Goal: Task Accomplishment & Management: Complete application form

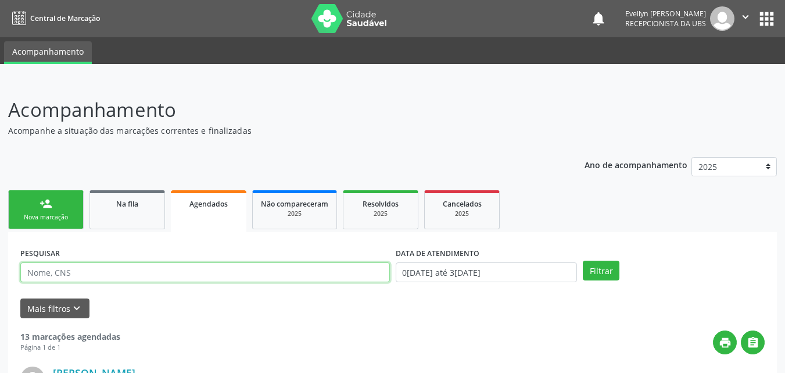
click at [161, 278] on input "text" at bounding box center [205, 272] width 370 height 20
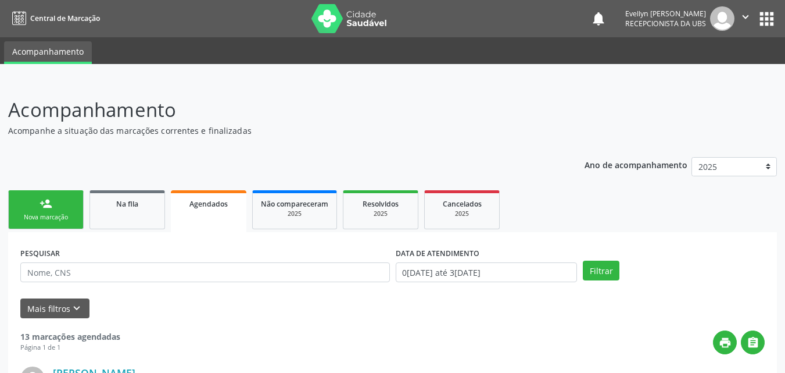
click at [300, 255] on div "PESQUISAR" at bounding box center [204, 266] width 375 height 45
click at [147, 217] on link "Na fila" at bounding box center [128, 209] width 76 height 39
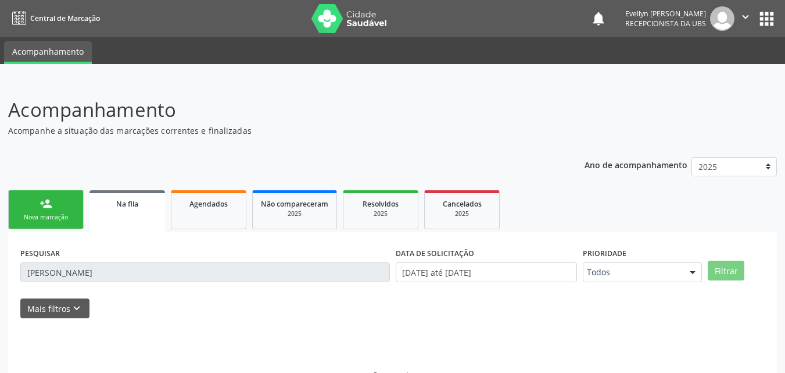
click at [147, 217] on link "Na fila" at bounding box center [128, 211] width 76 height 42
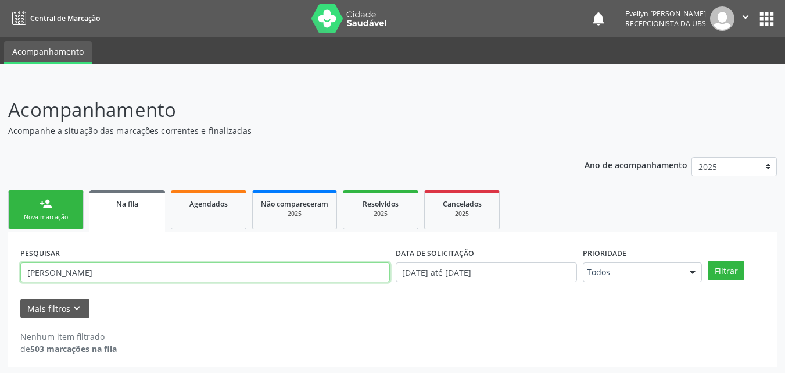
click at [156, 275] on input "[PERSON_NAME]" at bounding box center [205, 272] width 370 height 20
type input "[PERSON_NAME]"
click at [708, 260] on button "Filtrar" at bounding box center [726, 270] width 37 height 20
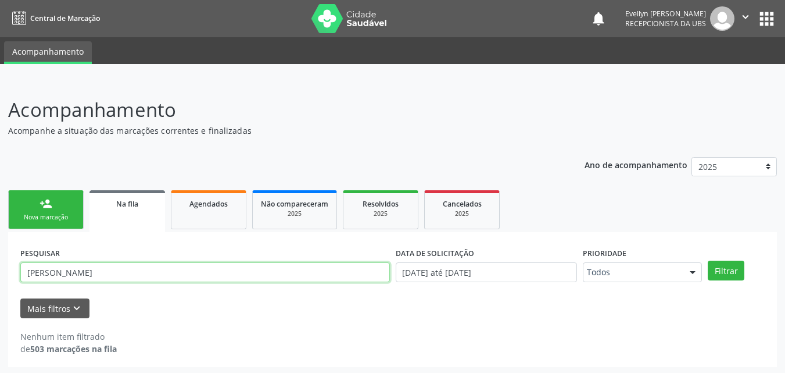
drag, startPoint x: 98, startPoint y: 270, endPoint x: 20, endPoint y: 274, distance: 78.0
click at [20, 274] on div "PESQUISAR [PERSON_NAME]" at bounding box center [204, 266] width 375 height 45
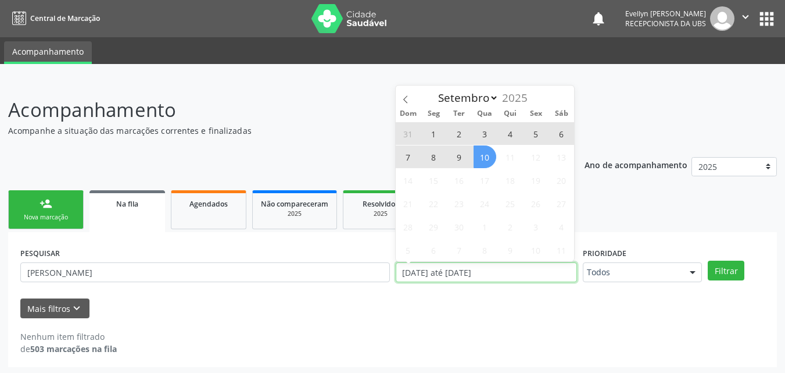
click at [536, 269] on input "[DATE] até [DATE]" at bounding box center [487, 272] width 182 height 20
click at [409, 101] on icon at bounding box center [406, 99] width 8 height 8
select select "7"
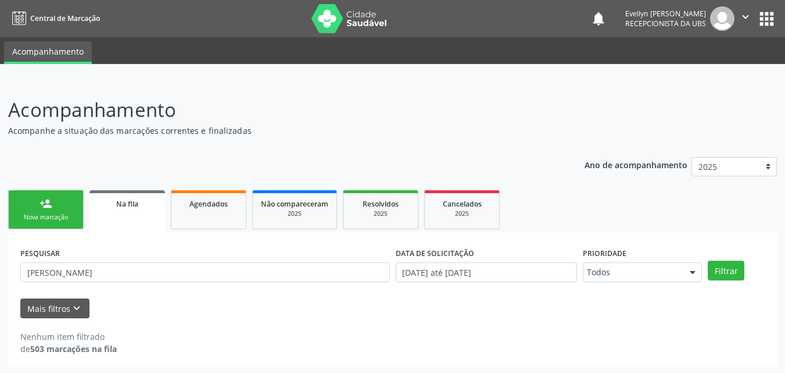
click at [445, 313] on div "Mais filtros keyboard_arrow_down" at bounding box center [392, 308] width 750 height 20
click at [729, 271] on button "Filtrar" at bounding box center [726, 270] width 37 height 20
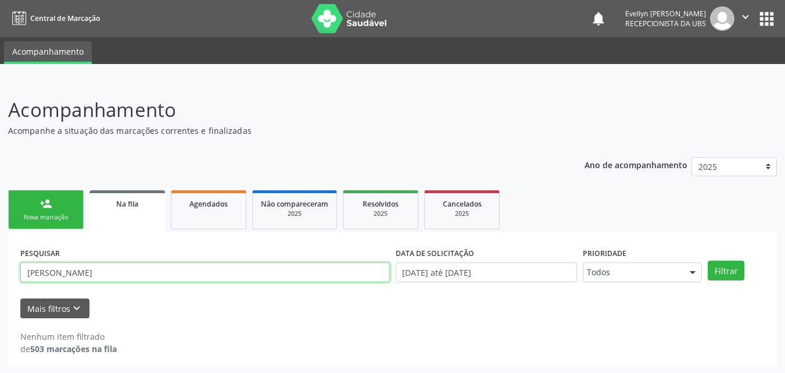
click at [118, 273] on input "[PERSON_NAME]" at bounding box center [205, 272] width 370 height 20
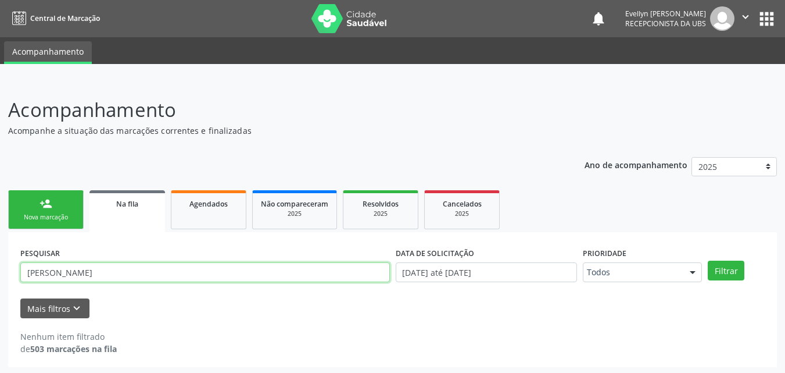
click at [118, 273] on input "[PERSON_NAME]" at bounding box center [205, 272] width 370 height 20
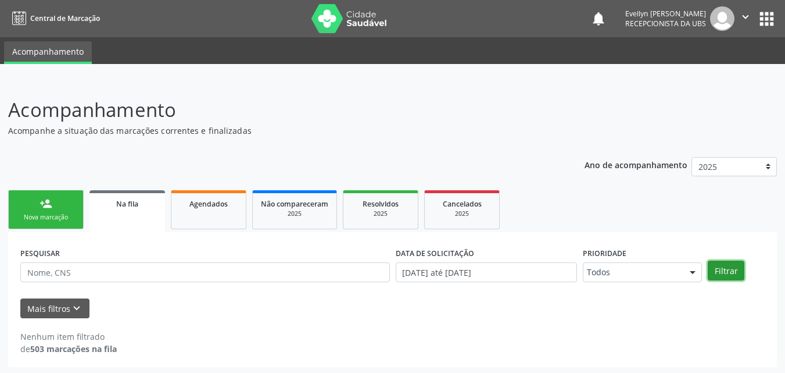
click at [733, 264] on button "Filtrar" at bounding box center [726, 270] width 37 height 20
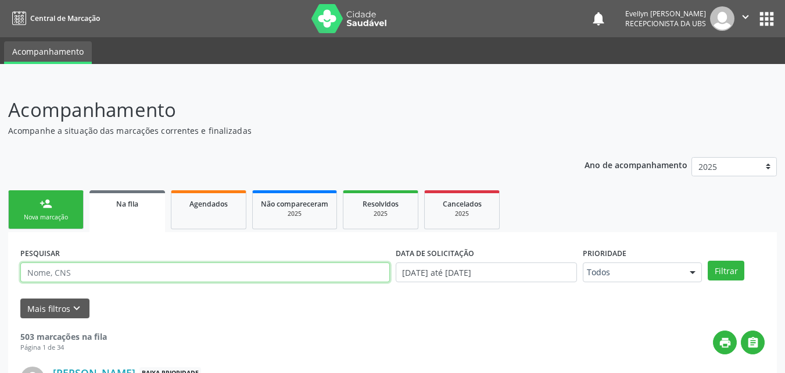
click at [358, 277] on input "text" at bounding box center [205, 272] width 370 height 20
type input "VALDEIR"
click at [708, 260] on button "Filtrar" at bounding box center [726, 270] width 37 height 20
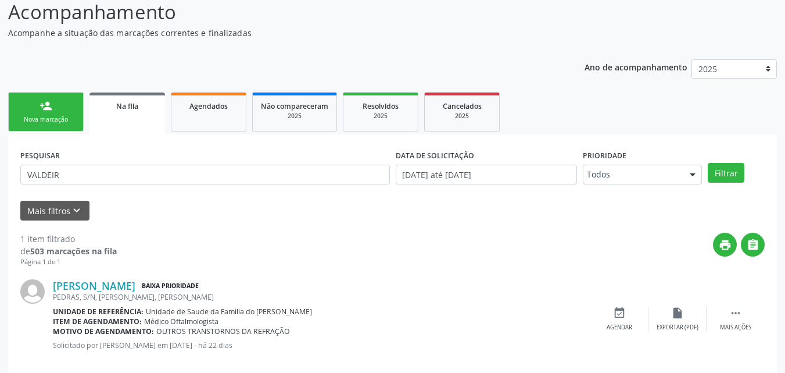
scroll to position [110, 0]
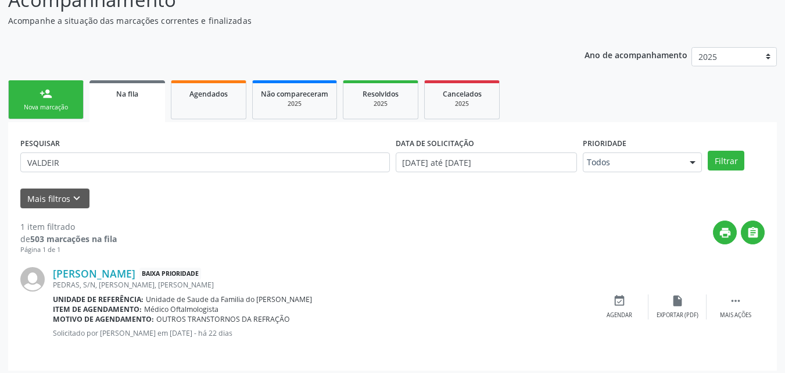
click at [49, 98] on div "person_add" at bounding box center [46, 93] width 13 height 13
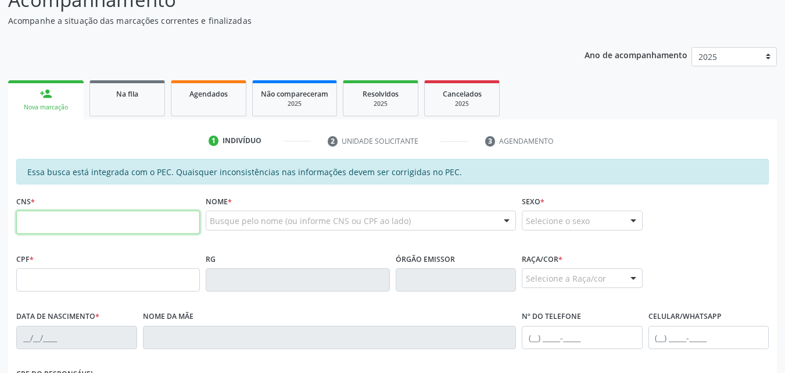
click at [125, 223] on input "text" at bounding box center [108, 221] width 184 height 23
type input "702 8041 1356 6864"
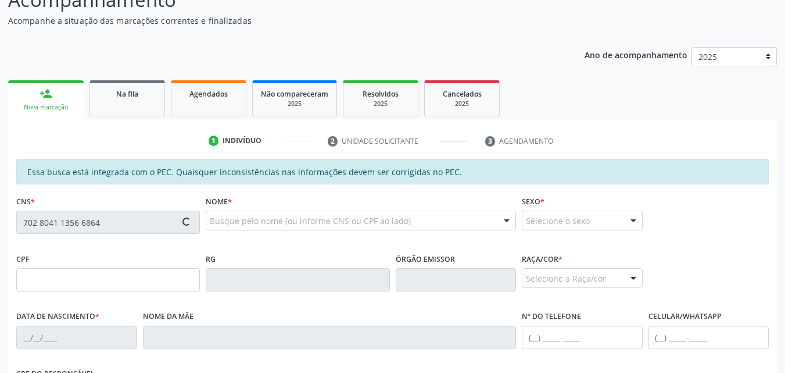
type input "[DATE]"
type input "[PERSON_NAME]"
type input "[PHONE_NUMBER]"
type input "S/N"
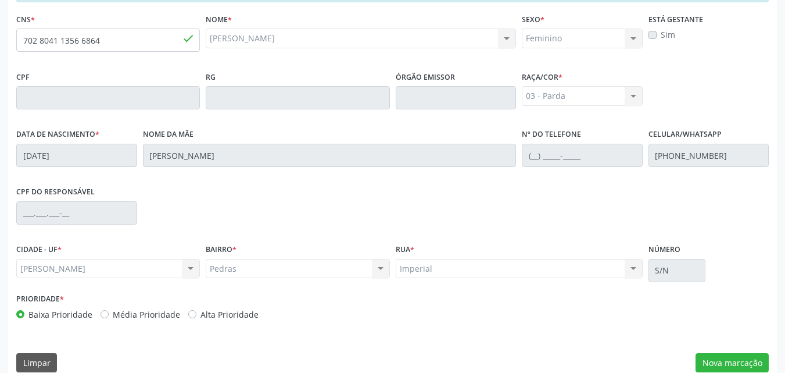
scroll to position [307, 0]
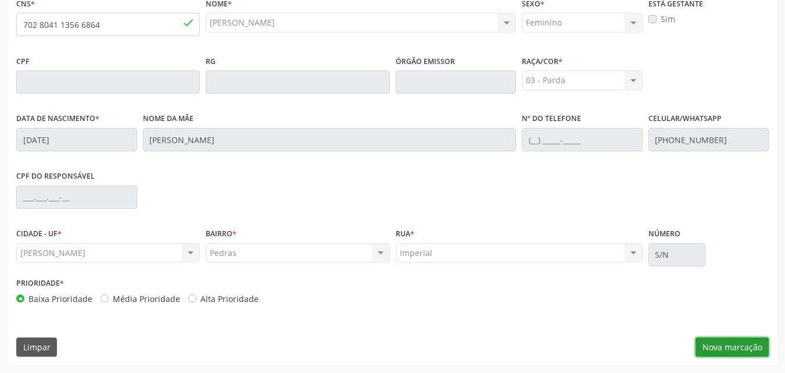
click at [729, 346] on button "Nova marcação" at bounding box center [732, 347] width 73 height 20
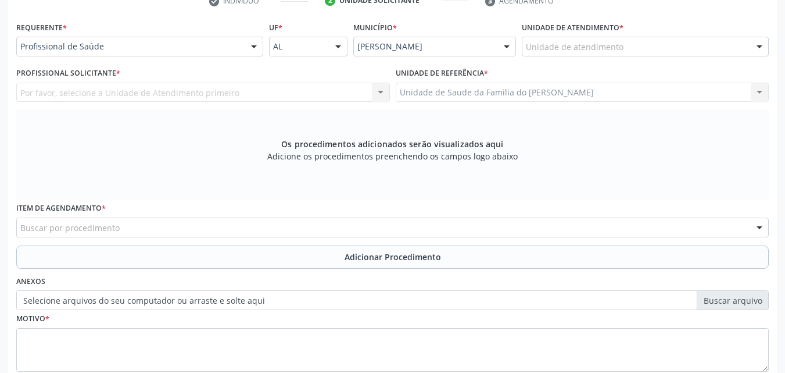
scroll to position [246, 0]
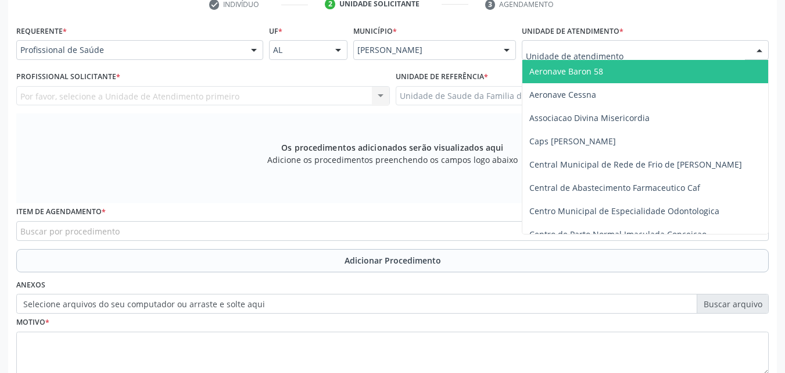
click at [638, 51] on div at bounding box center [645, 50] width 247 height 20
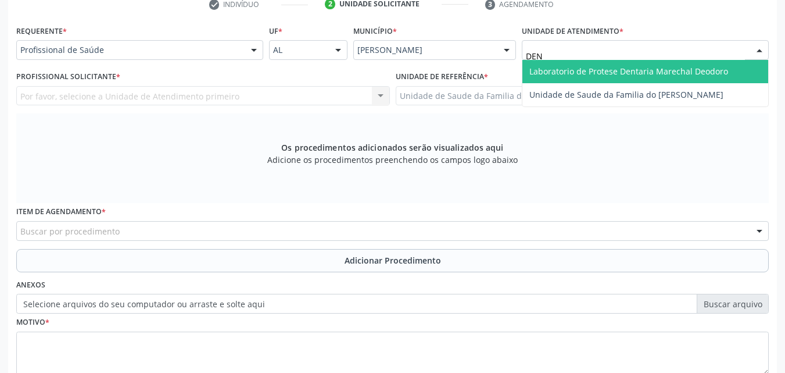
type input "DENI"
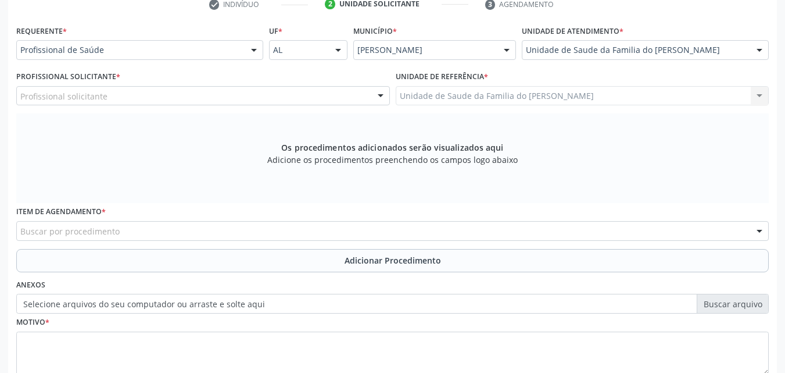
click at [178, 91] on div "Profissional solicitante" at bounding box center [203, 96] width 374 height 20
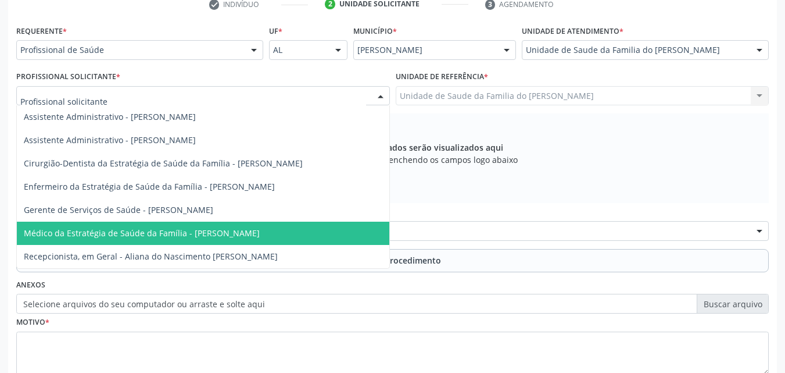
click at [166, 231] on span "Médico da Estratégia de Saúde da Família - [PERSON_NAME]" at bounding box center [142, 232] width 236 height 11
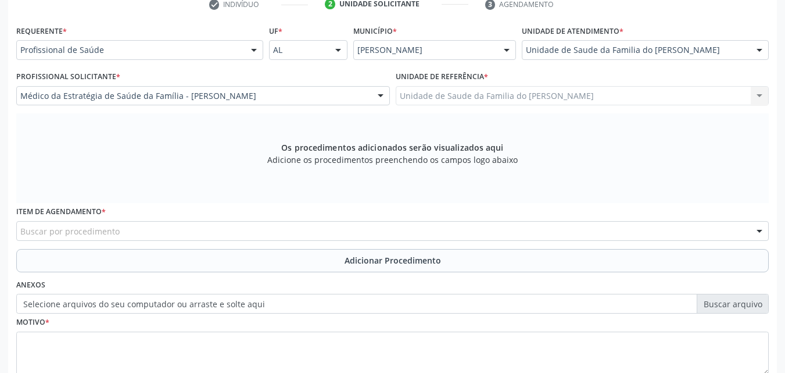
click at [176, 227] on div "Buscar por procedimento" at bounding box center [392, 231] width 753 height 20
type input "FISIOTERAP"
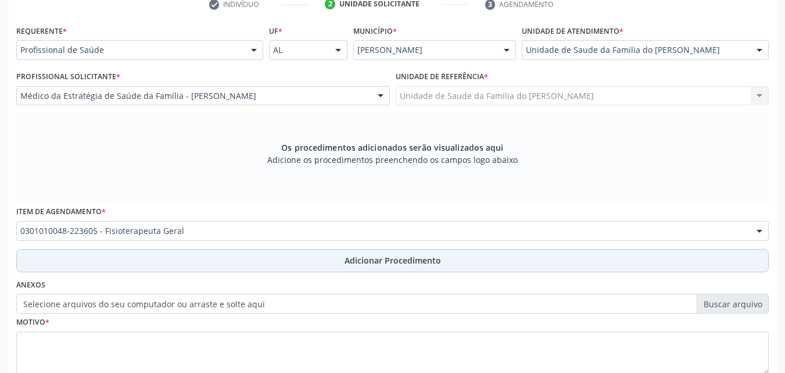
click at [174, 262] on button "Adicionar Procedimento" at bounding box center [392, 260] width 753 height 23
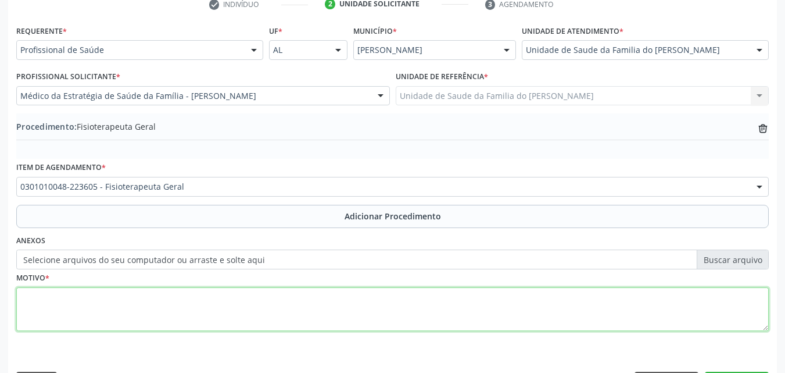
click at [176, 294] on textarea at bounding box center [392, 309] width 753 height 44
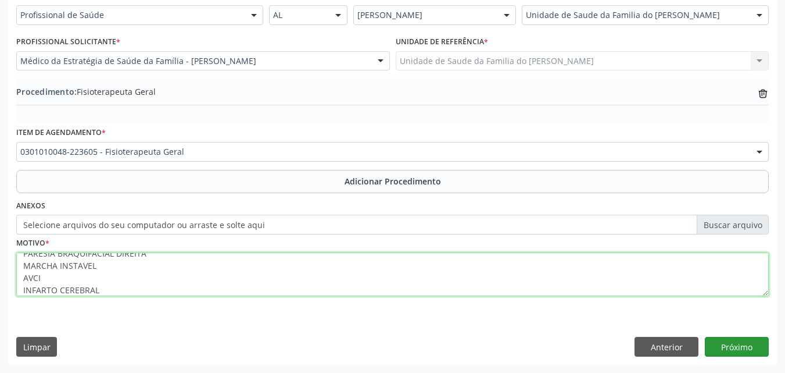
type textarea "PARESIA BRAQUIFACIAL DIREITA MARCHA INSTAVEL AVCI INFARTO CEREBRAL"
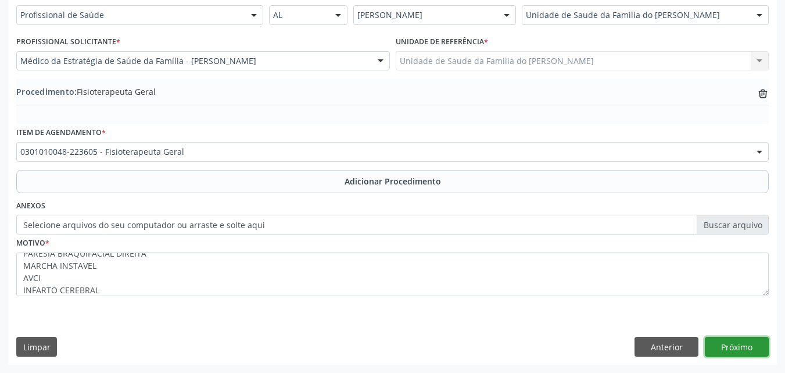
click at [725, 345] on button "Próximo" at bounding box center [737, 347] width 64 height 20
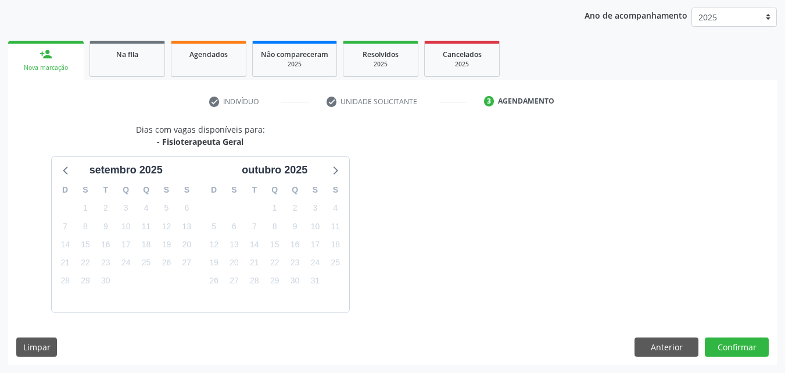
scroll to position [184, 0]
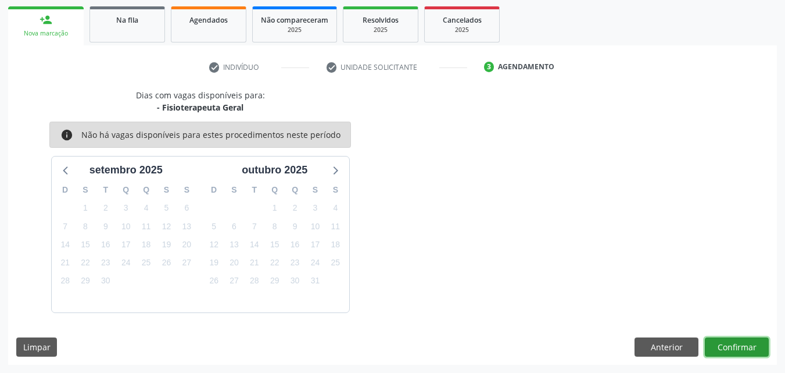
click at [730, 350] on button "Confirmar" at bounding box center [737, 347] width 64 height 20
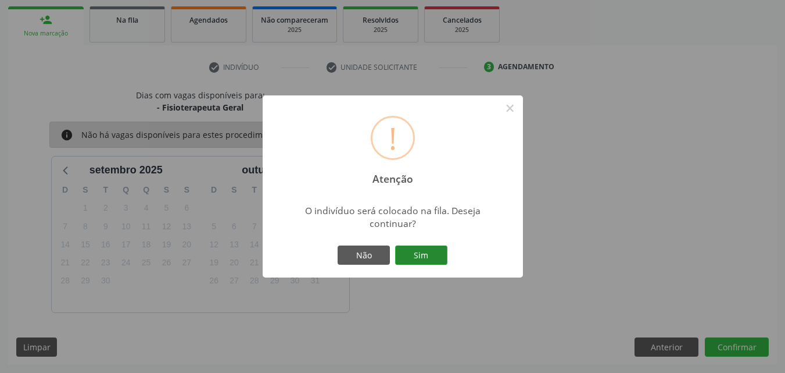
click at [411, 259] on button "Sim" at bounding box center [421, 255] width 52 height 20
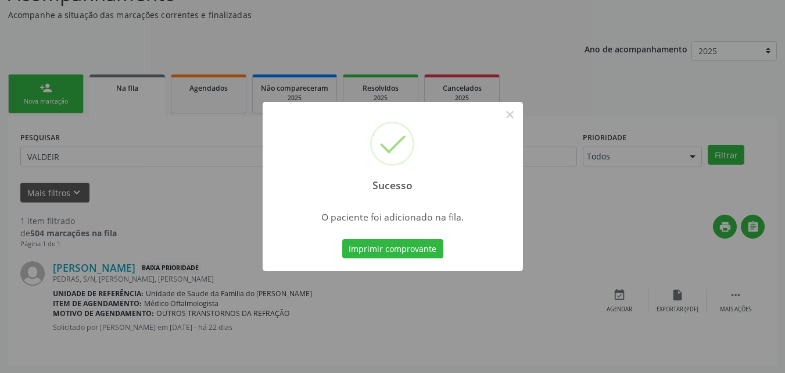
scroll to position [27, 0]
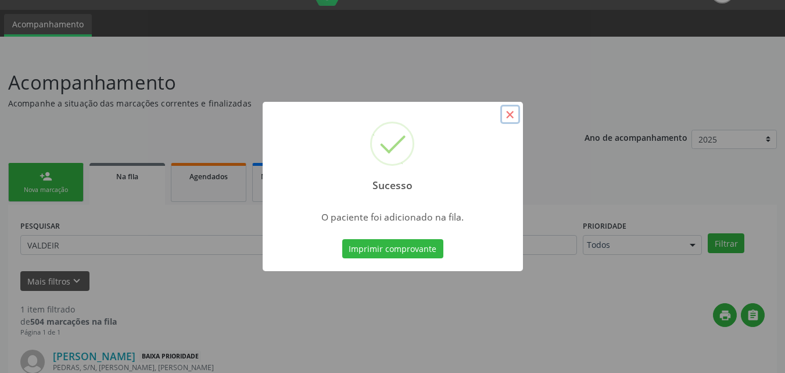
click at [503, 120] on button "×" at bounding box center [510, 115] width 20 height 20
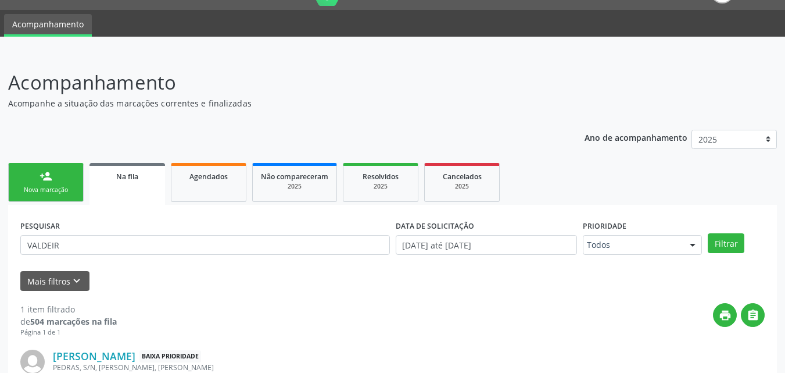
click at [37, 195] on link "person_add Nova marcação" at bounding box center [46, 182] width 76 height 39
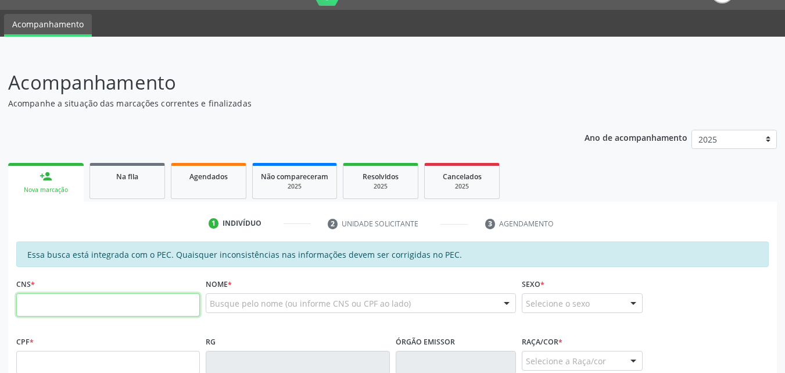
click at [83, 296] on input "text" at bounding box center [108, 304] width 184 height 23
type input "702 8041 1356 6864"
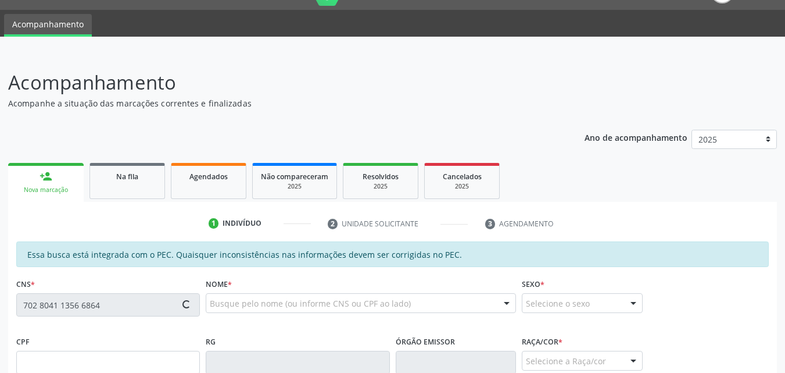
type input "[DATE]"
type input "[PERSON_NAME]"
type input "[PHONE_NUMBER]"
type input "S/N"
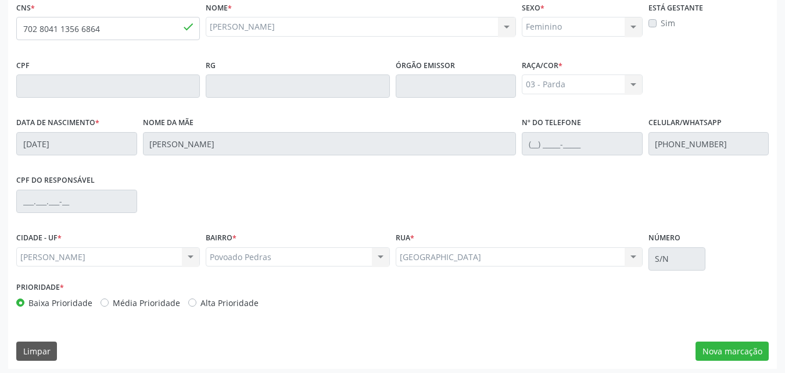
scroll to position [307, 0]
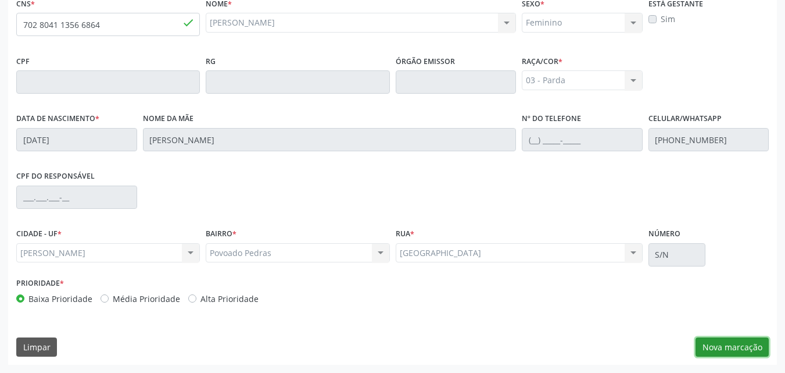
click at [731, 353] on button "Nova marcação" at bounding box center [732, 347] width 73 height 20
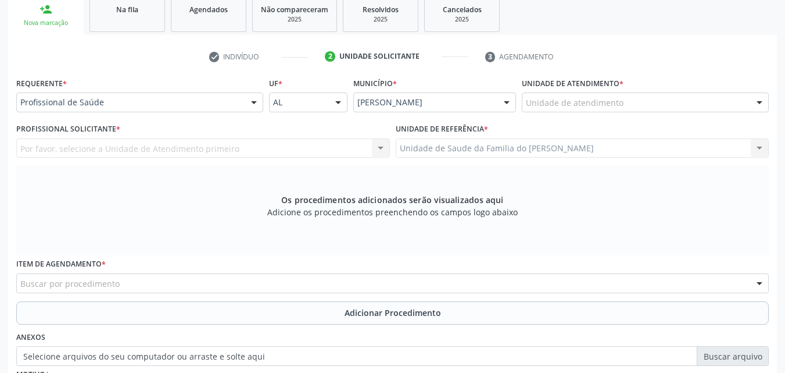
scroll to position [191, 0]
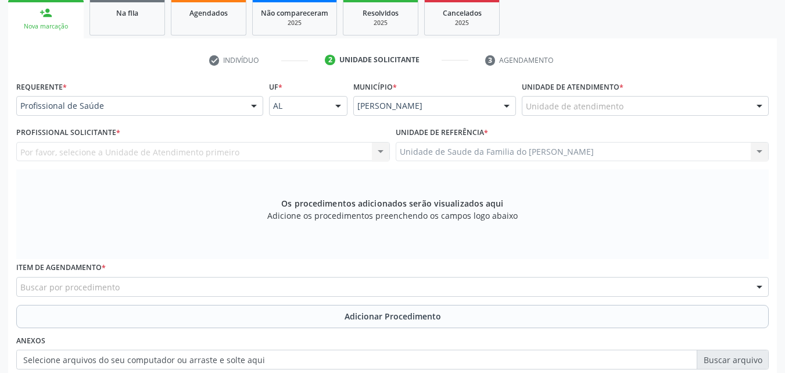
click at [650, 116] on div "Unidade de atendimento * Unidade de atendimento Aeronave Baron 58 Aeronave Cess…" at bounding box center [645, 100] width 253 height 45
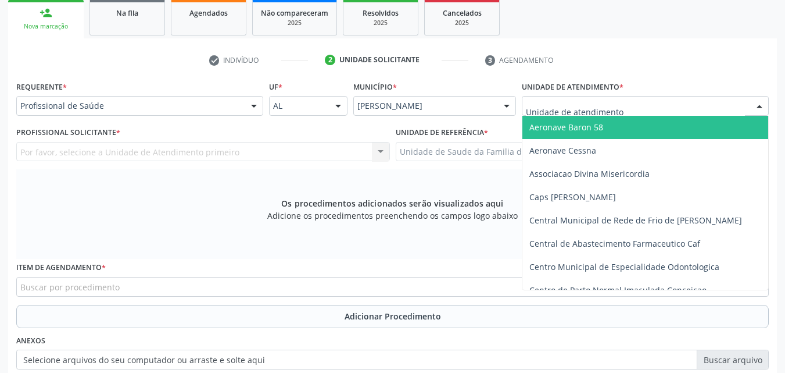
click at [650, 114] on div at bounding box center [645, 106] width 247 height 20
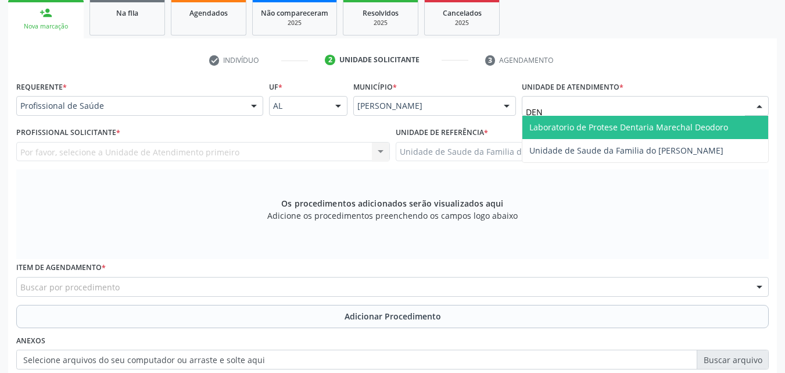
type input "DENI"
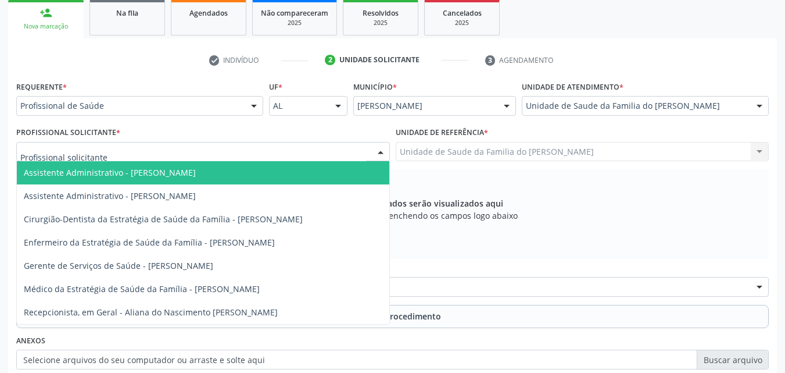
click at [248, 156] on div at bounding box center [203, 152] width 374 height 20
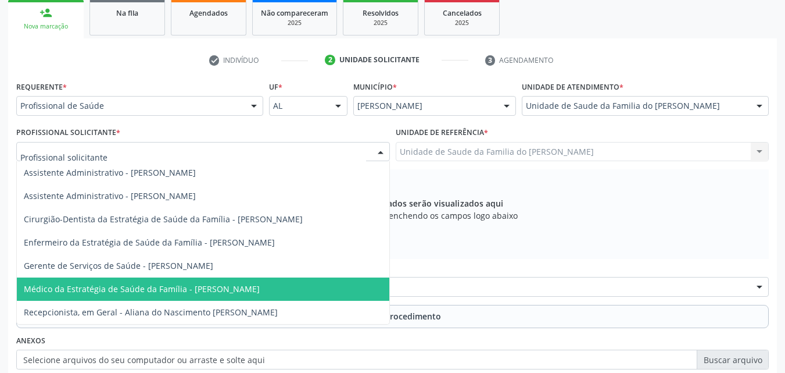
click at [215, 287] on span "Médico da Estratégia de Saúde da Família - [PERSON_NAME]" at bounding box center [142, 288] width 236 height 11
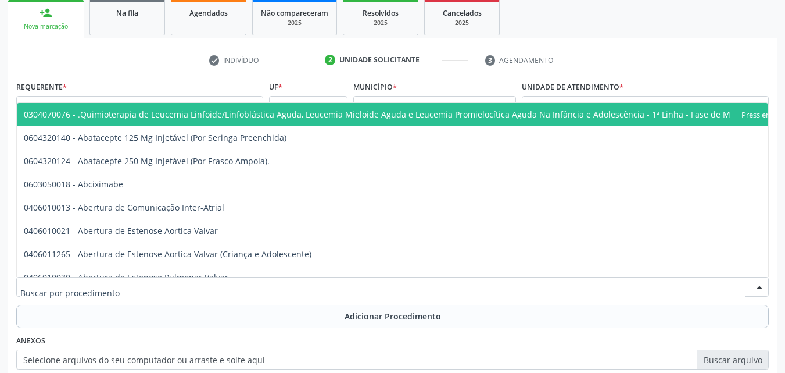
click at [215, 287] on div at bounding box center [392, 287] width 753 height 20
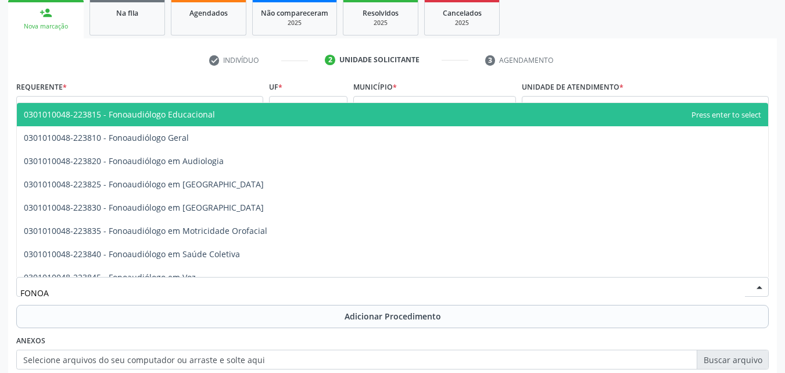
type input "FONOAU"
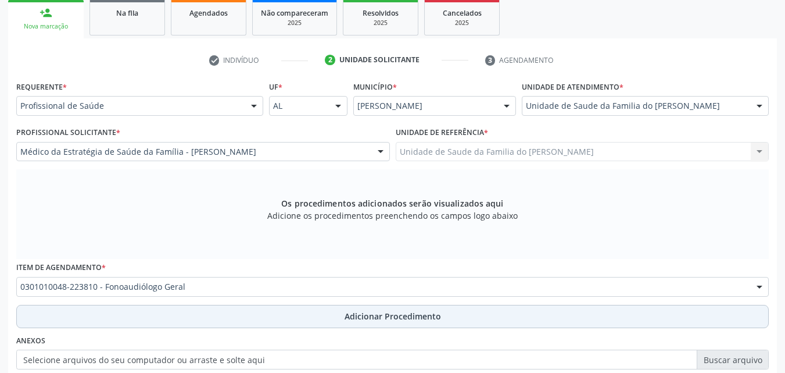
click at [217, 317] on button "Adicionar Procedimento" at bounding box center [392, 316] width 753 height 23
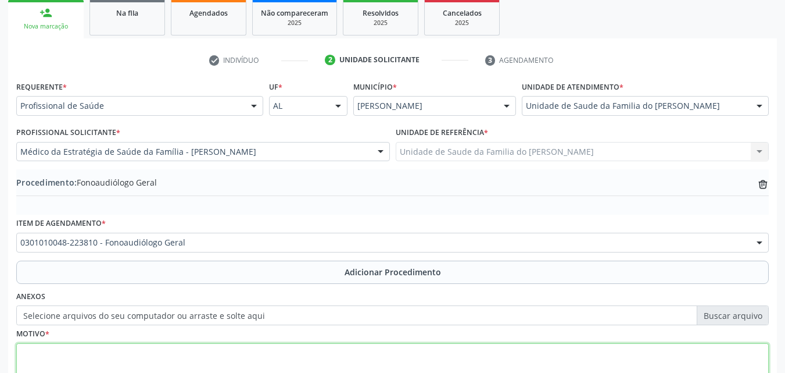
click at [262, 346] on textarea at bounding box center [392, 365] width 753 height 44
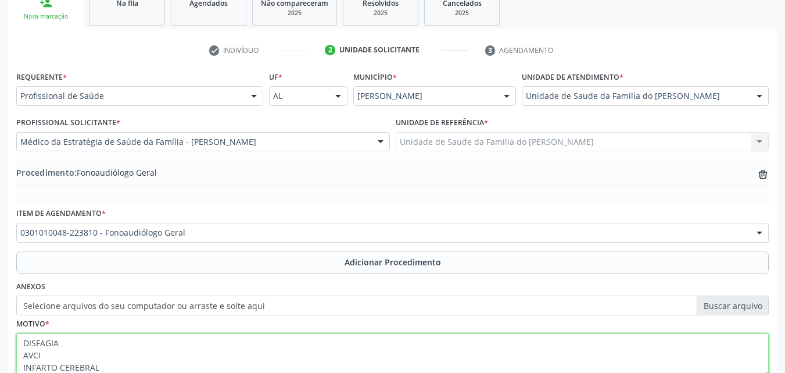
type textarea "DISFAGIA AVCI INFARTO CEREBRAL"
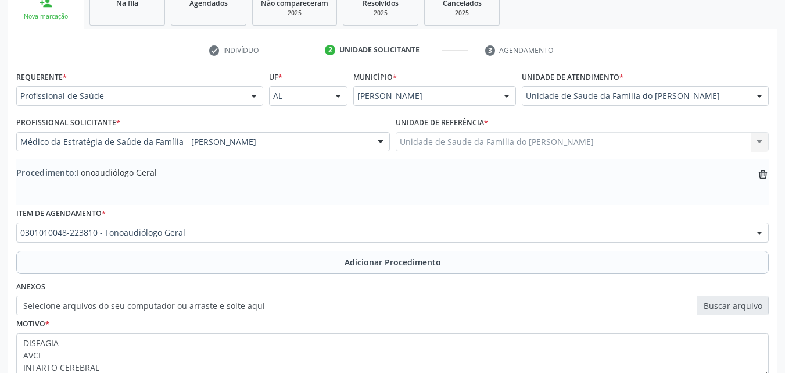
scroll to position [281, 0]
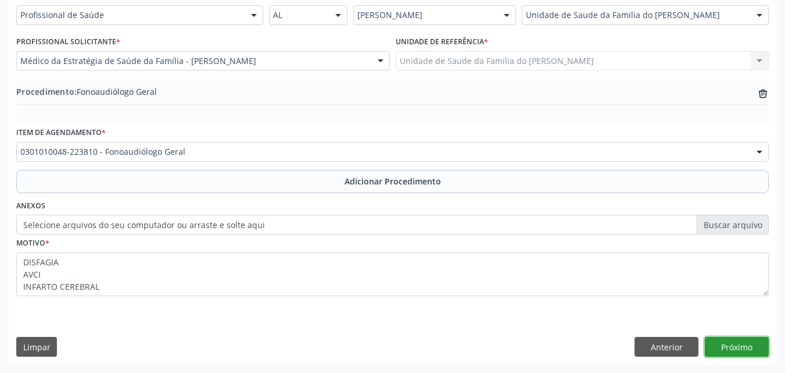
click at [726, 350] on button "Próximo" at bounding box center [737, 347] width 64 height 20
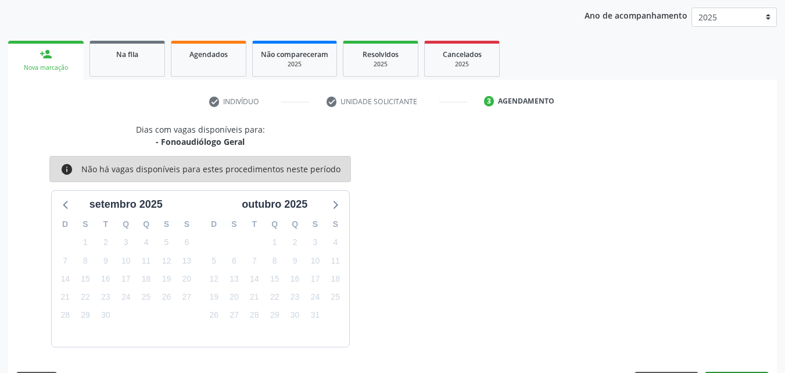
scroll to position [184, 0]
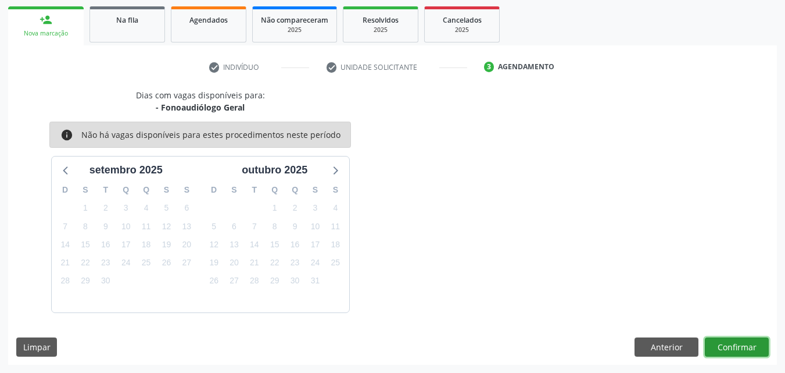
click at [749, 346] on button "Confirmar" at bounding box center [737, 347] width 64 height 20
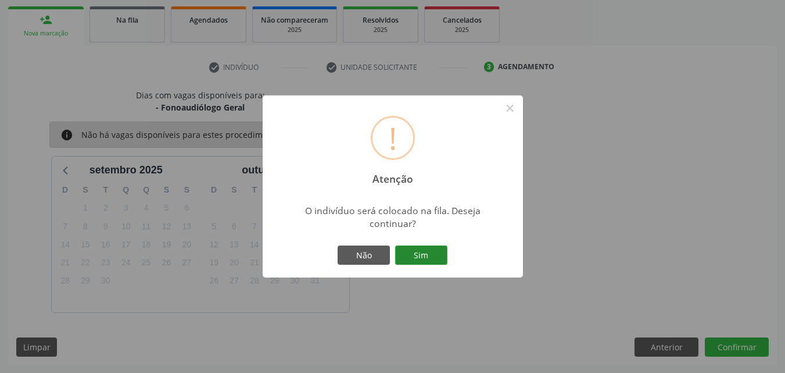
click at [411, 248] on button "Sim" at bounding box center [421, 255] width 52 height 20
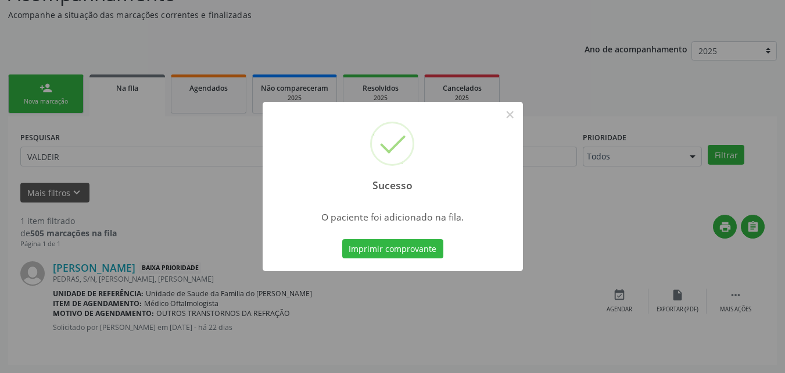
scroll to position [27, 0]
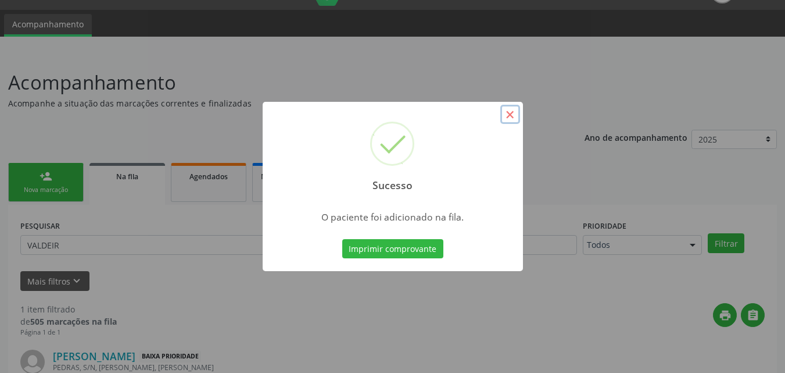
click at [504, 121] on button "×" at bounding box center [510, 115] width 20 height 20
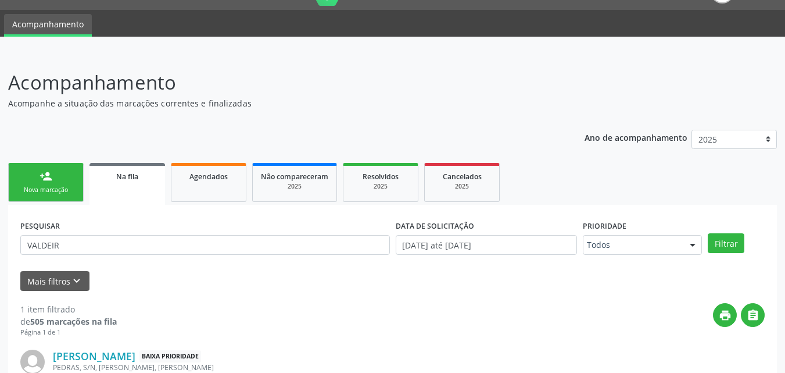
drag, startPoint x: 89, startPoint y: 256, endPoint x: 94, endPoint y: 249, distance: 8.3
click at [94, 249] on div "PESQUISAR VALDEIR" at bounding box center [204, 239] width 375 height 45
click at [94, 249] on input "VALDEIR" at bounding box center [205, 245] width 370 height 20
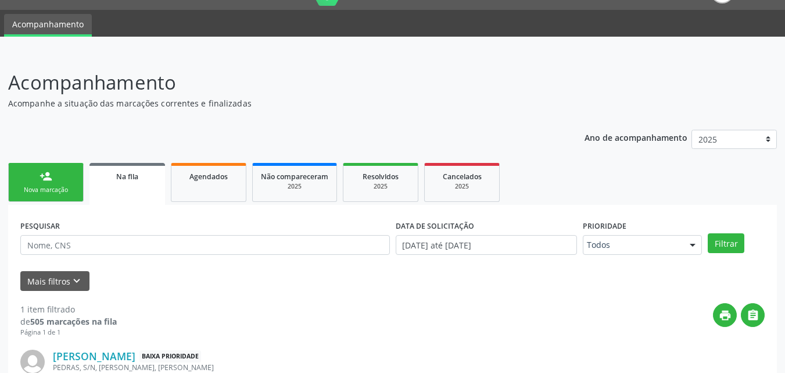
click at [46, 184] on link "person_add Nova marcação" at bounding box center [46, 182] width 76 height 39
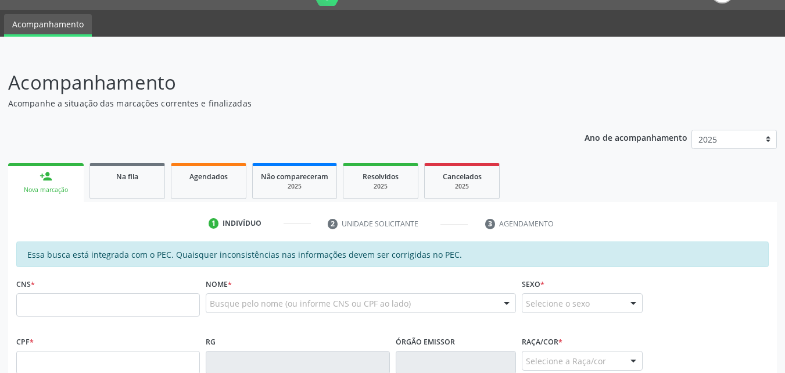
click at [46, 184] on link "person_add Nova marcação" at bounding box center [46, 182] width 76 height 39
click at [145, 357] on input "text" at bounding box center [108, 361] width 184 height 23
type input "163.983.354-49"
type input "708 1071 5154 0840"
type input "[DATE]"
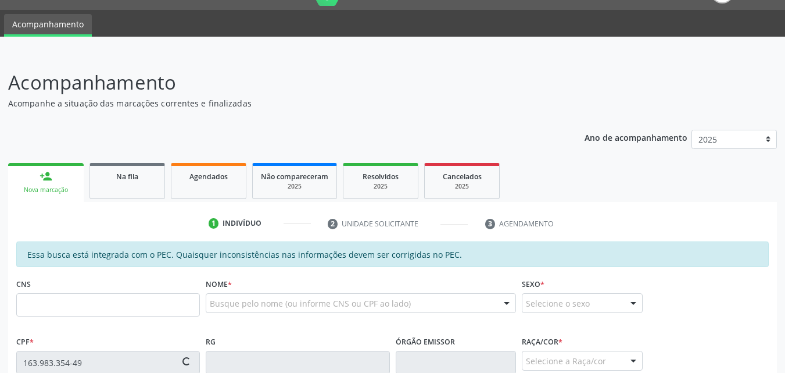
type input "[PERSON_NAME]"
type input "[PHONE_NUMBER]"
type input "05"
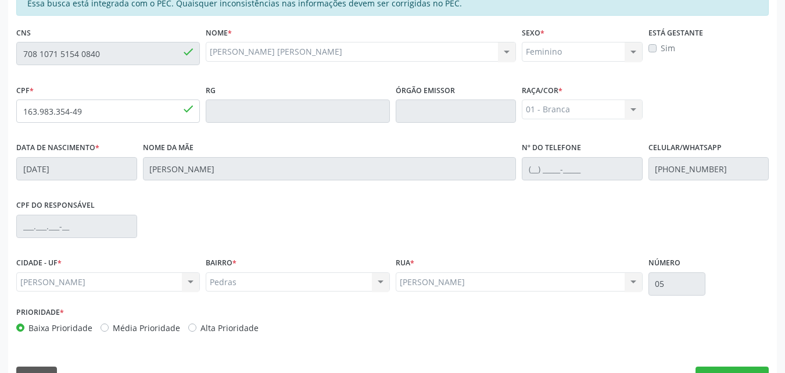
scroll to position [307, 0]
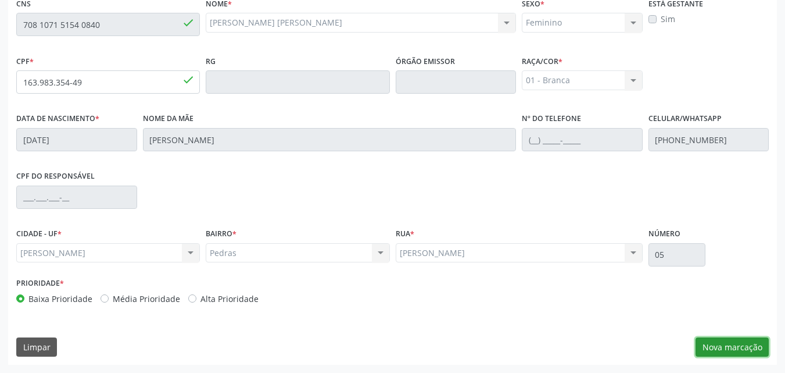
click at [741, 353] on button "Nova marcação" at bounding box center [732, 347] width 73 height 20
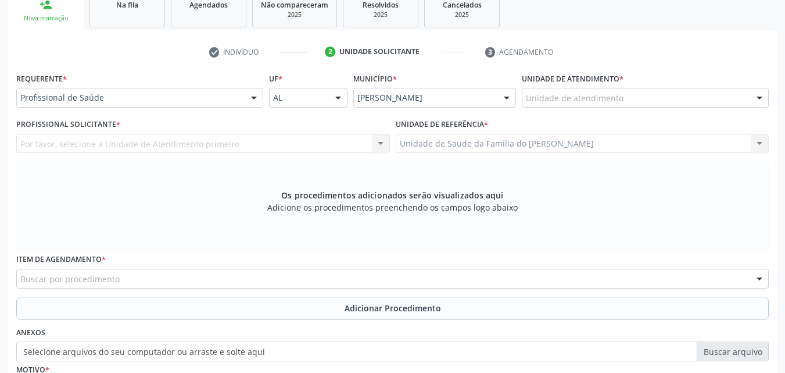
scroll to position [194, 0]
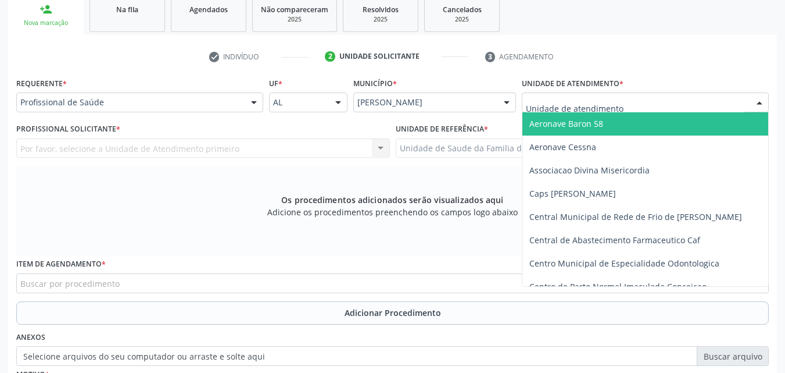
click at [704, 102] on div at bounding box center [645, 102] width 247 height 20
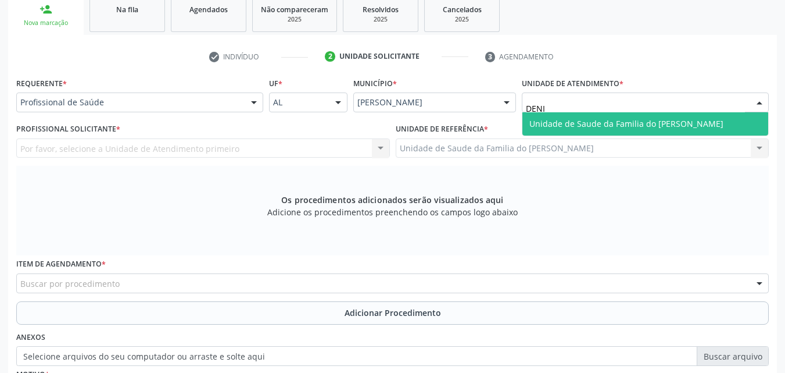
type input "[PERSON_NAME]"
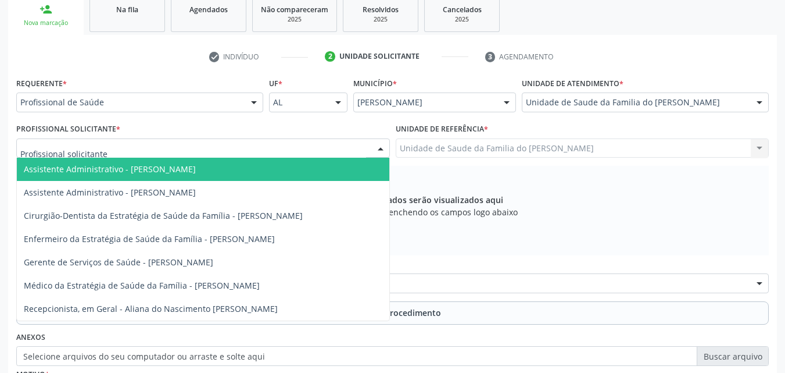
click at [327, 150] on div at bounding box center [203, 148] width 374 height 20
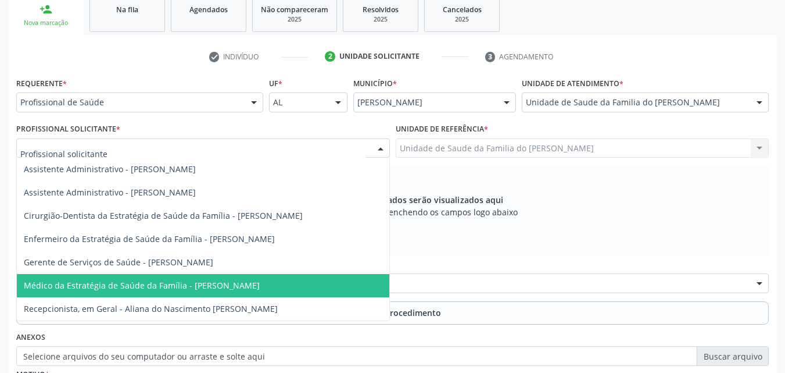
click at [292, 281] on span "Médico da Estratégia de Saúde da Família - [PERSON_NAME]" at bounding box center [203, 285] width 373 height 23
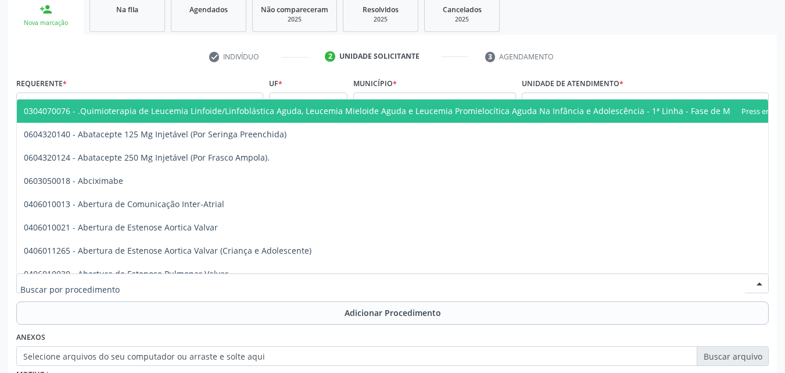
click at [292, 281] on div at bounding box center [392, 283] width 753 height 20
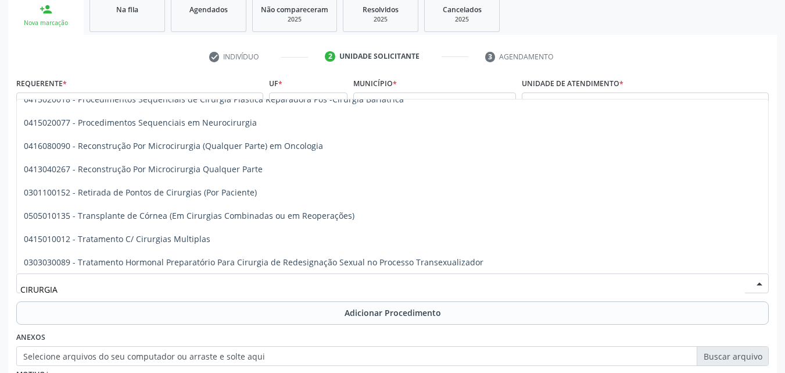
scroll to position [1500, 0]
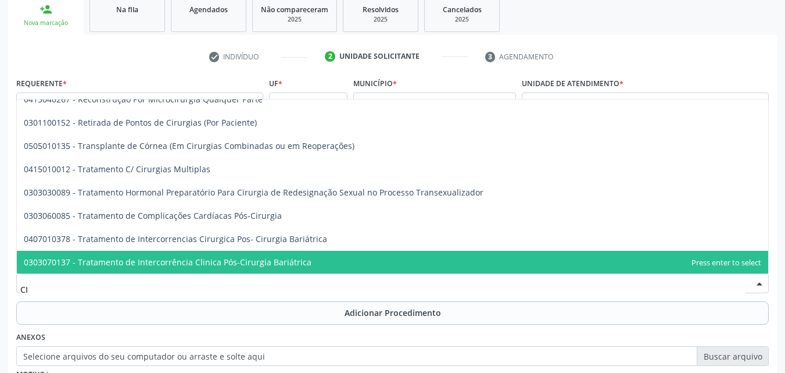
type input "C"
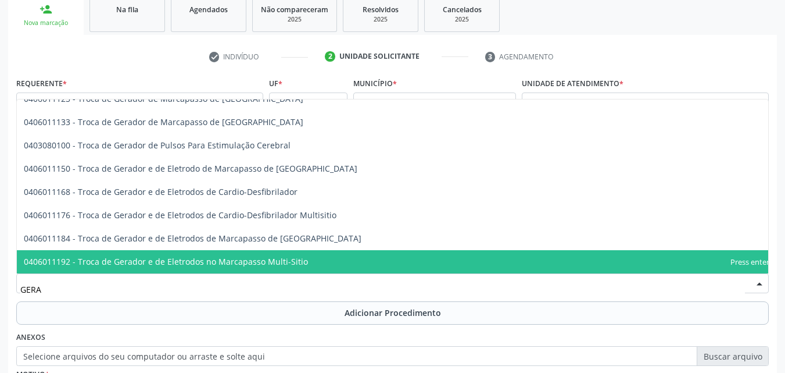
type input "GERAL"
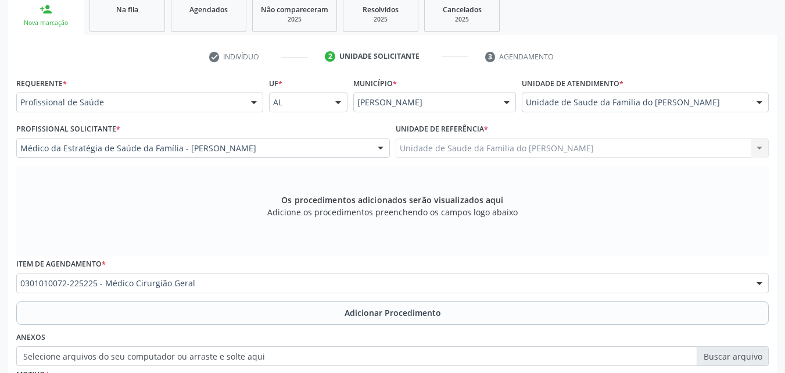
scroll to position [0, 0]
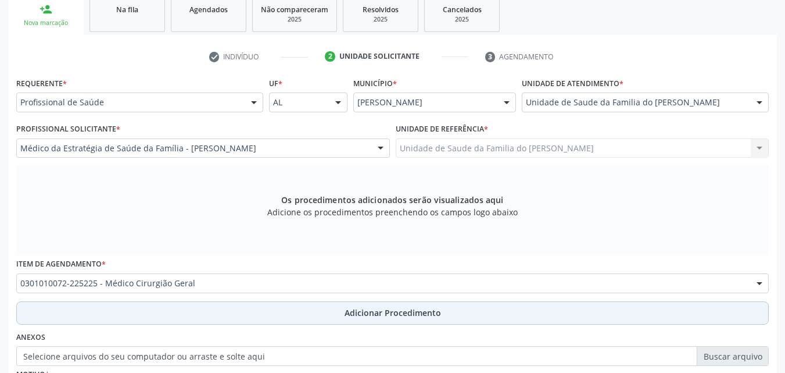
click at [305, 316] on button "Adicionar Procedimento" at bounding box center [392, 312] width 753 height 23
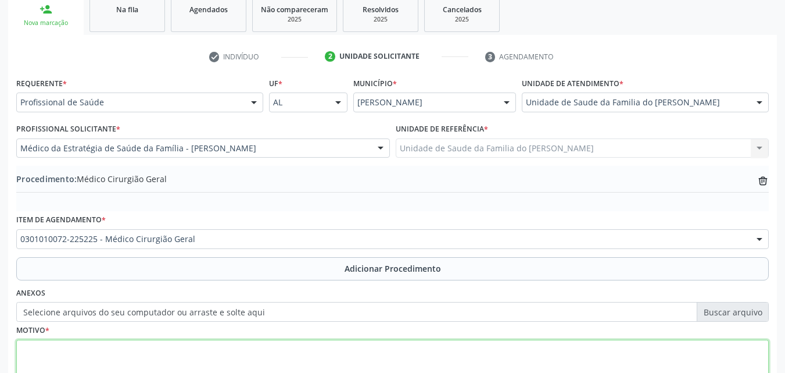
click at [339, 350] on textarea at bounding box center [392, 361] width 753 height 44
type textarea "CIRURGIA GINECOLOGICA POLIPO ENDOMETRIAL"
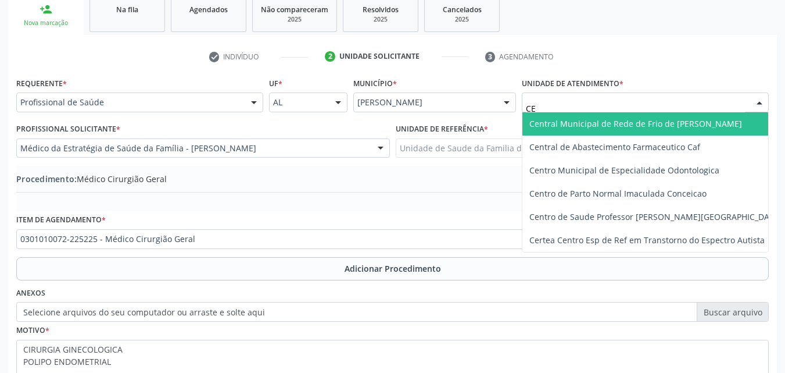
type input "C"
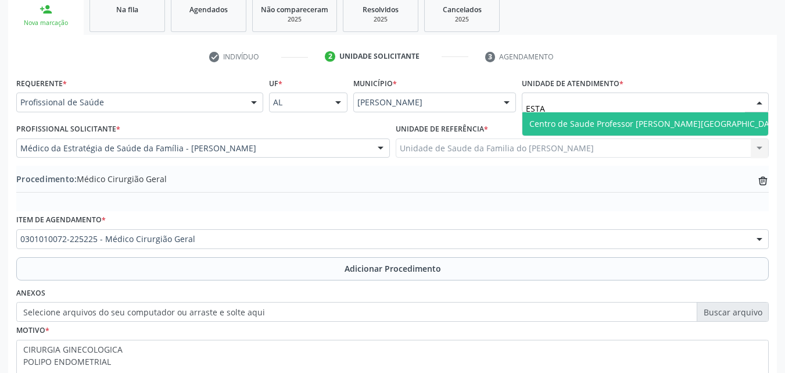
type input "ESTAC"
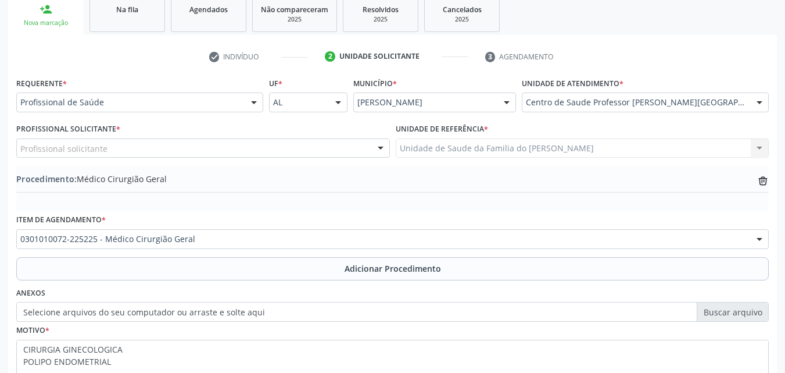
click at [193, 151] on div "Profissional solicitante Assistente Administrativo - [PERSON_NAME] Assistente A…" at bounding box center [203, 148] width 374 height 20
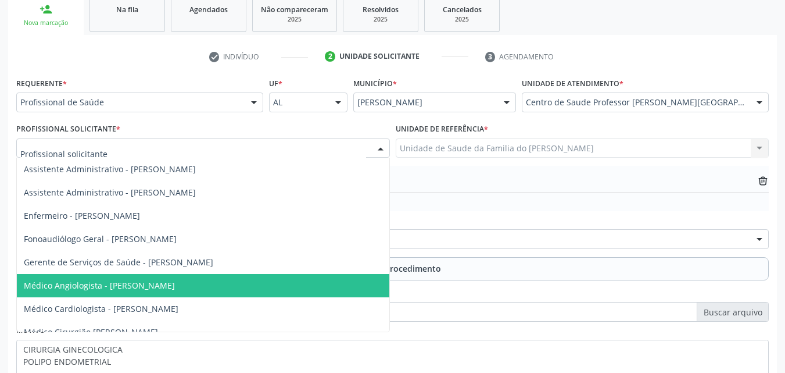
click at [193, 151] on div at bounding box center [203, 148] width 374 height 20
type input "LY"
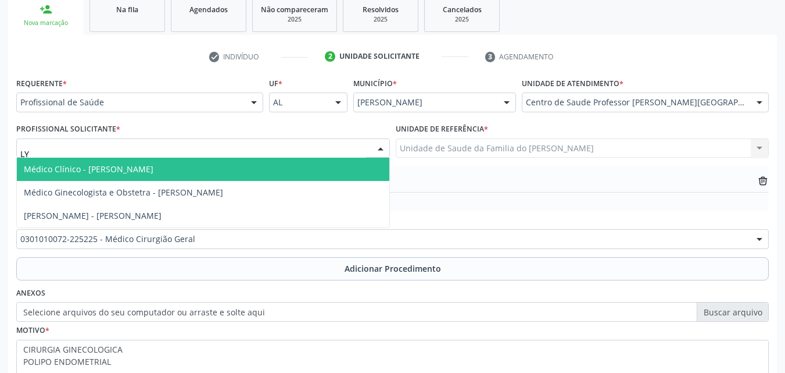
click at [185, 167] on span "Médico Clínico - [PERSON_NAME]" at bounding box center [203, 169] width 373 height 23
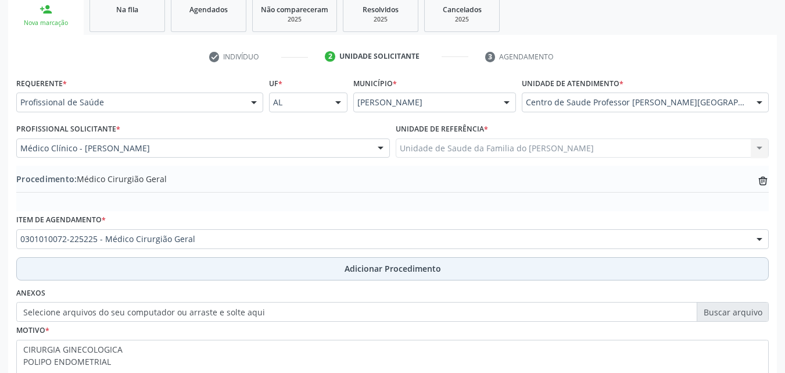
click at [244, 265] on button "Adicionar Procedimento" at bounding box center [392, 268] width 753 height 23
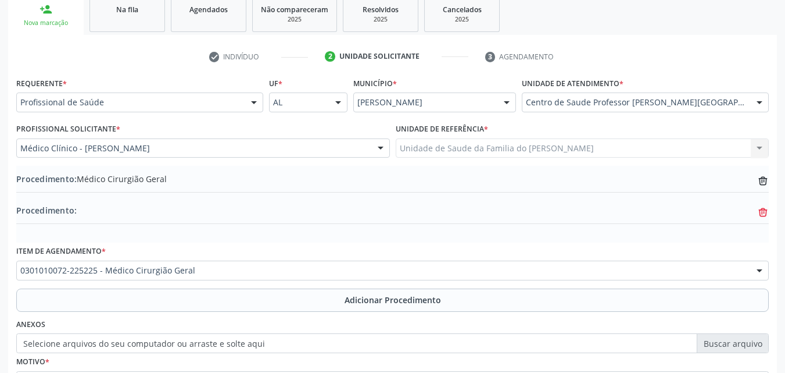
click at [758, 213] on icon "trash-outline icon" at bounding box center [763, 212] width 12 height 12
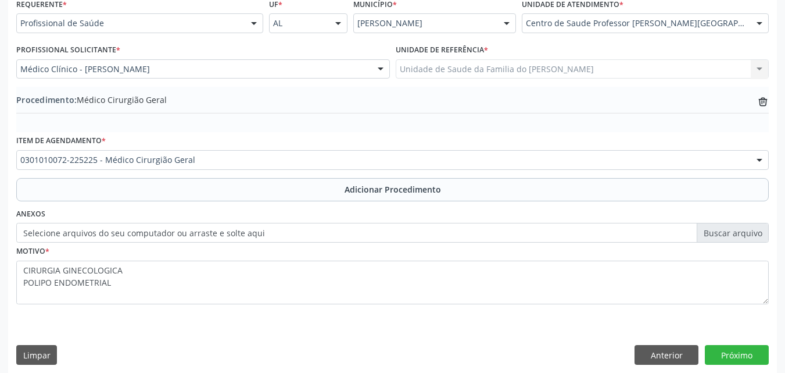
scroll to position [281, 0]
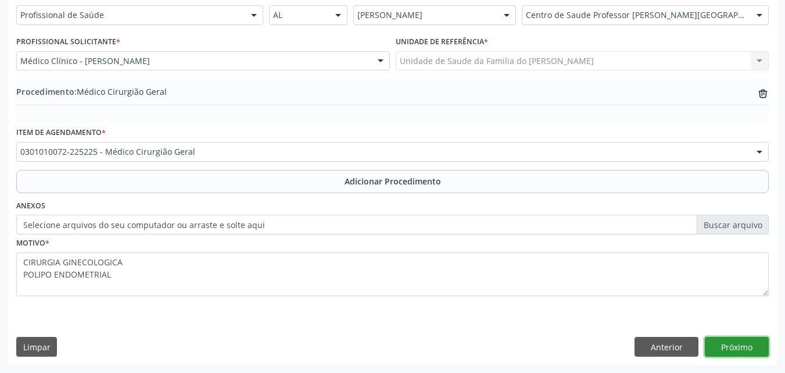
click at [729, 354] on button "Próximo" at bounding box center [737, 347] width 64 height 20
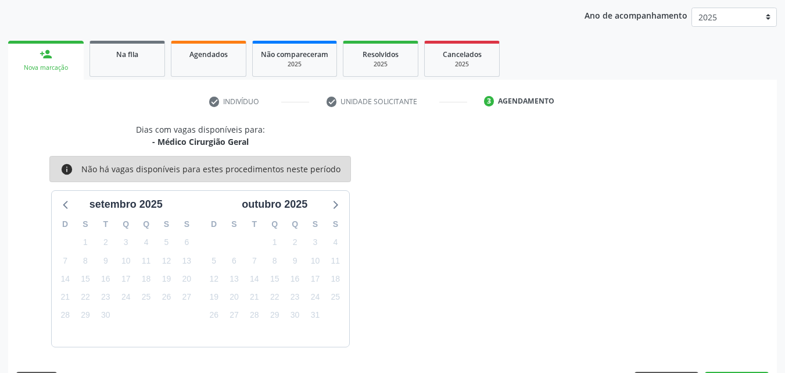
scroll to position [184, 0]
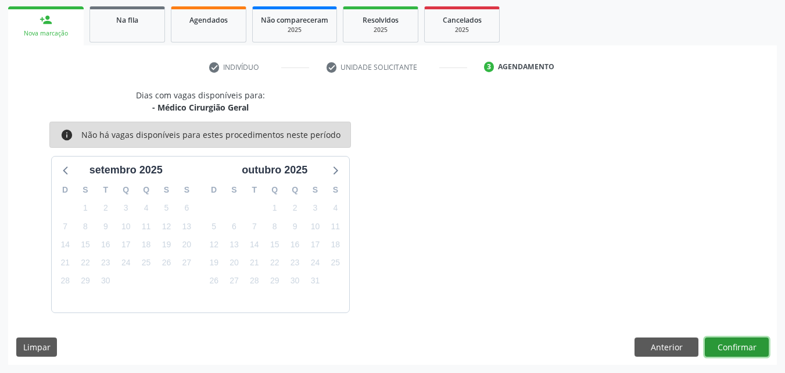
click at [745, 345] on button "Confirmar" at bounding box center [737, 347] width 64 height 20
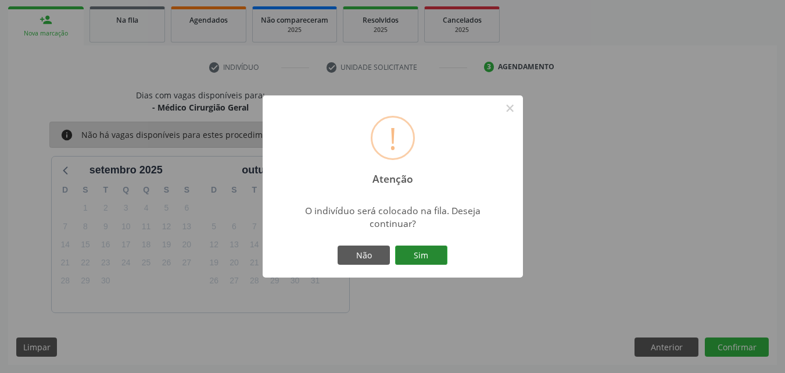
click at [418, 260] on button "Sim" at bounding box center [421, 255] width 52 height 20
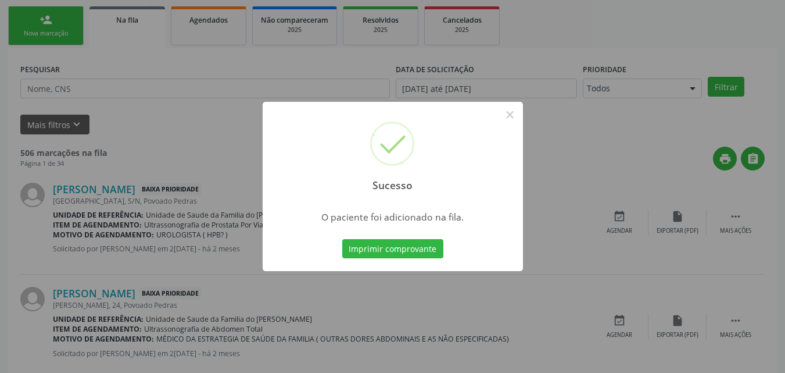
scroll to position [27, 0]
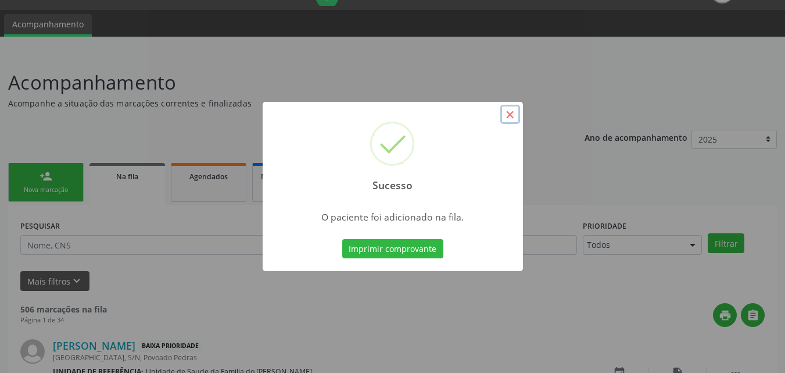
click at [516, 119] on button "×" at bounding box center [510, 115] width 20 height 20
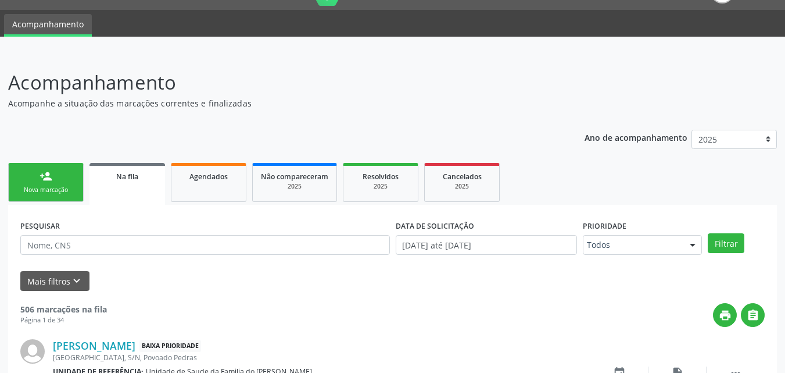
click at [73, 174] on link "person_add Nova marcação" at bounding box center [46, 182] width 76 height 39
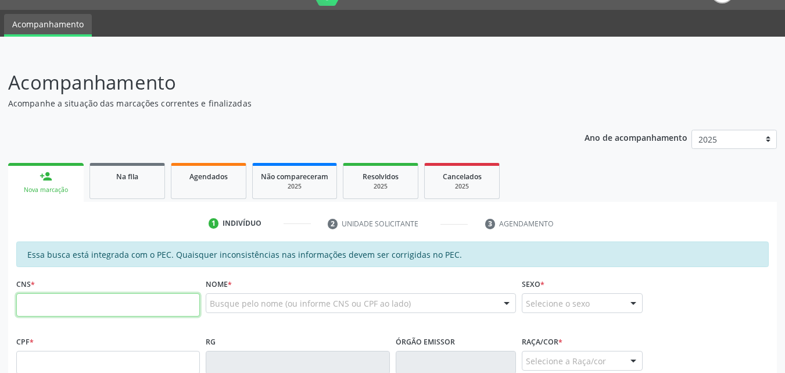
click at [116, 301] on input "text" at bounding box center [108, 304] width 184 height 23
type input "704 5023 1095 5410"
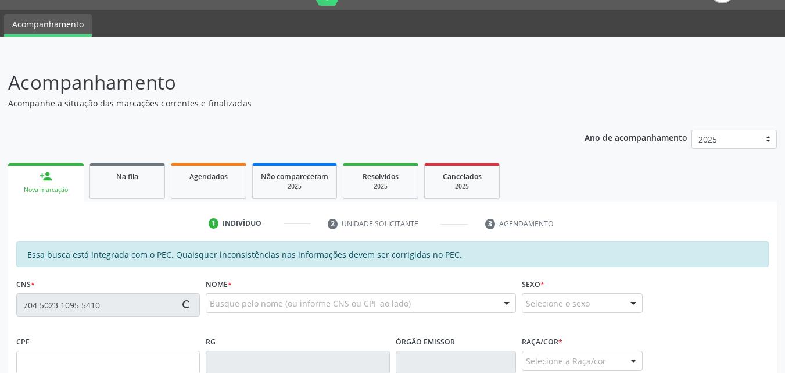
type input "075.019.394-89"
type input "[DATE]"
type input "[PERSON_NAME]"
type input "[PHONE_NUMBER]"
type input "S/N"
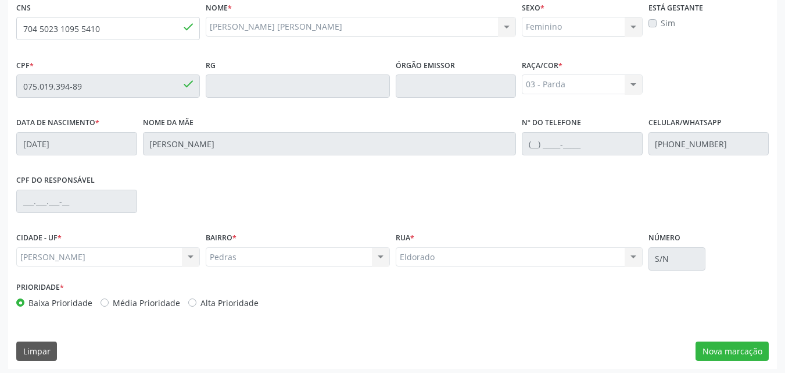
scroll to position [307, 0]
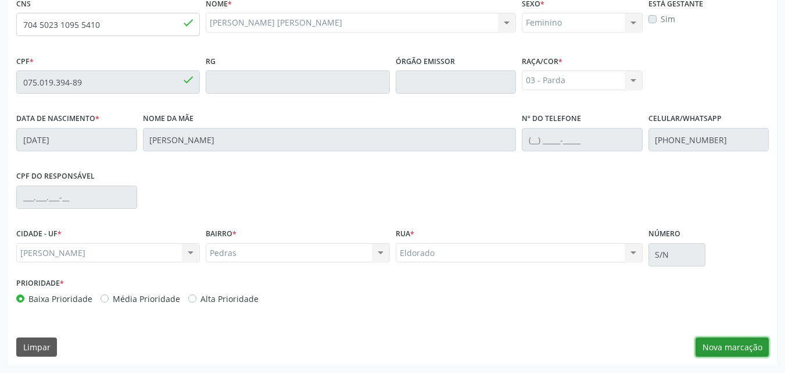
click at [750, 350] on button "Nova marcação" at bounding box center [732, 347] width 73 height 20
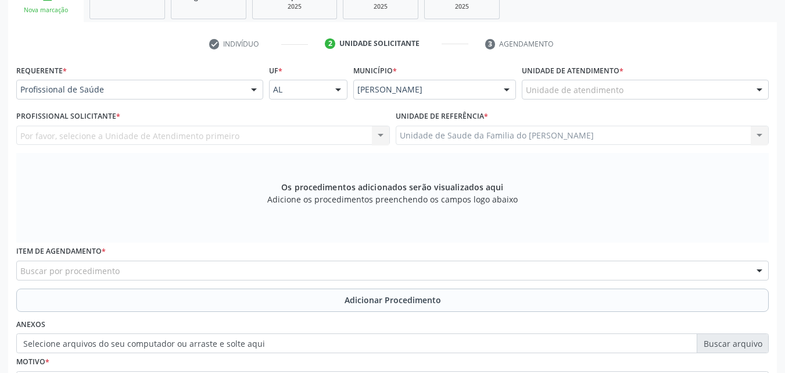
scroll to position [178, 0]
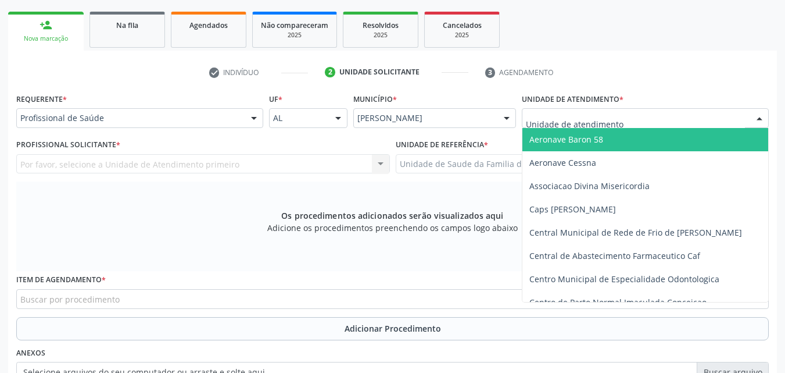
click at [672, 117] on div at bounding box center [645, 118] width 247 height 20
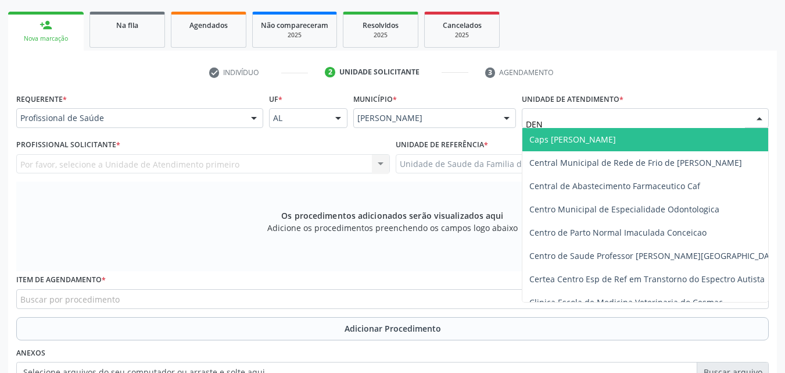
type input "DENI"
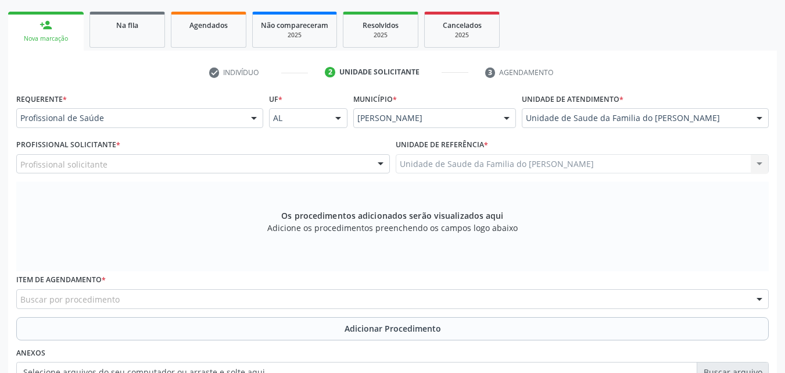
click at [239, 153] on div "Profissional Solicitante * Profissional solicitante Assistente Administrativo -…" at bounding box center [203, 154] width 374 height 37
click at [235, 158] on div "Profissional solicitante" at bounding box center [203, 164] width 374 height 20
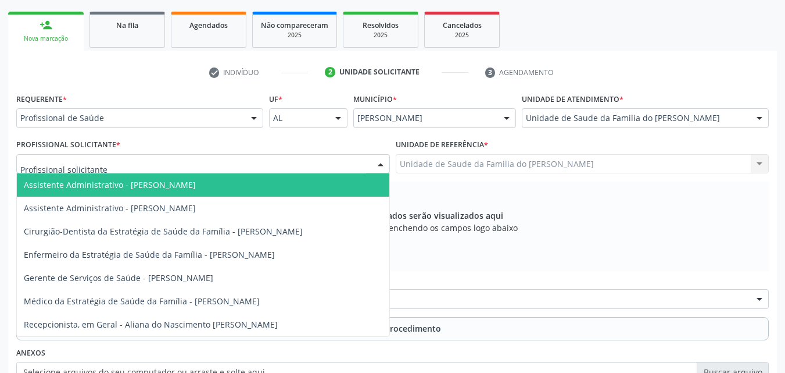
click at [235, 158] on input "text" at bounding box center [193, 169] width 346 height 23
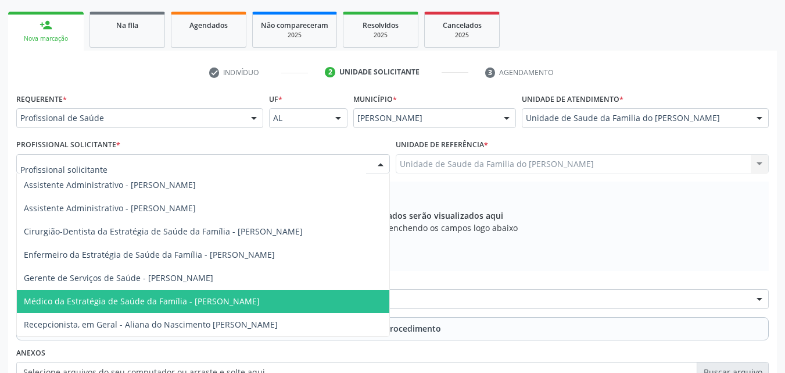
click at [187, 302] on span "Médico da Estratégia de Saúde da Família - [PERSON_NAME]" at bounding box center [142, 300] width 236 height 11
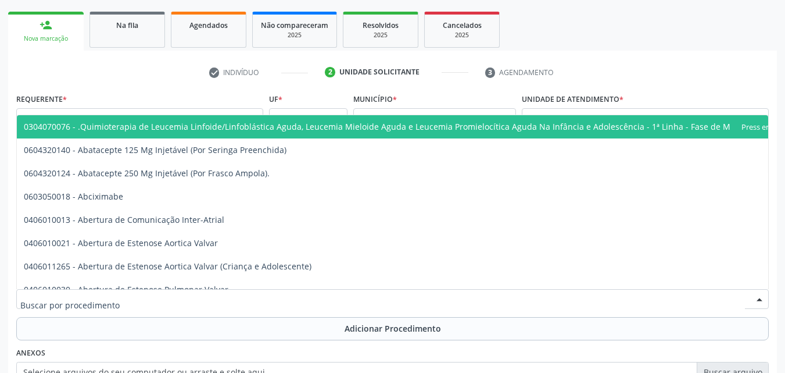
click at [187, 302] on div at bounding box center [392, 299] width 753 height 20
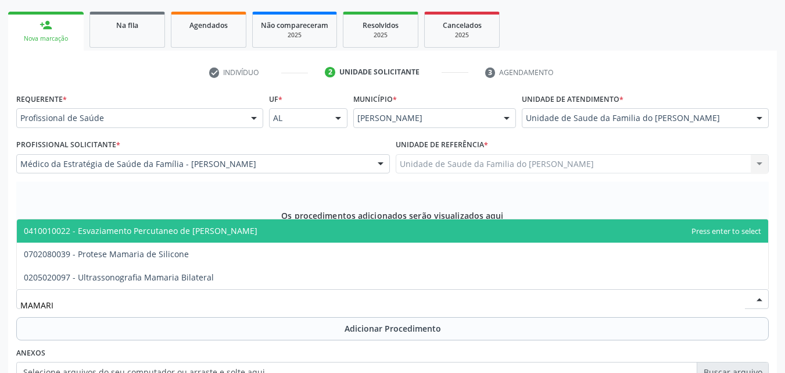
type input "MAMARIA"
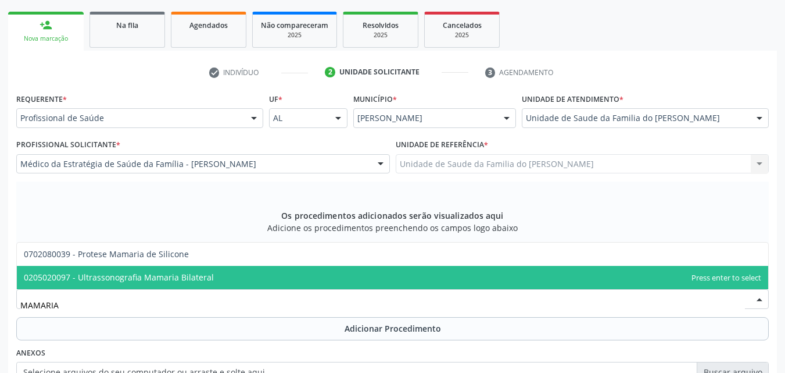
click at [191, 279] on span "0205020097 - Ultrassonografia Mamaria Bilateral" at bounding box center [119, 276] width 190 height 11
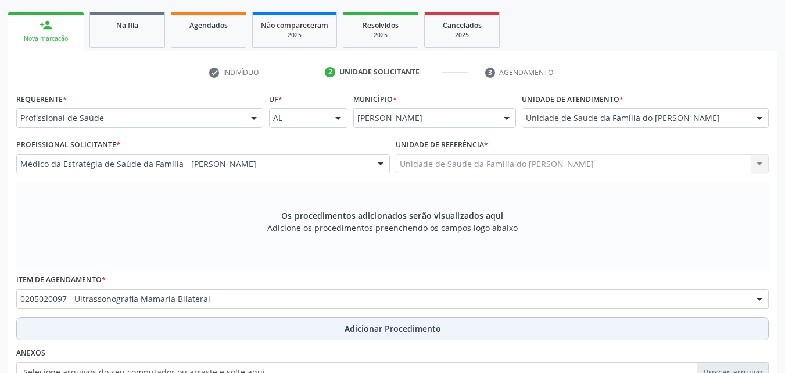
click at [201, 330] on button "Adicionar Procedimento" at bounding box center [392, 328] width 753 height 23
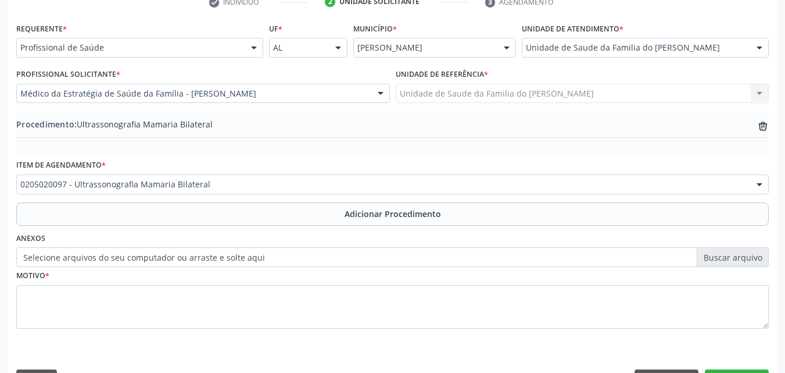
scroll to position [281, 0]
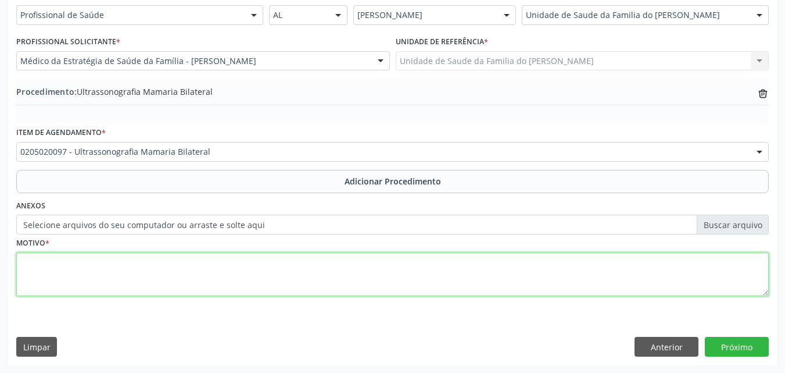
click at [597, 284] on textarea at bounding box center [392, 274] width 753 height 44
type textarea "NÓDULO MAMARIO NÃO ESPECIFICADO"
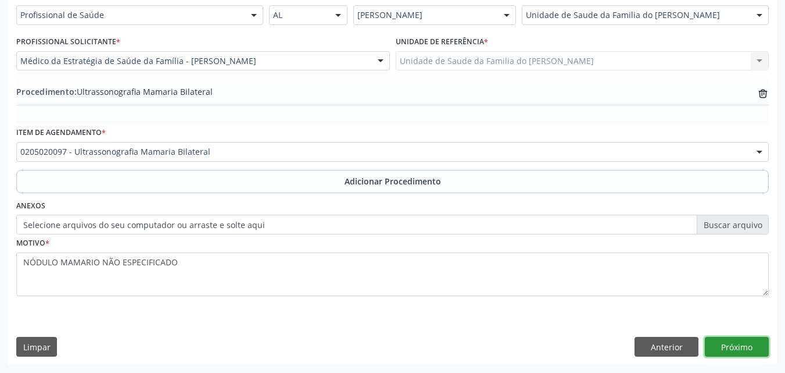
click at [738, 351] on button "Próximo" at bounding box center [737, 347] width 64 height 20
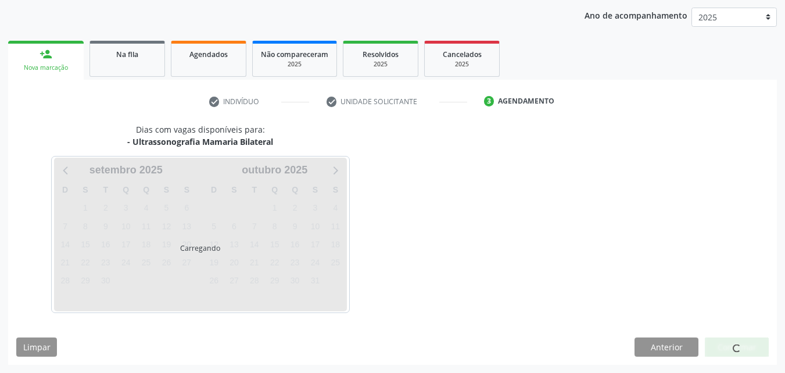
scroll to position [184, 0]
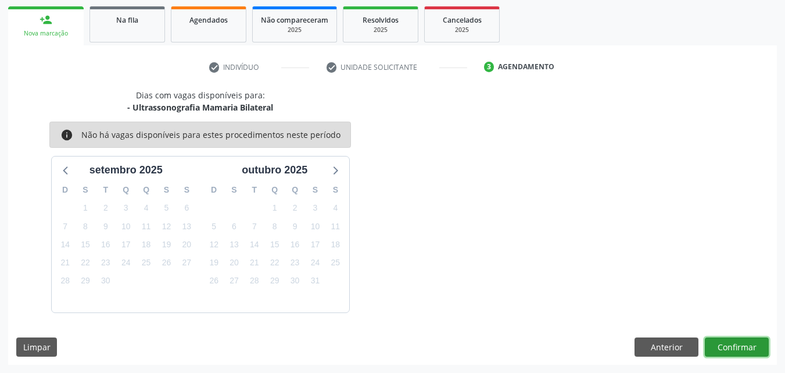
click at [732, 343] on button "Confirmar" at bounding box center [737, 347] width 64 height 20
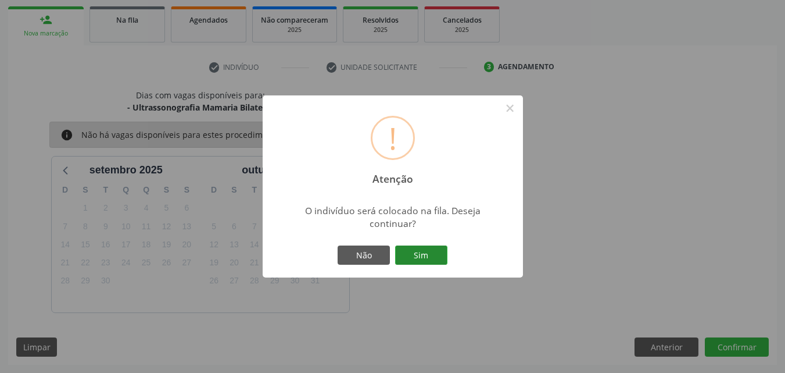
click at [430, 252] on button "Sim" at bounding box center [421, 255] width 52 height 20
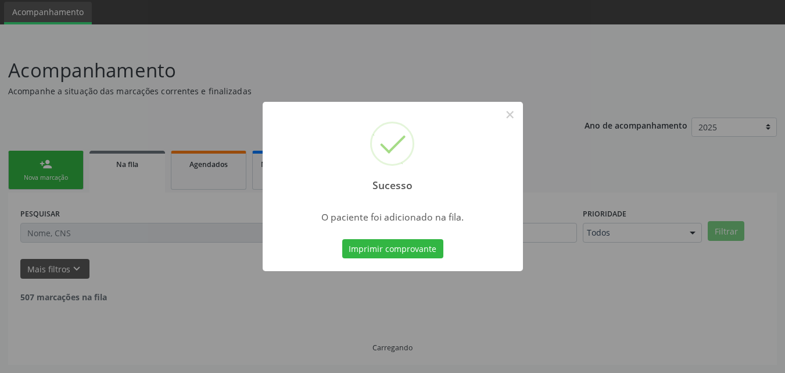
scroll to position [27, 0]
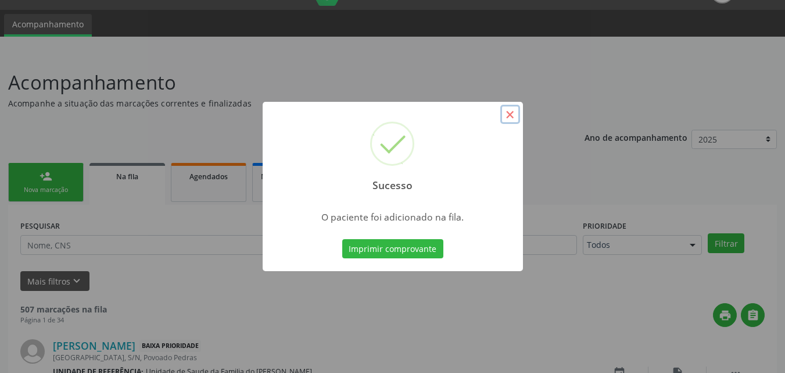
click at [514, 110] on button "×" at bounding box center [510, 115] width 20 height 20
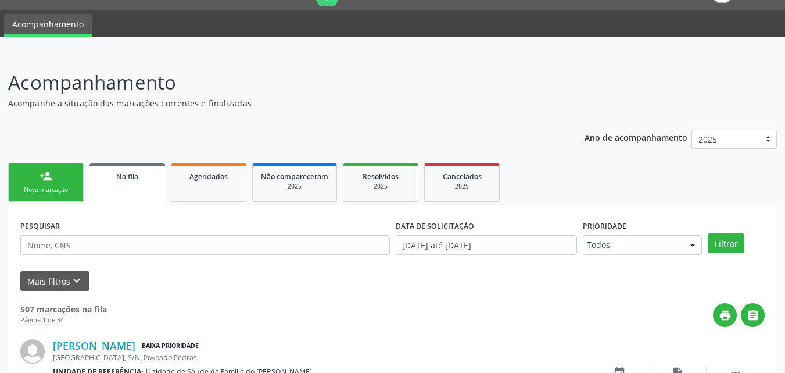
click at [74, 196] on link "person_add Nova marcação" at bounding box center [46, 182] width 76 height 39
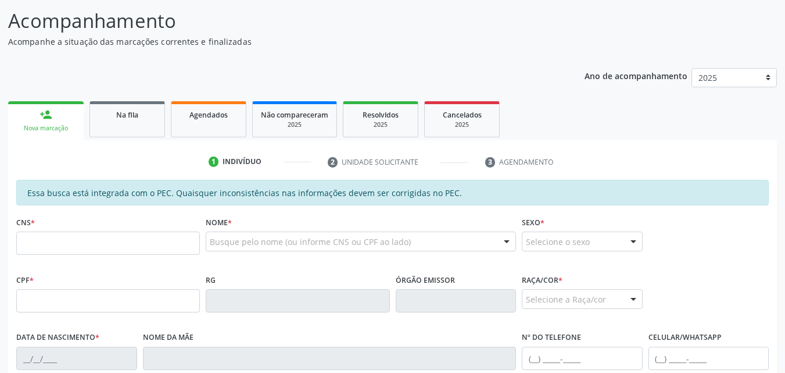
scroll to position [90, 0]
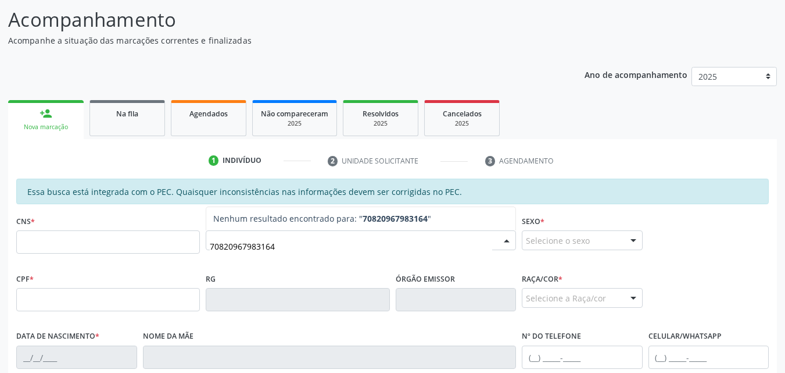
type input "708209679831645"
click at [282, 248] on input "708209679831645" at bounding box center [351, 245] width 282 height 23
click at [212, 243] on input "708209679831645" at bounding box center [351, 245] width 282 height 23
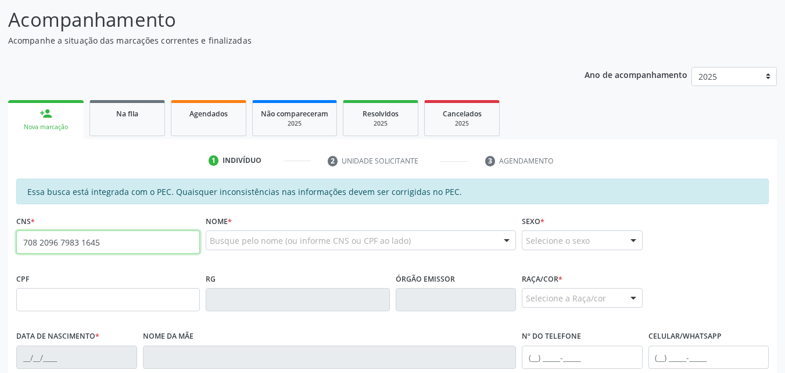
type input "708 2096 7983 1645"
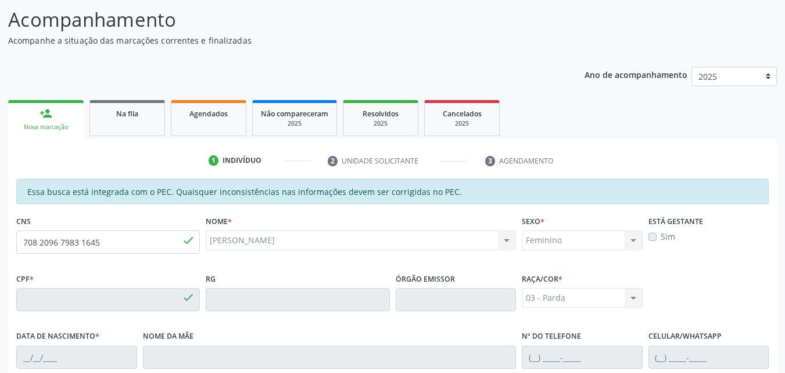
type input "347.277.284-00"
type input "[DATE]"
type input "[PERSON_NAME]"
type input "[PHONE_NUMBER]"
type input "13"
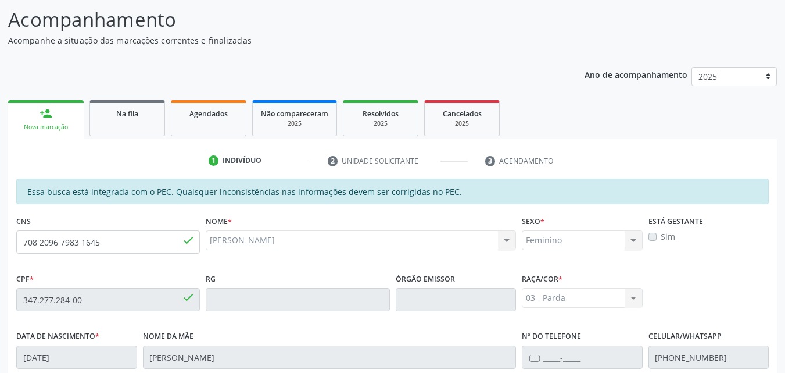
scroll to position [307, 0]
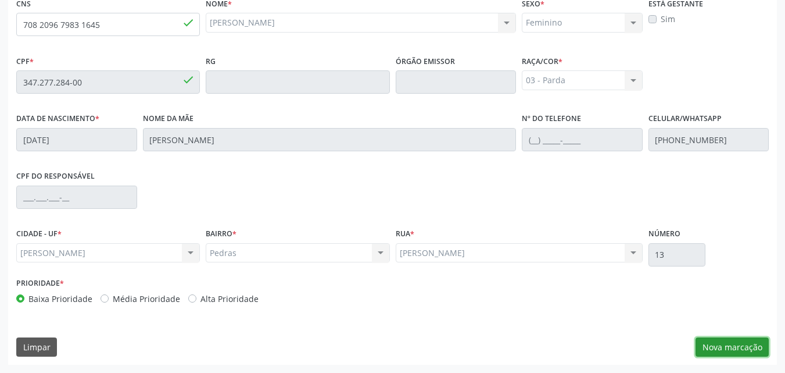
click at [746, 346] on button "Nova marcação" at bounding box center [732, 347] width 73 height 20
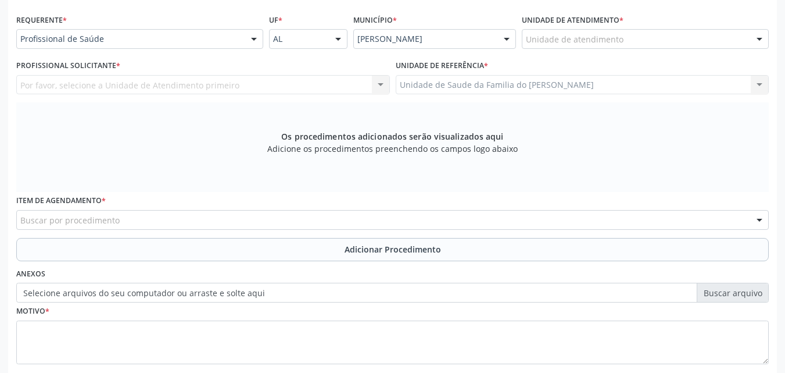
scroll to position [276, 0]
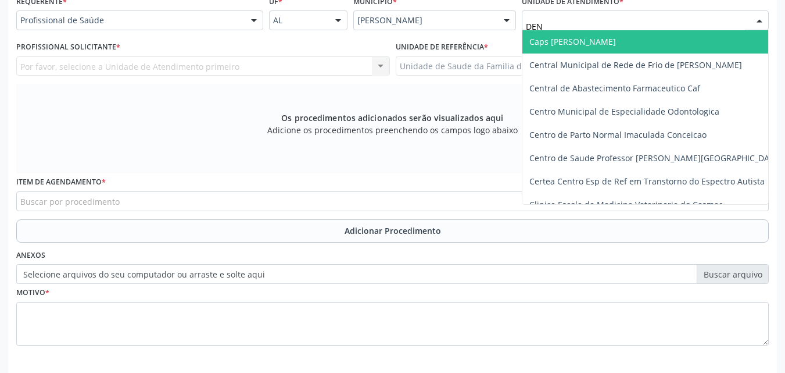
type input "DENI"
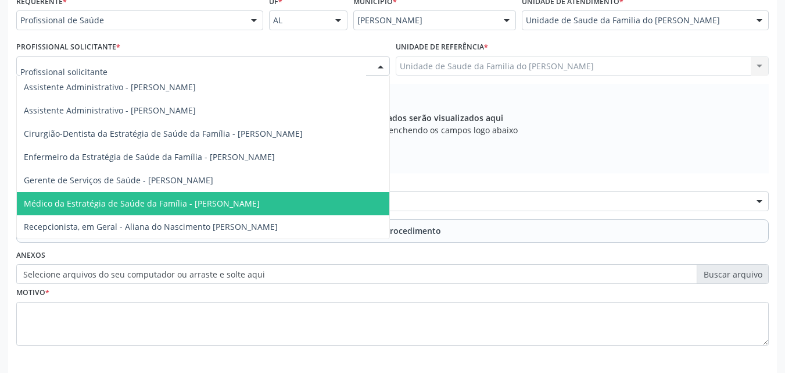
click at [124, 199] on span "Médico da Estratégia de Saúde da Família - [PERSON_NAME]" at bounding box center [142, 203] width 236 height 11
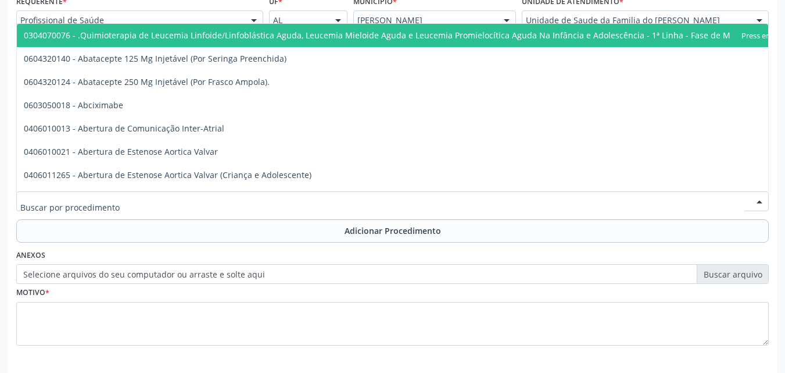
click at [125, 204] on div at bounding box center [392, 201] width 753 height 20
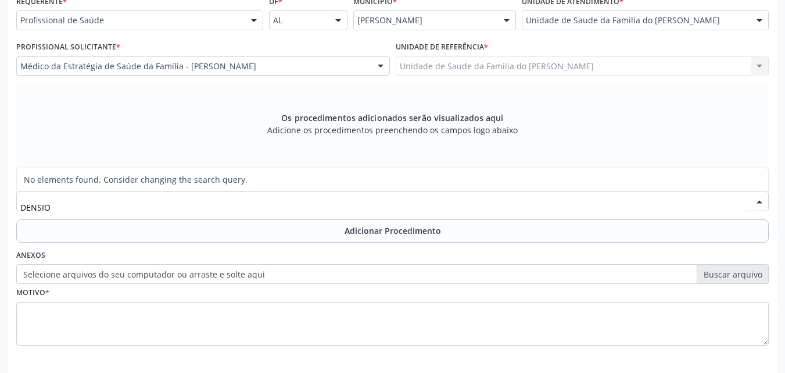
type input "DENSI"
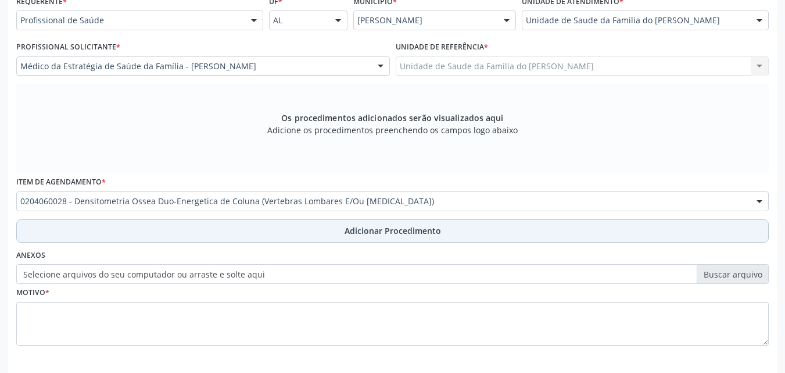
click at [130, 220] on button "Adicionar Procedimento" at bounding box center [392, 230] width 753 height 23
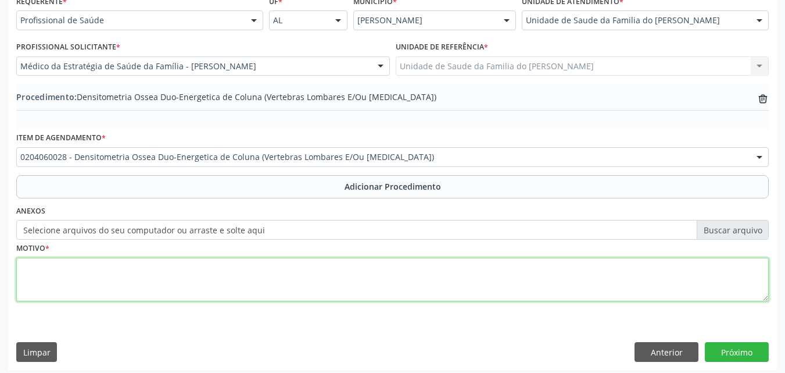
click at [139, 299] on textarea at bounding box center [392, 279] width 753 height 44
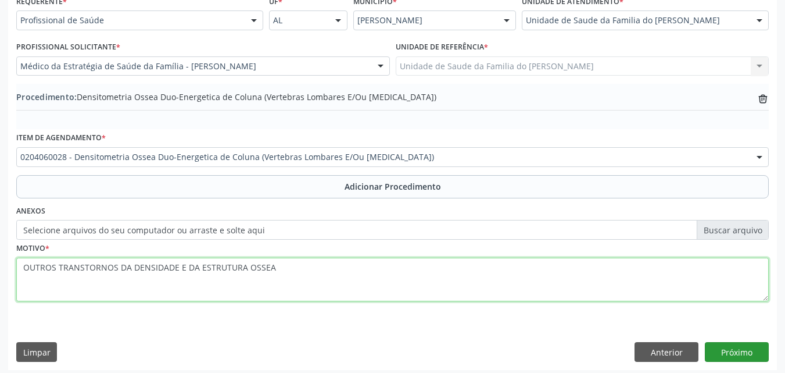
type textarea "OUTROS TRANSTORNOS DA DENSIDADE E DA ESTRUTURA OSSEA"
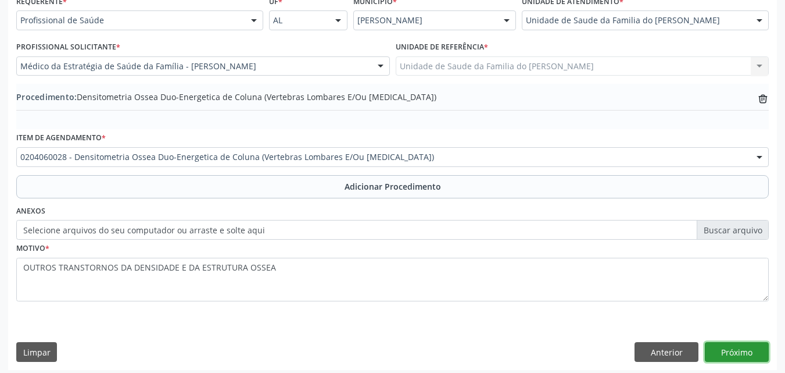
click at [721, 354] on button "Próximo" at bounding box center [737, 352] width 64 height 20
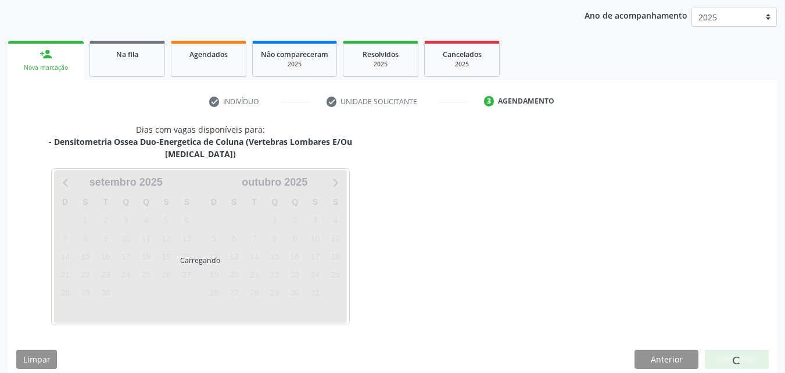
scroll to position [184, 0]
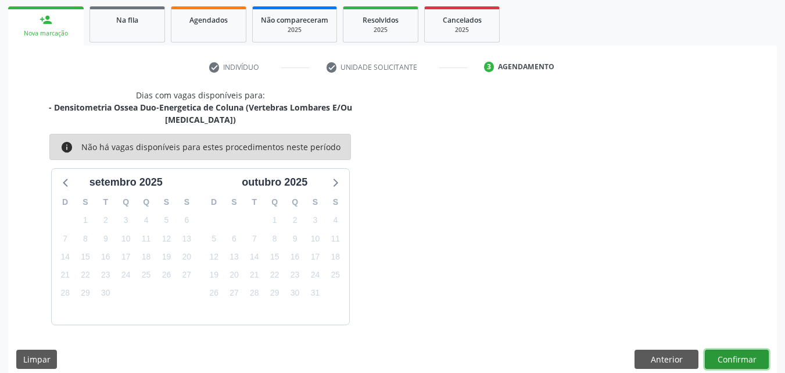
click at [743, 349] on button "Confirmar" at bounding box center [737, 359] width 64 height 20
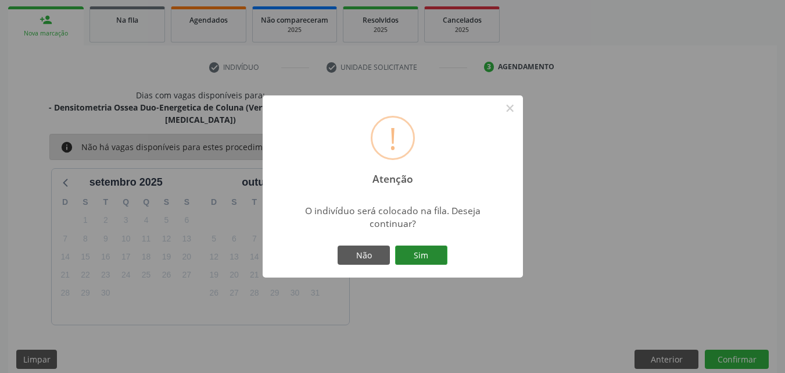
click at [430, 252] on button "Sim" at bounding box center [421, 255] width 52 height 20
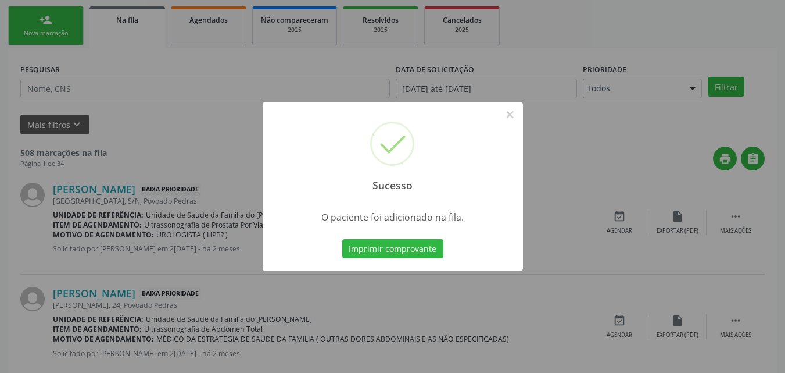
scroll to position [27, 0]
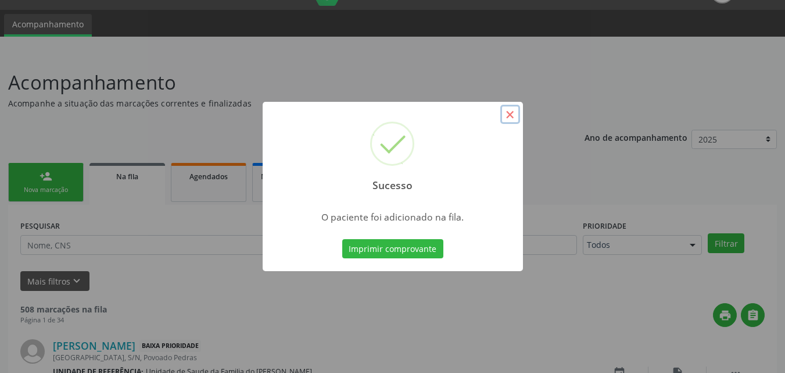
click at [504, 114] on button "×" at bounding box center [510, 115] width 20 height 20
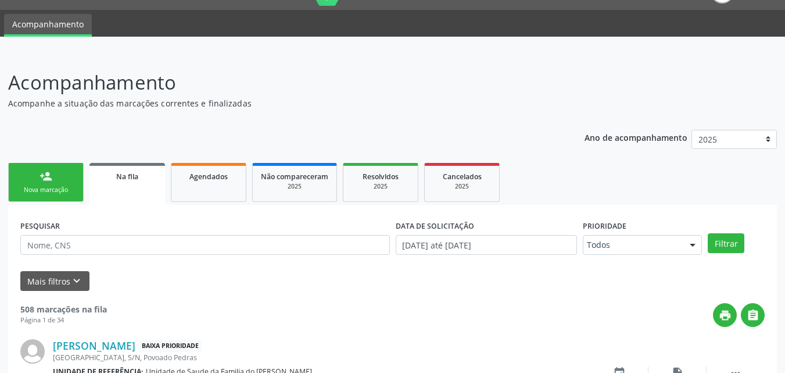
click at [68, 172] on link "person_add Nova marcação" at bounding box center [46, 182] width 76 height 39
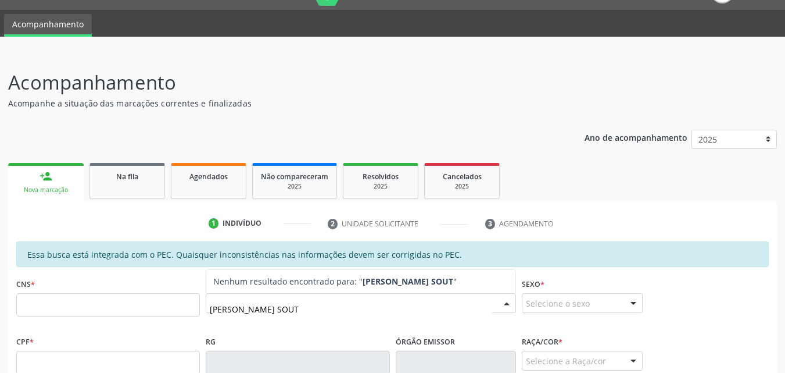
type input "[PERSON_NAME]"
click at [236, 307] on input "[PERSON_NAME]" at bounding box center [351, 308] width 282 height 23
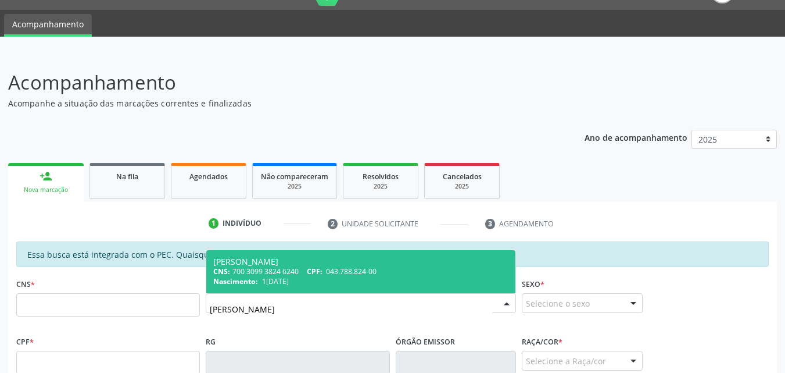
type input "700 3099 3824 6240"
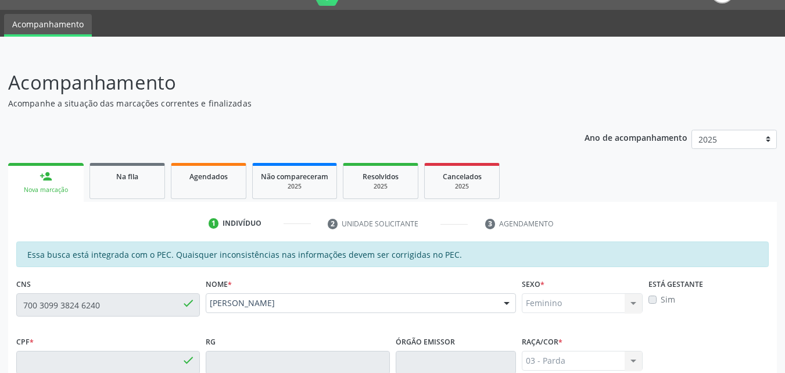
type input "043.788.824-00"
type input "1[DATE]"
type input "[PERSON_NAME]"
type input "[PHONE_NUMBER]"
type input "S/N"
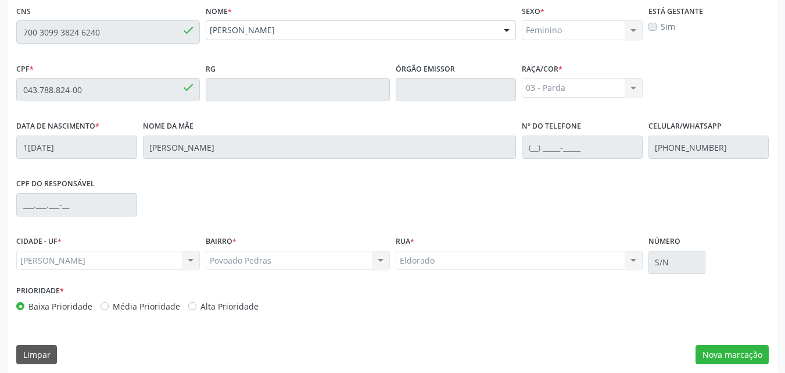
scroll to position [307, 0]
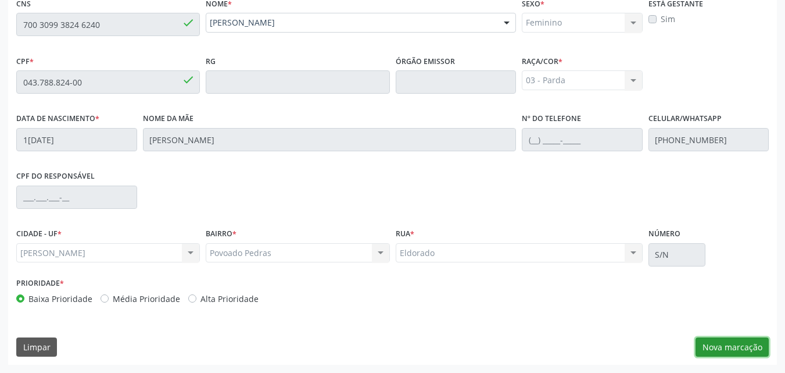
click at [715, 341] on button "Nova marcação" at bounding box center [732, 347] width 73 height 20
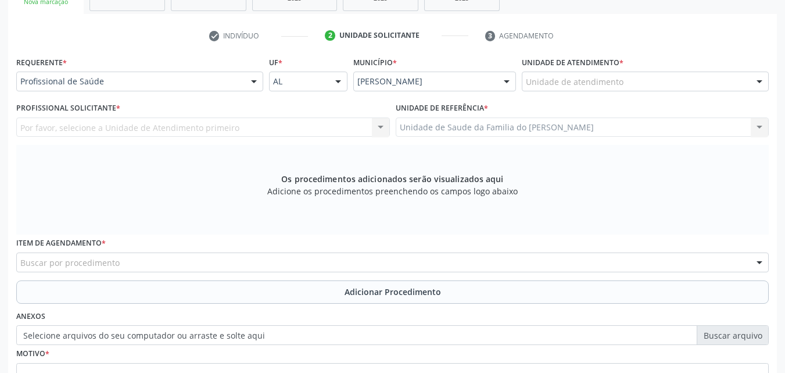
scroll to position [214, 0]
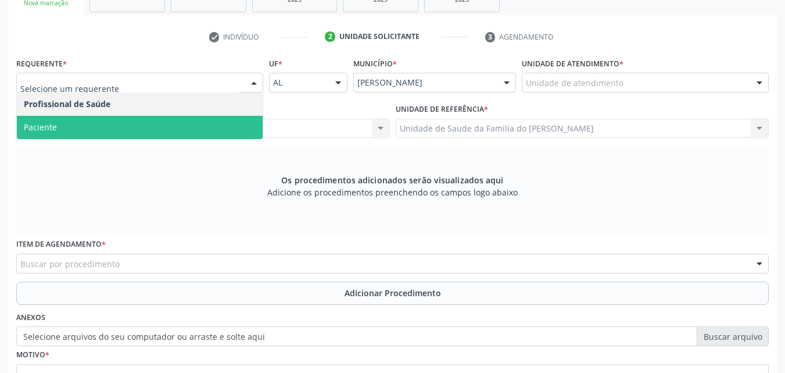
click at [198, 127] on span "Paciente" at bounding box center [140, 127] width 246 height 23
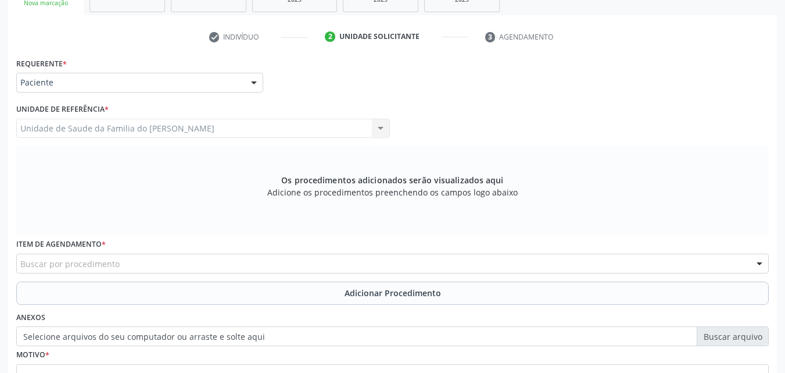
scroll to position [325, 0]
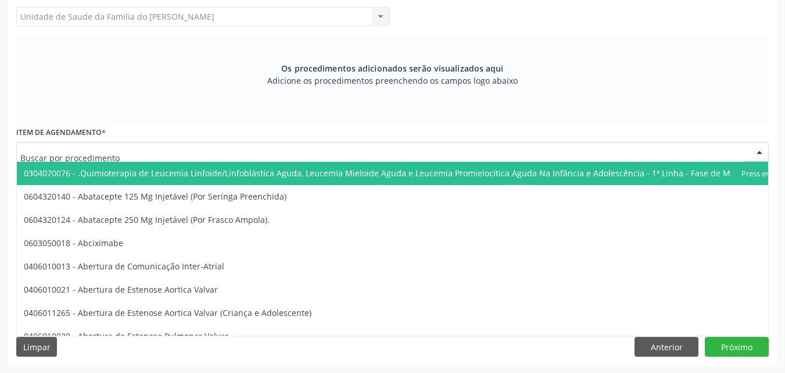
click at [609, 148] on div at bounding box center [392, 152] width 753 height 20
click at [609, 148] on input "text" at bounding box center [382, 157] width 725 height 23
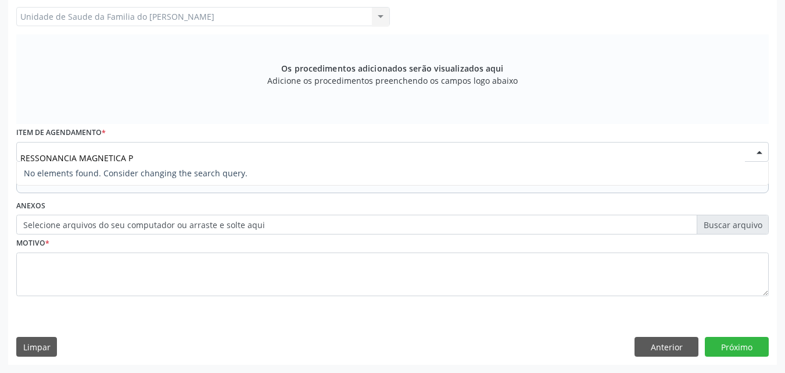
type input "RESSONANCIA MAGNETICA"
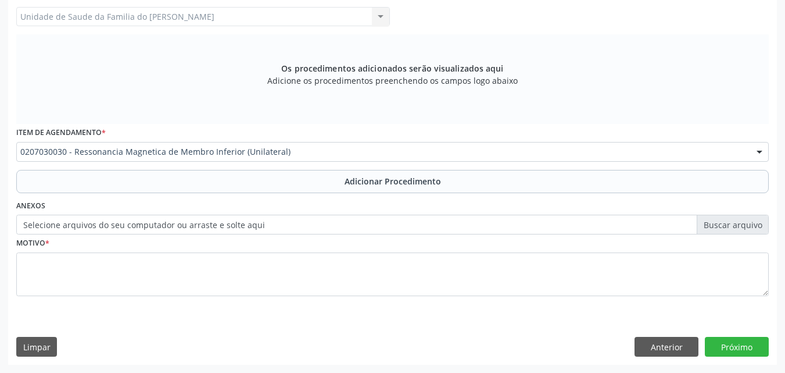
scroll to position [0, 0]
click at [414, 251] on div "Motivo *" at bounding box center [392, 265] width 753 height 62
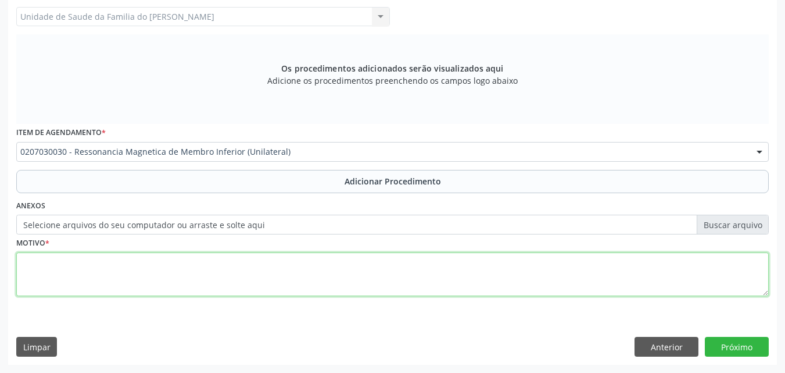
click at [383, 270] on textarea at bounding box center [392, 274] width 753 height 44
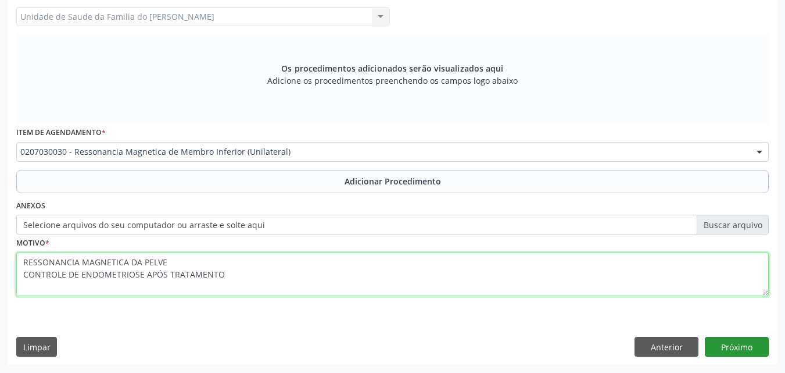
type textarea "RESSONANCIA MAGNETICA DA PELVE CONTROLE DE ENDOMETRIOSE APÓS TRATAMENTO"
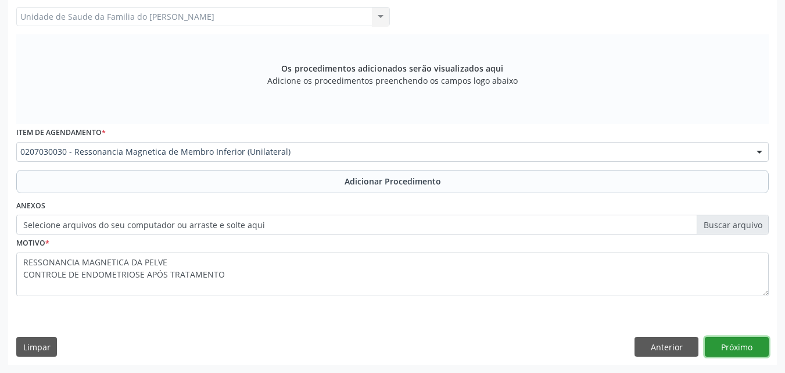
click at [730, 340] on button "Próximo" at bounding box center [737, 347] width 64 height 20
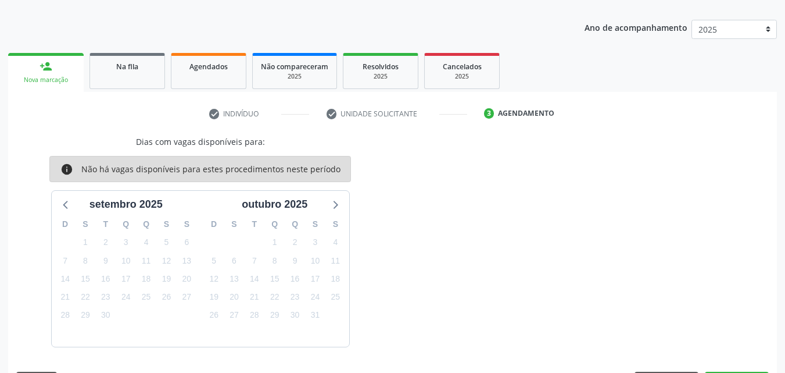
scroll to position [171, 0]
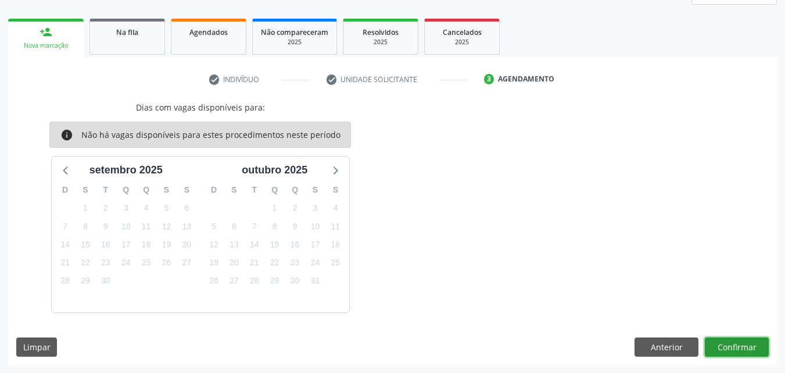
click at [727, 347] on button "Confirmar" at bounding box center [737, 347] width 64 height 20
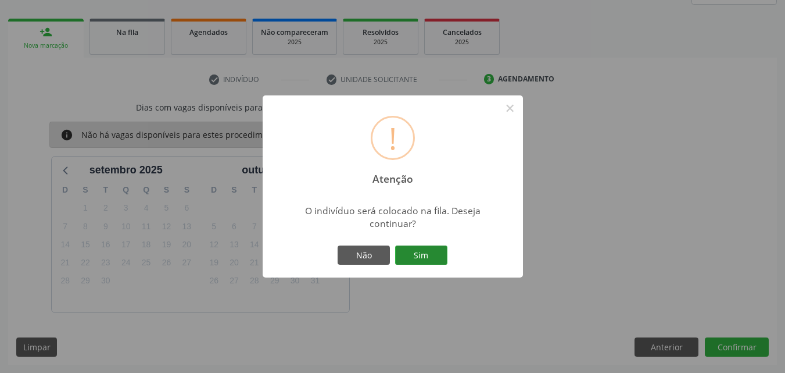
click at [446, 246] on button "Sim" at bounding box center [421, 255] width 52 height 20
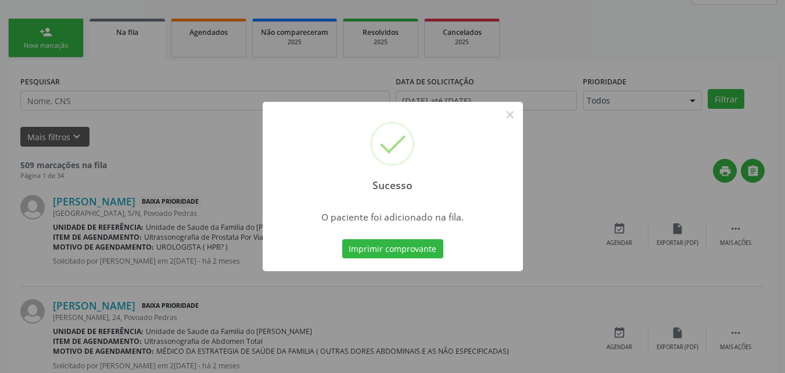
scroll to position [27, 0]
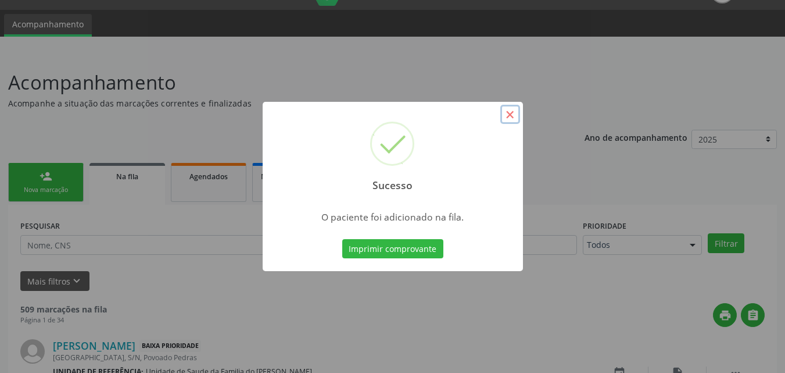
click at [510, 112] on button "×" at bounding box center [510, 115] width 20 height 20
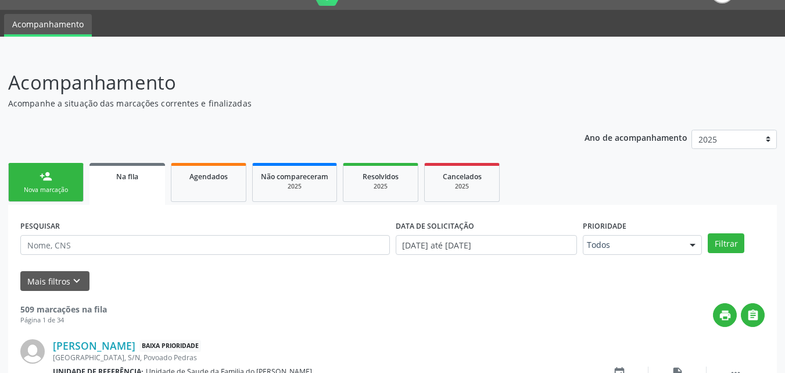
click at [59, 190] on div "Nova marcação" at bounding box center [46, 189] width 58 height 9
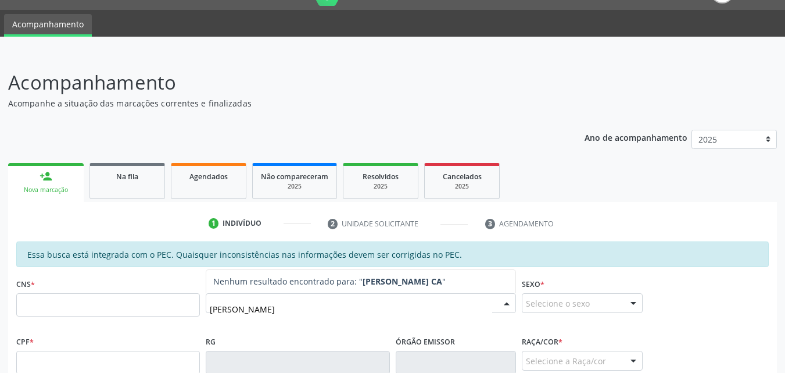
type input "J"
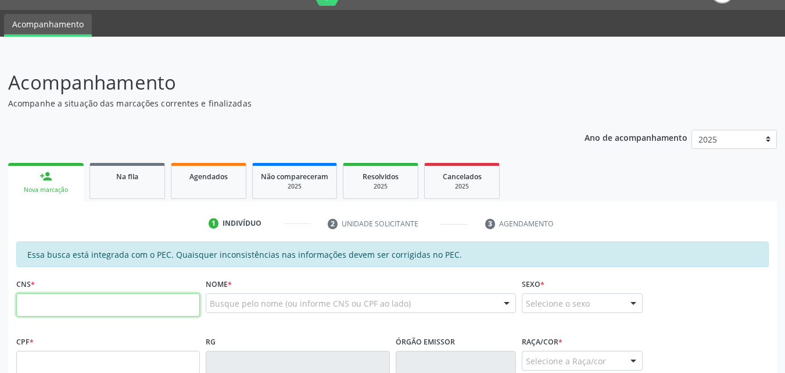
click at [173, 315] on input "text" at bounding box center [108, 304] width 184 height 23
paste input "700 5015 0274 7251"
type input "700 5015 0274 7251"
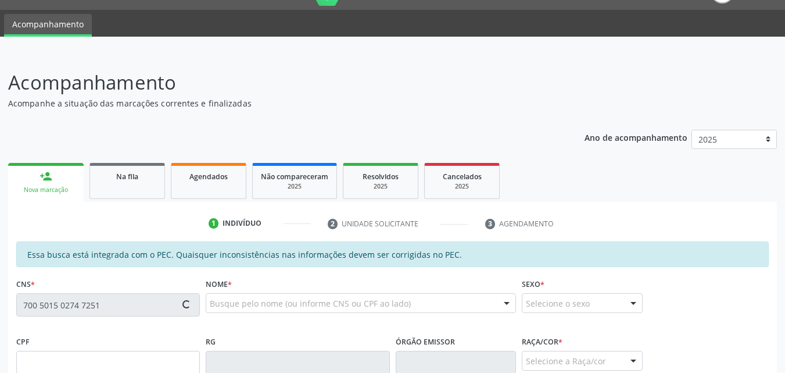
type input "098.728.254-91"
type input "13[DATE]"
type input "Necí [PERSON_NAME]"
type input "[PHONE_NUMBER]"
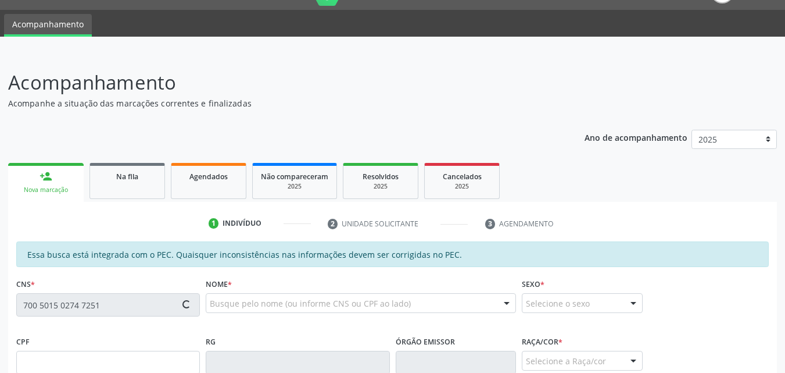
type input "S/N"
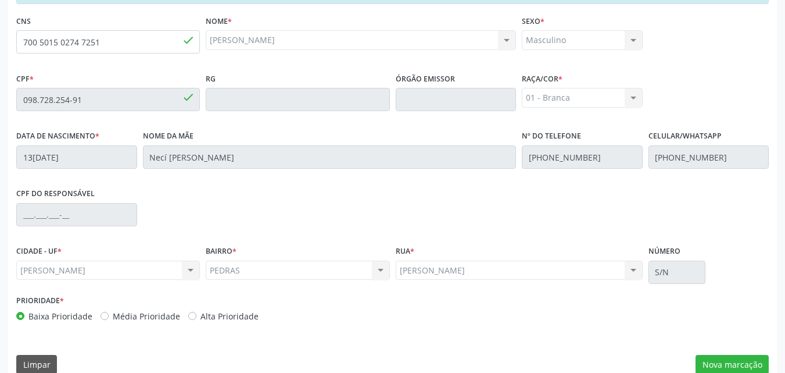
scroll to position [307, 0]
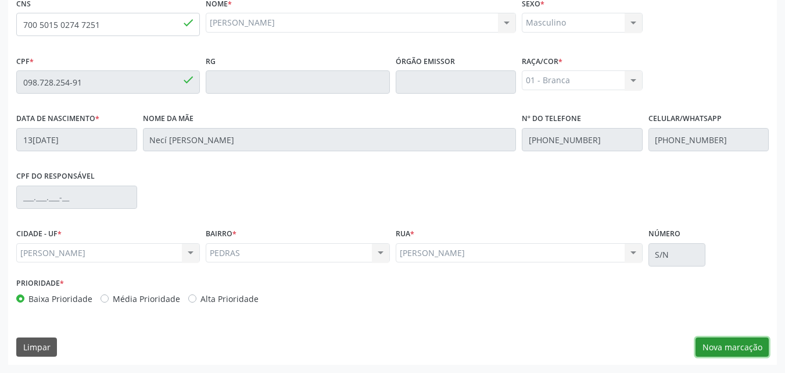
click at [726, 343] on button "Nova marcação" at bounding box center [732, 347] width 73 height 20
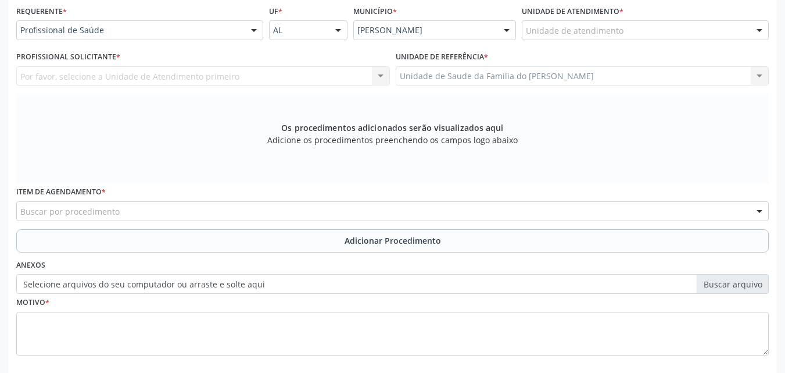
scroll to position [264, 0]
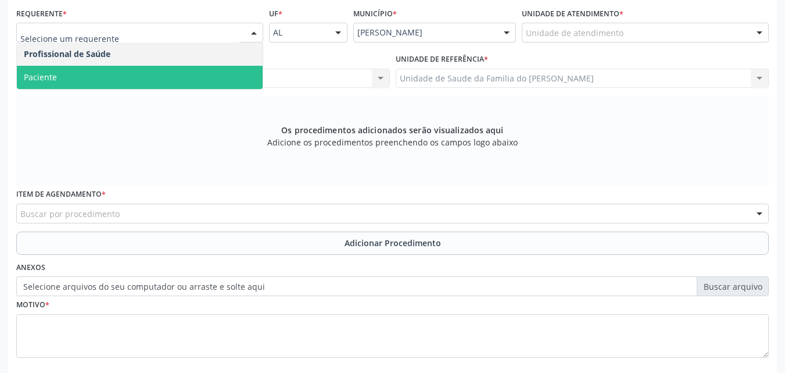
click at [185, 72] on span "Paciente" at bounding box center [140, 77] width 246 height 23
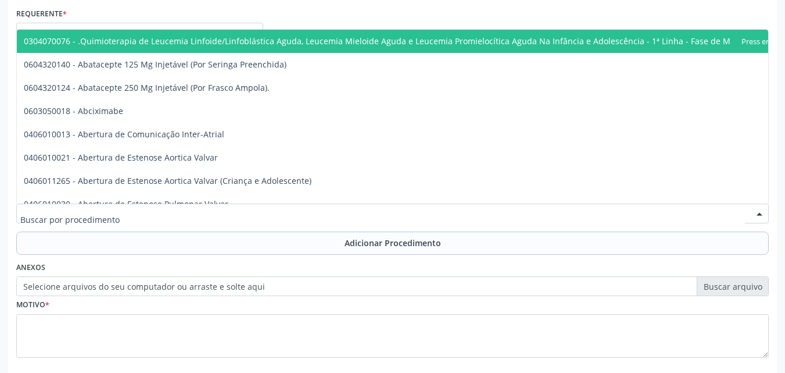
click at [189, 216] on div at bounding box center [392, 213] width 753 height 20
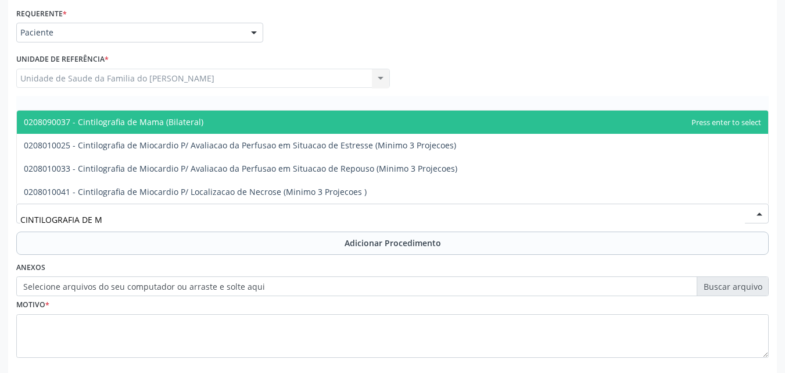
type input "CINTILOGRAFIA DE MI"
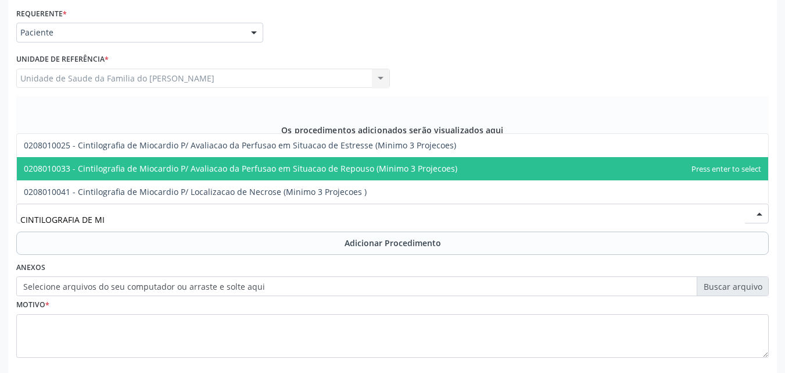
click at [247, 174] on span "0208010033 - Cintilografia de Miocardio P/ Avaliacao da Perfusao em Situacao de…" at bounding box center [393, 168] width 752 height 23
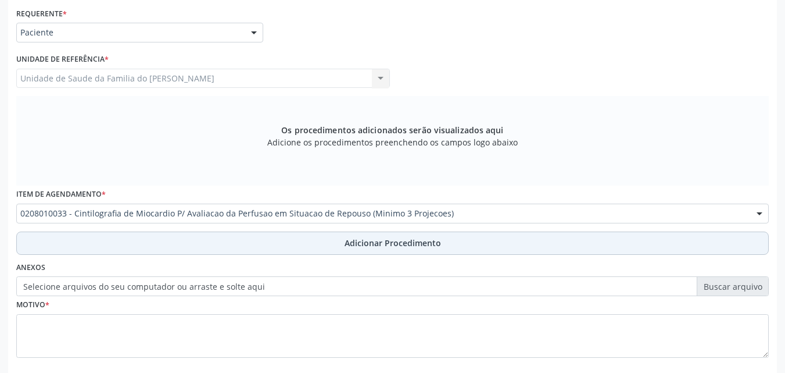
click at [267, 238] on button "Adicionar Procedimento" at bounding box center [392, 242] width 753 height 23
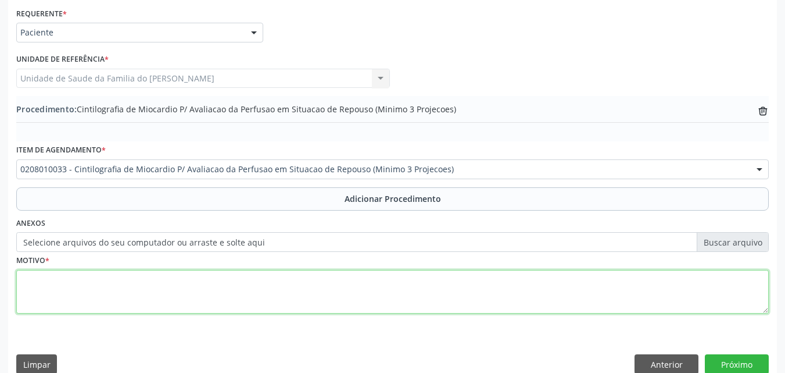
click at [278, 288] on textarea at bounding box center [392, 292] width 753 height 44
click at [278, 288] on textarea "CINTILOGRAFIA DO MIOCARDIO EM REPOUSO" at bounding box center [392, 292] width 753 height 44
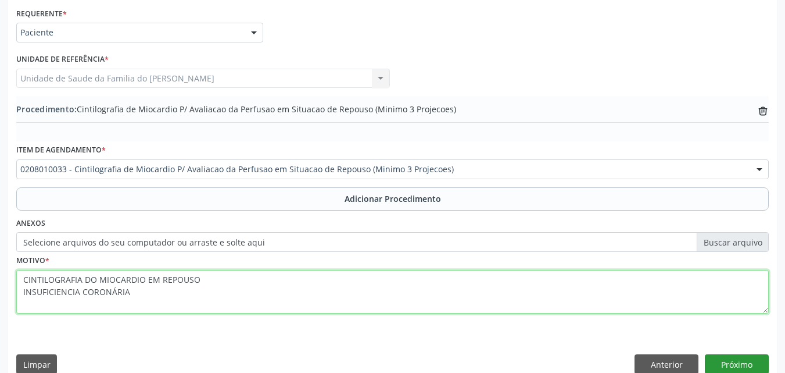
type textarea "CINTILOGRAFIA DO MIOCARDIO EM REPOUSO INSUFICIENCIA CORONÁRIA"
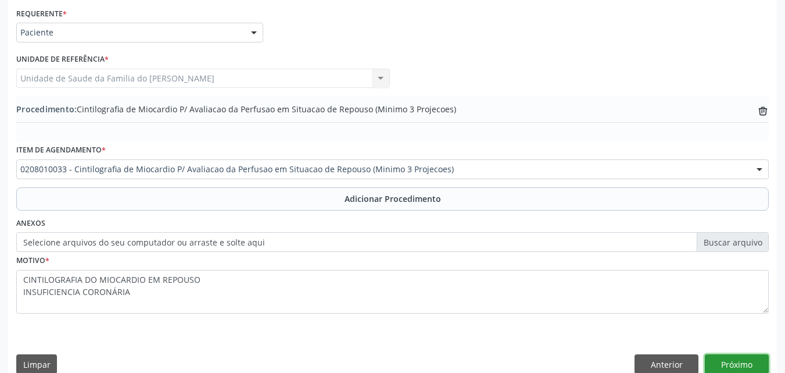
click at [717, 362] on button "Próximo" at bounding box center [737, 364] width 64 height 20
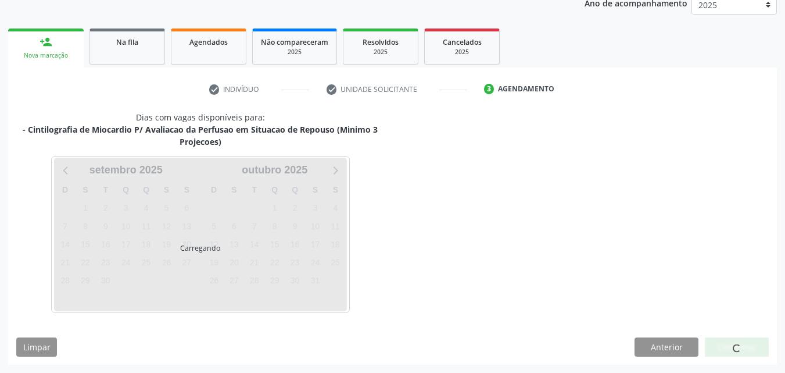
scroll to position [196, 0]
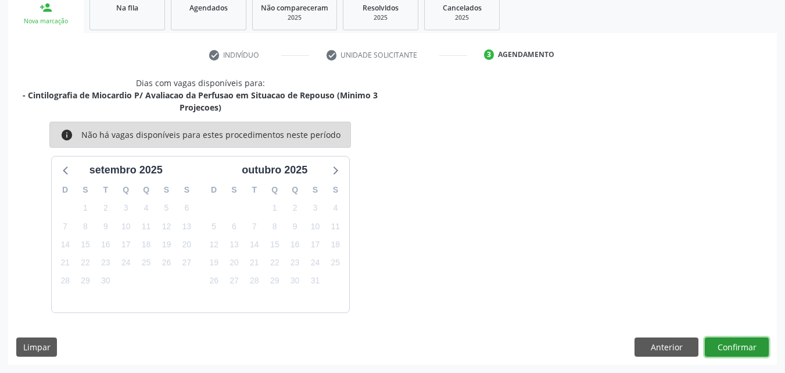
click at [739, 345] on button "Confirmar" at bounding box center [737, 347] width 64 height 20
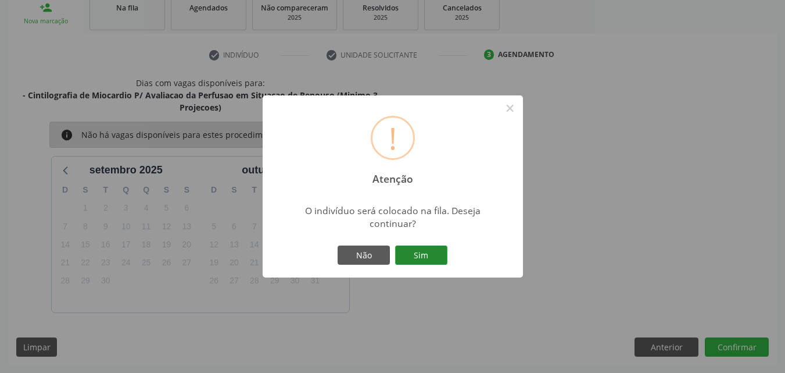
click at [423, 258] on button "Sim" at bounding box center [421, 255] width 52 height 20
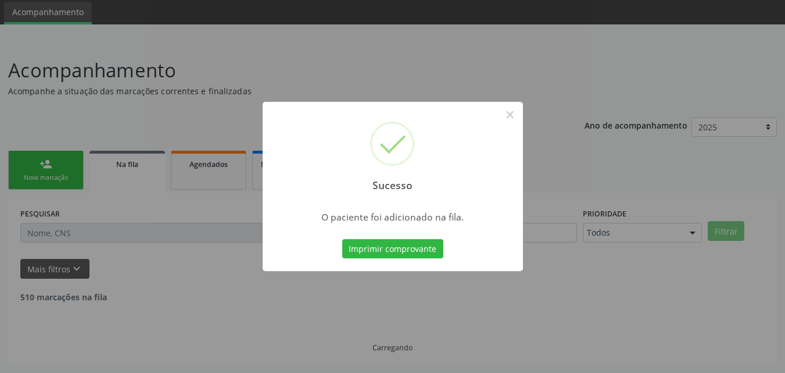
scroll to position [27, 0]
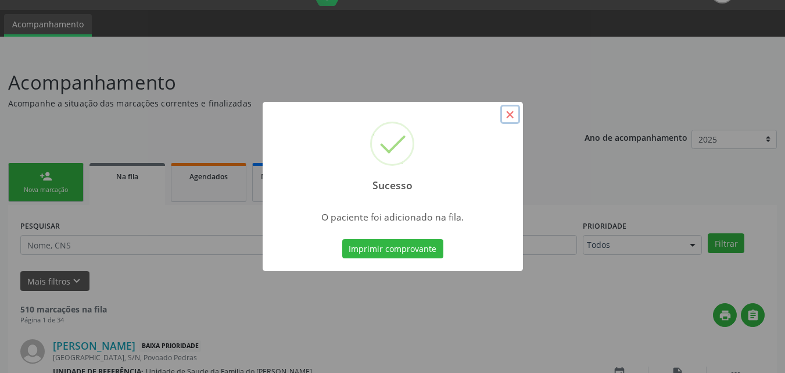
click at [507, 113] on button "×" at bounding box center [510, 115] width 20 height 20
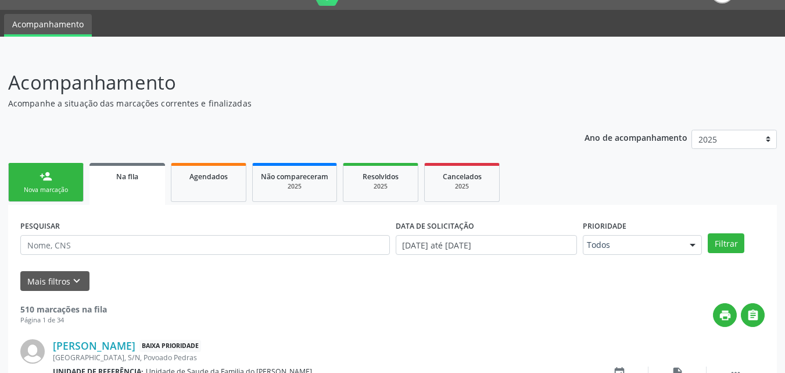
click at [50, 182] on div "person_add" at bounding box center [46, 176] width 13 height 13
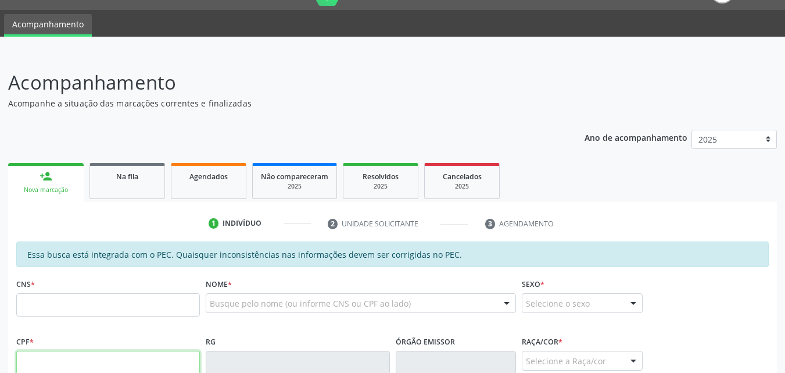
click at [102, 358] on input "text" at bounding box center [108, 361] width 184 height 23
type input "347.102.564-20"
type input "702 8025 9432 1870"
type input "[DATE]"
type input "[PERSON_NAME]"
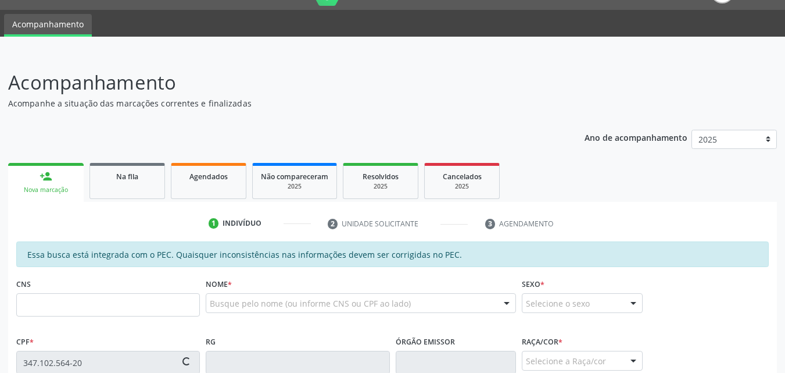
type input "[PHONE_NUMBER]"
type input "S/N"
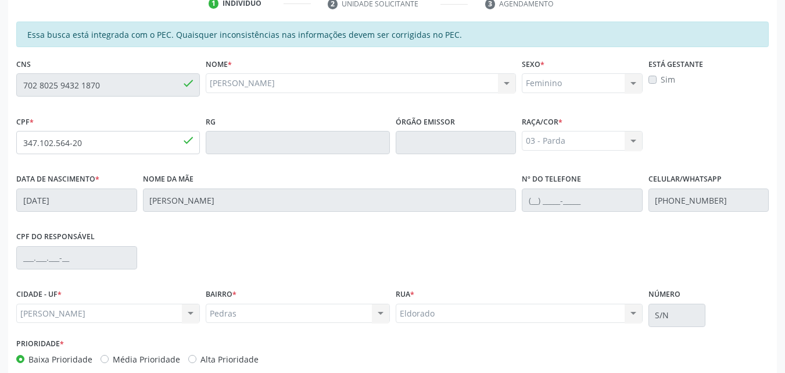
scroll to position [282, 0]
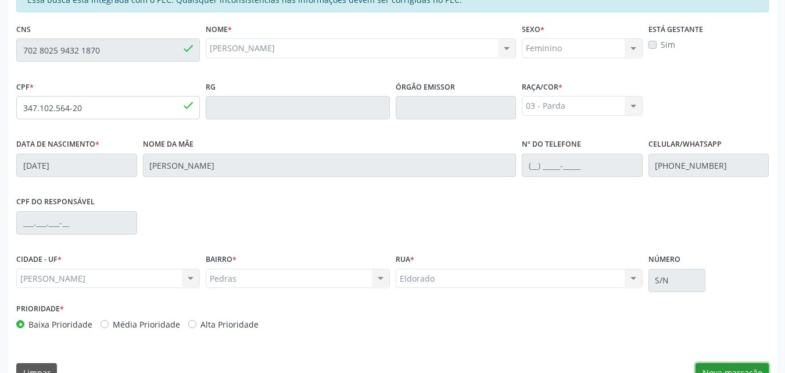
click at [720, 370] on button "Nova marcação" at bounding box center [732, 373] width 73 height 20
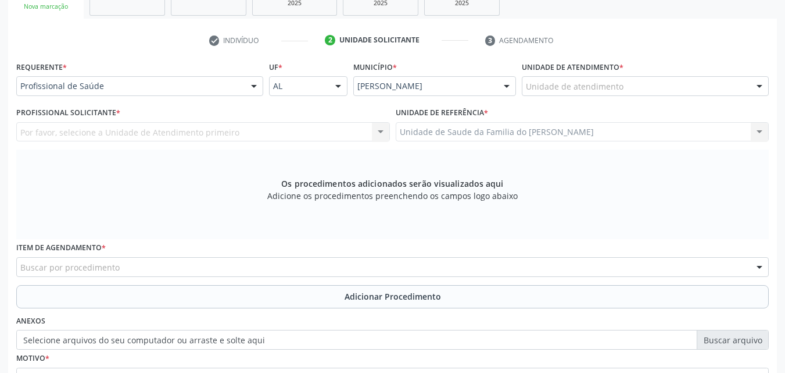
scroll to position [206, 0]
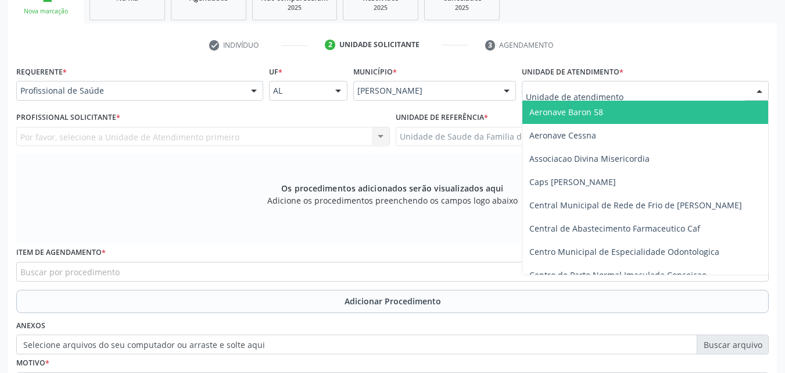
click at [677, 83] on div at bounding box center [645, 91] width 247 height 20
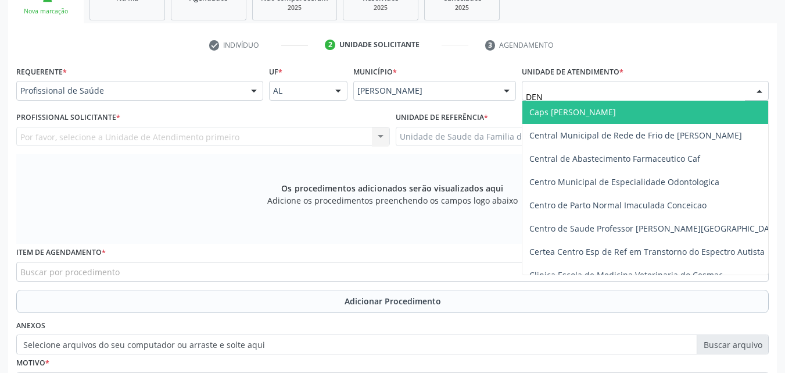
type input "DENI"
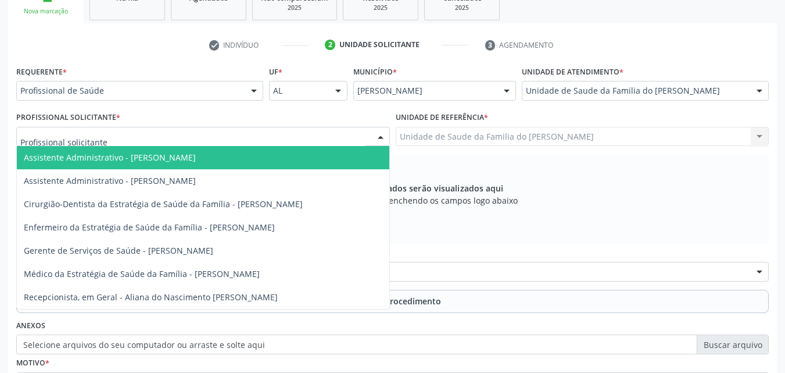
click at [246, 131] on div at bounding box center [203, 137] width 374 height 20
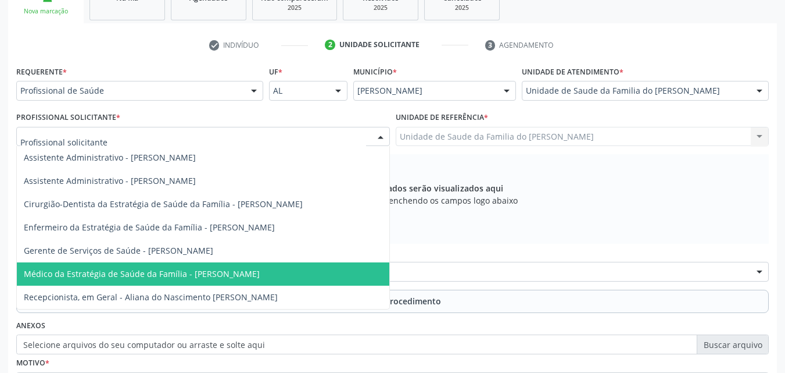
click at [197, 268] on span "Médico da Estratégia de Saúde da Família - [PERSON_NAME]" at bounding box center [142, 273] width 236 height 11
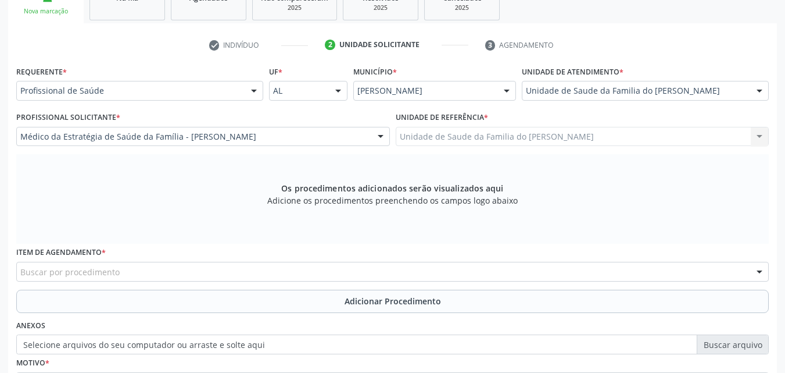
click at [197, 268] on div "Buscar por procedimento" at bounding box center [392, 272] width 753 height 20
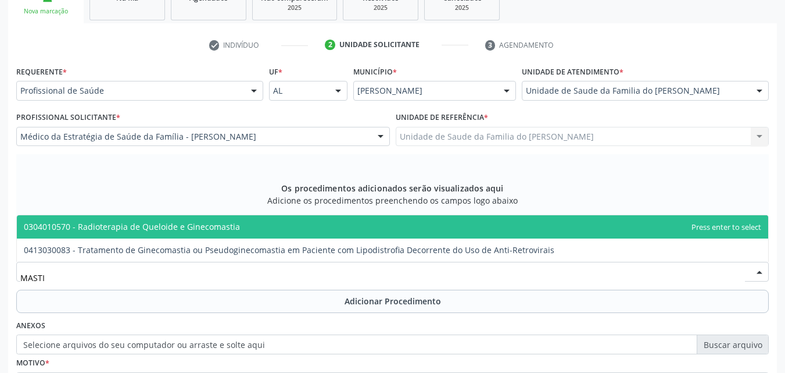
type input "MAST"
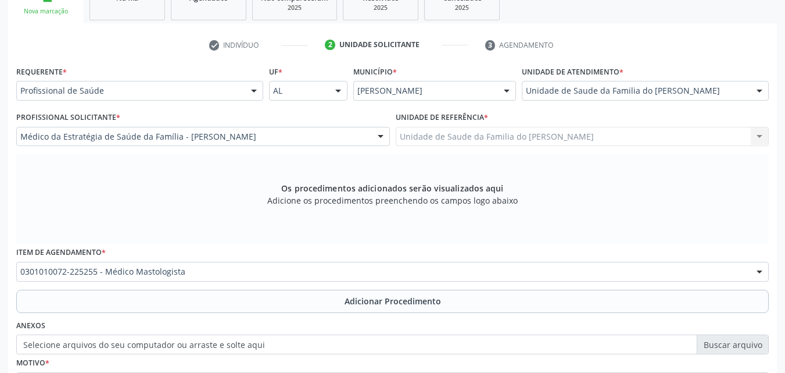
scroll to position [0, 0]
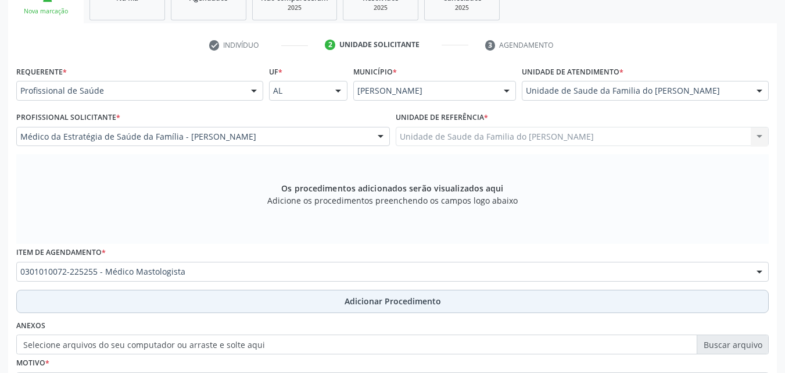
click at [210, 302] on button "Adicionar Procedimento" at bounding box center [392, 300] width 753 height 23
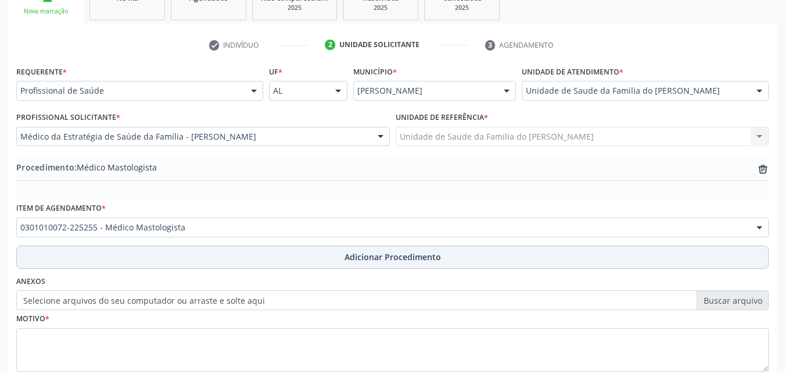
click at [210, 302] on label "Selecione arquivos do seu computador ou arraste e solte aqui" at bounding box center [392, 300] width 753 height 20
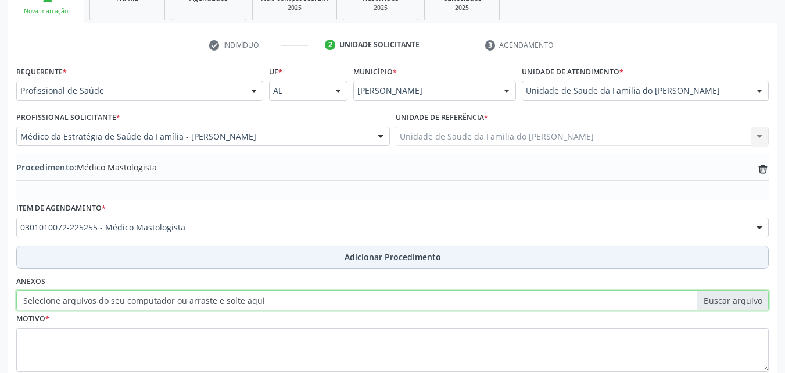
click at [210, 302] on input "Selecione arquivos do seu computador ou arraste e solte aqui" at bounding box center [392, 300] width 753 height 20
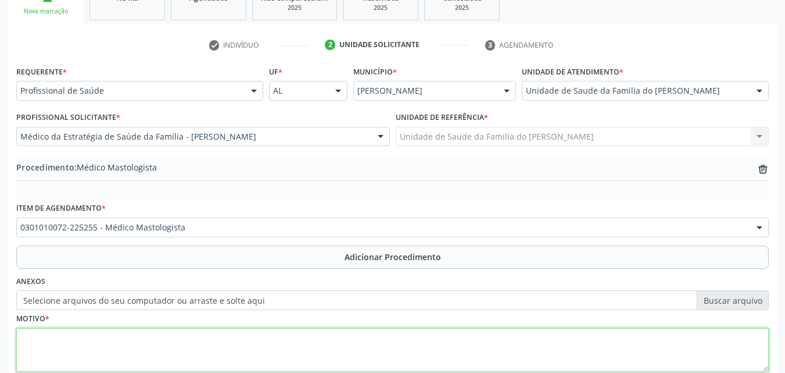
click at [141, 358] on textarea at bounding box center [392, 350] width 753 height 44
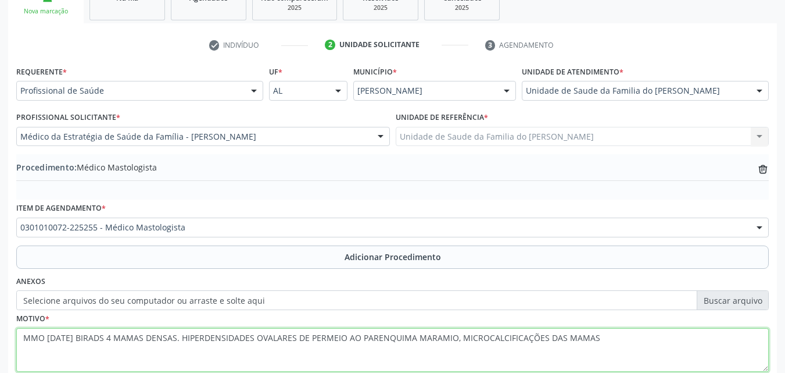
click at [556, 337] on textarea "MMO [DATE] BIRADS 4 MAMAS DENSAS. HIPERDENSIDADES OVALARES DE PERMEIO AO PARENQ…" at bounding box center [392, 350] width 753 height 44
drag, startPoint x: 713, startPoint y: 336, endPoint x: 694, endPoint y: 335, distance: 19.2
click at [694, 335] on textarea "MMO 01[DATE]IRADS 4 MAMAS DENSAS. HIPERDENSIDADES OVALARES DE PERMEIO AO PARENQ…" at bounding box center [392, 350] width 753 height 44
click at [723, 337] on textarea "MMO 0[DATE] BIRADS 4 MAMAS DENSAS. HIPERDENSIDADES OVALARES DE PERMEIO AO PAREN…" at bounding box center [392, 350] width 753 height 44
click at [759, 343] on textarea "MMO [DATE] BIRADS 4 MAMAS DENSAS. HIPERDENSIDADES OVALARES DE PERMEIO AO PARENQ…" at bounding box center [392, 350] width 753 height 44
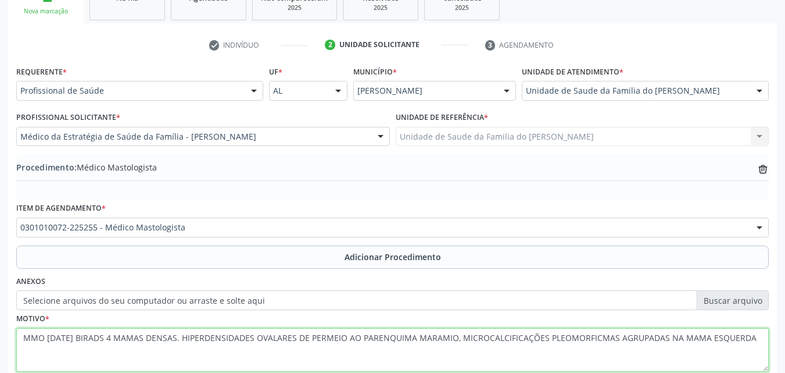
click at [759, 343] on textarea "MMO [DATE] BIRADS 4 MAMAS DENSAS. HIPERDENSIDADES OVALARES DE PERMEIO AO PARENQ…" at bounding box center [392, 350] width 753 height 44
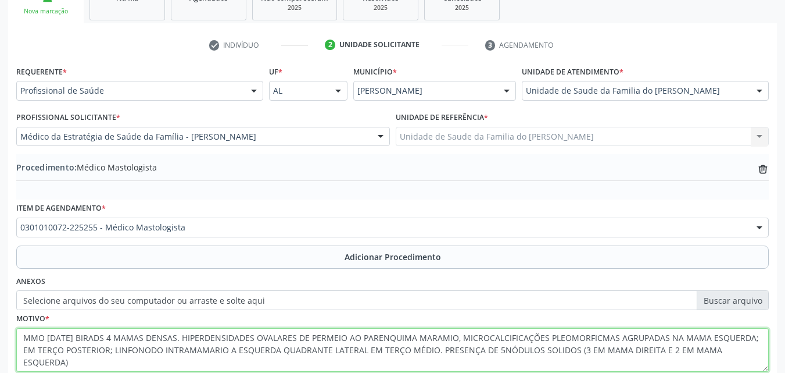
click at [447, 338] on textarea "MMO [DATE] BIRADS 4 MAMAS DENSAS. HIPERDENSIDADES OVALARES DE PERMEIO AO PARENQ…" at bounding box center [392, 350] width 753 height 44
click at [540, 346] on textarea "MMO [DATE] BIRADS 4 MAMAS DENSAS. HIPERDENSIDADES OVALARES DE PERMEIO AO PARENQ…" at bounding box center [392, 350] width 753 height 44
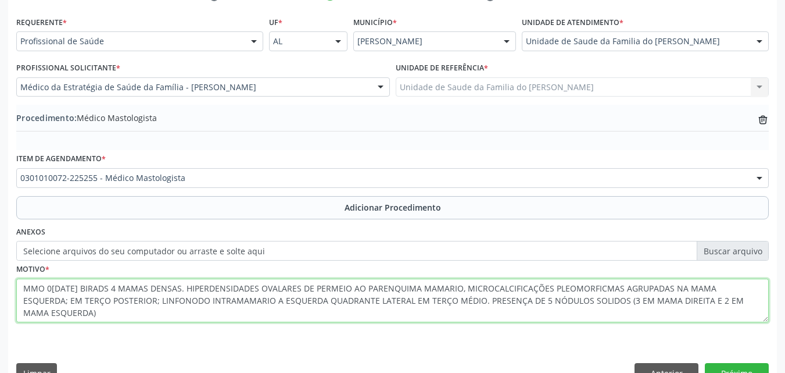
scroll to position [279, 0]
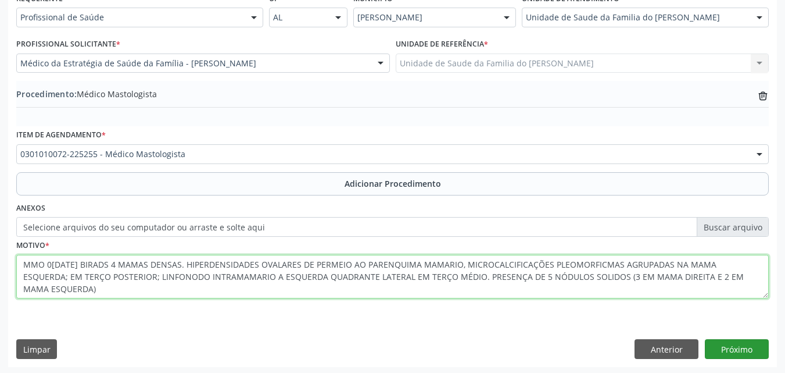
type textarea "MMO 0[DATE] BIRADS 4 MAMAS DENSAS. HIPERDENSIDADES OVALARES DE PERMEIO AO PAREN…"
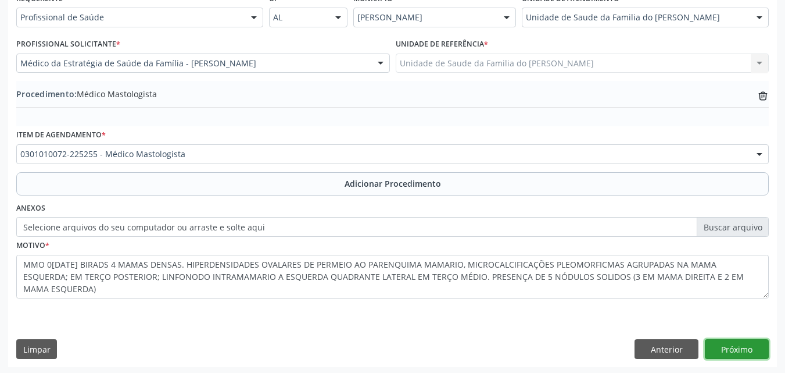
click at [729, 348] on button "Próximo" at bounding box center [737, 349] width 64 height 20
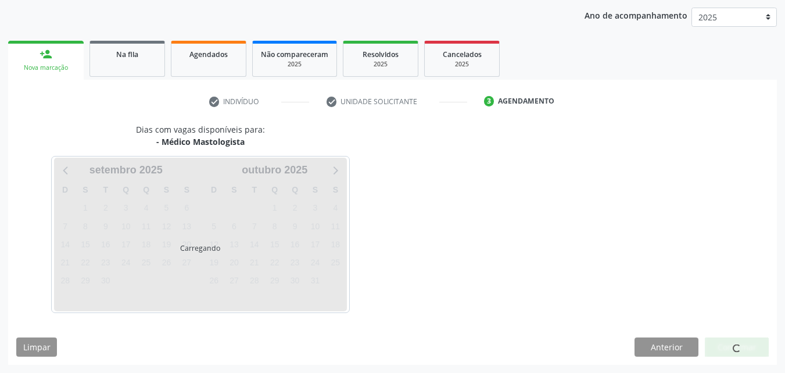
scroll to position [184, 0]
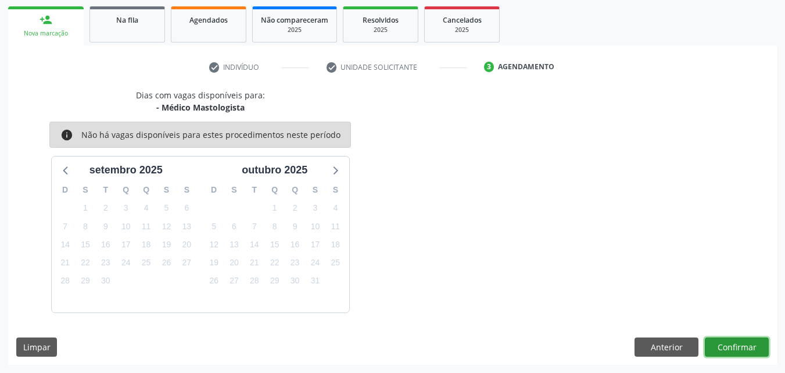
click at [723, 343] on button "Confirmar" at bounding box center [737, 347] width 64 height 20
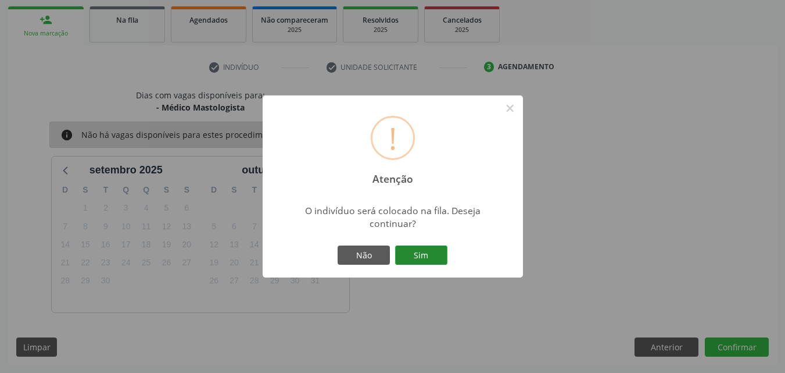
click at [439, 253] on button "Sim" at bounding box center [421, 255] width 52 height 20
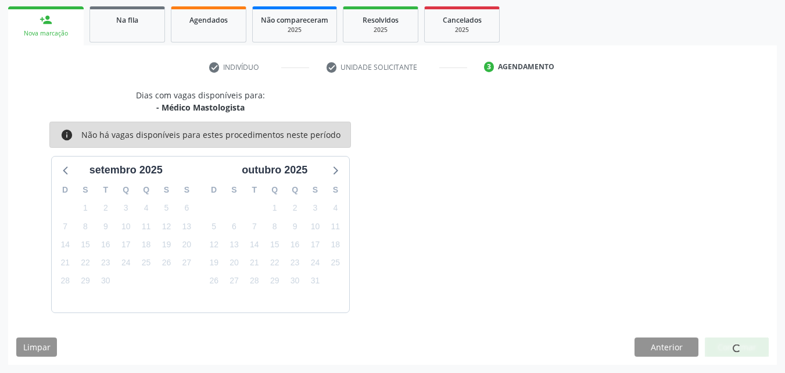
scroll to position [27, 0]
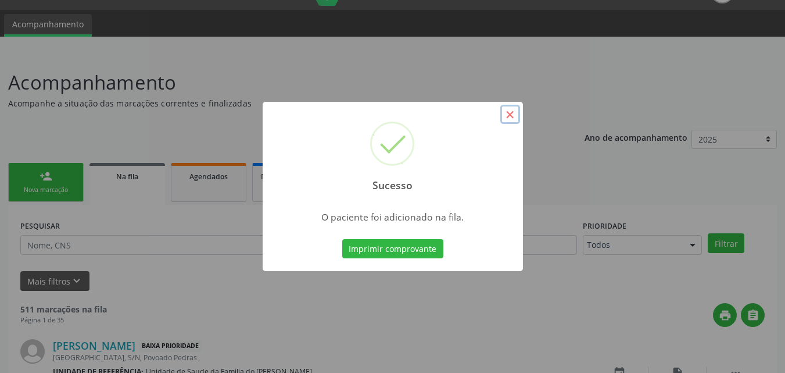
click at [511, 112] on button "×" at bounding box center [510, 115] width 20 height 20
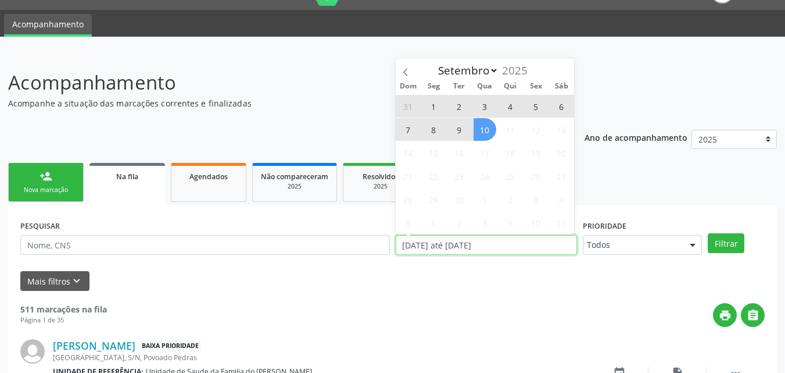
click at [468, 243] on input "[DATE] até [DATE]" at bounding box center [487, 245] width 182 height 20
click at [488, 126] on span "10" at bounding box center [485, 129] width 23 height 23
type input "1[DATE]"
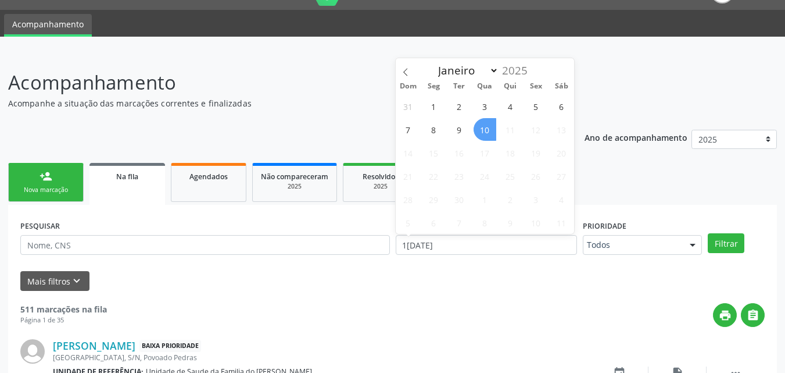
click at [488, 126] on span "10" at bounding box center [485, 129] width 23 height 23
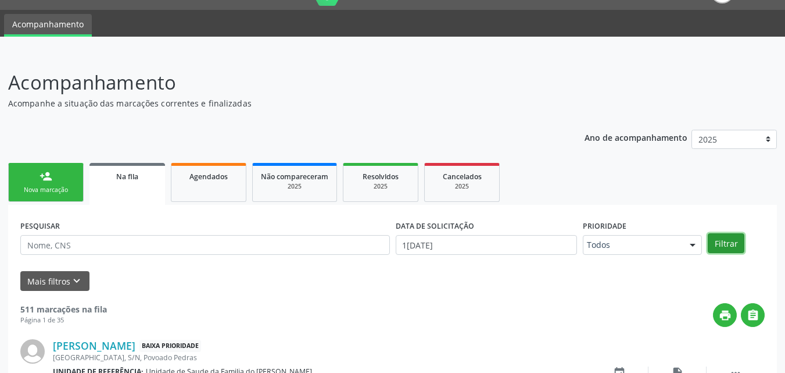
click at [715, 245] on button "Filtrar" at bounding box center [726, 243] width 37 height 20
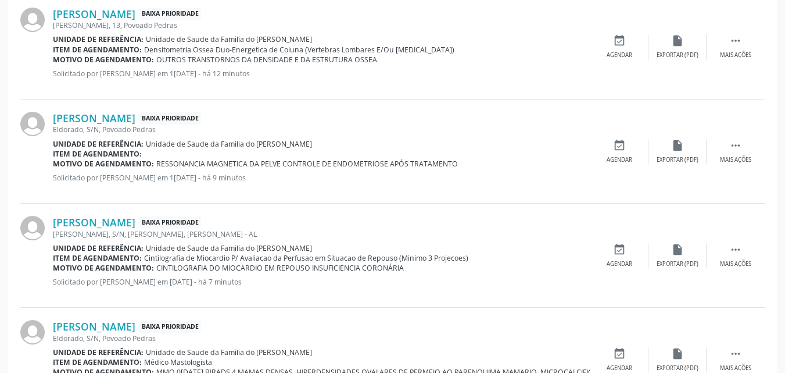
scroll to position [798, 0]
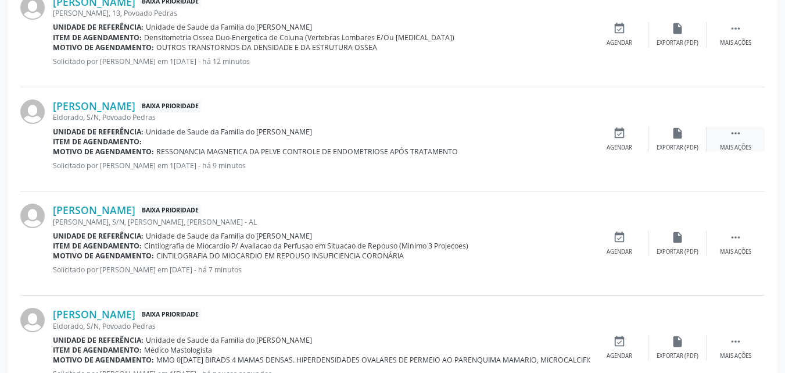
click at [740, 135] on icon "" at bounding box center [735, 133] width 13 height 13
click at [672, 151] on div "Editar" at bounding box center [677, 148] width 19 height 8
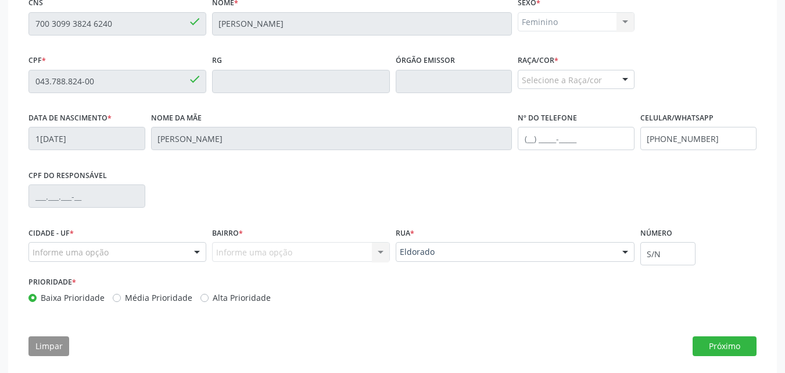
scroll to position [323, 0]
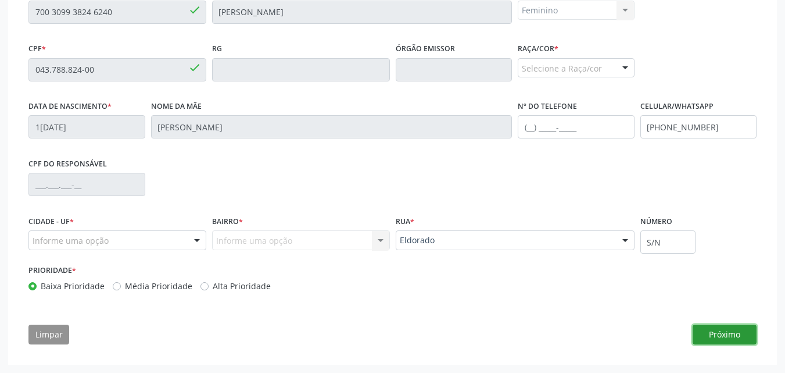
click at [731, 330] on button "Próximo" at bounding box center [725, 334] width 64 height 20
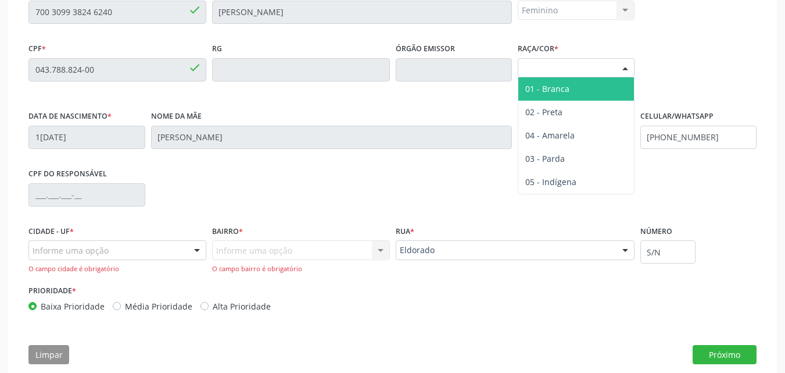
click at [587, 75] on div "Selecione a Raça/cor" at bounding box center [576, 68] width 117 height 20
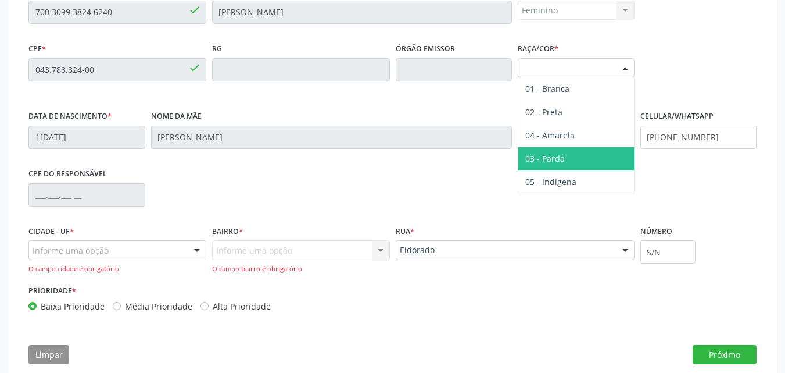
click at [576, 153] on span "03 - Parda" at bounding box center [576, 158] width 116 height 23
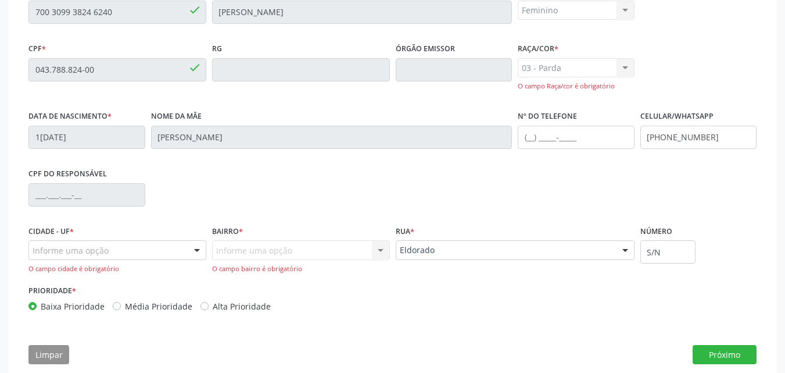
click at [145, 260] on div "Informe uma opção Marechal Deodoro - AL Nenhum resultado encontrado para: " " N…" at bounding box center [117, 256] width 178 height 33
click at [159, 253] on div at bounding box center [117, 250] width 178 height 20
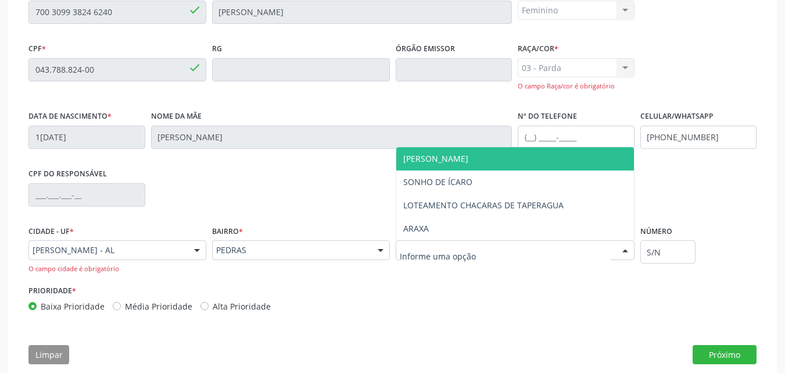
click at [478, 164] on span "[PERSON_NAME]" at bounding box center [515, 158] width 238 height 23
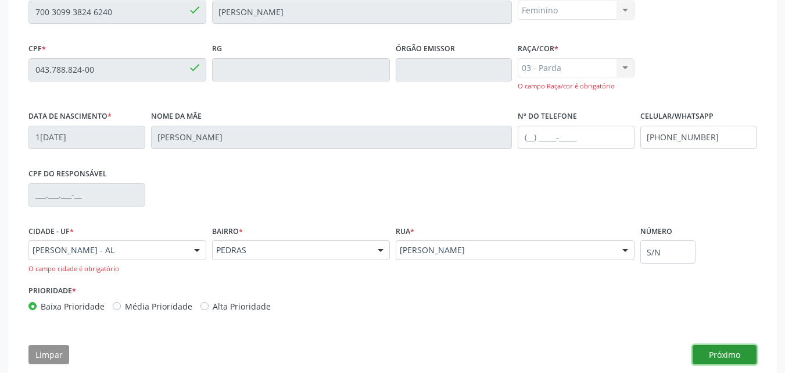
click at [702, 350] on button "Próximo" at bounding box center [725, 355] width 64 height 20
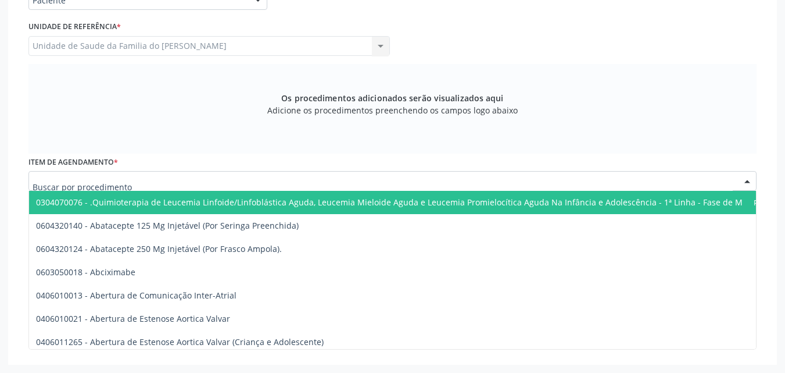
click at [611, 180] on div at bounding box center [392, 181] width 728 height 20
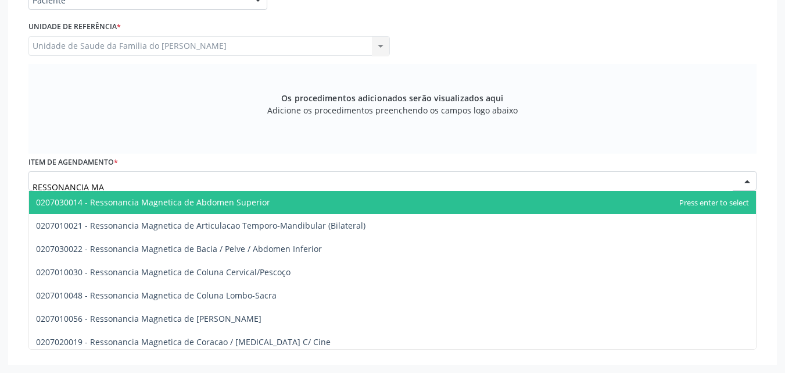
type input "RESSONANCIA MAG"
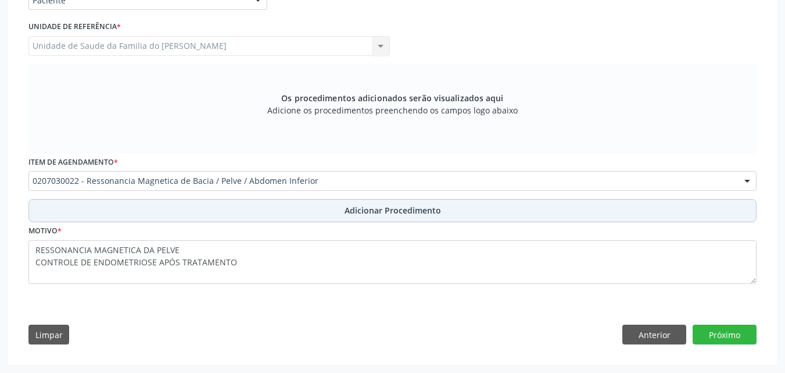
click at [550, 213] on button "Adicionar Procedimento" at bounding box center [392, 210] width 728 height 23
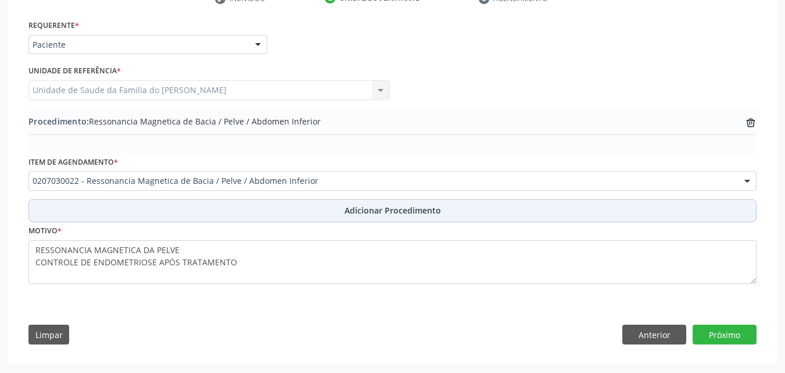
scroll to position [255, 0]
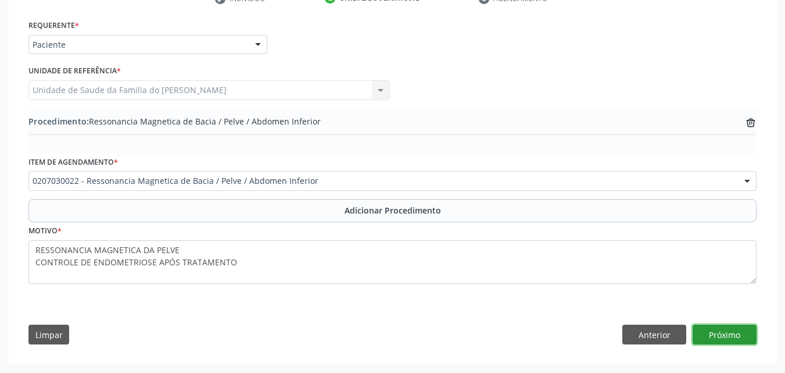
click at [717, 327] on button "Próximo" at bounding box center [725, 334] width 64 height 20
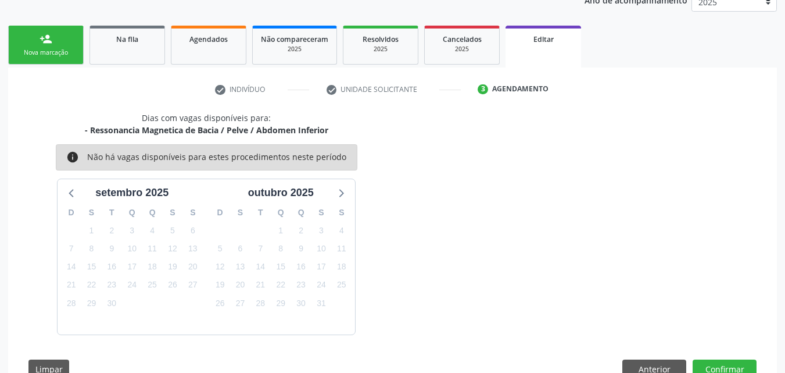
scroll to position [199, 0]
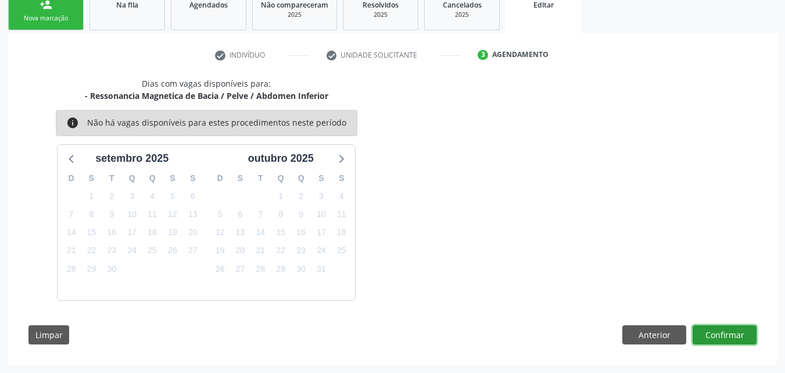
click at [717, 327] on button "Confirmar" at bounding box center [725, 335] width 64 height 20
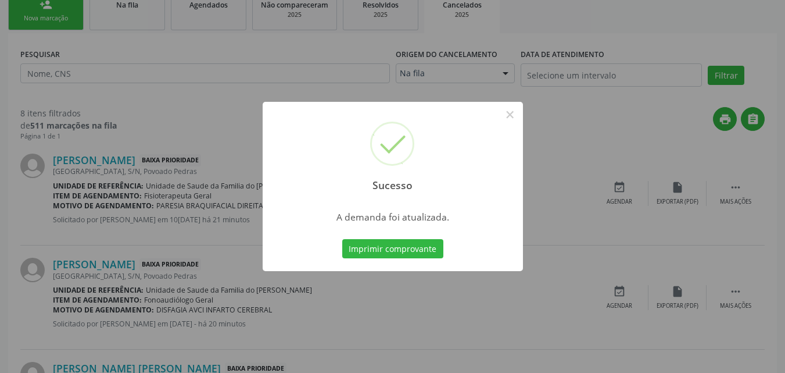
scroll to position [0, 0]
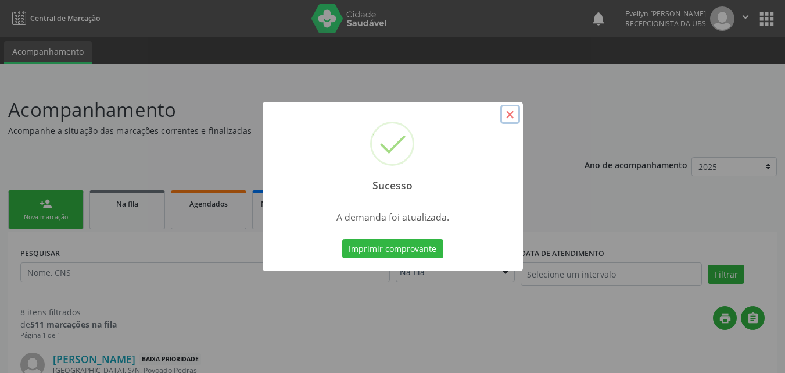
click at [502, 117] on button "×" at bounding box center [510, 115] width 20 height 20
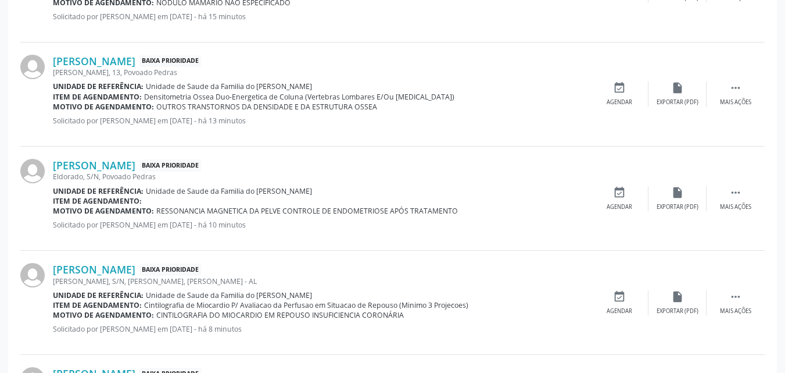
scroll to position [821, 0]
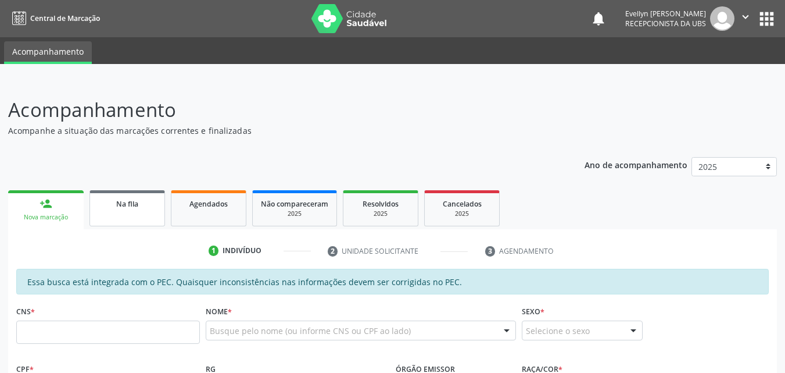
click at [151, 205] on div "Na fila" at bounding box center [127, 203] width 58 height 12
select select "8"
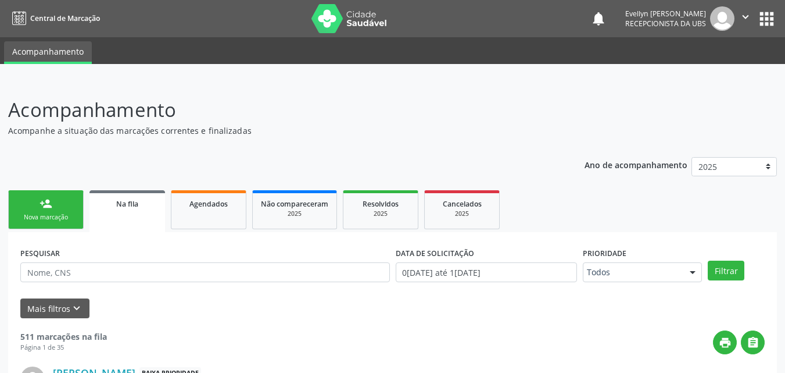
click at [122, 213] on link "Na fila" at bounding box center [128, 211] width 76 height 42
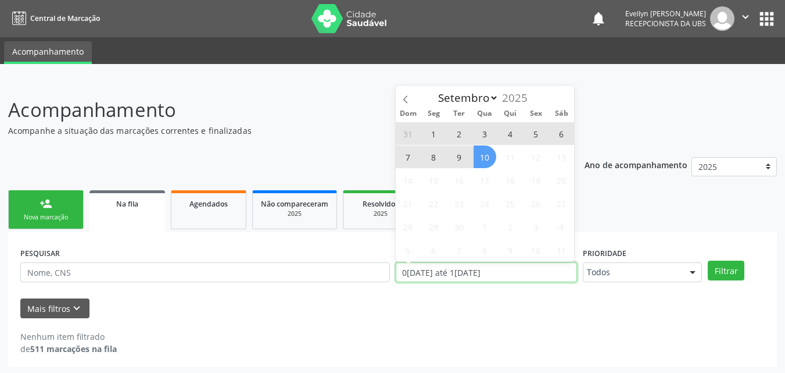
click at [461, 265] on input "[DATE] até [DATE]" at bounding box center [487, 272] width 182 height 20
click at [478, 162] on span "10" at bounding box center [485, 156] width 23 height 23
type input "1[DATE]"
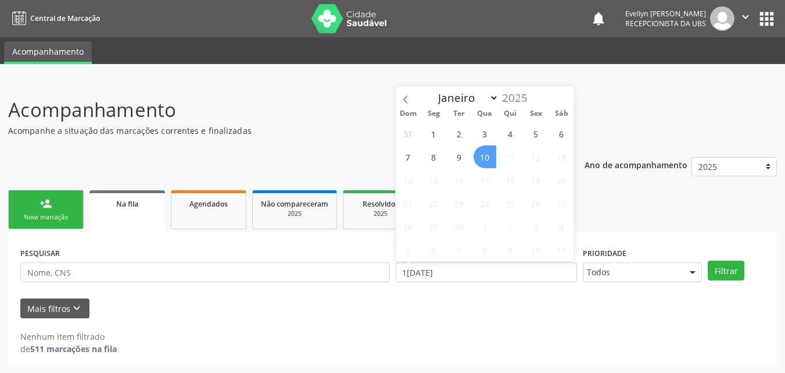
click at [478, 162] on span "10" at bounding box center [485, 156] width 23 height 23
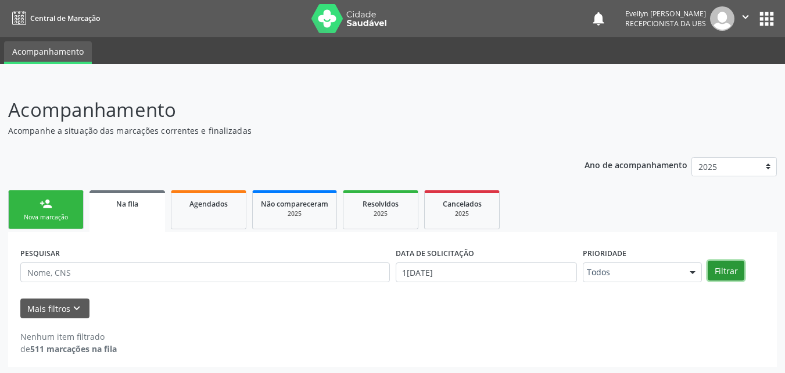
click at [722, 269] on button "Filtrar" at bounding box center [726, 270] width 37 height 20
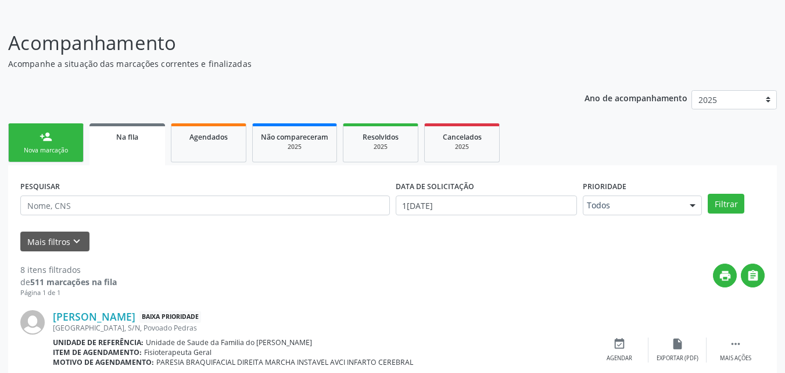
scroll to position [63, 0]
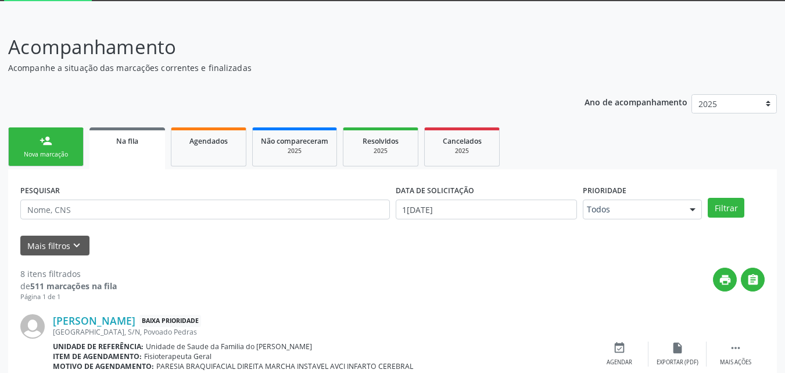
click at [64, 150] on div "Nova marcação" at bounding box center [46, 154] width 58 height 9
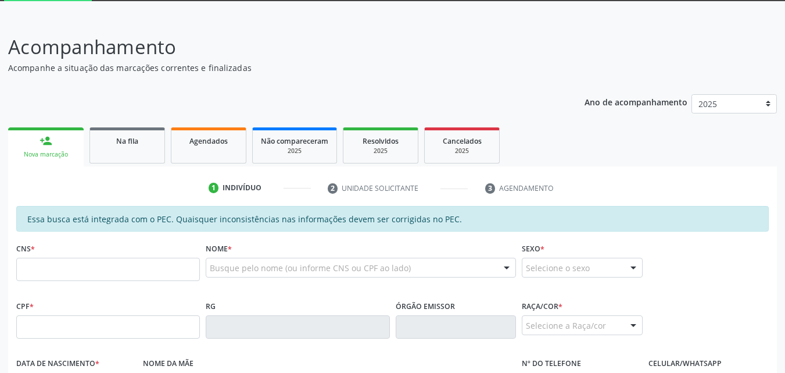
click at [64, 150] on div "Nova marcação" at bounding box center [45, 154] width 59 height 9
click at [82, 321] on input "text" at bounding box center [108, 326] width 184 height 23
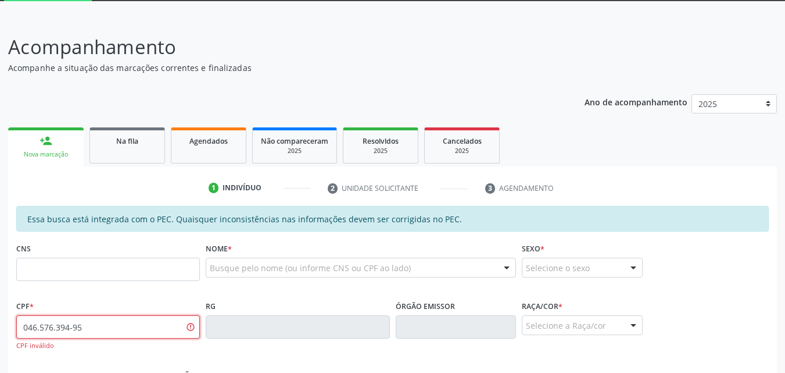
drag, startPoint x: 87, startPoint y: 327, endPoint x: 49, endPoint y: 327, distance: 37.2
click at [26, 8] on div "Central de Marcação notifications Evellyn Suellem Santos Avelino da Silva Recep…" at bounding box center [392, 123] width 785 height 373
click at [83, 323] on input "046.576.394-95" at bounding box center [108, 326] width 184 height 23
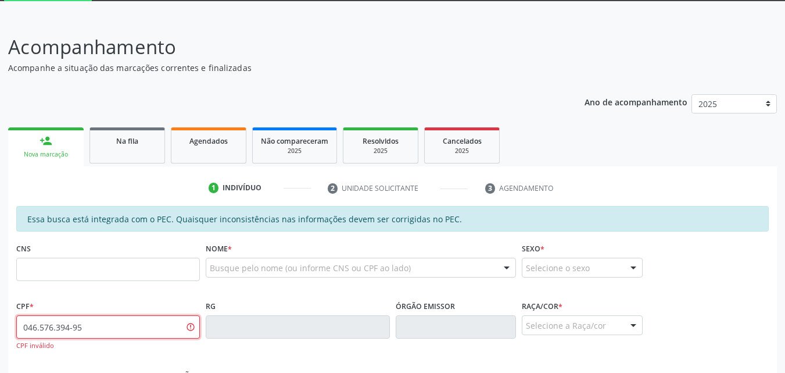
click at [83, 323] on input "046.576.394-95" at bounding box center [108, 326] width 184 height 23
type input "016.576.394-95"
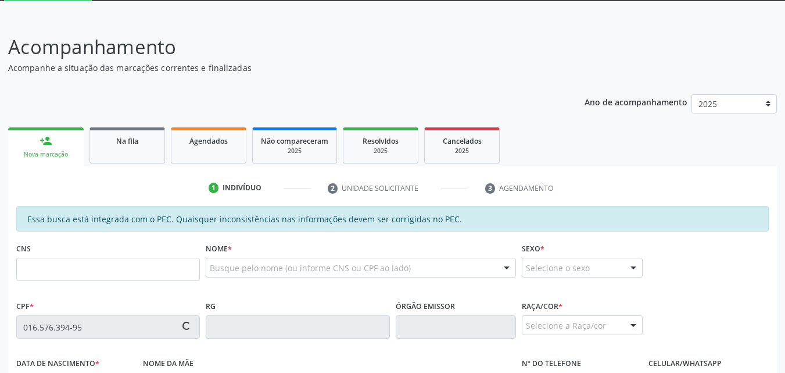
type input "706 7032 0644 6020"
type input "06/03/1986"
type input "Josefa Maria da Conceicao"
type input "(82) 99315-9332"
type input "S/N"
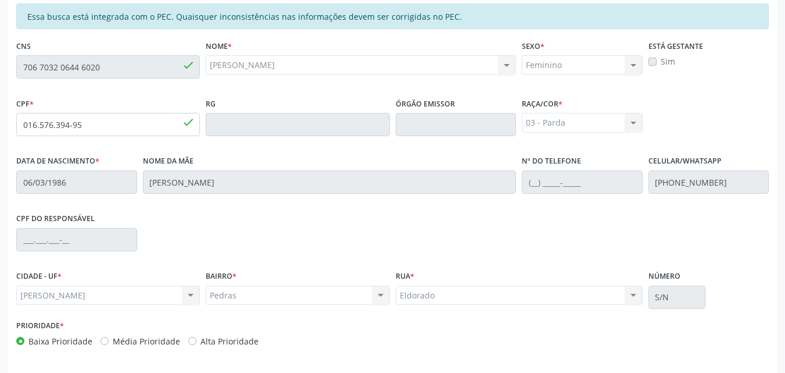
scroll to position [299, 0]
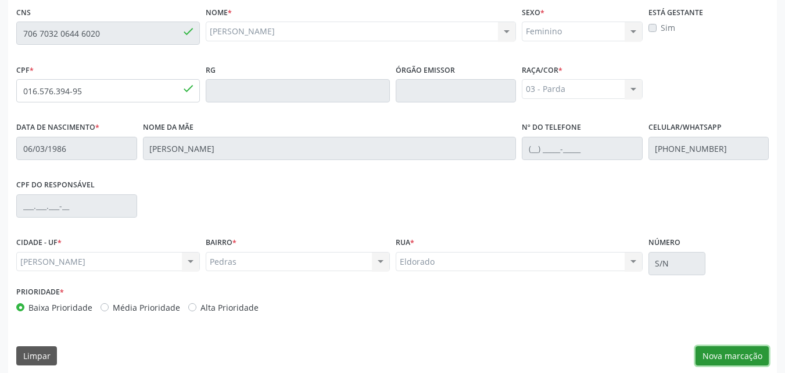
click at [749, 350] on button "Nova marcação" at bounding box center [732, 356] width 73 height 20
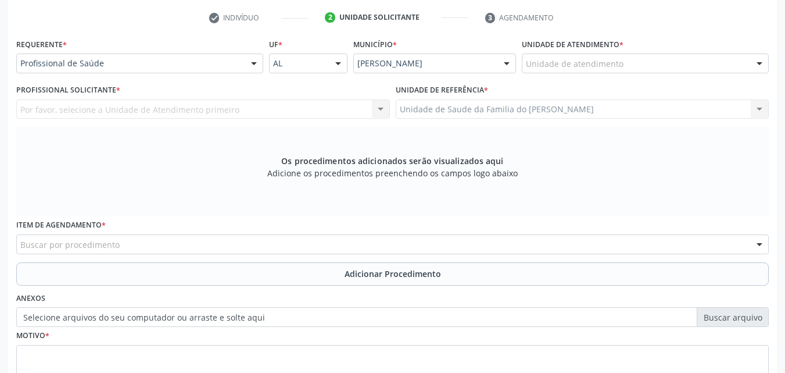
scroll to position [218, 0]
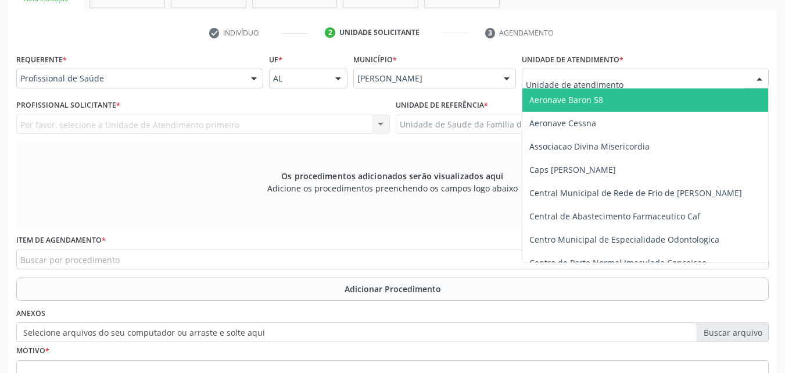
click at [690, 77] on div at bounding box center [645, 79] width 247 height 20
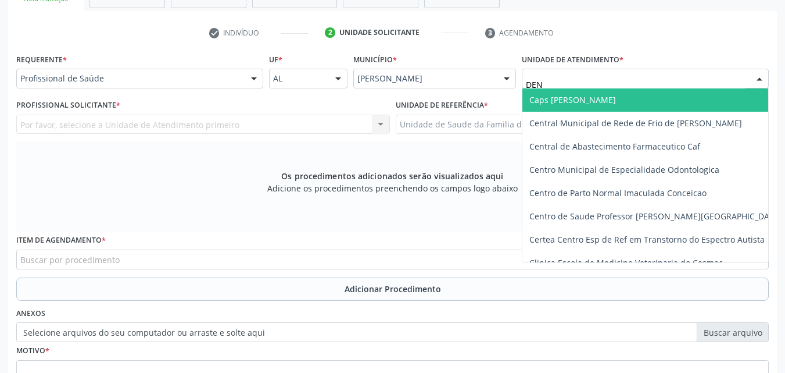
type input "DENI"
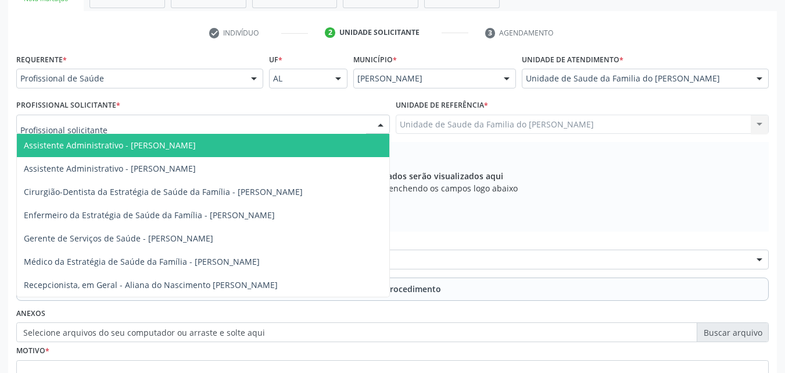
click at [199, 128] on div at bounding box center [203, 124] width 374 height 20
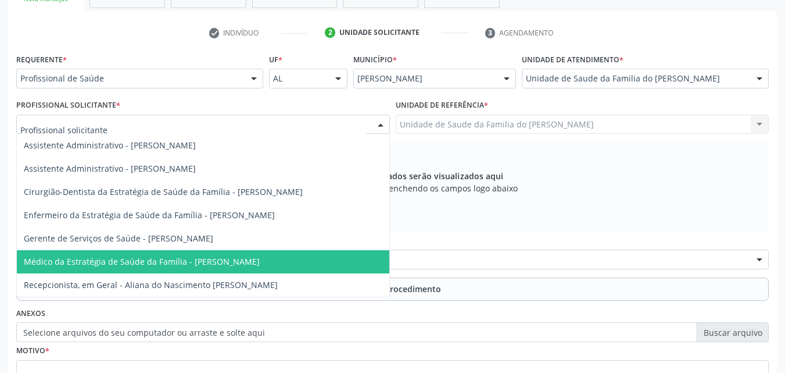
click at [191, 264] on span "Médico da Estratégia de Saúde da Família - [PERSON_NAME]" at bounding box center [142, 261] width 236 height 11
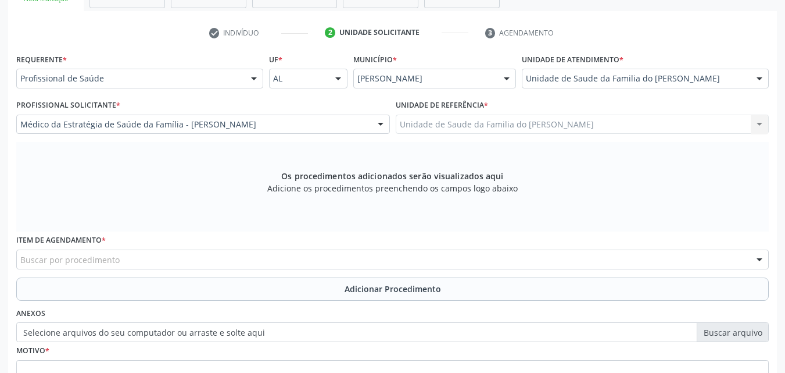
click at [203, 258] on div "Buscar por procedimento" at bounding box center [392, 259] width 753 height 20
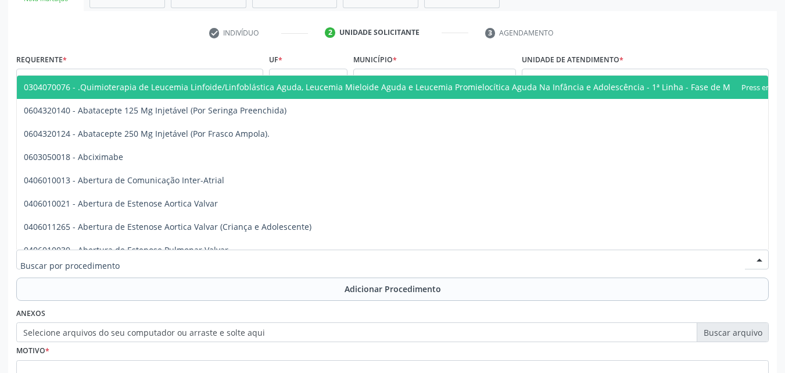
click at [203, 258] on input "text" at bounding box center [382, 264] width 725 height 23
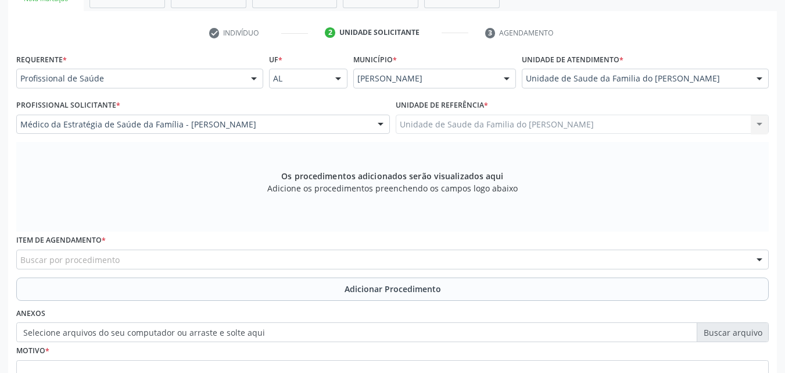
drag, startPoint x: 130, startPoint y: 35, endPoint x: 156, endPoint y: 70, distance: 43.6
click at [156, 70] on div "check Indivíduo 2 Unidade solicitante 3 Agendamento Essa busca está integrada c…" at bounding box center [392, 247] width 769 height 449
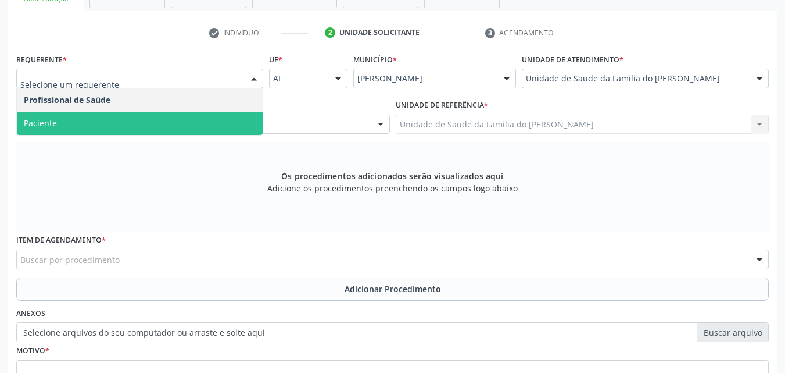
drag, startPoint x: 156, startPoint y: 70, endPoint x: 161, endPoint y: 120, distance: 50.2
click at [161, 88] on div "Profissional de Saúde Paciente Nenhum resultado encontrado para: " " Não há nen…" at bounding box center [139, 79] width 247 height 20
click at [161, 120] on span "Paciente" at bounding box center [140, 123] width 246 height 23
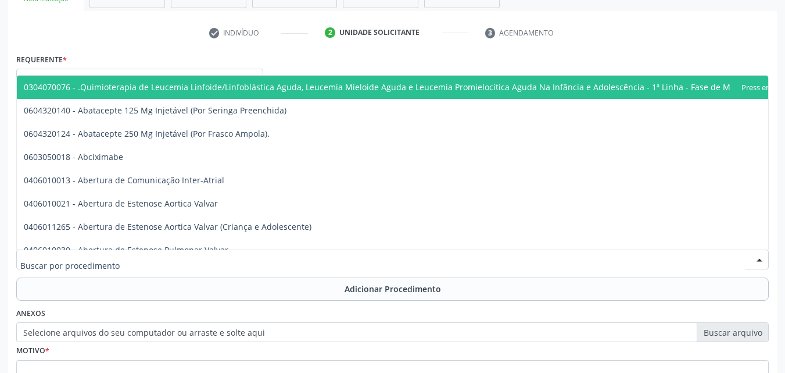
click at [176, 256] on div at bounding box center [392, 259] width 753 height 20
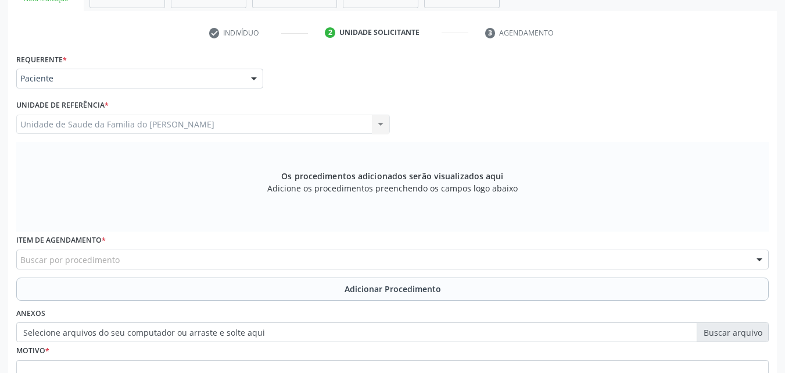
click at [202, 66] on div "Requerente * Paciente Profissional de Saúde Paciente Nenhum resultado encontrad…" at bounding box center [139, 69] width 247 height 37
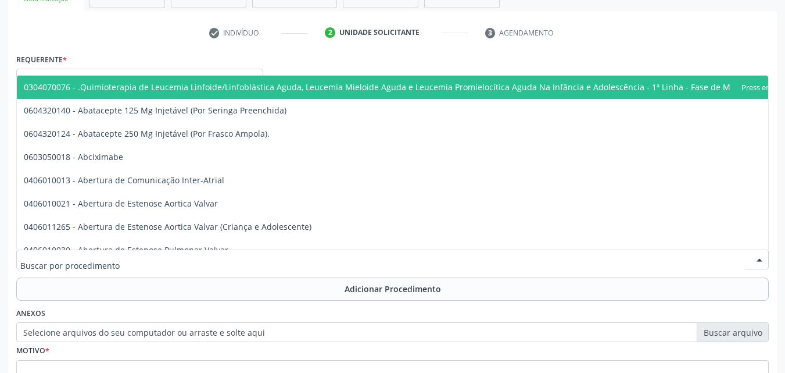
click at [193, 256] on div at bounding box center [392, 259] width 753 height 20
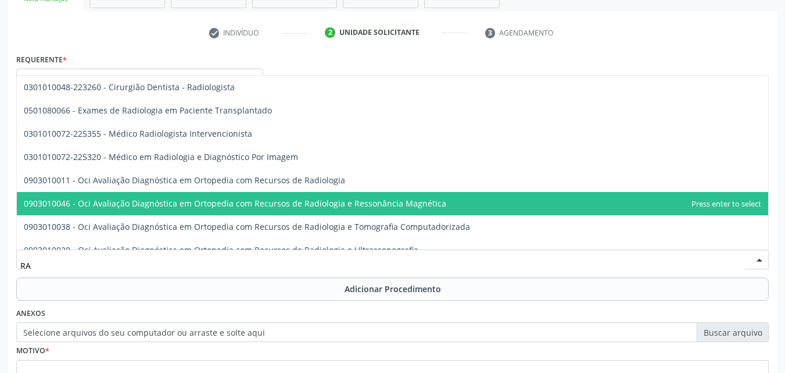
type input "R"
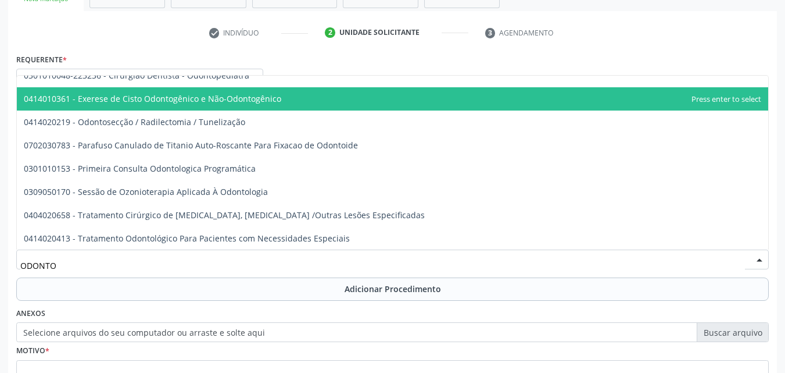
scroll to position [0, 0]
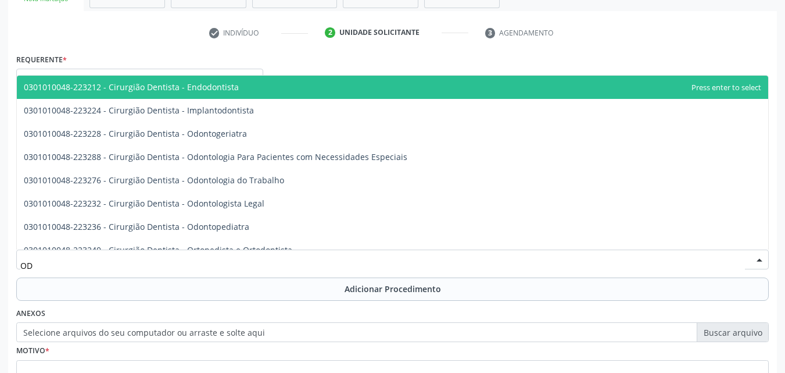
type input "O"
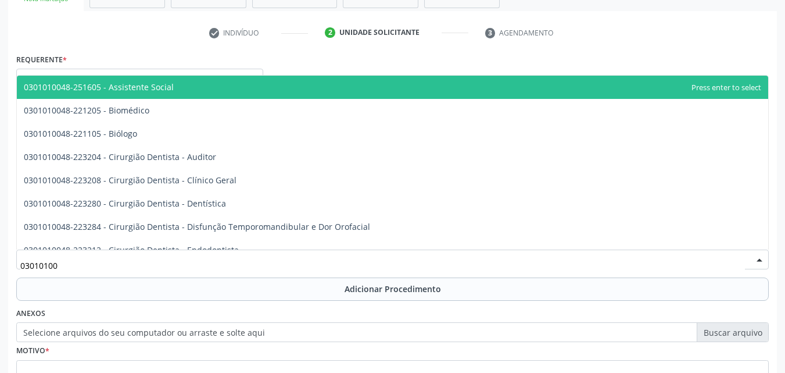
type input "030101004"
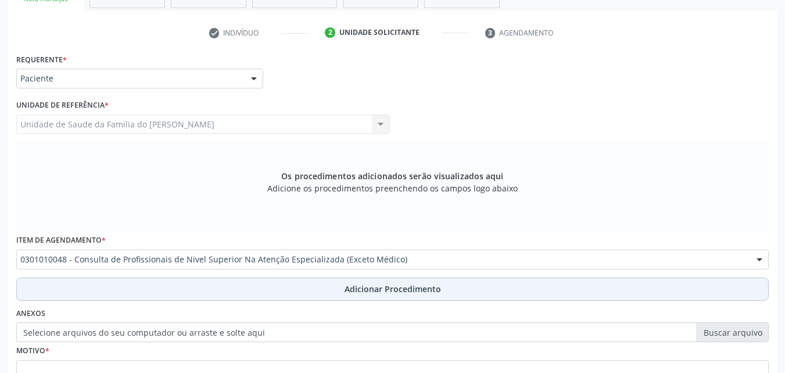
click at [323, 287] on button "Adicionar Procedimento" at bounding box center [392, 288] width 753 height 23
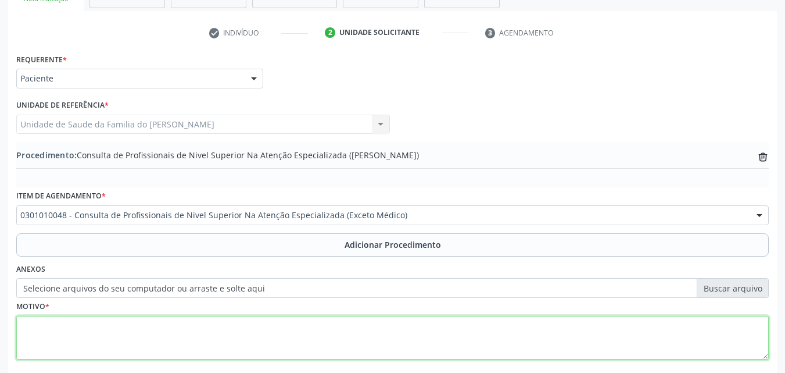
click at [315, 324] on textarea at bounding box center [392, 338] width 753 height 44
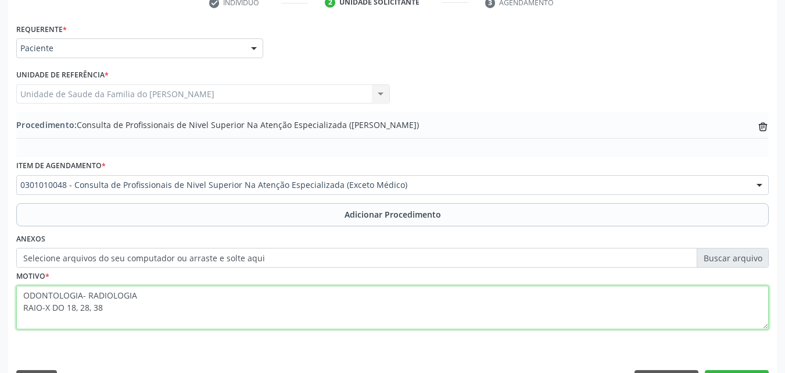
scroll to position [281, 0]
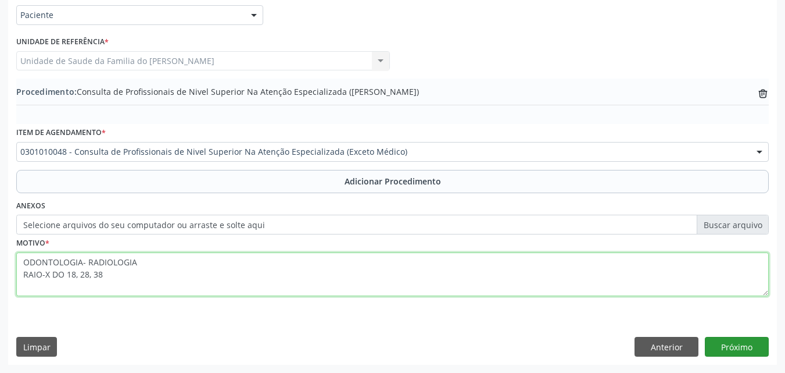
type textarea "ODONTOLOGIA- RADIOLOGIA RAIO-X DO 18, 28, 38"
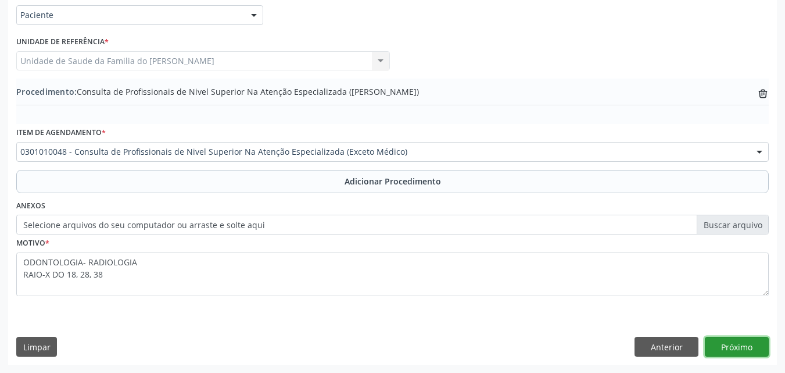
click at [732, 338] on button "Próximo" at bounding box center [737, 347] width 64 height 20
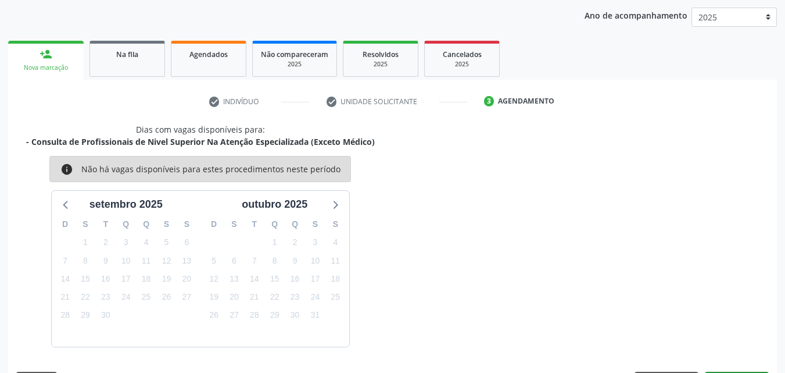
scroll to position [184, 0]
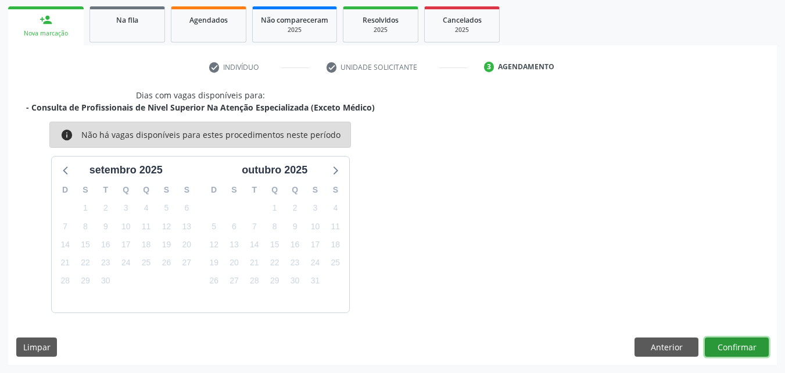
click at [728, 342] on button "Confirmar" at bounding box center [737, 347] width 64 height 20
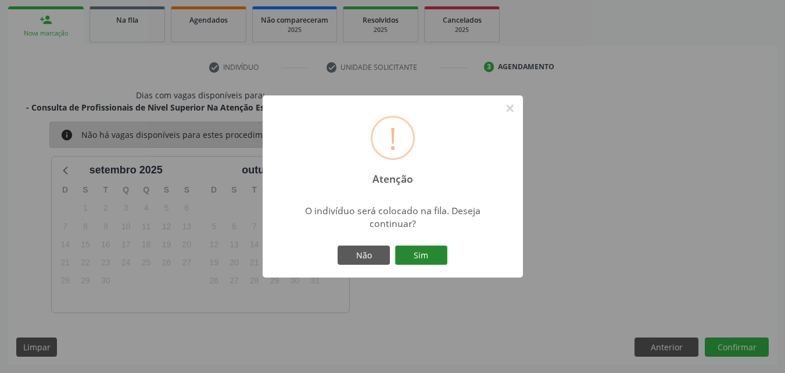
click at [431, 257] on button "Sim" at bounding box center [421, 255] width 52 height 20
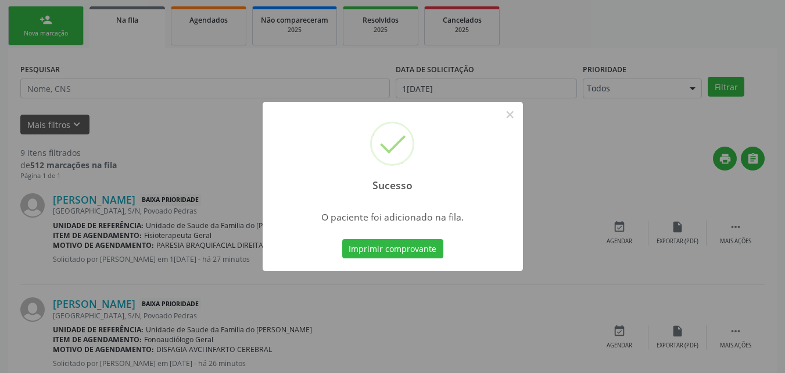
scroll to position [27, 0]
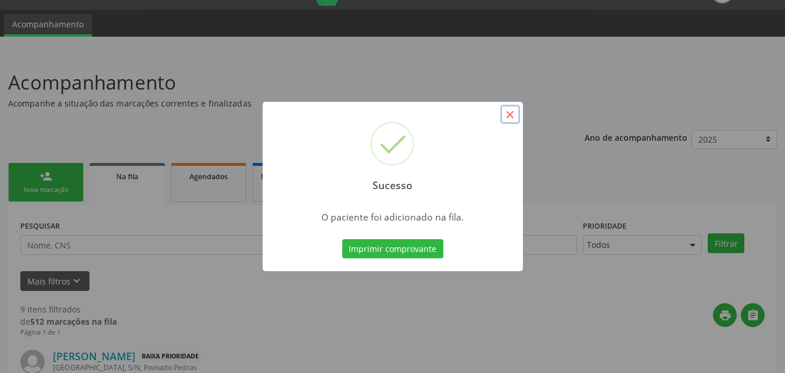
click at [509, 119] on button "×" at bounding box center [510, 115] width 20 height 20
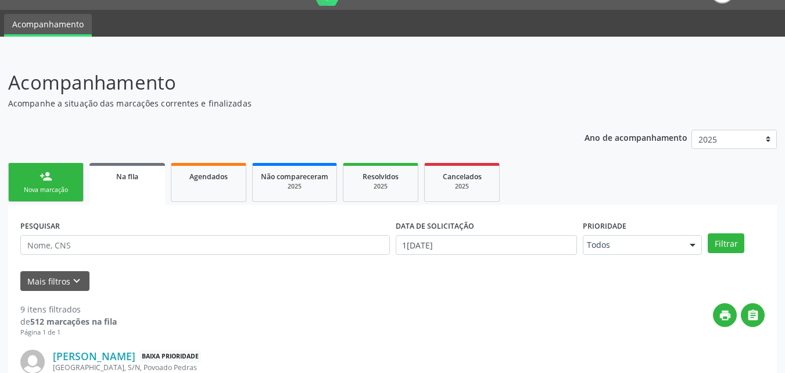
click at [53, 188] on div "Nova marcação" at bounding box center [46, 189] width 58 height 9
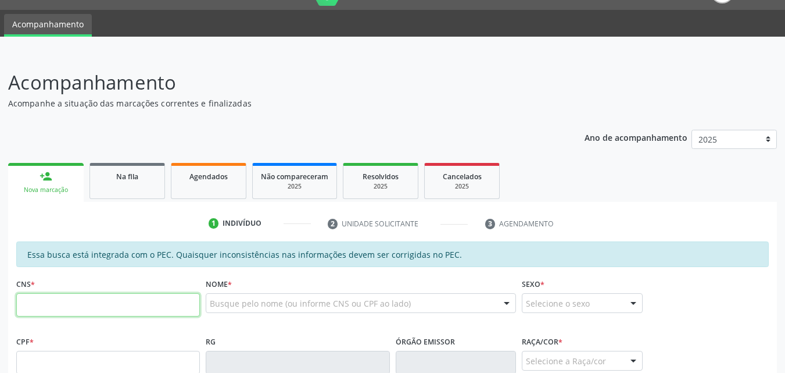
click at [138, 316] on input "text" at bounding box center [108, 304] width 184 height 23
type input "706 8037 5490 1822"
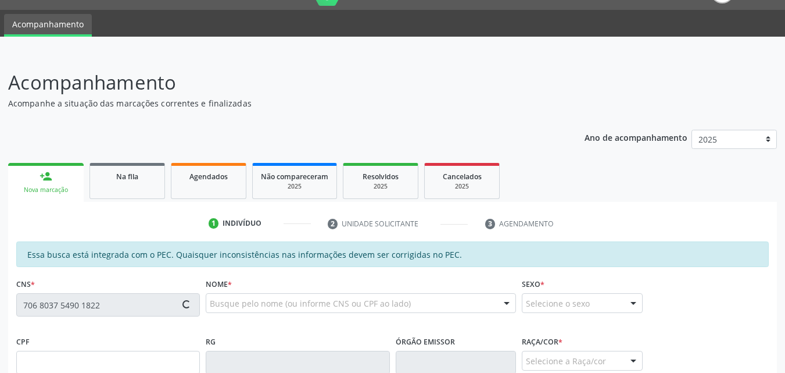
type input "788.232.694-15"
type input "13/01/1971"
type input "Cicera Mari da Conceição"
type input "(82) 98737-5312"
type input "24"
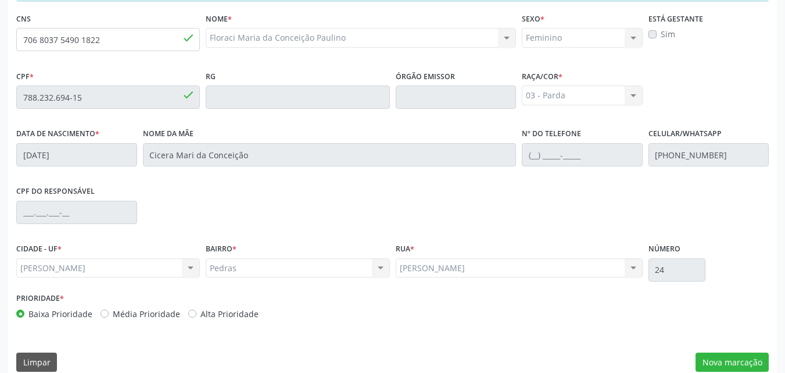
scroll to position [307, 0]
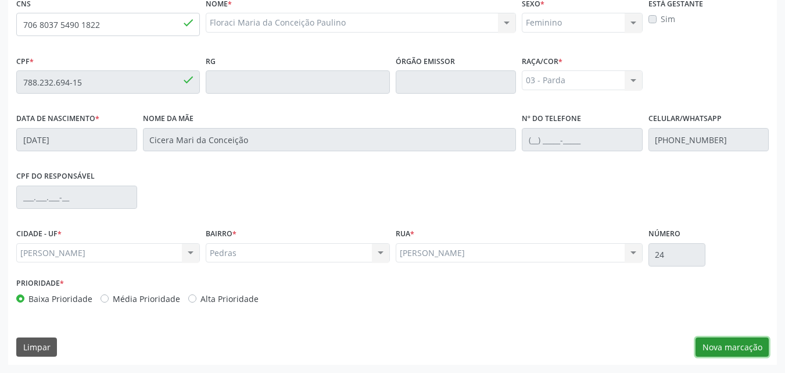
click at [751, 345] on button "Nova marcação" at bounding box center [732, 347] width 73 height 20
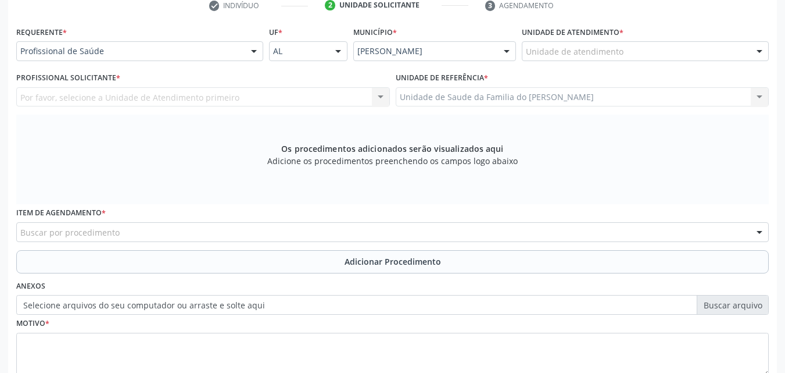
scroll to position [244, 0]
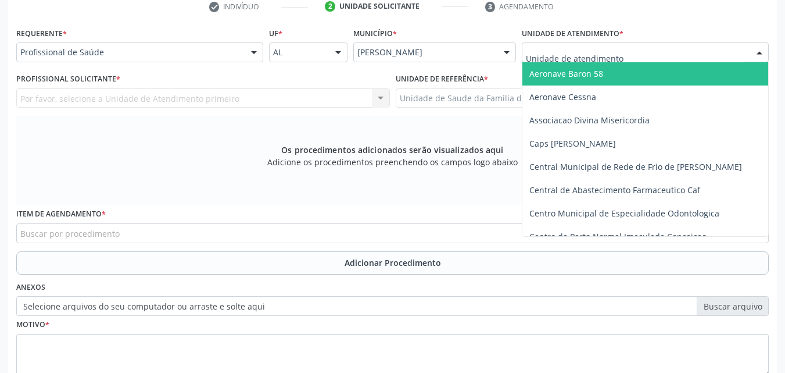
click at [699, 61] on div at bounding box center [645, 52] width 247 height 20
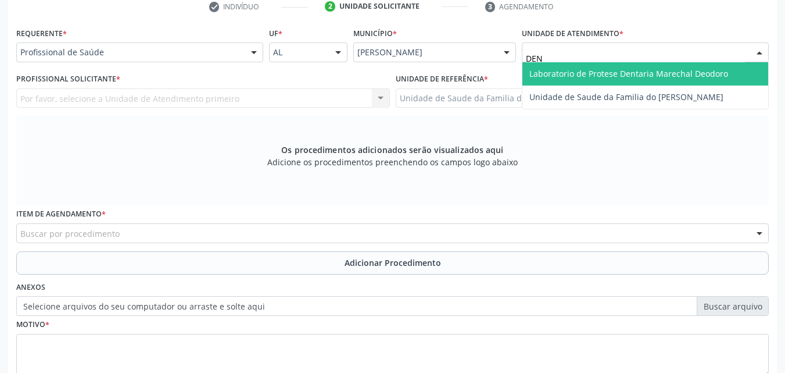
type input "DENI"
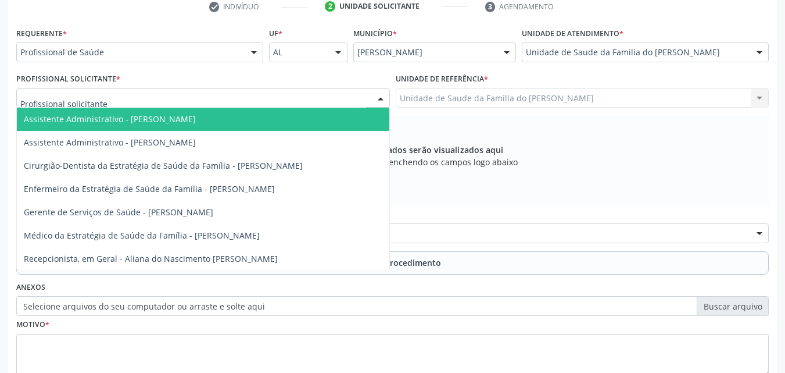
click at [234, 98] on div at bounding box center [203, 98] width 374 height 20
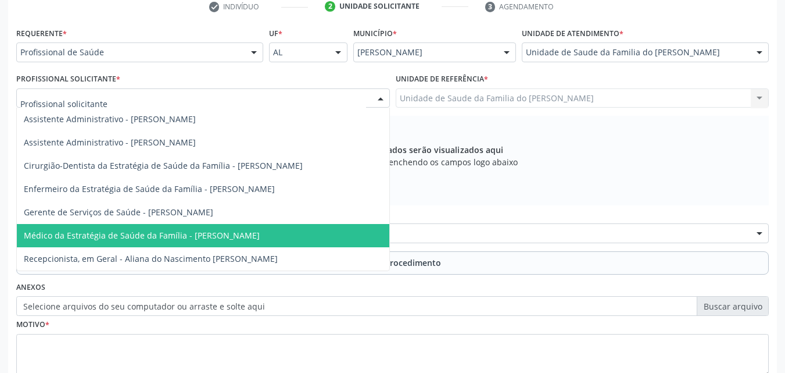
click at [212, 231] on span "Médico da Estratégia de Saúde da Família - [PERSON_NAME]" at bounding box center [142, 235] width 236 height 11
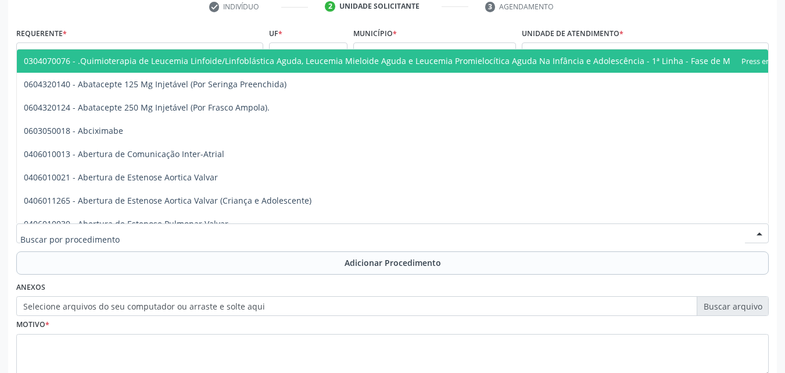
click at [212, 231] on div at bounding box center [392, 233] width 753 height 20
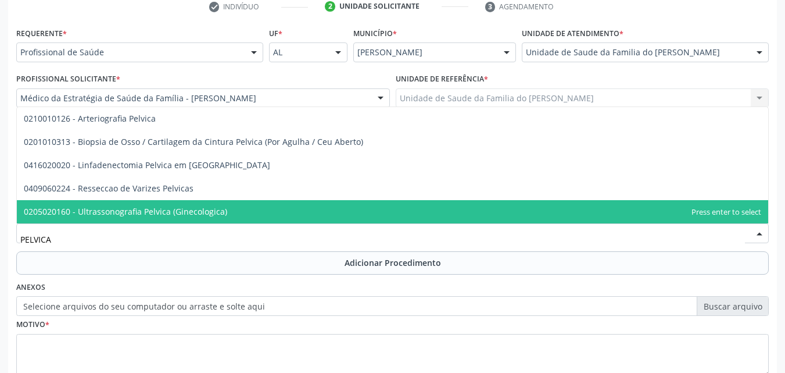
click at [221, 220] on span "0205020160 - Ultrassonografia Pelvica (Ginecologica)" at bounding box center [393, 211] width 752 height 23
type input "PELVICA"
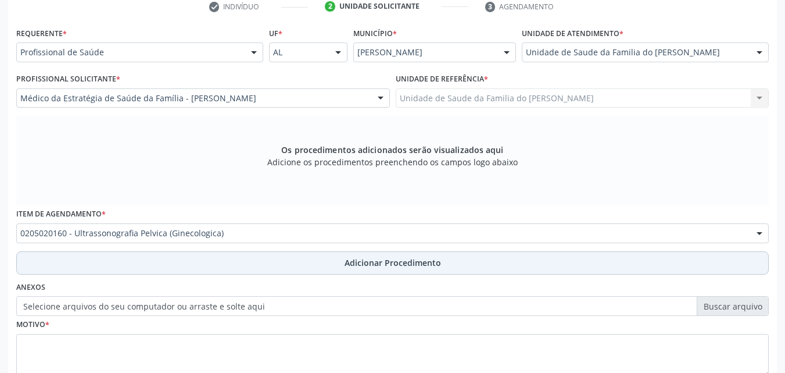
click at [244, 267] on button "Adicionar Procedimento" at bounding box center [392, 262] width 753 height 23
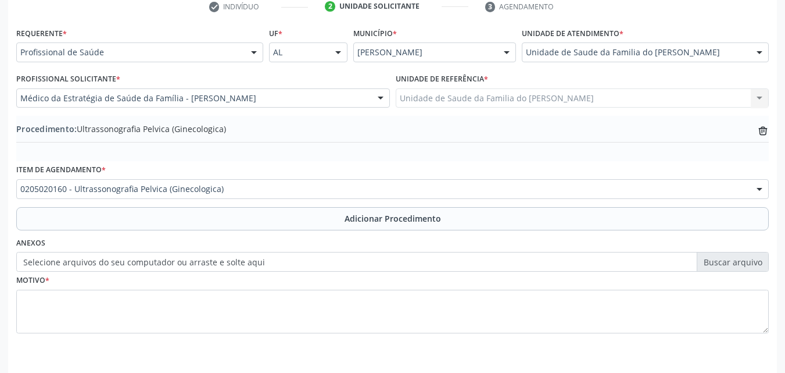
click at [270, 197] on div "0205020160 - Ultrassonografia Pelvica (Ginecologica)" at bounding box center [392, 189] width 753 height 20
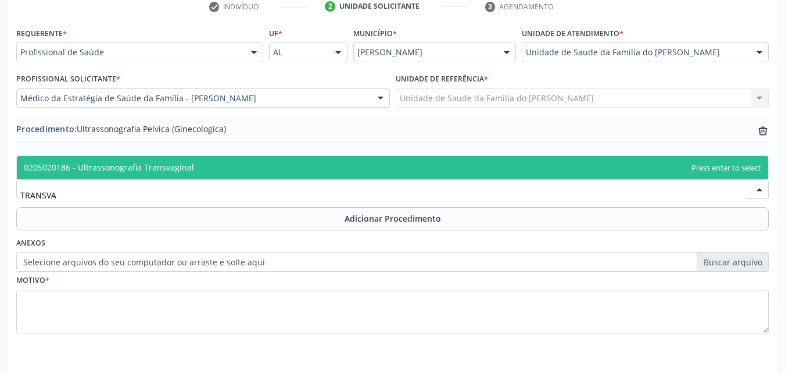
type input "TRANSVAG"
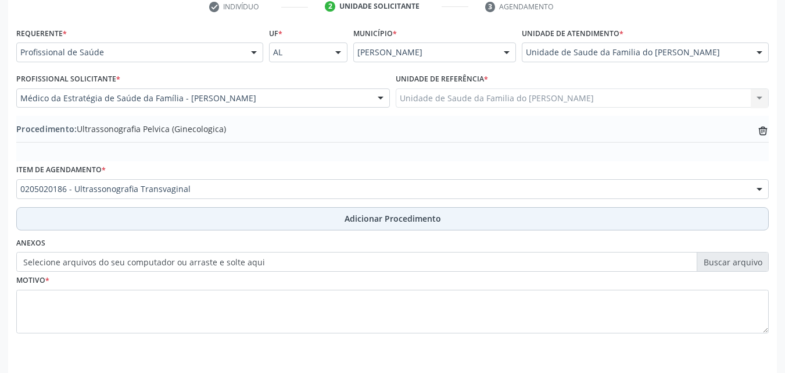
click at [284, 216] on button "Adicionar Procedimento" at bounding box center [392, 218] width 753 height 23
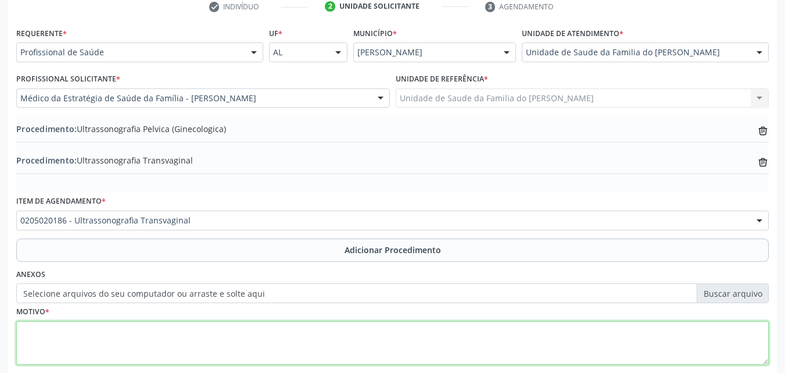
click at [264, 345] on textarea at bounding box center [392, 343] width 753 height 44
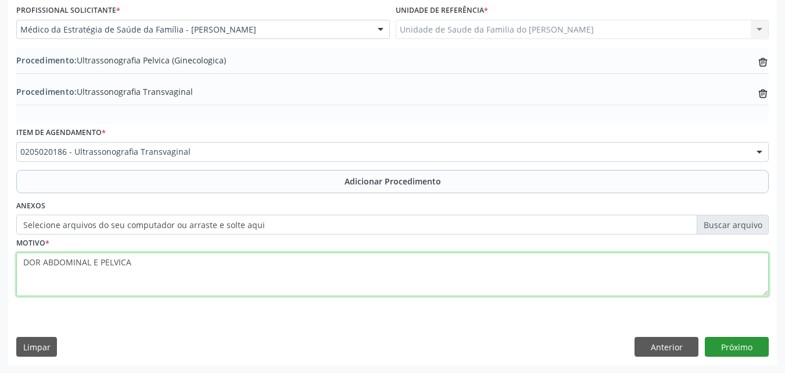
type textarea "DOR ABDOMINAL E PELVICA"
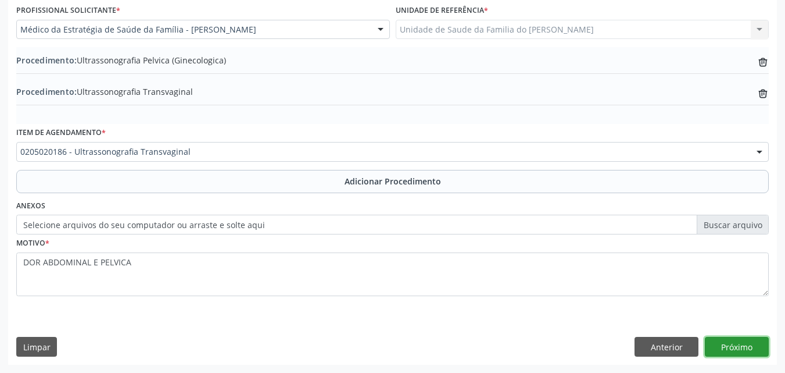
click at [743, 343] on button "Próximo" at bounding box center [737, 347] width 64 height 20
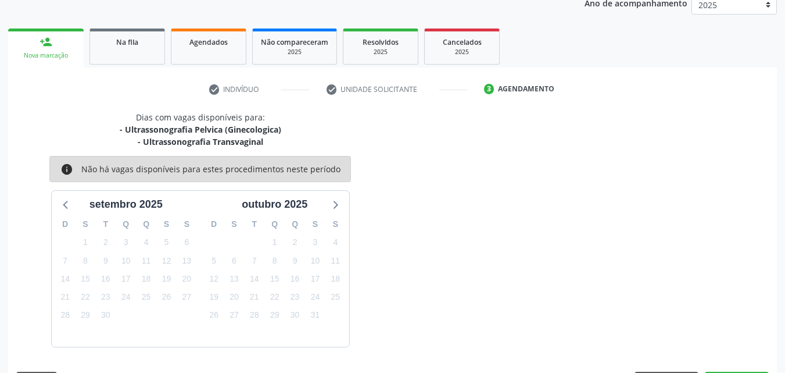
scroll to position [196, 0]
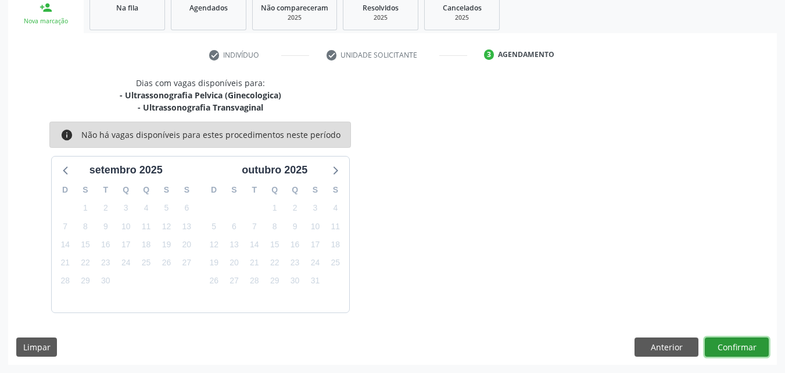
click at [743, 343] on button "Confirmar" at bounding box center [737, 347] width 64 height 20
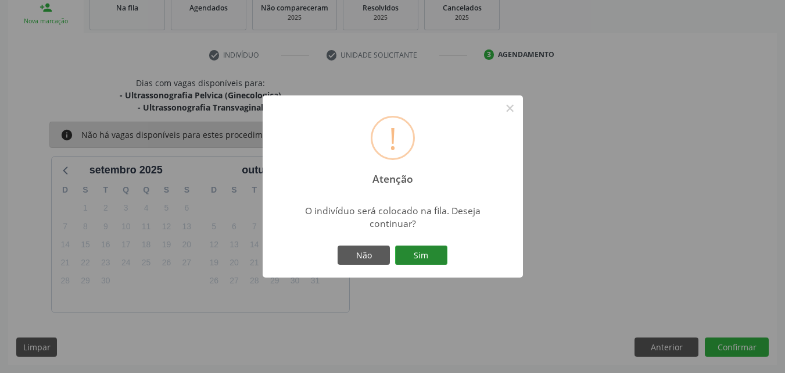
click at [421, 256] on button "Sim" at bounding box center [421, 255] width 52 height 20
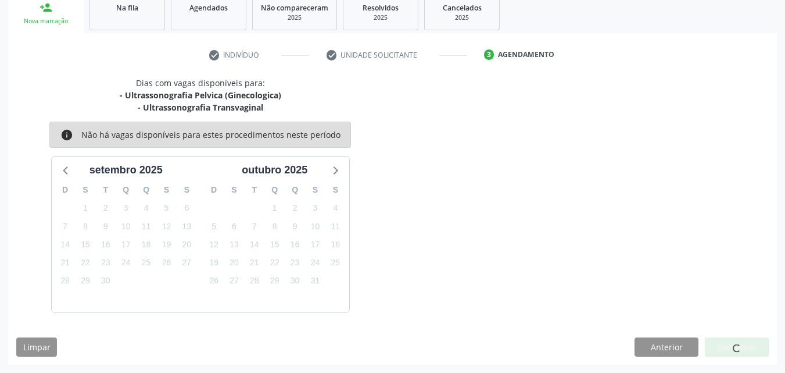
scroll to position [27, 0]
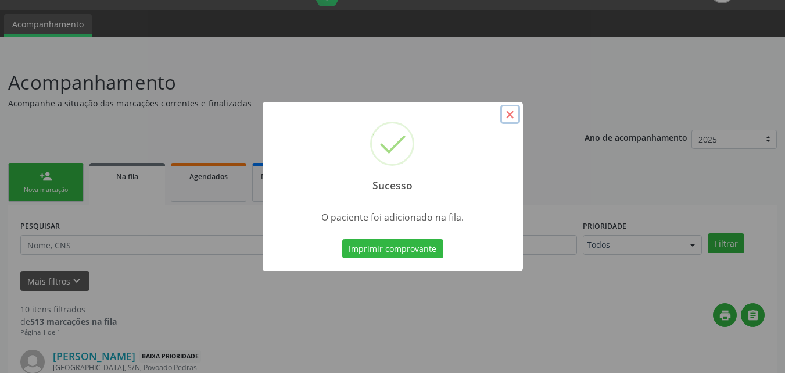
click at [507, 107] on button "×" at bounding box center [510, 115] width 20 height 20
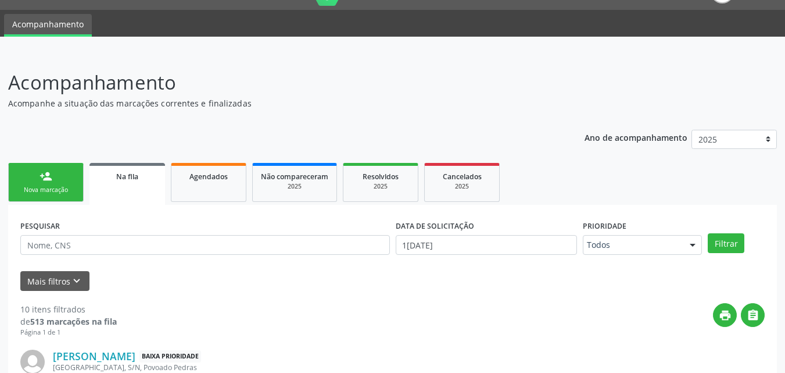
click at [52, 195] on link "person_add Nova marcação" at bounding box center [46, 182] width 76 height 39
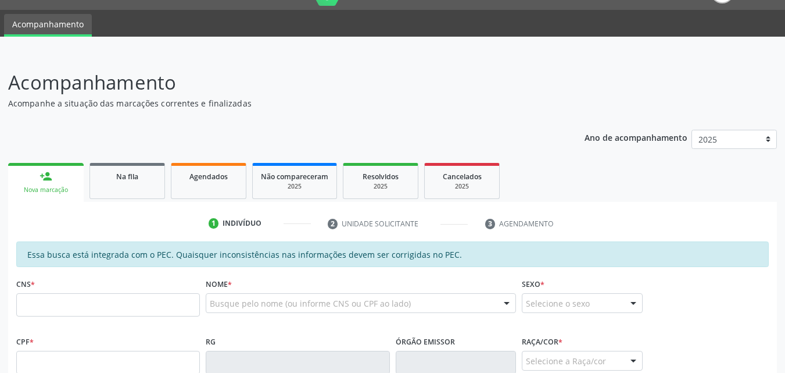
click at [58, 184] on link "person_add Nova marcação" at bounding box center [46, 182] width 76 height 39
click at [138, 356] on input "text" at bounding box center [108, 361] width 184 height 23
type input "120.079.854-62"
type input "706 8007 4244 8920"
type input "24/11/2002"
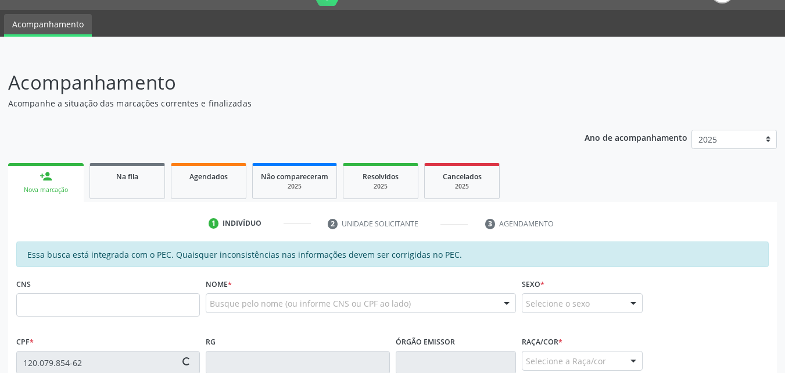
type input "Delma Maria Peixoto Silva"
type input "(82) 99383-1873"
type input "13"
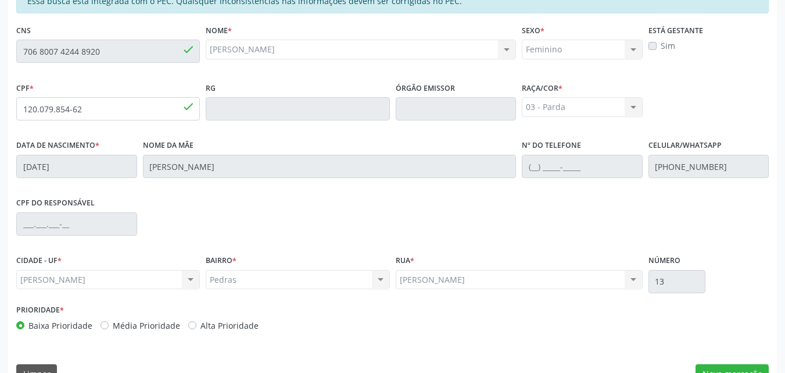
scroll to position [307, 0]
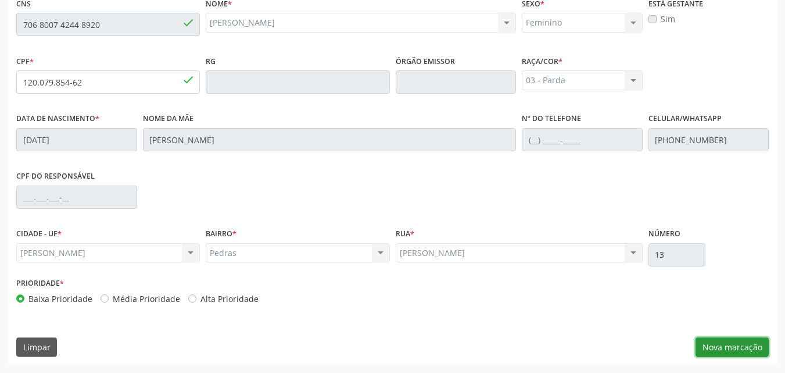
click at [727, 343] on button "Nova marcação" at bounding box center [732, 347] width 73 height 20
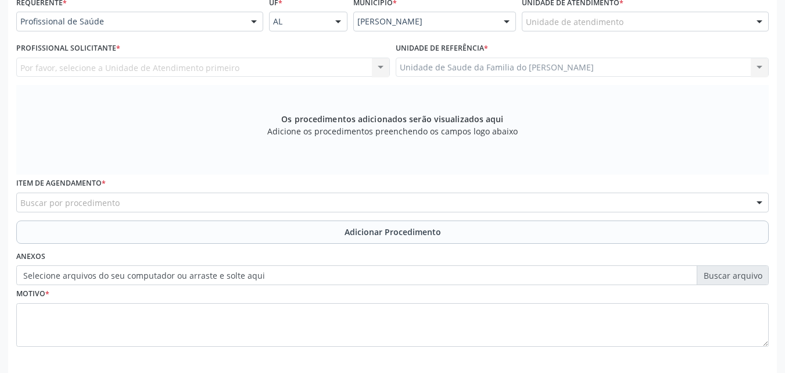
scroll to position [266, 0]
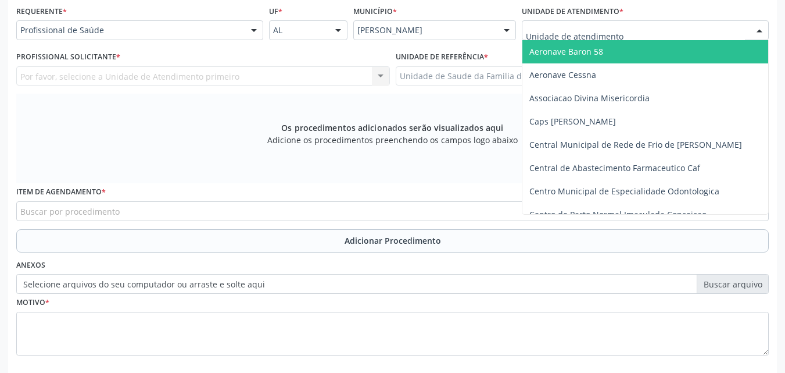
click at [624, 27] on div at bounding box center [645, 30] width 247 height 20
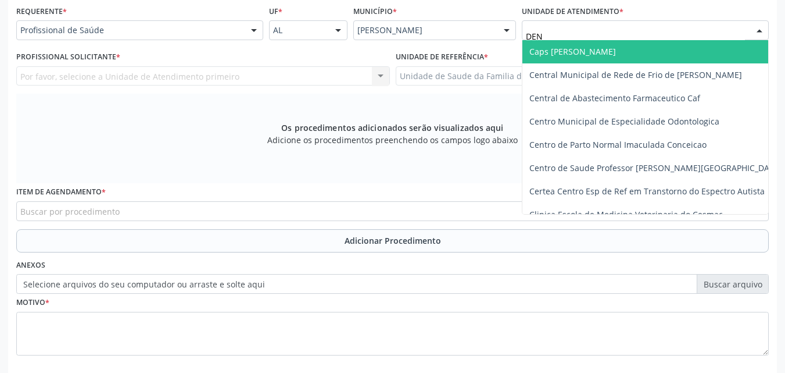
type input "DENI"
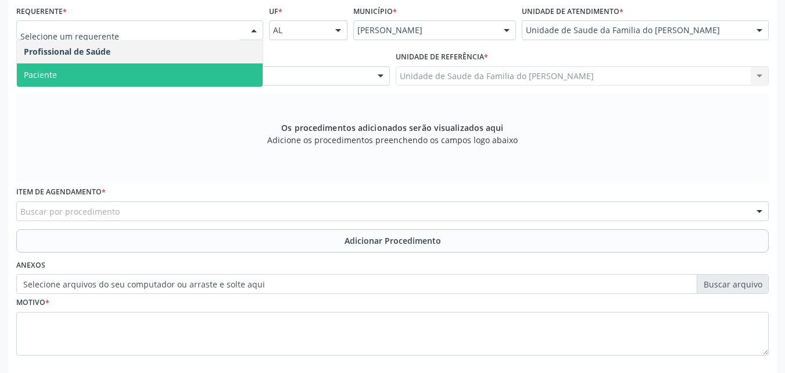
click at [183, 71] on span "Paciente" at bounding box center [140, 74] width 246 height 23
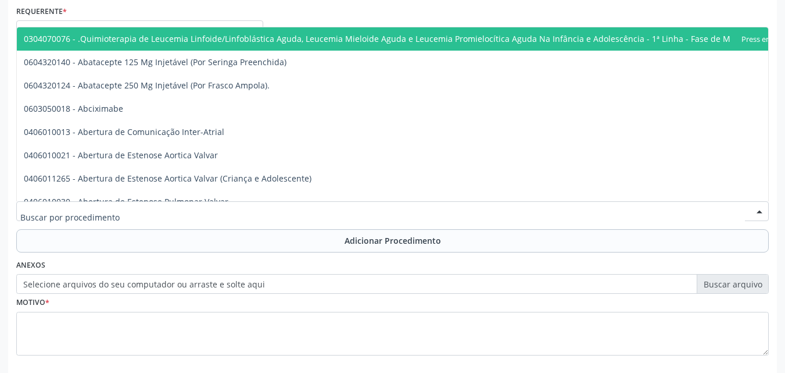
click at [175, 201] on div at bounding box center [392, 211] width 753 height 20
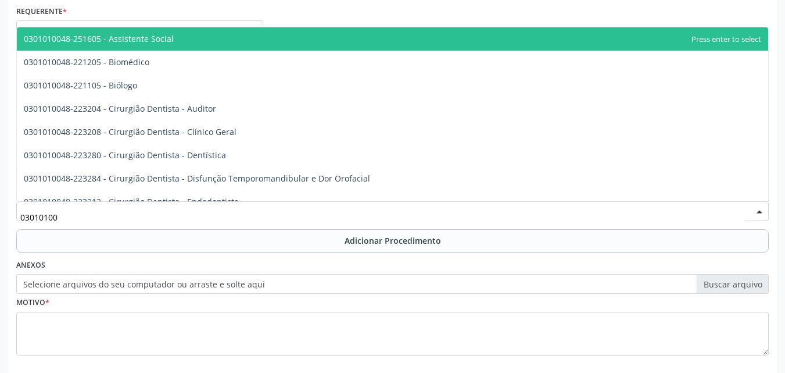
type input "030101004"
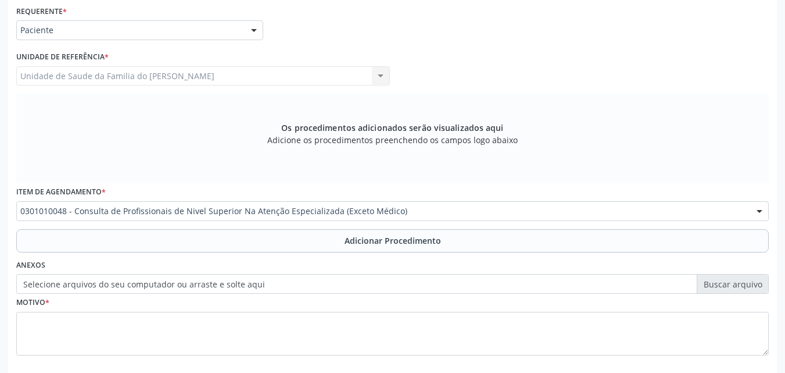
scroll to position [0, 0]
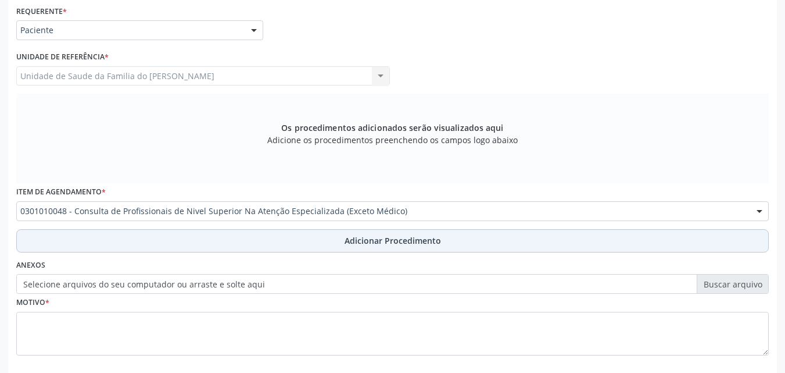
click at [185, 232] on button "Adicionar Procedimento" at bounding box center [392, 240] width 753 height 23
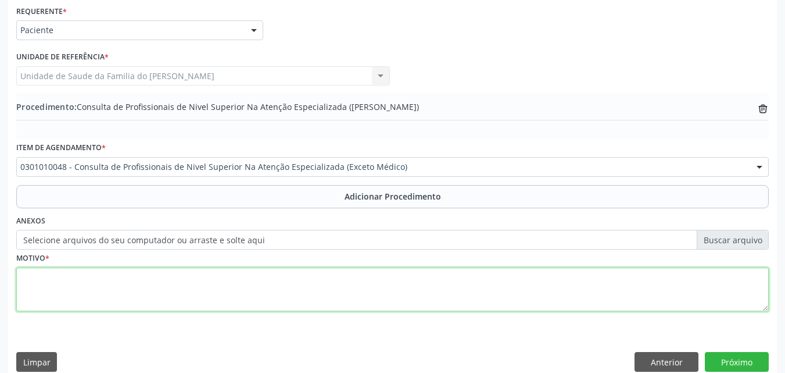
click at [191, 310] on textarea at bounding box center [392, 289] width 753 height 44
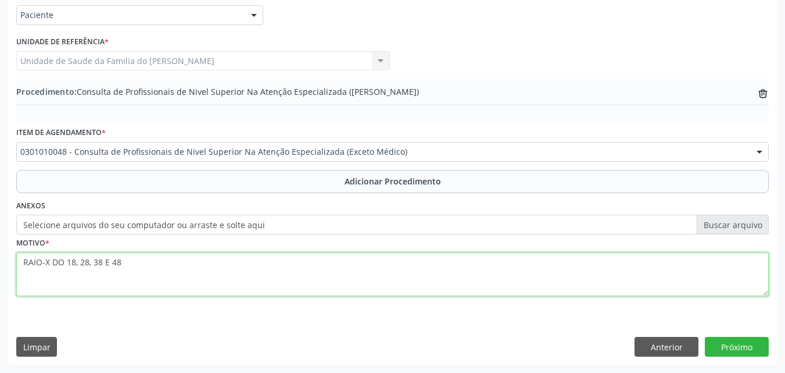
click at [23, 265] on textarea "RAIO-X DO 18, 28, 38 E 48" at bounding box center [392, 274] width 753 height 44
type textarea "ODONTOLOGIA RAIO-X DO 18, 28, 38 E 48"
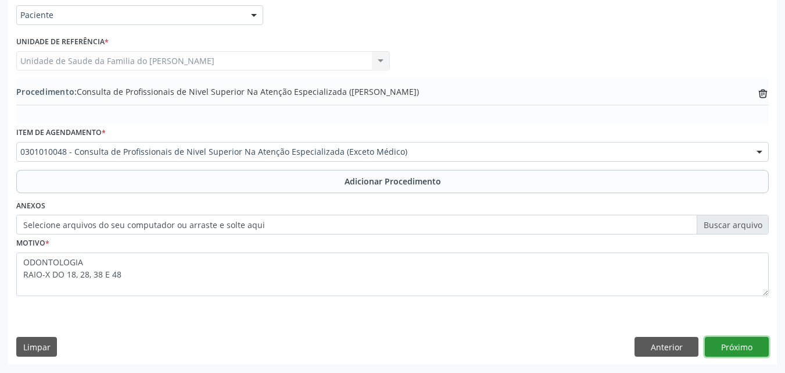
click at [736, 344] on button "Próximo" at bounding box center [737, 347] width 64 height 20
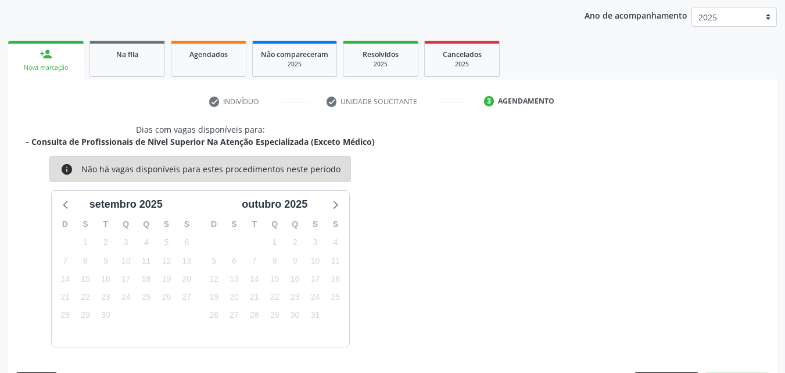
scroll to position [184, 0]
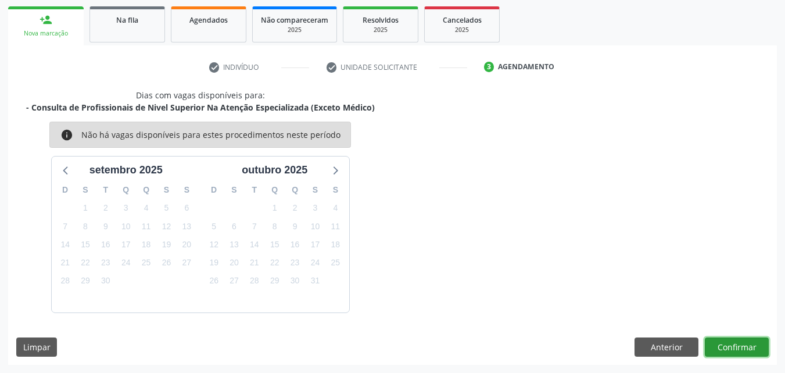
click at [735, 340] on button "Confirmar" at bounding box center [737, 347] width 64 height 20
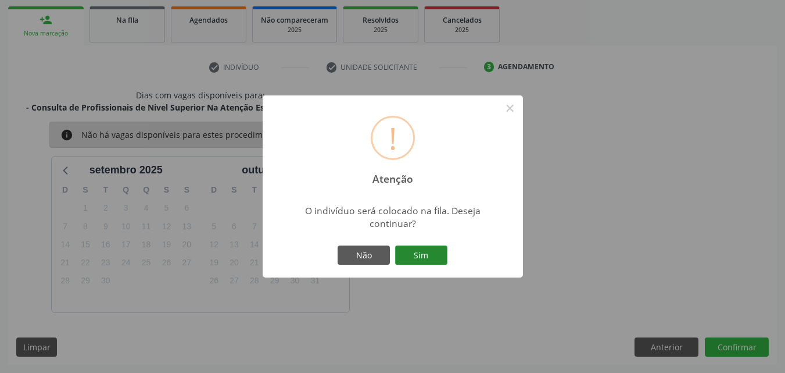
click at [424, 246] on button "Sim" at bounding box center [421, 255] width 52 height 20
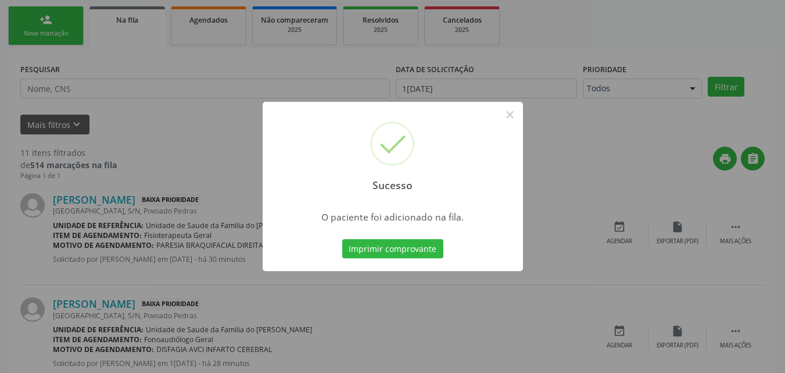
scroll to position [27, 0]
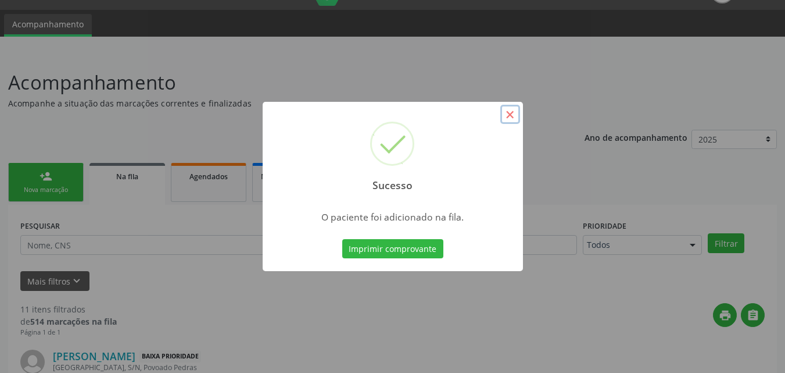
click at [509, 119] on button "×" at bounding box center [510, 115] width 20 height 20
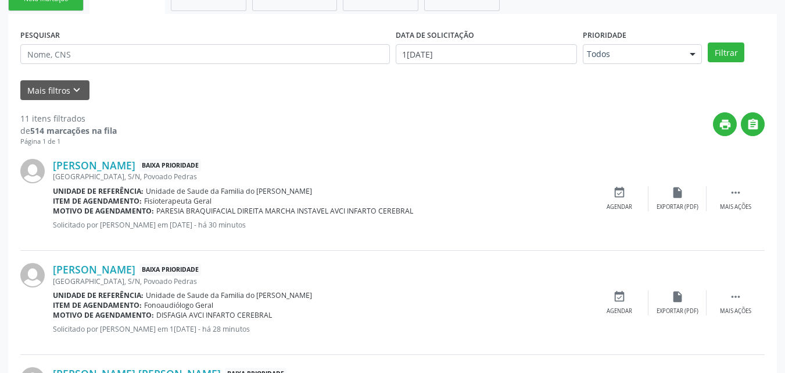
scroll to position [205, 0]
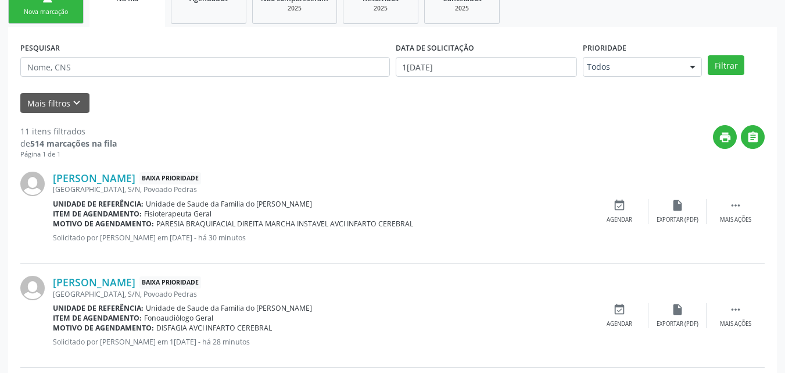
click at [40, 15] on div "Nova marcação" at bounding box center [46, 12] width 58 height 9
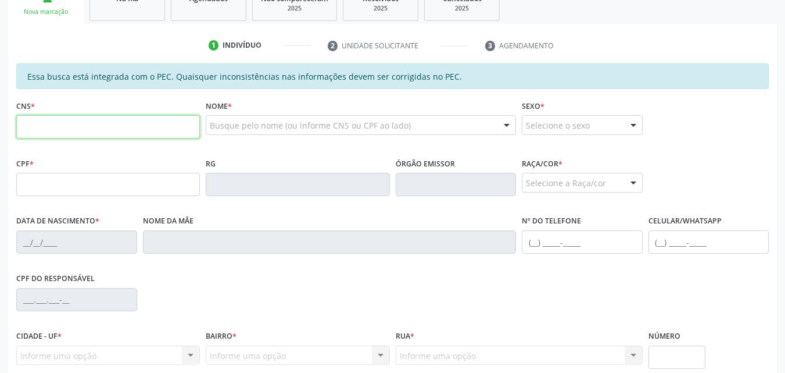
click at [152, 133] on input "text" at bounding box center [108, 126] width 184 height 23
type input "708 1025 2356 0630"
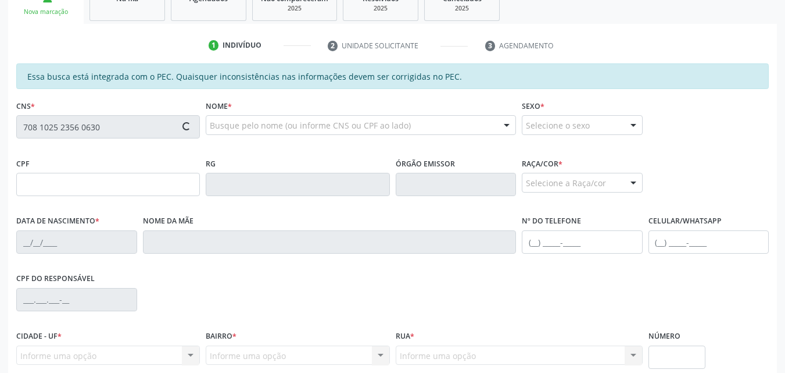
type input "425.541.954-04"
type input "17/12/1955"
type input "Antonieta da Conceião"
type input "(82) 99829-0525"
type input "08"
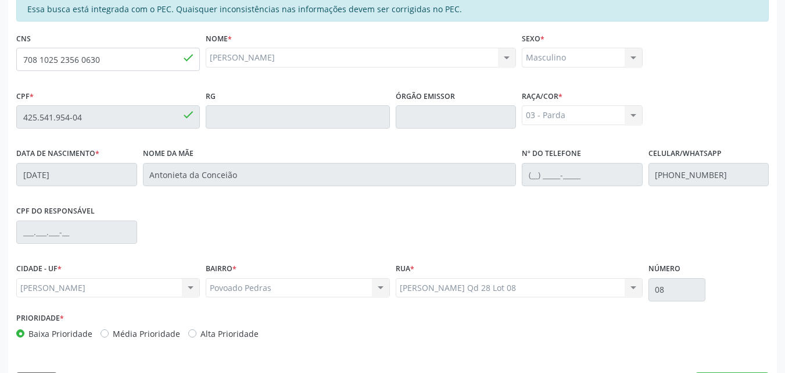
scroll to position [307, 0]
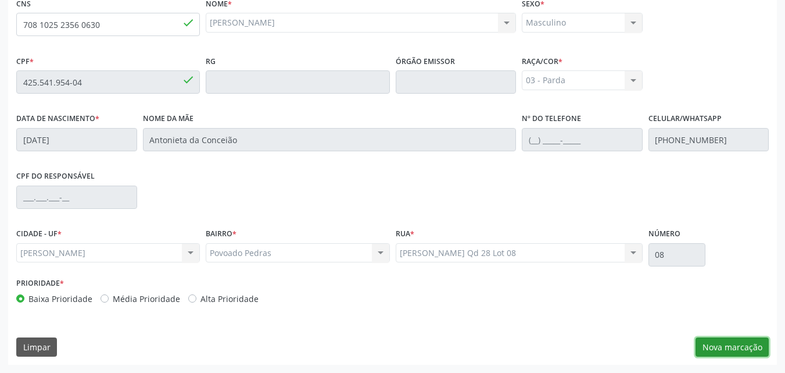
click at [740, 349] on button "Nova marcação" at bounding box center [732, 347] width 73 height 20
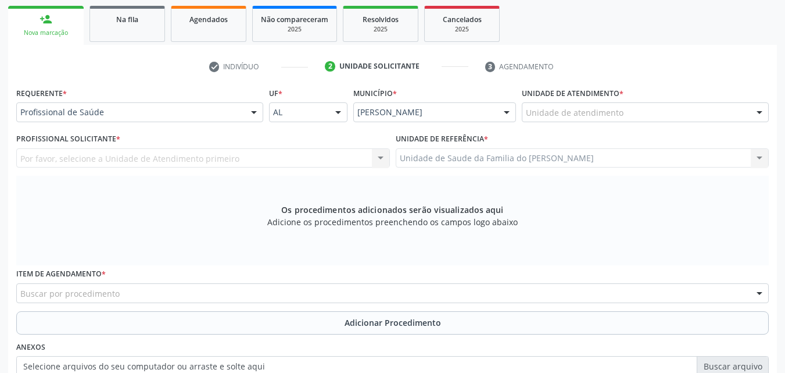
scroll to position [170, 0]
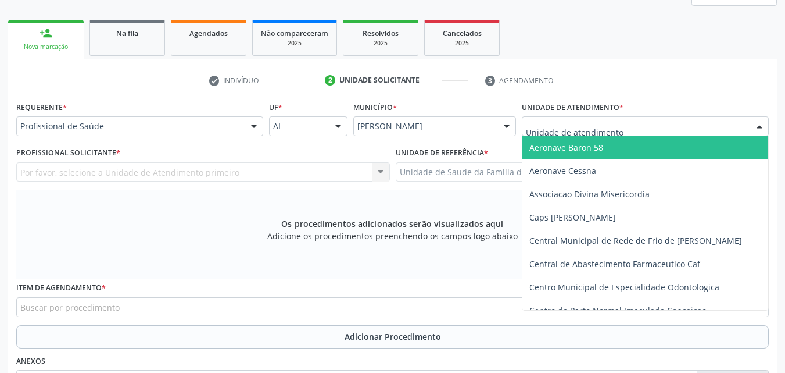
click at [671, 127] on div at bounding box center [645, 126] width 247 height 20
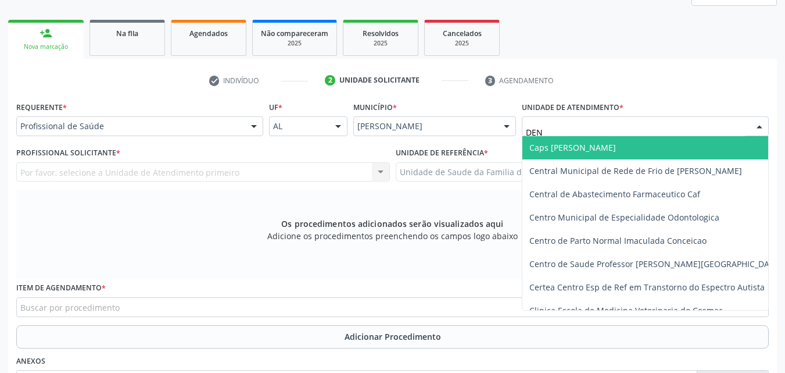
type input "DENI"
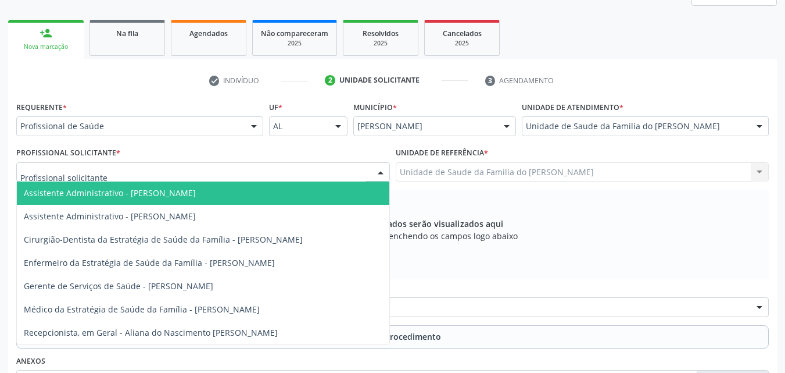
click at [345, 163] on div at bounding box center [203, 172] width 374 height 20
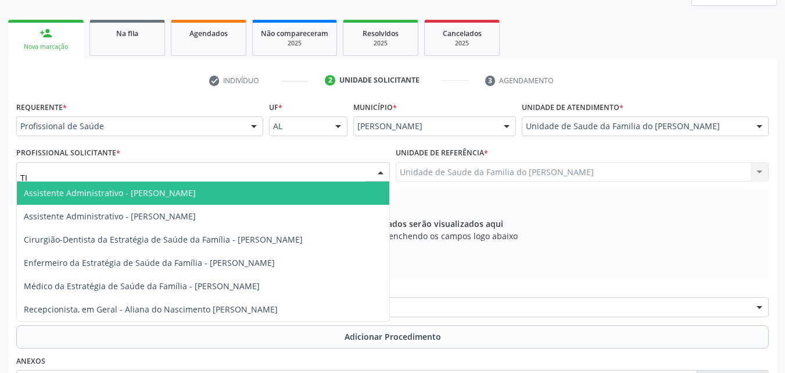
type input "TIA"
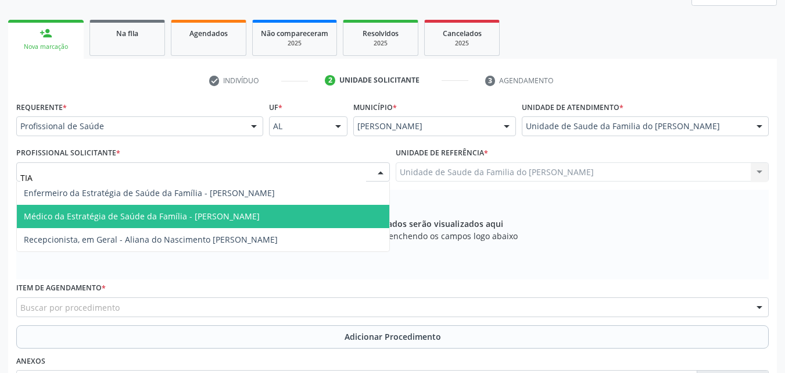
click at [289, 210] on span "Médico da Estratégia de Saúde da Família - [PERSON_NAME]" at bounding box center [203, 216] width 373 height 23
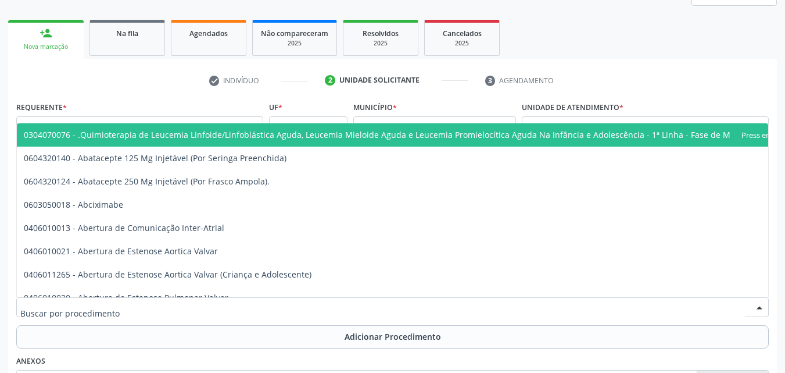
click at [292, 306] on div at bounding box center [392, 307] width 753 height 20
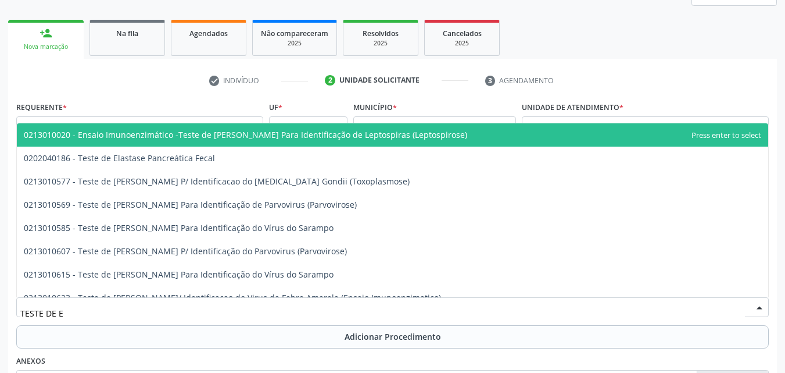
type input "TESTE DE ES"
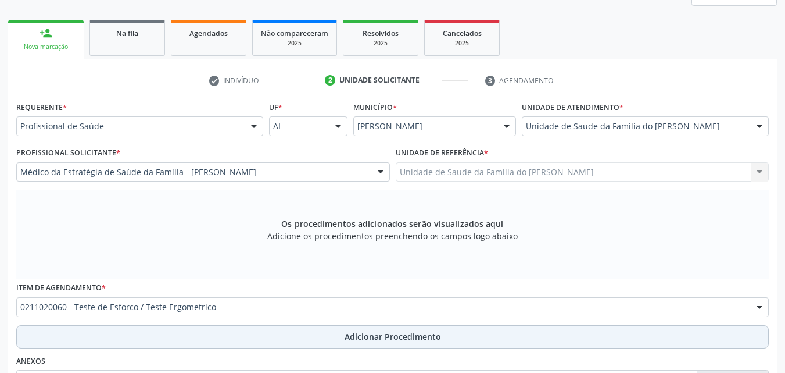
click at [304, 331] on button "Adicionar Procedimento" at bounding box center [392, 336] width 753 height 23
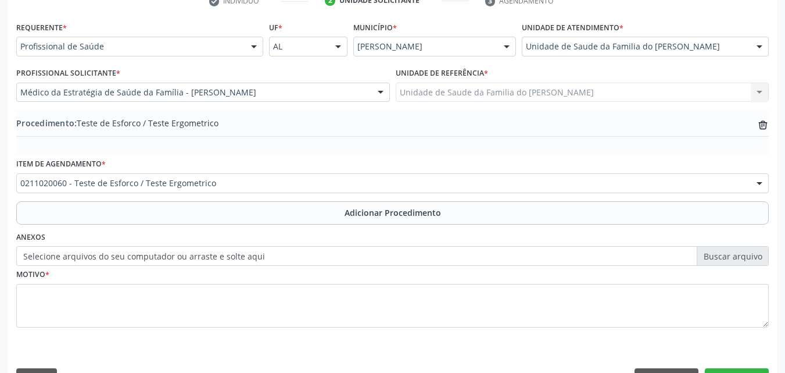
scroll to position [270, 0]
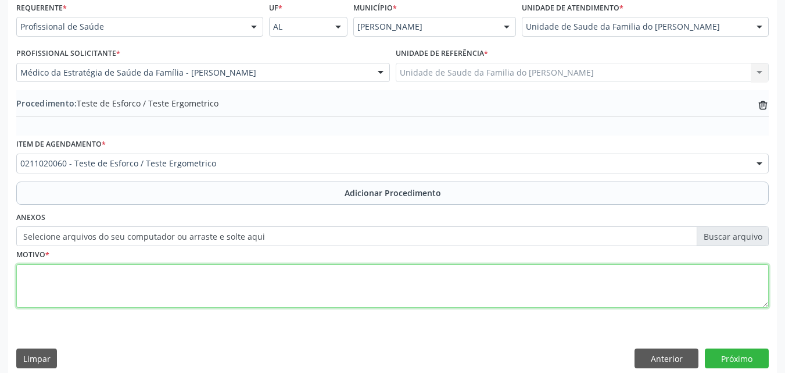
click at [484, 277] on textarea at bounding box center [392, 286] width 753 height 44
type textarea "HAS/DM"
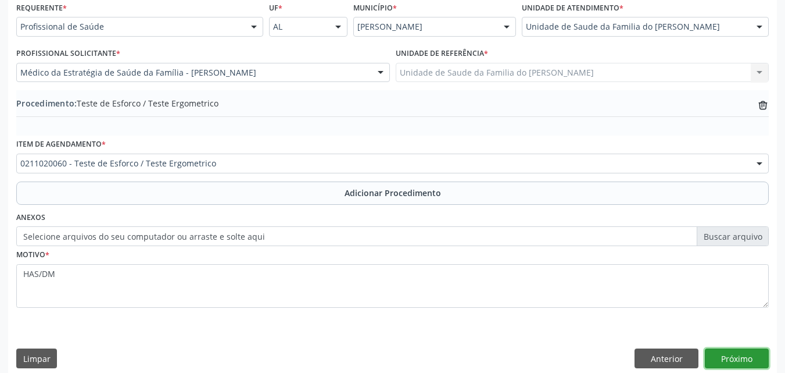
click at [740, 351] on button "Próximo" at bounding box center [737, 358] width 64 height 20
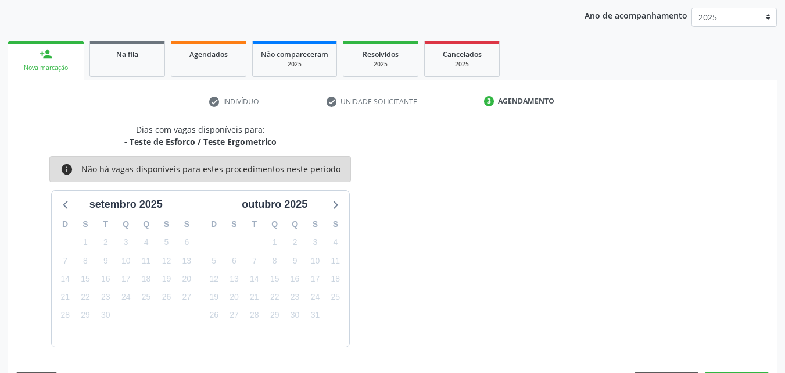
scroll to position [184, 0]
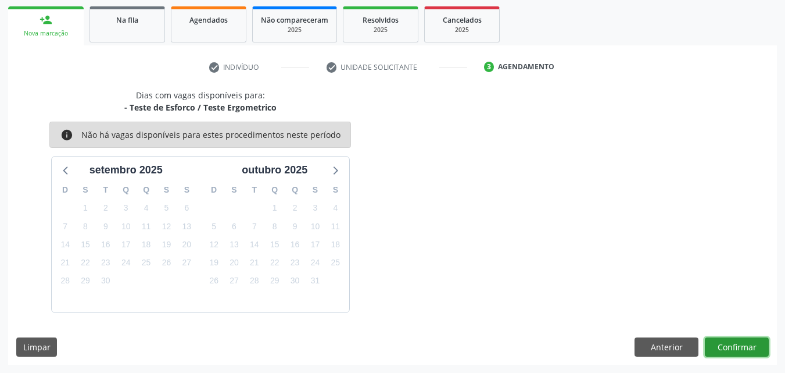
click at [749, 348] on button "Confirmar" at bounding box center [737, 347] width 64 height 20
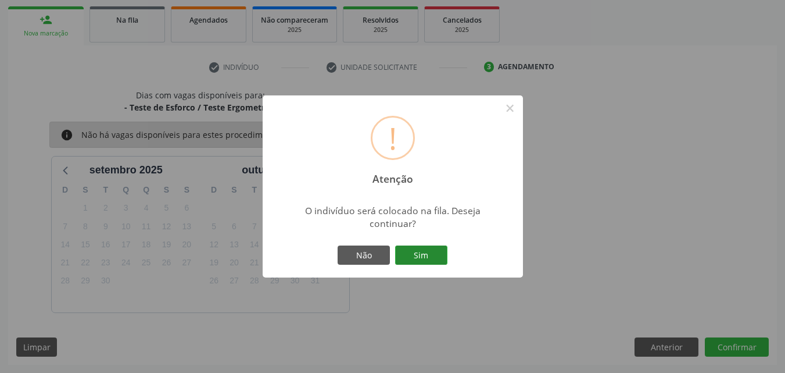
click at [435, 251] on button "Sim" at bounding box center [421, 255] width 52 height 20
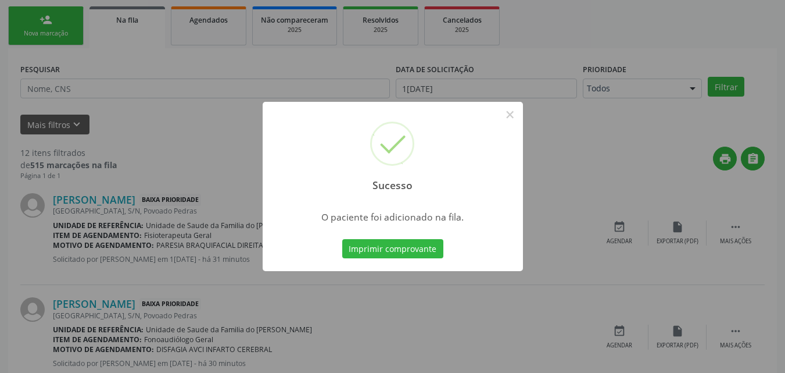
scroll to position [27, 0]
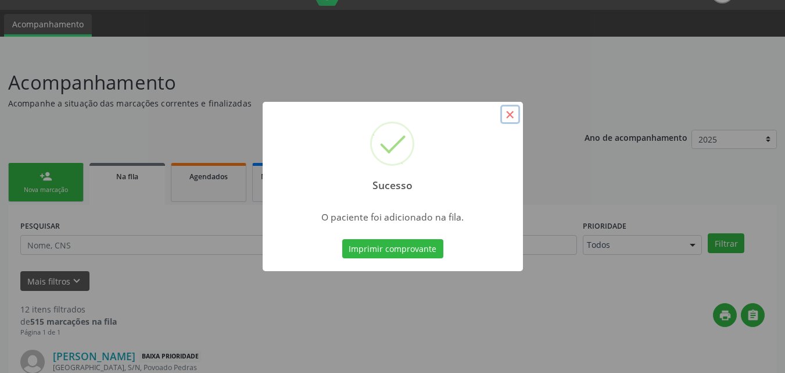
click at [509, 110] on button "×" at bounding box center [510, 115] width 20 height 20
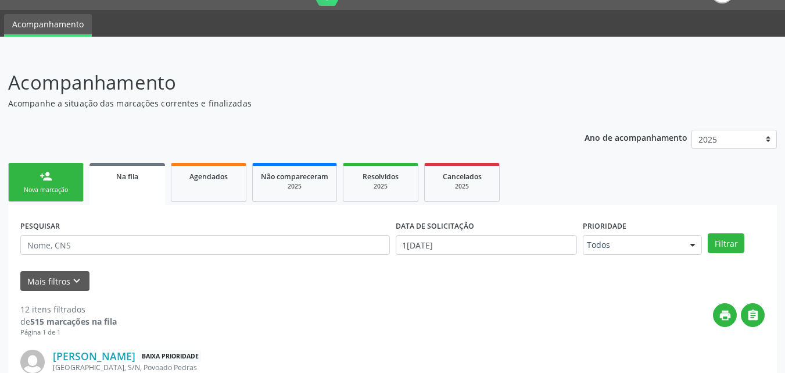
click at [53, 178] on link "person_add Nova marcação" at bounding box center [46, 182] width 76 height 39
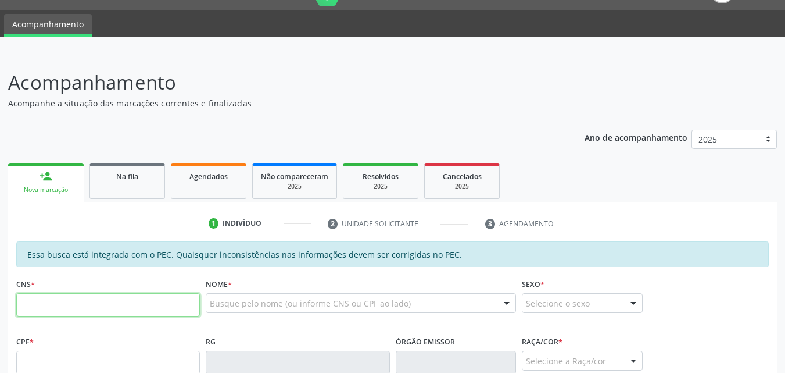
click at [125, 312] on input "text" at bounding box center [108, 304] width 184 height 23
type input "704 0068 3452 6363"
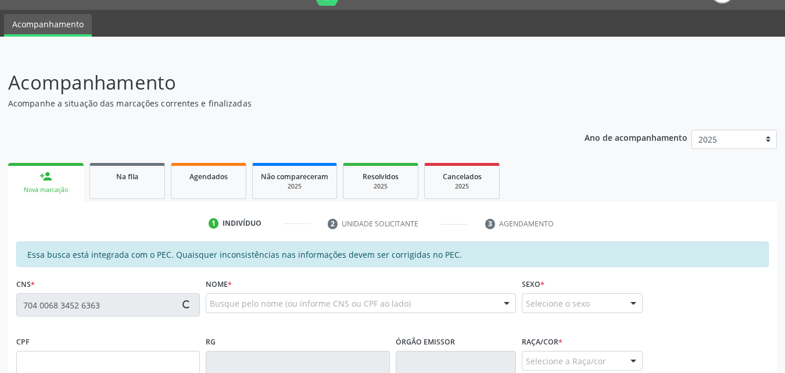
type input "939.793.394-91"
type input "10/05/1973"
type input "Josefa Ferreira dos Santos Silva"
type input "(82) 99942-9190"
type input "24"
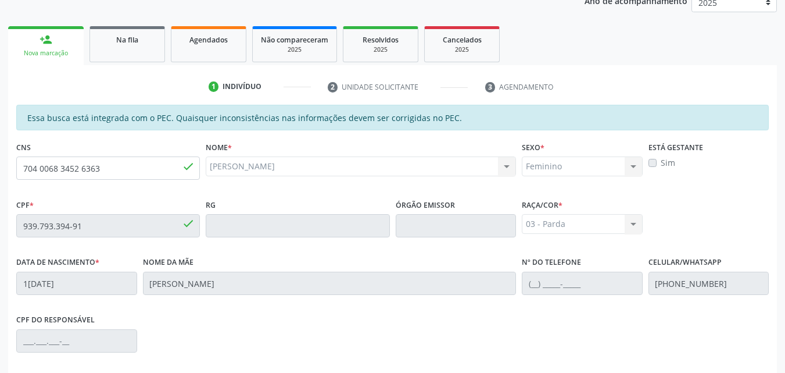
scroll to position [307, 0]
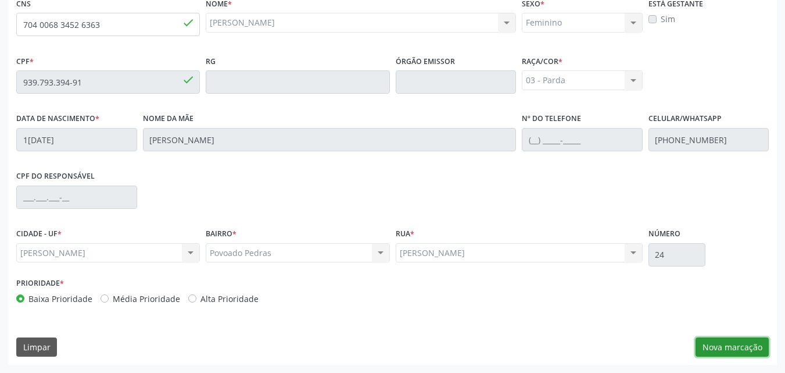
click at [739, 345] on button "Nova marcação" at bounding box center [732, 347] width 73 height 20
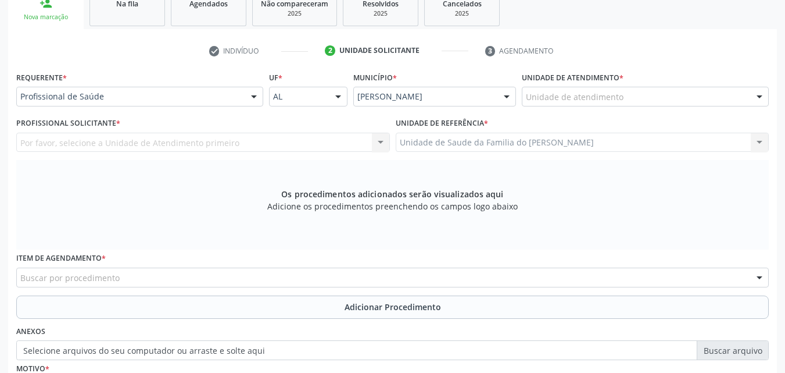
scroll to position [199, 0]
click at [675, 92] on div at bounding box center [645, 98] width 247 height 20
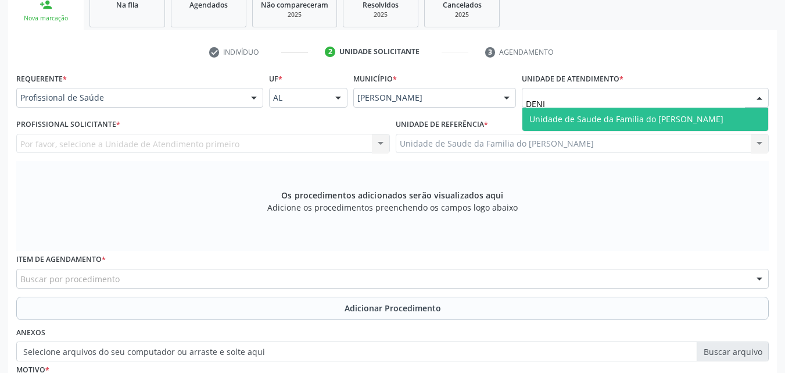
type input "[PERSON_NAME]"
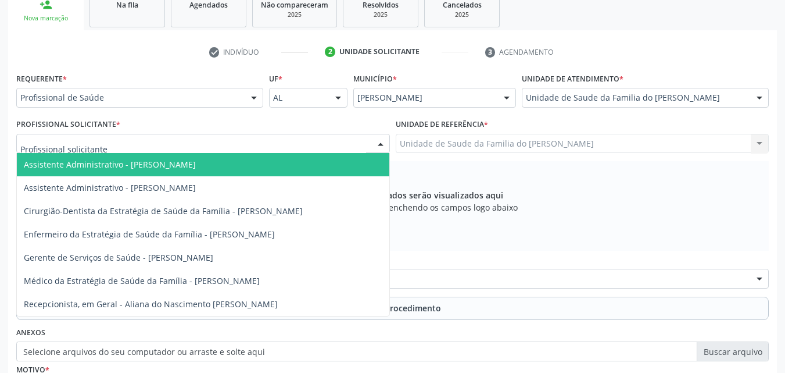
click at [261, 150] on div at bounding box center [203, 144] width 374 height 20
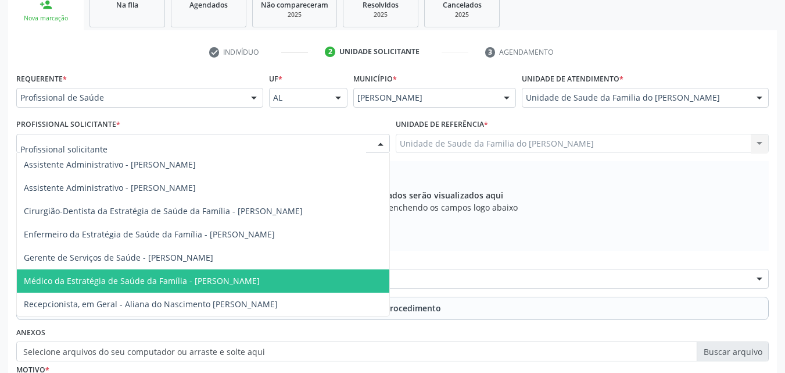
click at [252, 271] on span "Médico da Estratégia de Saúde da Família - [PERSON_NAME]" at bounding box center [203, 280] width 373 height 23
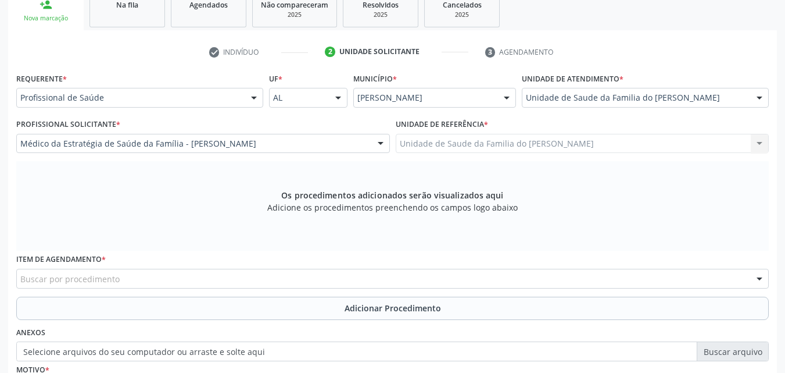
click at [252, 271] on div "Buscar por procedimento" at bounding box center [392, 279] width 753 height 20
type input "MAMO"
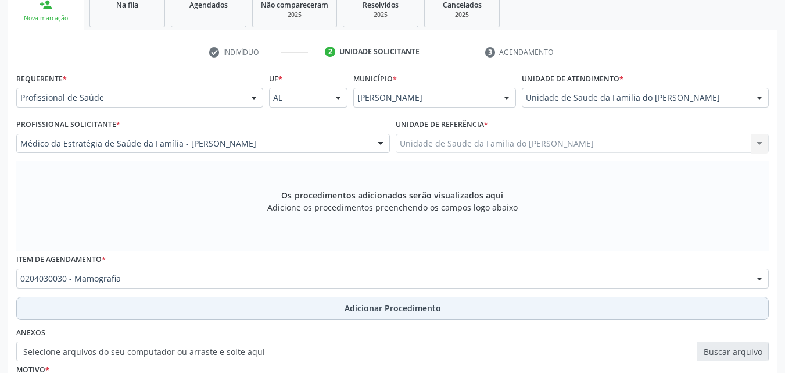
click at [259, 305] on button "Adicionar Procedimento" at bounding box center [392, 307] width 753 height 23
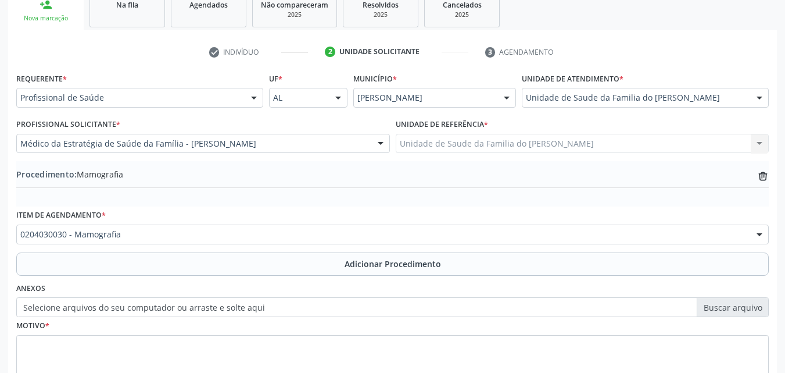
scroll to position [281, 0]
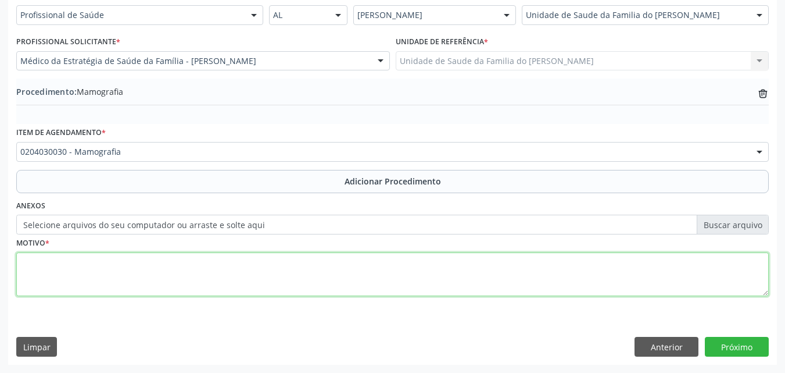
click at [666, 281] on textarea at bounding box center [392, 274] width 753 height 44
type textarea "RASTREAMENTO"
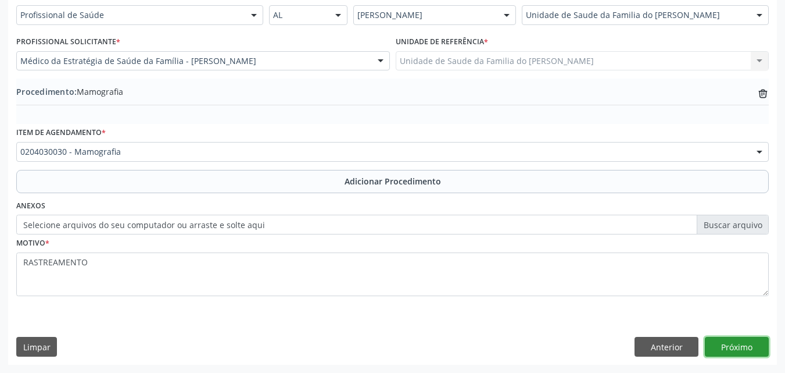
click at [743, 349] on button "Próximo" at bounding box center [737, 347] width 64 height 20
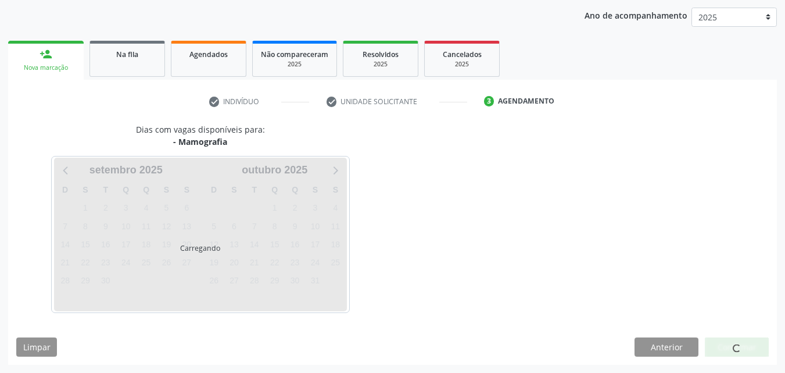
scroll to position [184, 0]
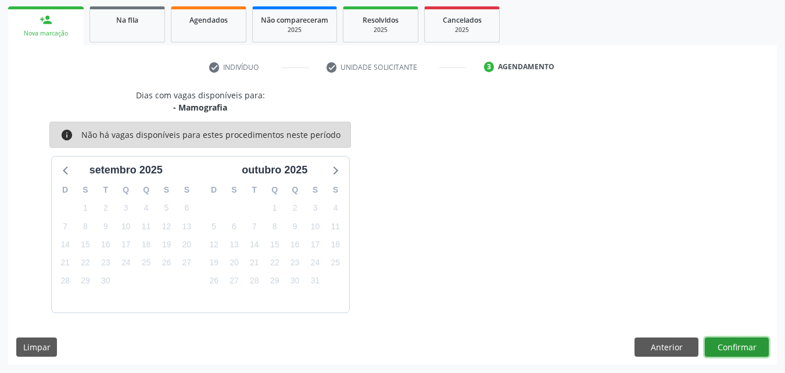
click at [736, 347] on button "Confirmar" at bounding box center [737, 347] width 64 height 20
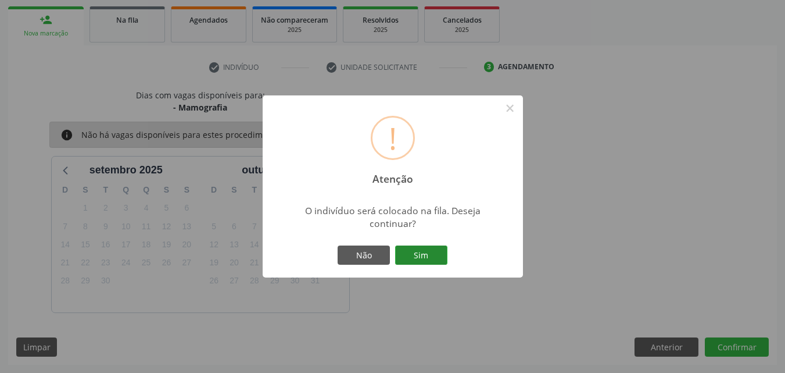
click at [445, 251] on button "Sim" at bounding box center [421, 255] width 52 height 20
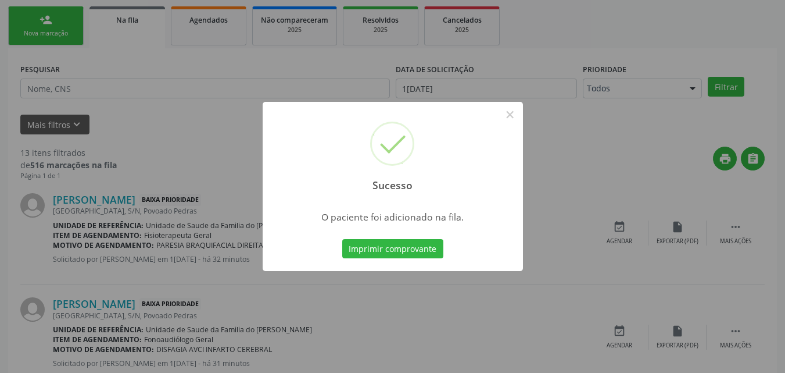
scroll to position [27, 0]
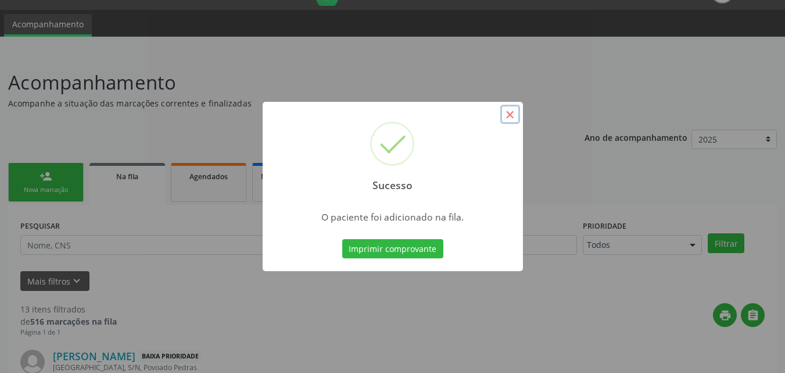
click at [513, 109] on button "×" at bounding box center [510, 115] width 20 height 20
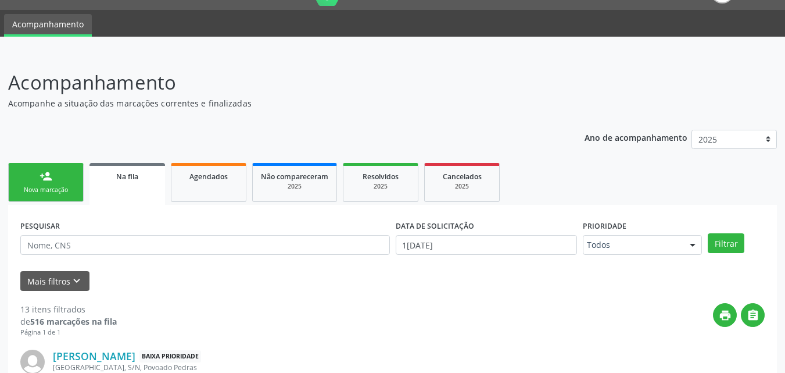
click at [74, 184] on link "person_add Nova marcação" at bounding box center [46, 182] width 76 height 39
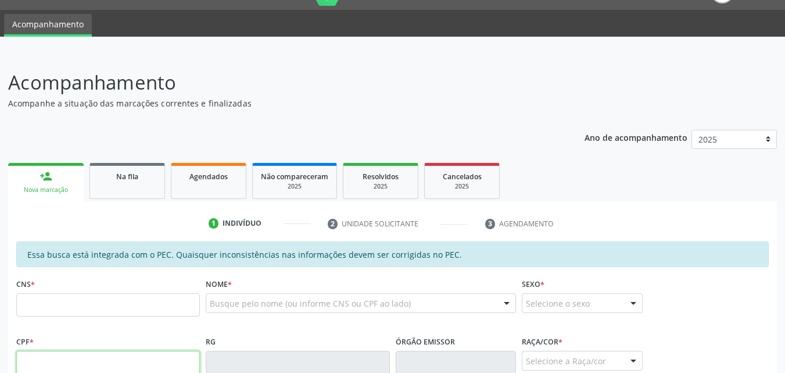
click at [132, 358] on input "text" at bounding box center [108, 361] width 184 height 23
type input "016.576.394-95"
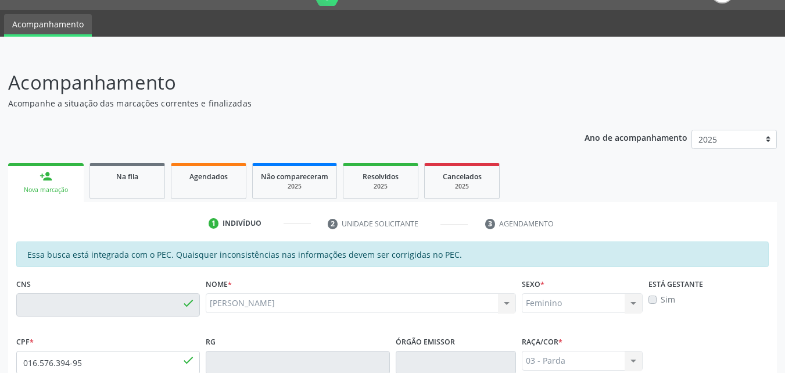
type input "706 7032 0644 6020"
type input "06/03/1986"
type input "Josefa Maria da Conceicao"
type input "(82) 99315-9332"
type input "S/N"
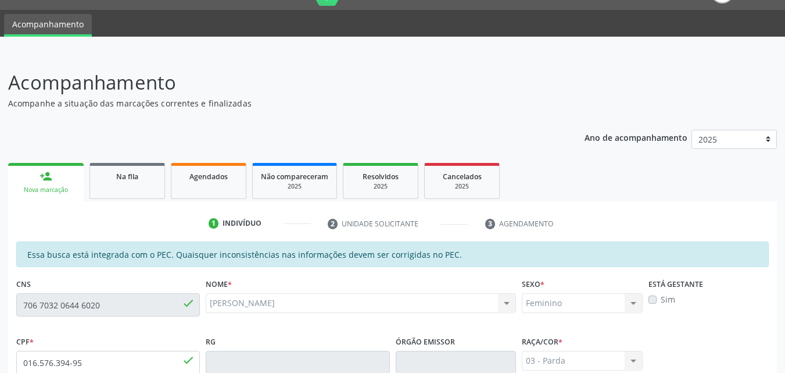
scroll to position [307, 0]
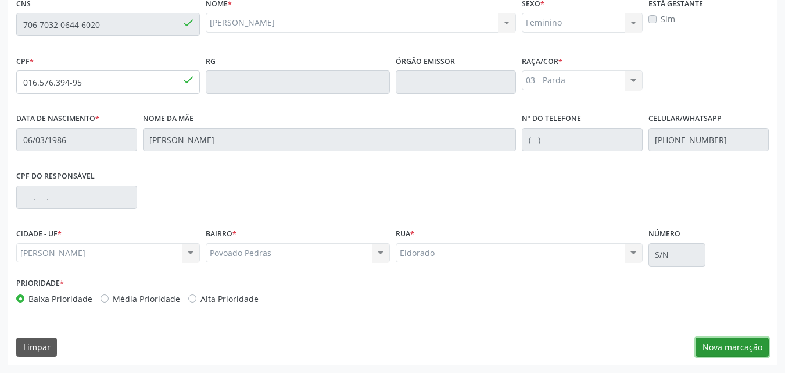
click at [742, 345] on button "Nova marcação" at bounding box center [732, 347] width 73 height 20
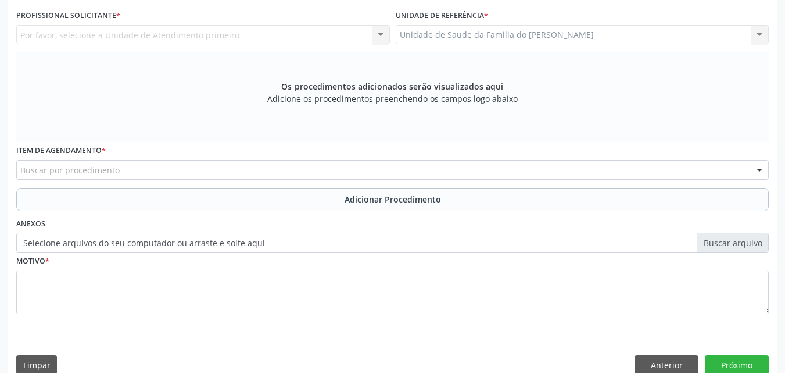
scroll to position [214, 0]
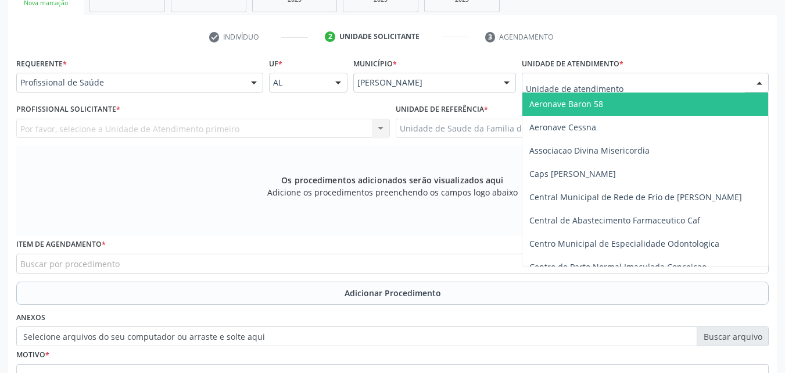
click at [639, 85] on div at bounding box center [645, 83] width 247 height 20
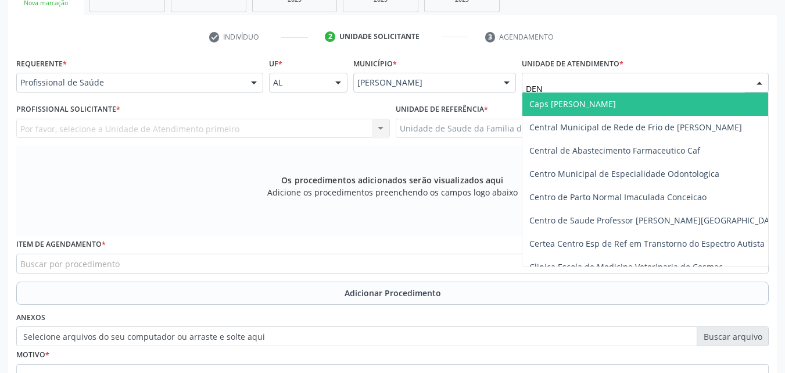
type input "DENI"
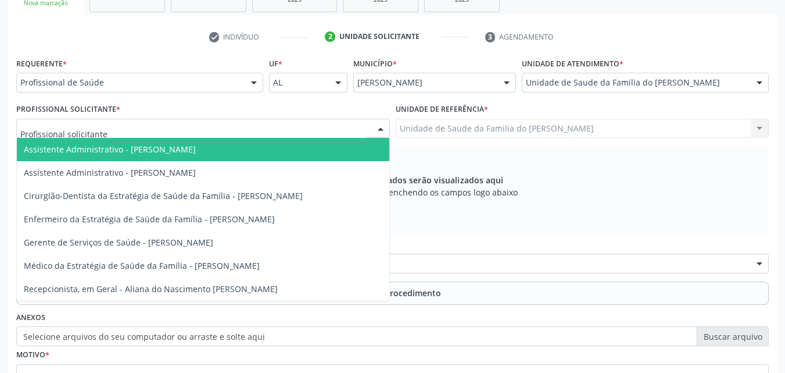
click at [174, 123] on div at bounding box center [203, 129] width 374 height 20
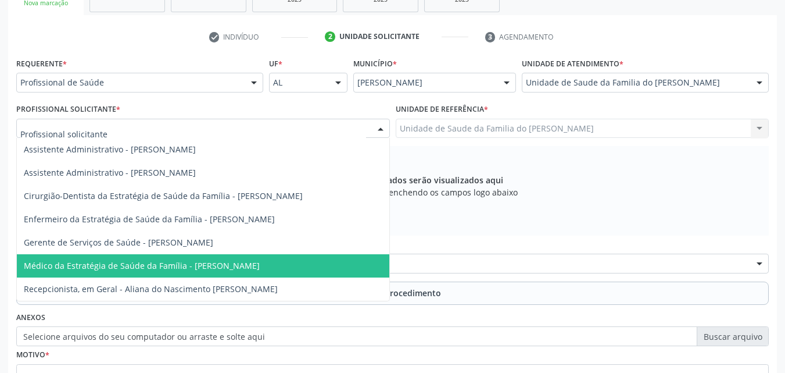
click at [181, 256] on span "Médico da Estratégia de Saúde da Família - [PERSON_NAME]" at bounding box center [203, 265] width 373 height 23
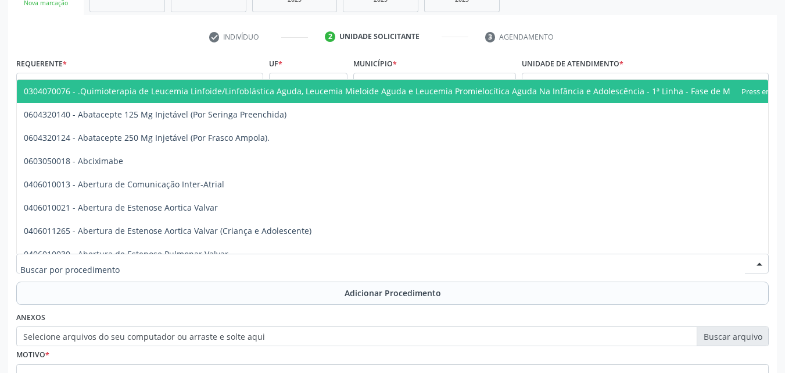
click at [181, 256] on div at bounding box center [392, 263] width 753 height 20
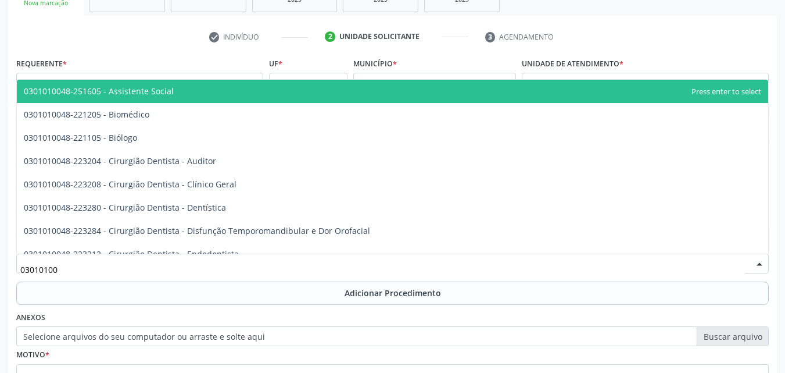
type input "030101004"
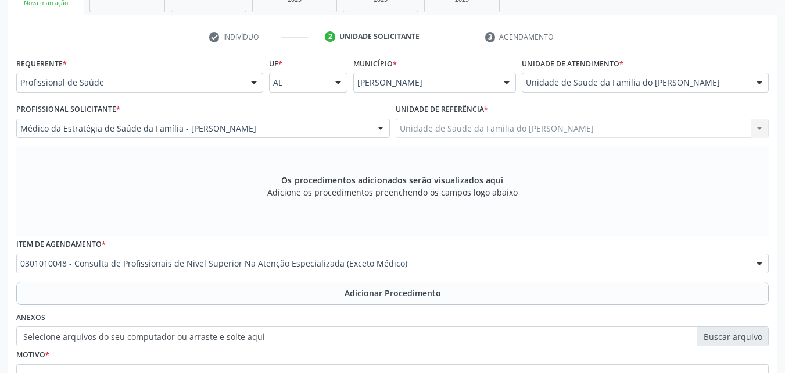
scroll to position [0, 0]
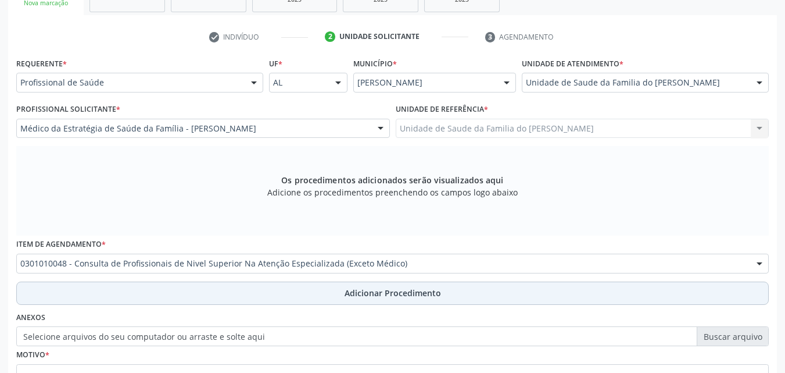
click at [578, 287] on button "Adicionar Procedimento" at bounding box center [392, 292] width 753 height 23
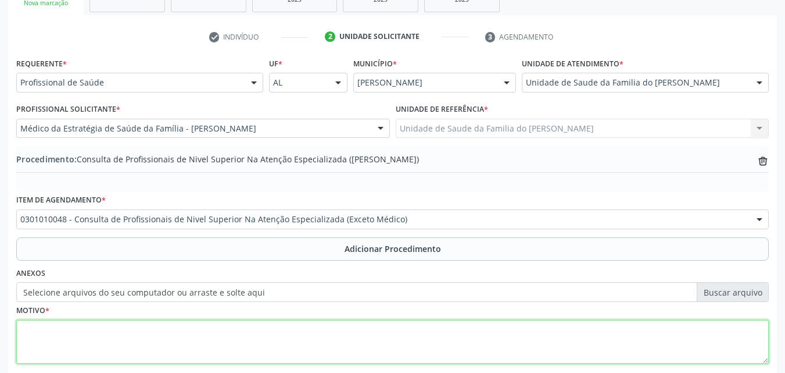
click at [510, 341] on textarea at bounding box center [392, 342] width 753 height 44
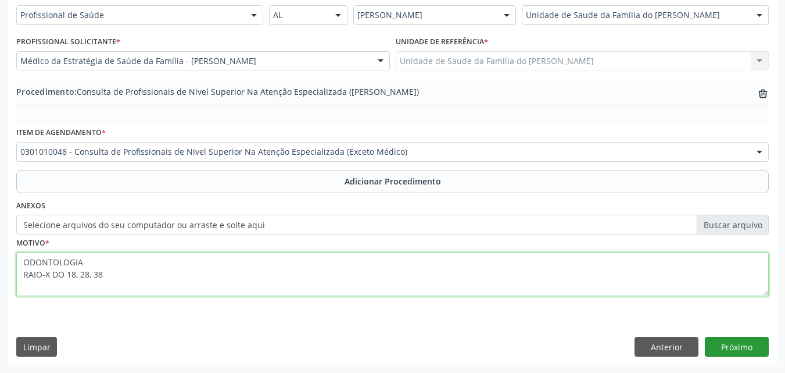
type textarea "ODONTOLOGIA RAIO-X DO 18, 28, 38"
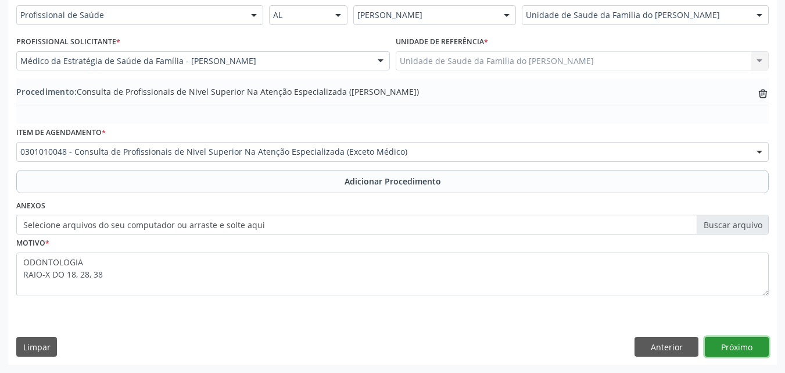
click at [746, 347] on button "Próximo" at bounding box center [737, 347] width 64 height 20
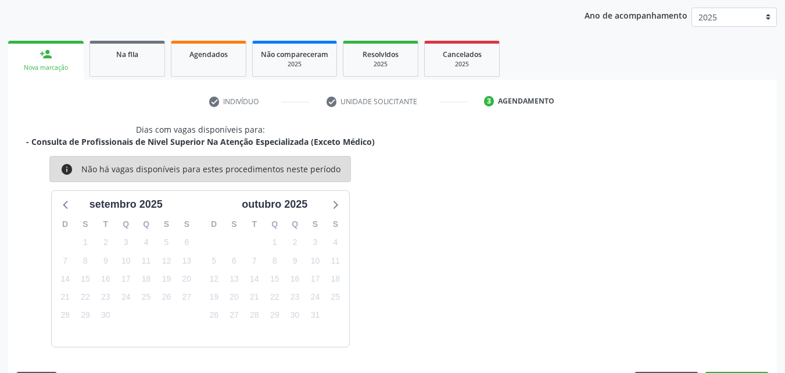
scroll to position [184, 0]
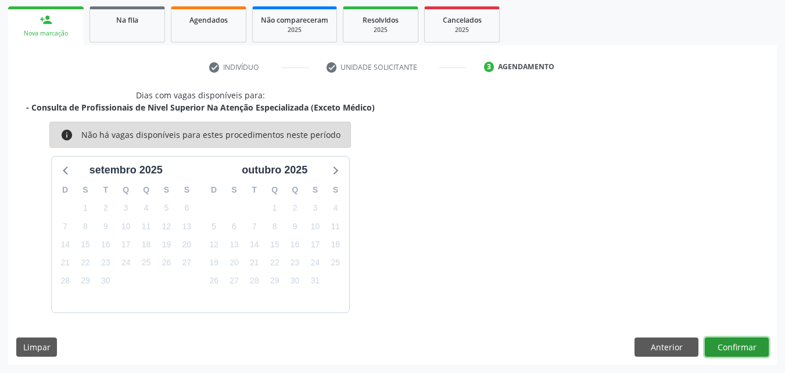
click at [752, 342] on button "Confirmar" at bounding box center [737, 347] width 64 height 20
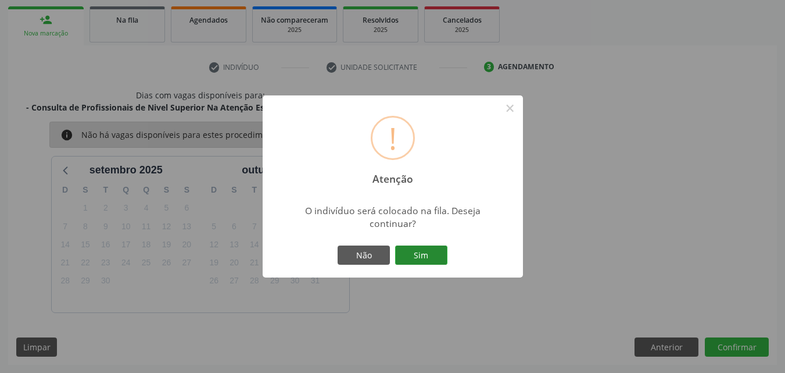
click at [425, 262] on button "Sim" at bounding box center [421, 255] width 52 height 20
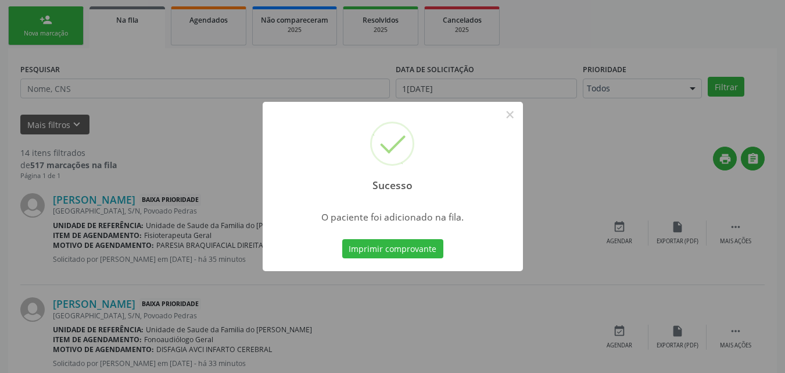
scroll to position [27, 0]
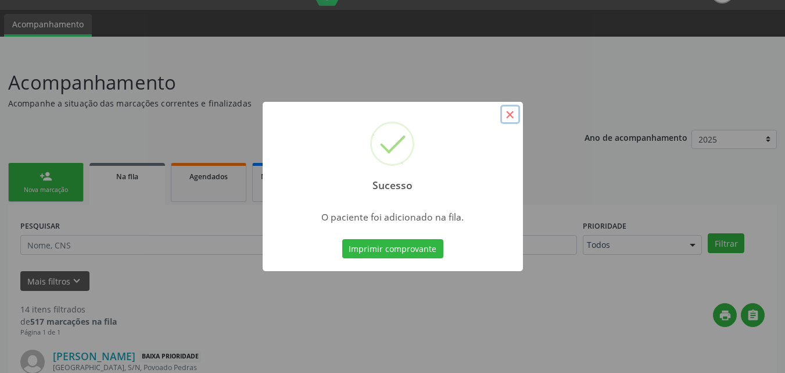
click at [512, 109] on button "×" at bounding box center [510, 115] width 20 height 20
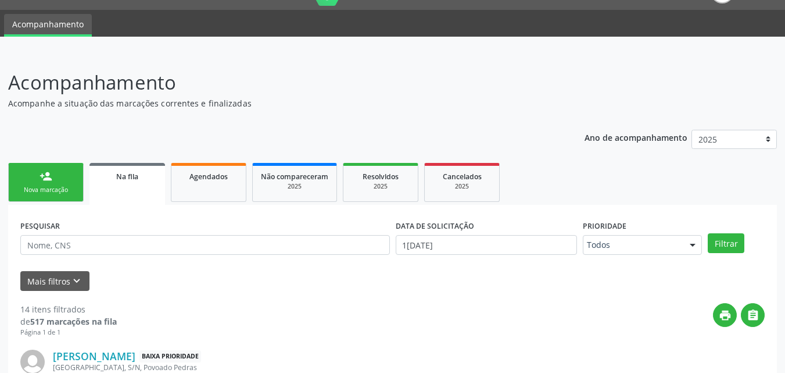
click at [44, 174] on div "person_add" at bounding box center [46, 176] width 13 height 13
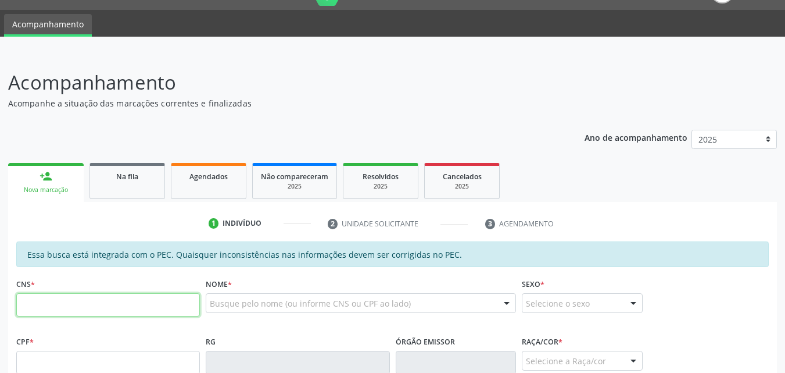
click at [109, 309] on input "text" at bounding box center [108, 304] width 184 height 23
type input "707 6022 4419 4090"
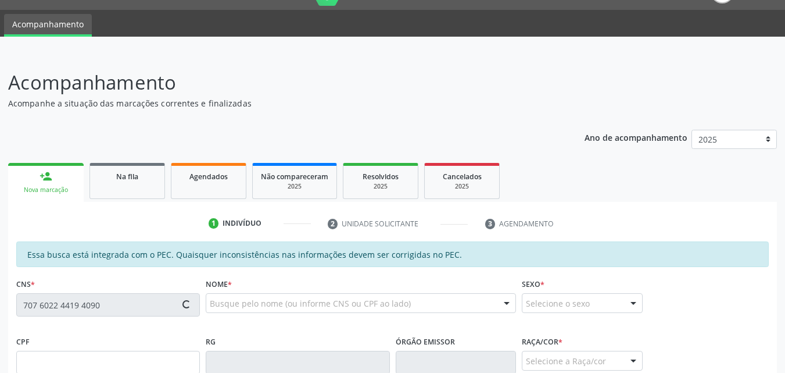
type input "383.357.004-00"
type input "15/03/1965"
type input "Maristela de Lima dos Santos"
type input "(82) 99121-9877"
type input "01"
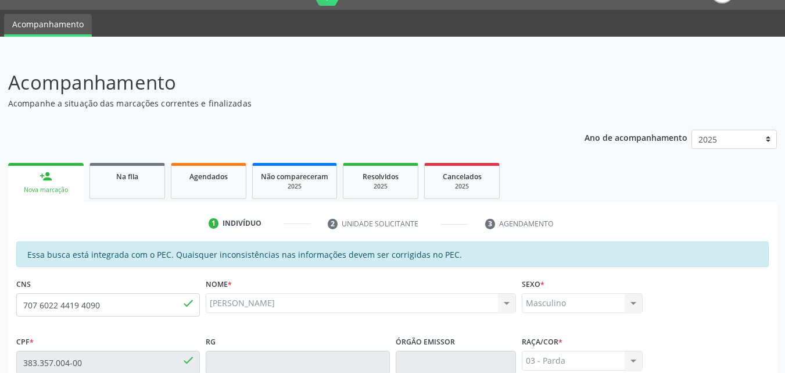
scroll to position [307, 0]
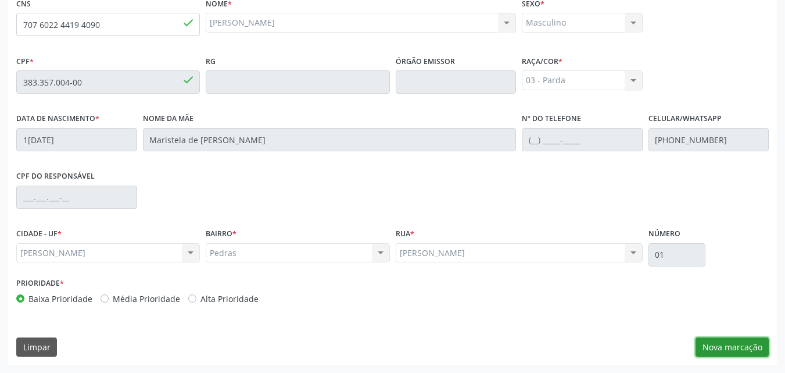
click at [746, 349] on button "Nova marcação" at bounding box center [732, 347] width 73 height 20
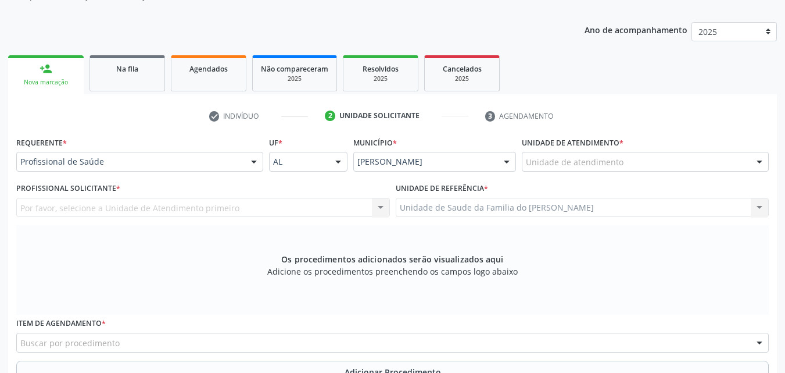
scroll to position [143, 0]
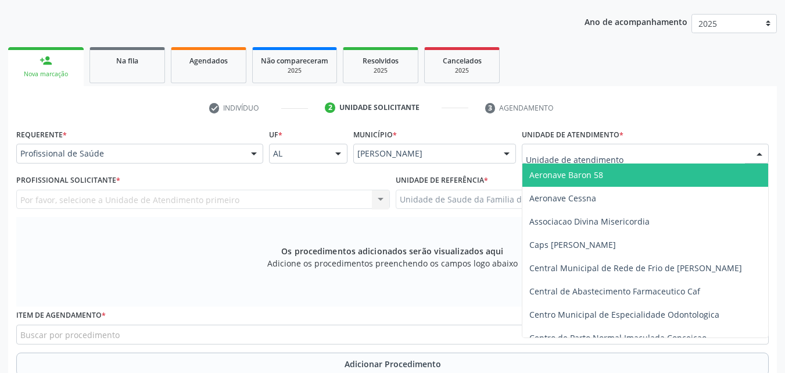
click at [700, 148] on div at bounding box center [645, 154] width 247 height 20
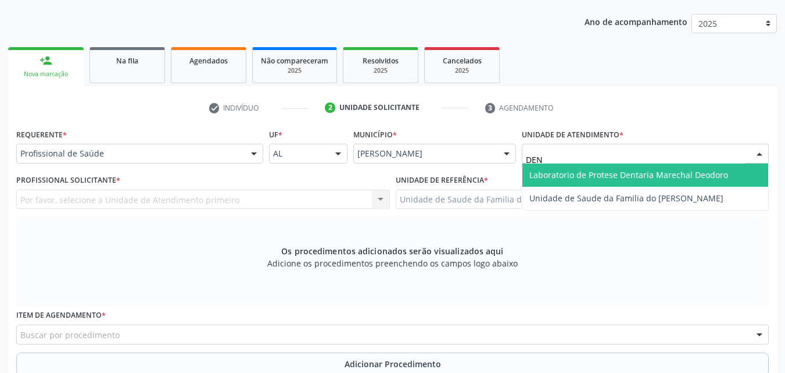
type input "DENI"
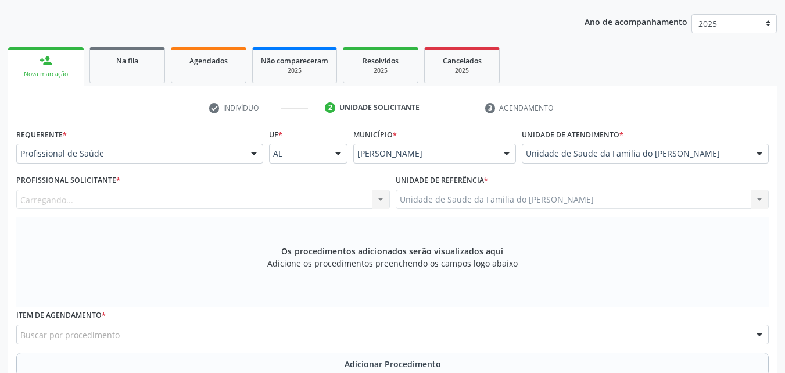
click at [205, 202] on div "Carregando... Nenhum resultado encontrado para: " " Não há nenhuma opção para s…" at bounding box center [203, 199] width 374 height 20
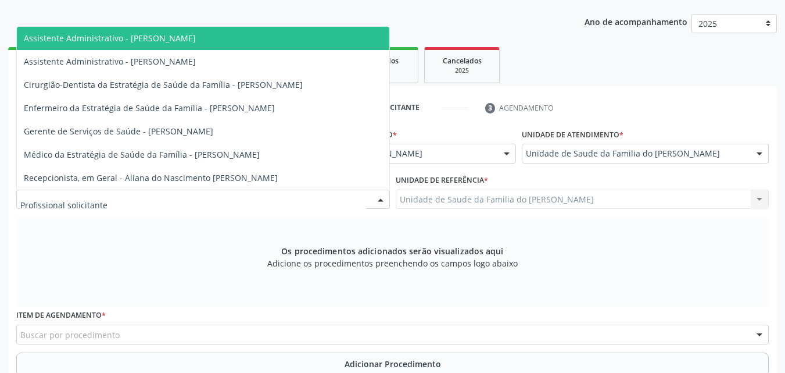
click at [212, 198] on div at bounding box center [203, 199] width 374 height 20
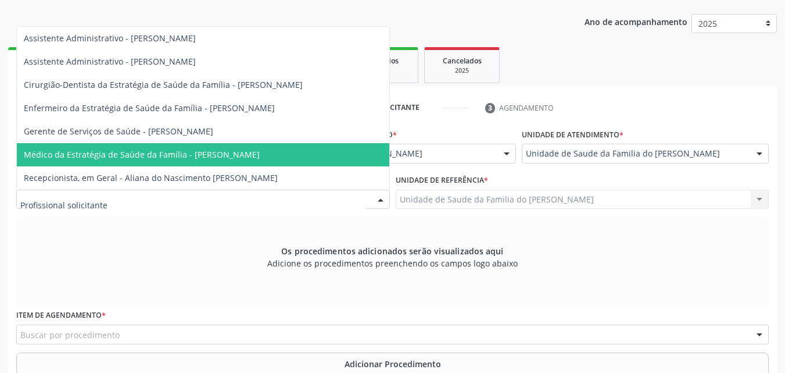
click at [218, 155] on span "Médico da Estratégia de Saúde da Família - [PERSON_NAME]" at bounding box center [142, 154] width 236 height 11
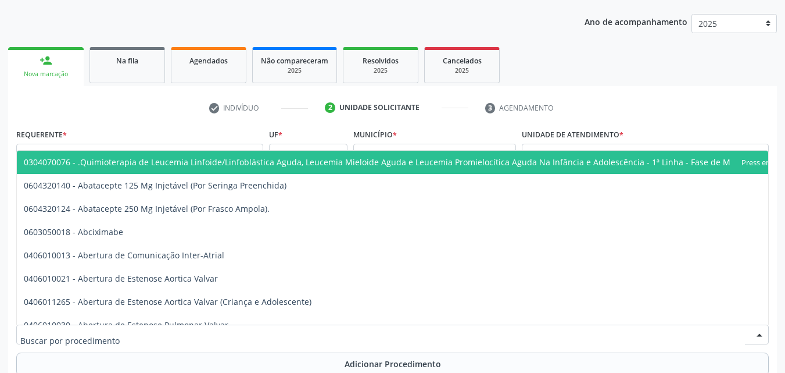
click at [220, 334] on div at bounding box center [392, 334] width 753 height 20
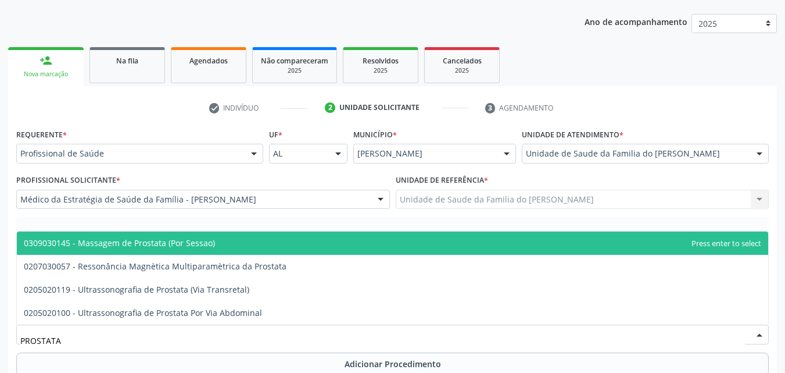
type input "PROSTATA"
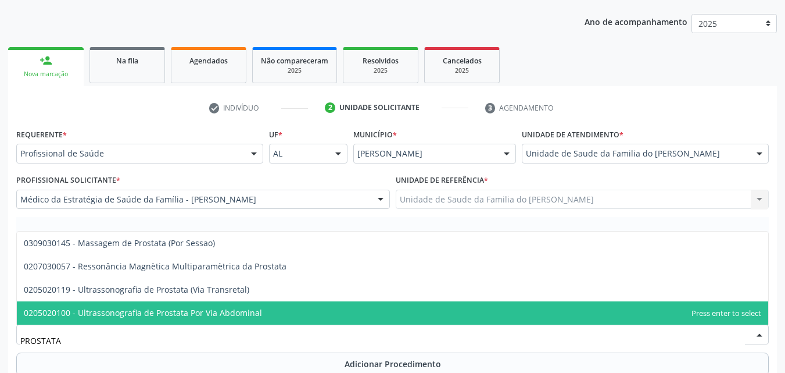
click at [224, 309] on span "0205020100 - Ultrassonografia de Prostata Por Via Abdominal" at bounding box center [143, 312] width 238 height 11
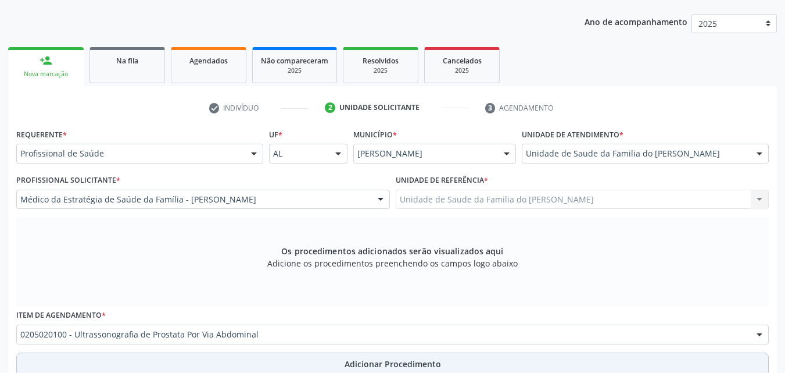
click at [243, 358] on button "Adicionar Procedimento" at bounding box center [392, 363] width 753 height 23
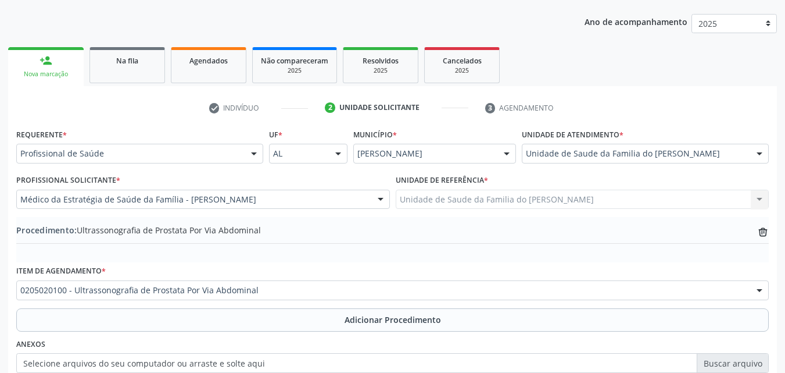
scroll to position [281, 0]
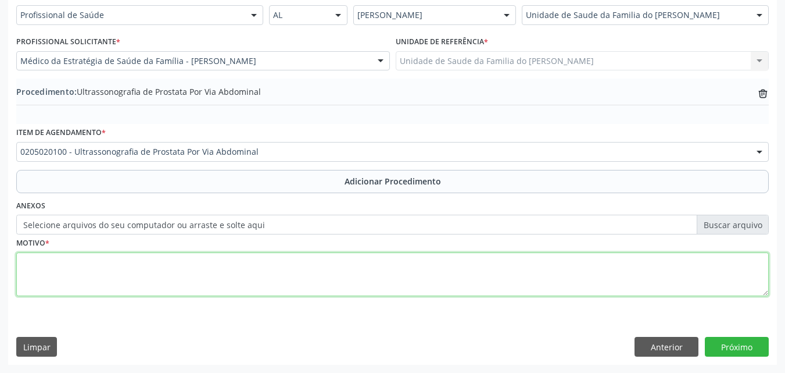
click at [568, 282] on textarea at bounding box center [392, 274] width 753 height 44
type textarea "AFECÇÃO NÃO ESPECIFICADA DA PROSTATA"
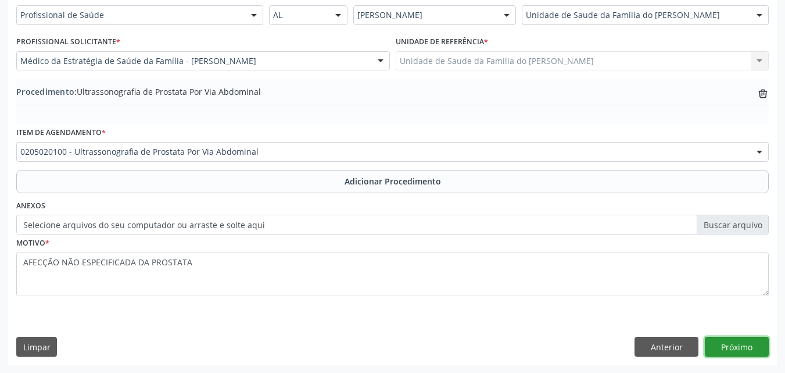
click at [743, 343] on button "Próximo" at bounding box center [737, 347] width 64 height 20
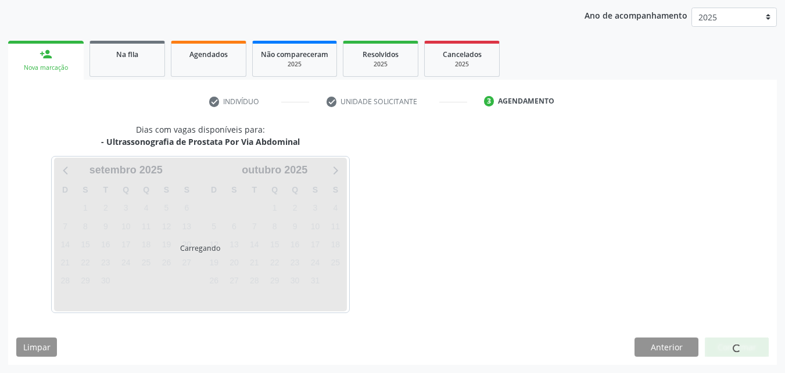
scroll to position [184, 0]
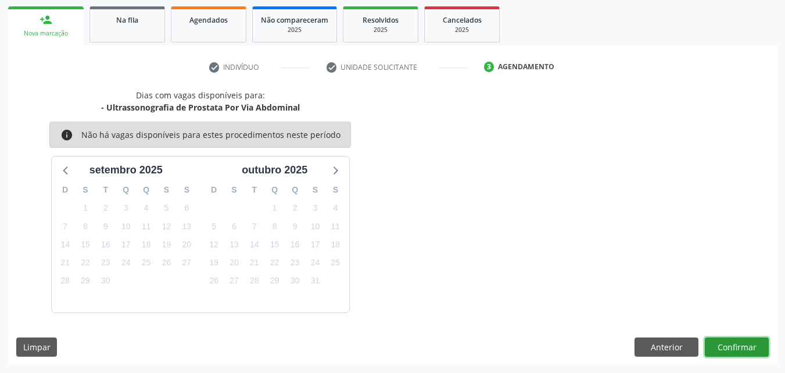
click at [743, 341] on button "Confirmar" at bounding box center [737, 347] width 64 height 20
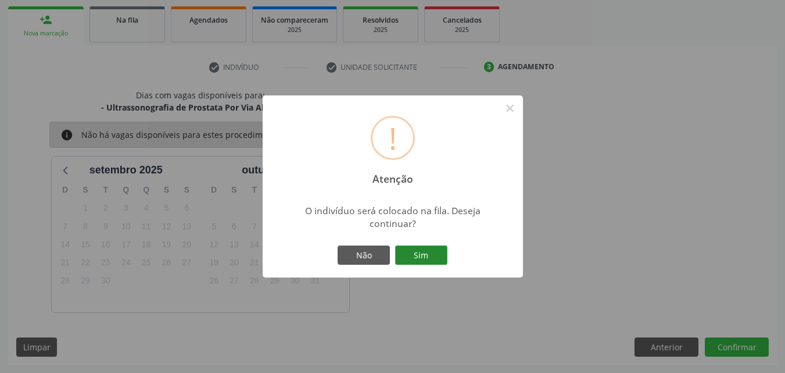
click at [418, 253] on button "Sim" at bounding box center [421, 255] width 52 height 20
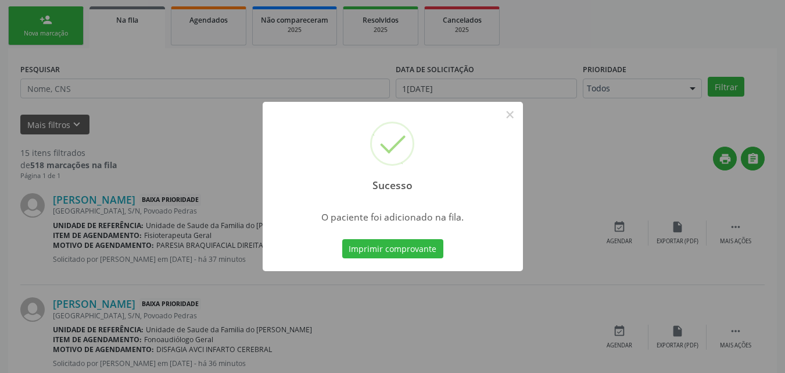
scroll to position [27, 0]
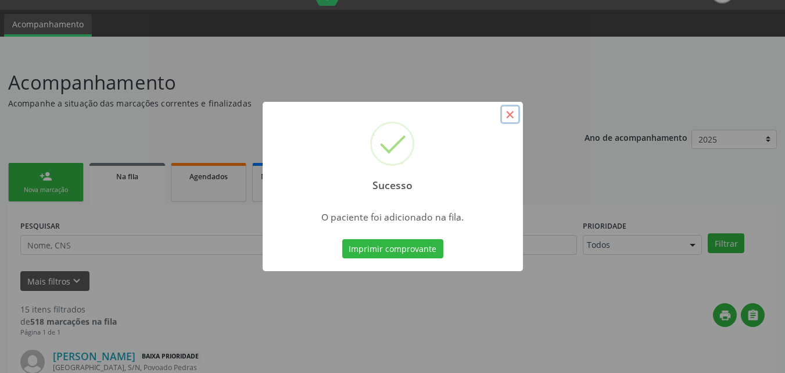
click at [511, 117] on button "×" at bounding box center [510, 115] width 20 height 20
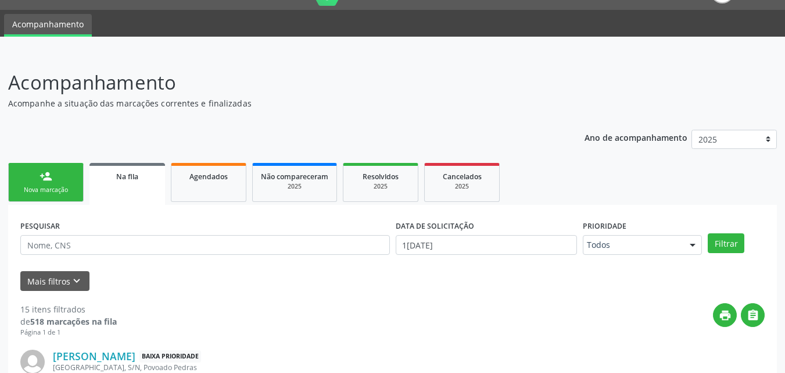
click at [56, 189] on div "Nova marcação" at bounding box center [46, 189] width 58 height 9
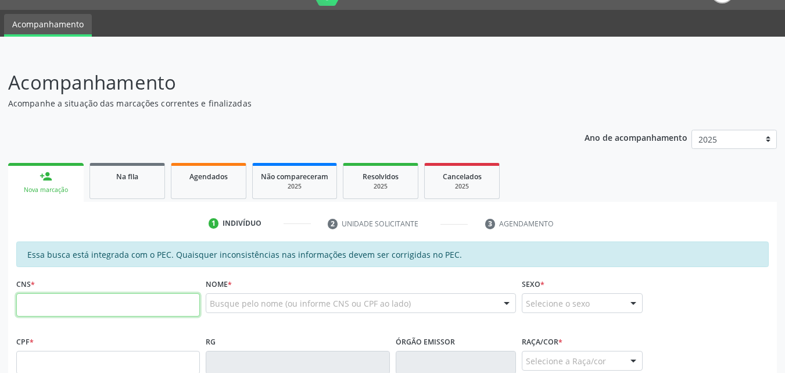
click at [119, 305] on input "text" at bounding box center [108, 304] width 184 height 23
type input "707 6022 4419 4090"
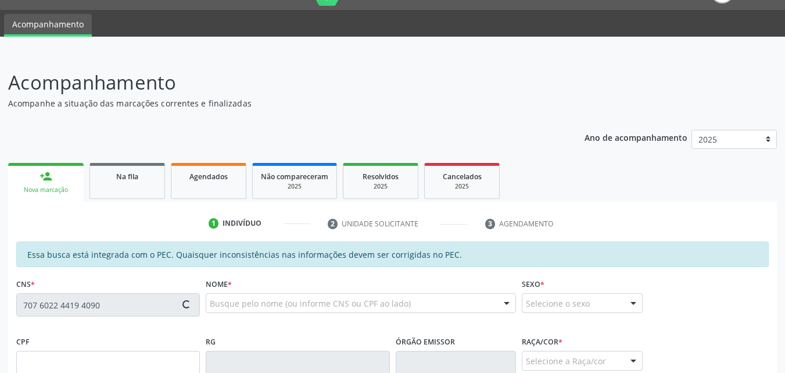
type input "383.357.004-00"
type input "15/03/1965"
type input "Maristela de Lima dos Santos"
type input "(82) 99121-9877"
type input "01"
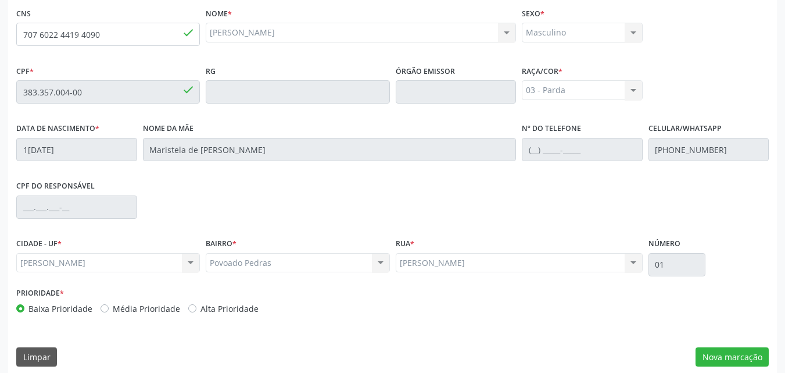
scroll to position [307, 0]
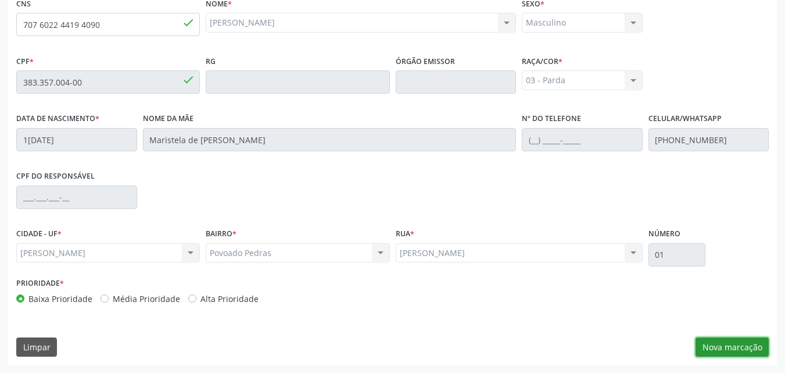
click at [743, 347] on button "Nova marcação" at bounding box center [732, 347] width 73 height 20
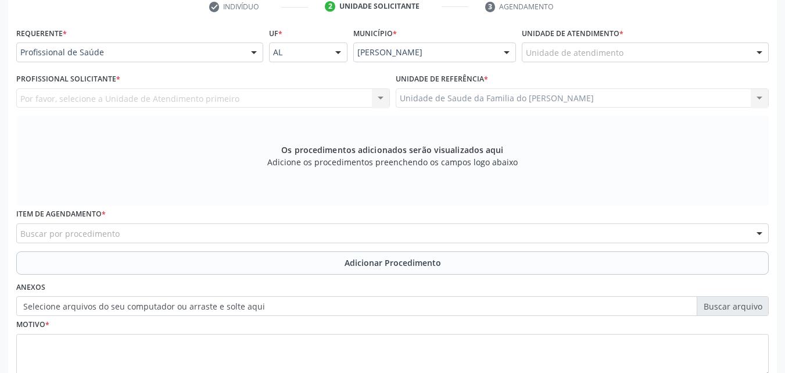
scroll to position [238, 0]
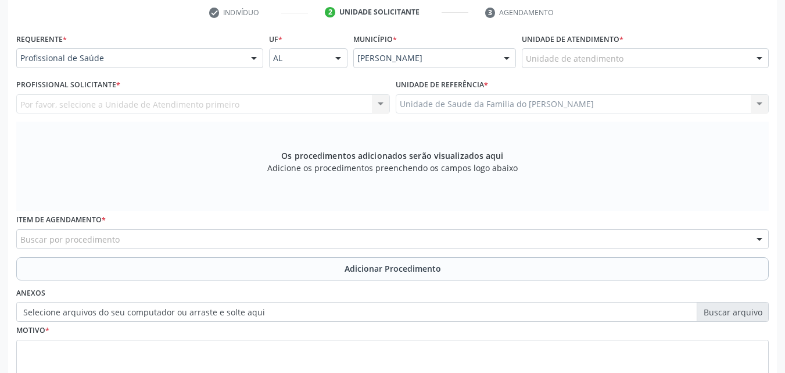
click at [649, 55] on div "Unidade de atendimento" at bounding box center [645, 58] width 247 height 20
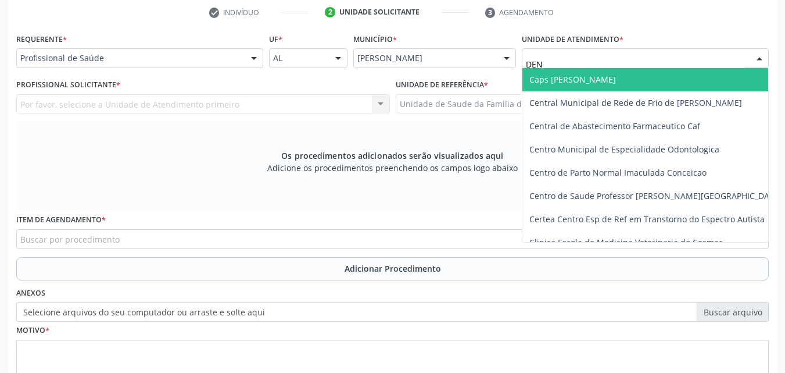
type input "DENI"
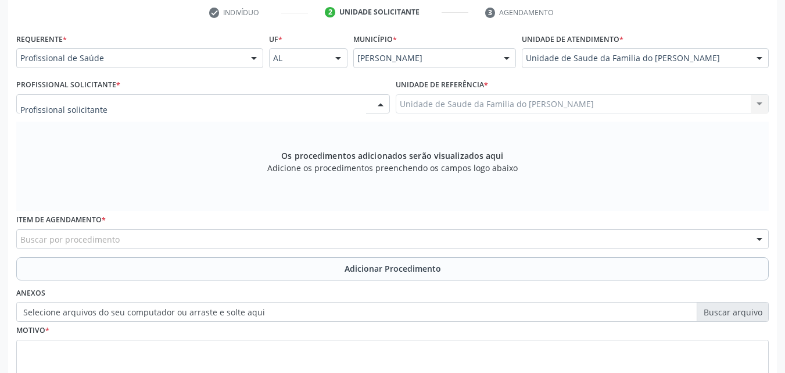
click at [174, 107] on div at bounding box center [203, 104] width 374 height 20
type input "T"
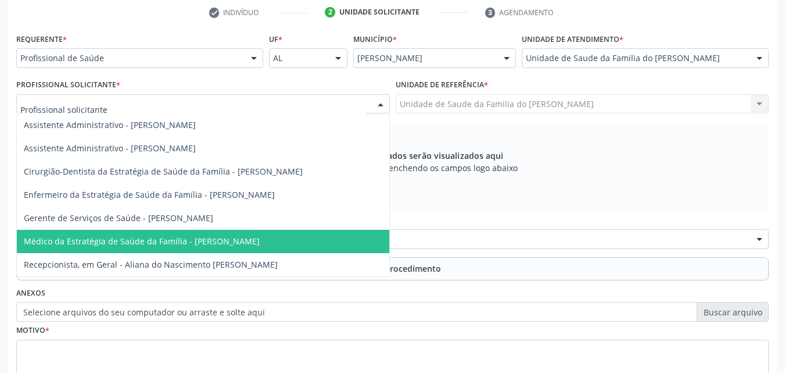
click at [194, 244] on span "Médico da Estratégia de Saúde da Família - [PERSON_NAME]" at bounding box center [142, 240] width 236 height 11
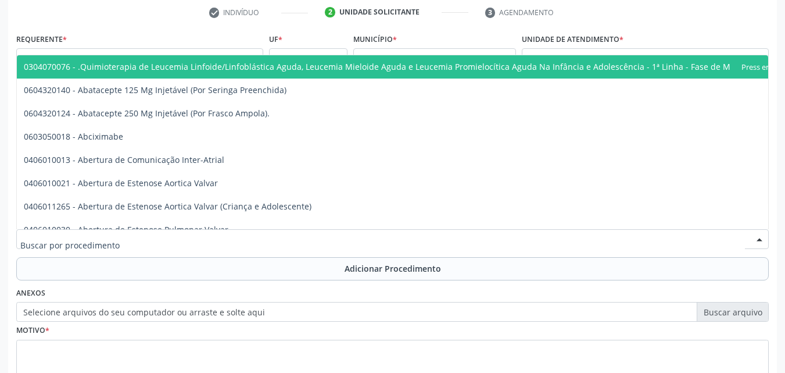
click at [194, 244] on div at bounding box center [392, 239] width 753 height 20
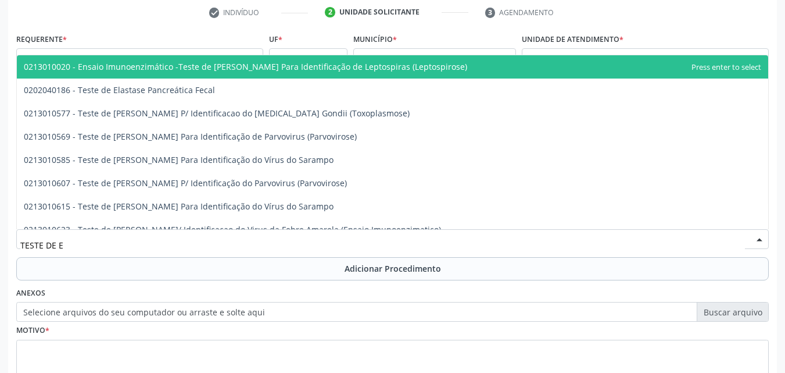
type input "TESTE DE ES"
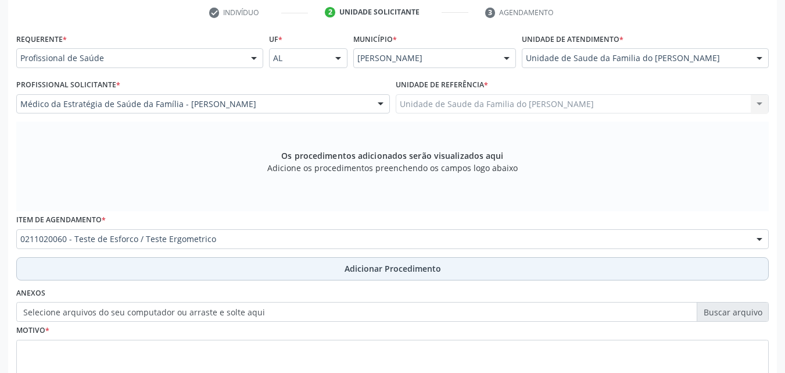
click at [199, 275] on button "Adicionar Procedimento" at bounding box center [392, 268] width 753 height 23
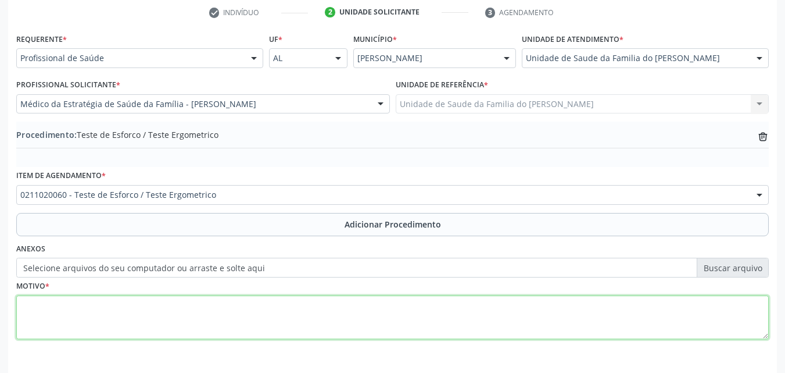
click at [213, 313] on textarea at bounding box center [392, 317] width 753 height 44
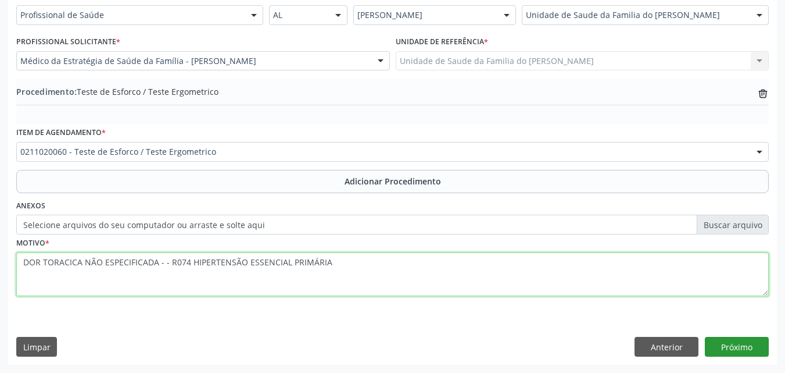
type textarea "DOR TORACICA NÃO ESPECIFICADA - - R074 HIPERTENSÃO ESSENCIAL PRIMÁRIA"
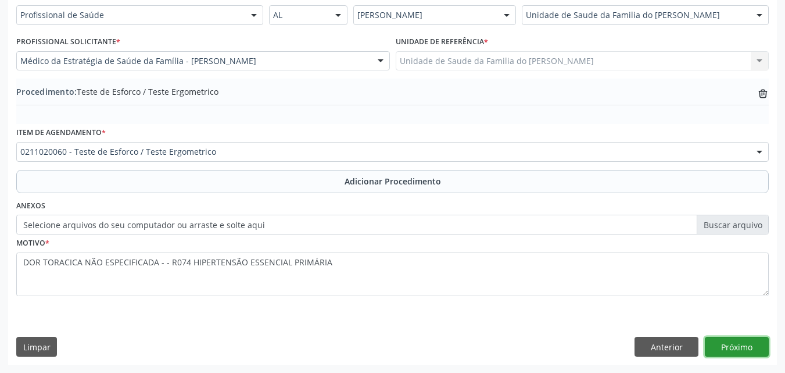
click at [740, 350] on button "Próximo" at bounding box center [737, 347] width 64 height 20
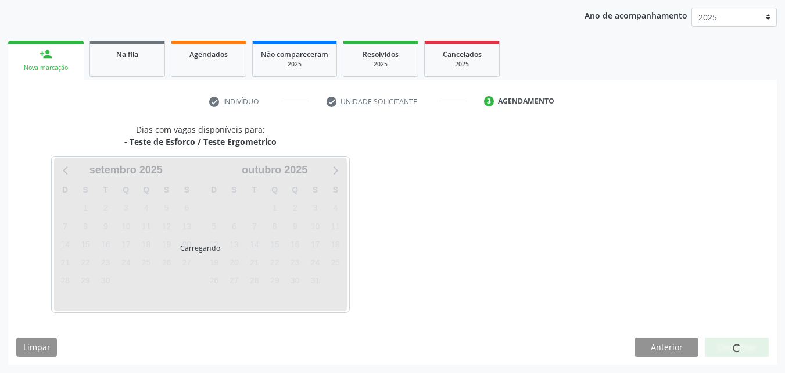
scroll to position [184, 0]
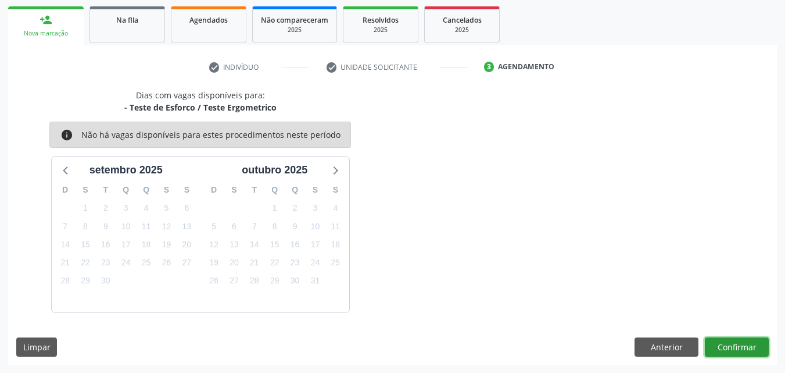
click at [739, 349] on button "Confirmar" at bounding box center [737, 347] width 64 height 20
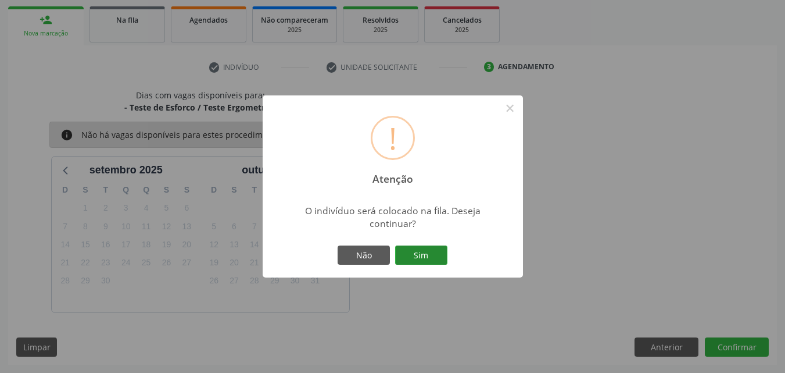
click at [431, 256] on button "Sim" at bounding box center [421, 255] width 52 height 20
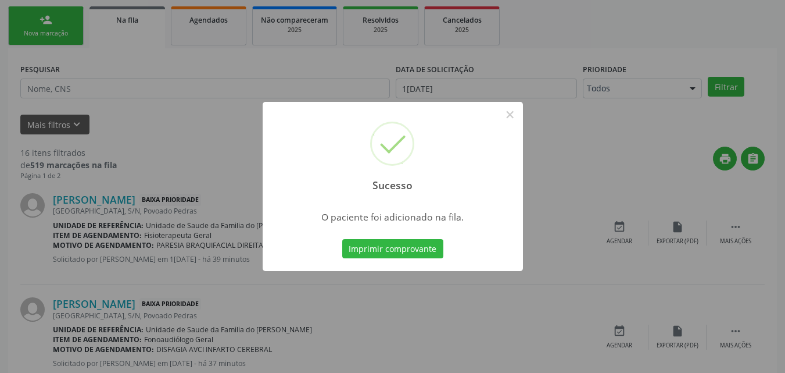
scroll to position [27, 0]
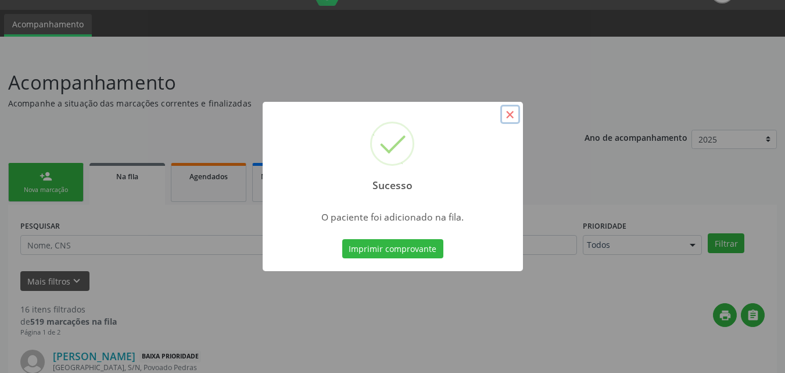
click at [507, 119] on button "×" at bounding box center [510, 115] width 20 height 20
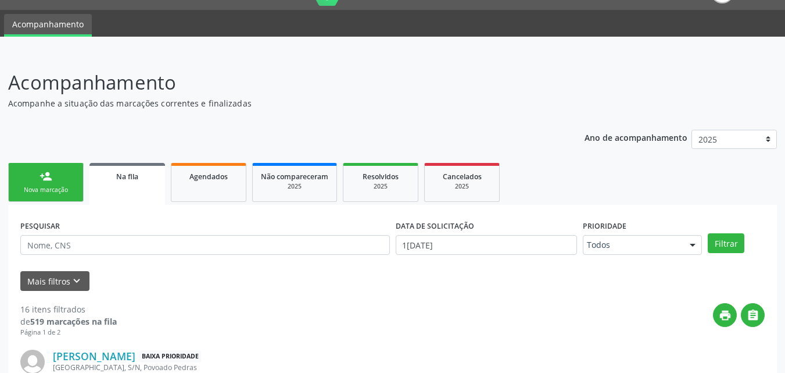
click at [45, 191] on div "Nova marcação" at bounding box center [46, 189] width 58 height 9
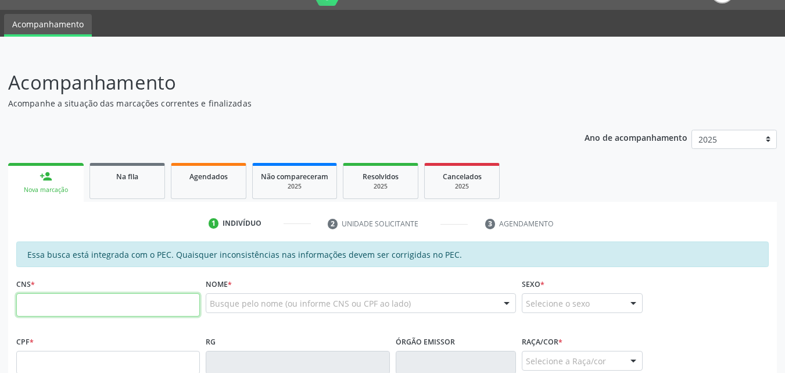
click at [116, 305] on input "text" at bounding box center [108, 304] width 184 height 23
type input "707 6022 4419 4090"
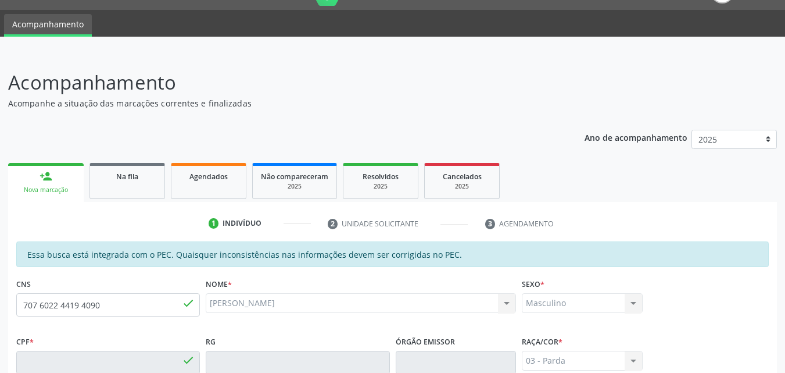
type input "383.357.004-00"
type input "15/03/1965"
type input "Maristela de Lima dos Santos"
type input "(82) 99121-9877"
type input "01"
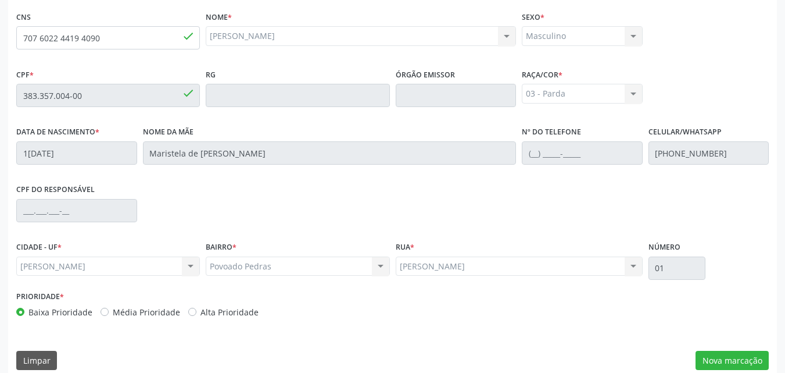
scroll to position [307, 0]
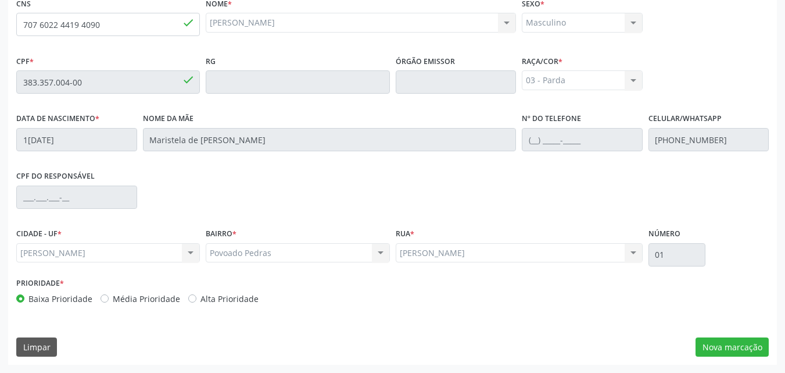
click at [747, 336] on div "Essa busca está integrada com o PEC. Quaisquer inconsistências nas informações …" at bounding box center [392, 162] width 769 height 403
click at [746, 338] on button "Nova marcação" at bounding box center [732, 347] width 73 height 20
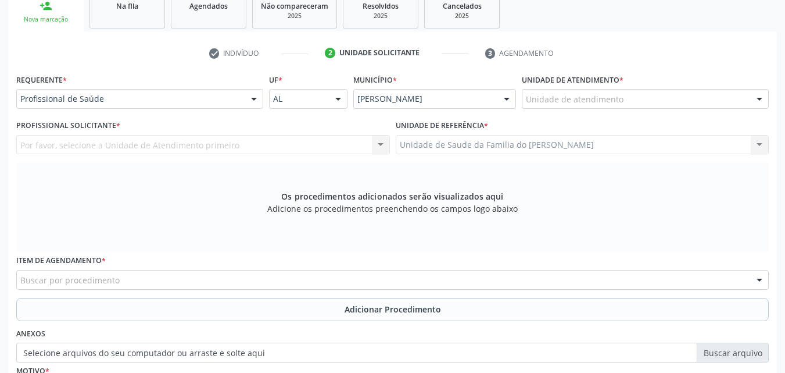
scroll to position [196, 0]
click at [707, 99] on div "Unidade de atendimento" at bounding box center [645, 100] width 247 height 20
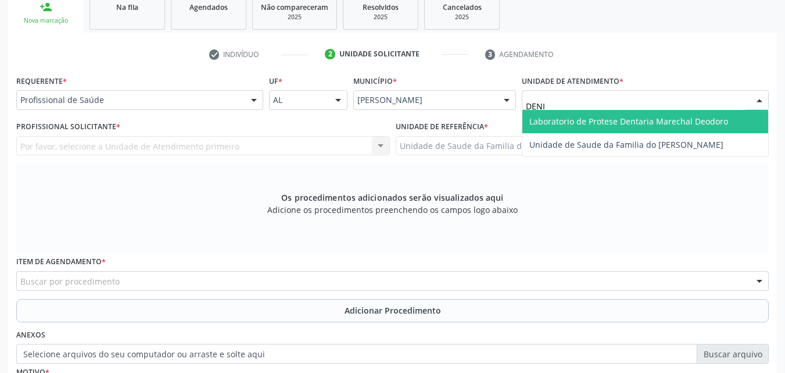
type input "[PERSON_NAME]"
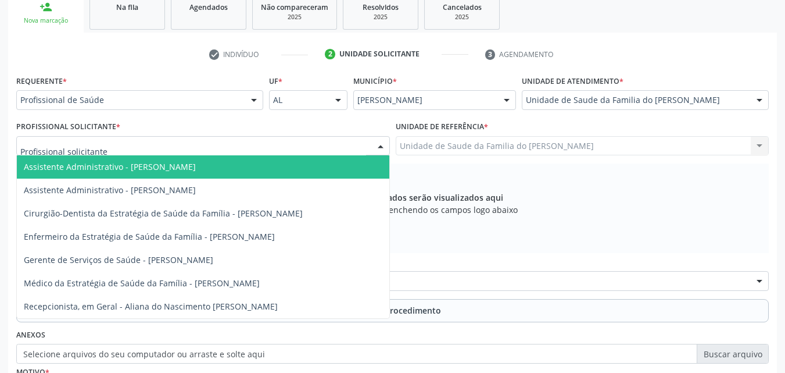
click at [244, 141] on div at bounding box center [203, 146] width 374 height 20
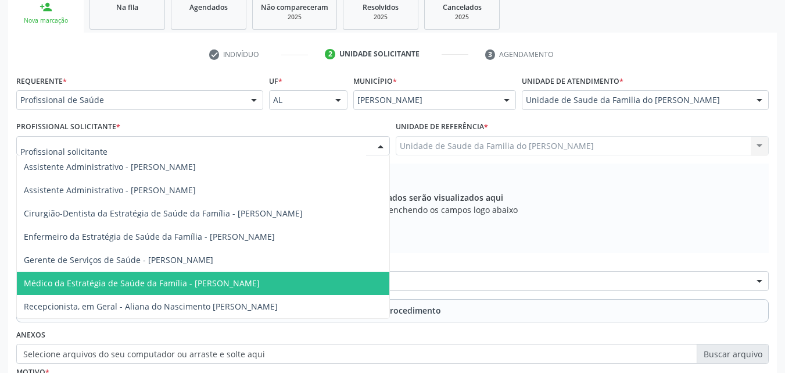
click at [245, 282] on span "Médico da Estratégia de Saúde da Família - [PERSON_NAME]" at bounding box center [142, 282] width 236 height 11
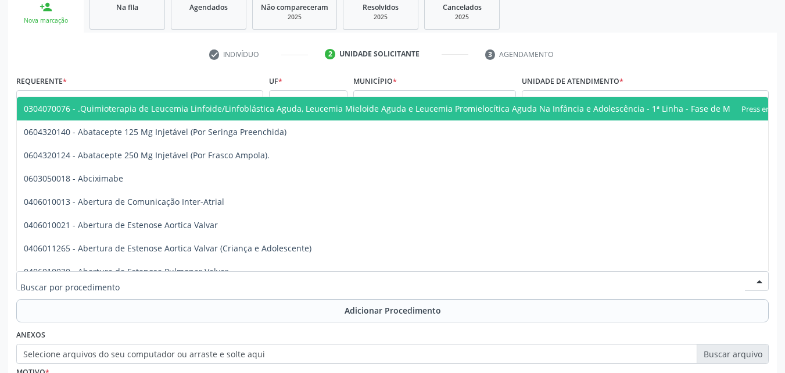
click at [245, 282] on div at bounding box center [392, 281] width 753 height 20
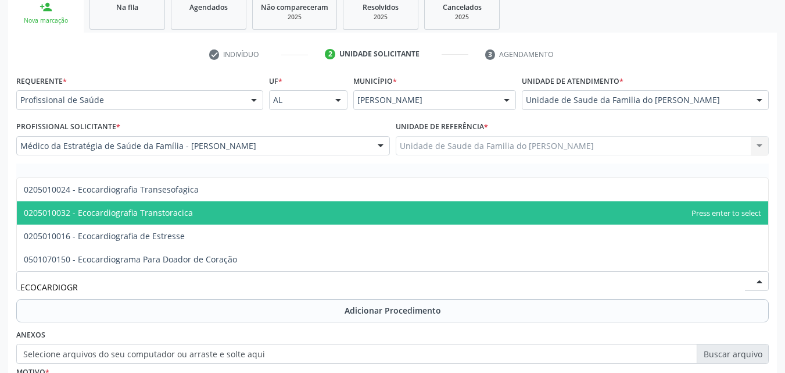
type input "ECOCARDIOGR"
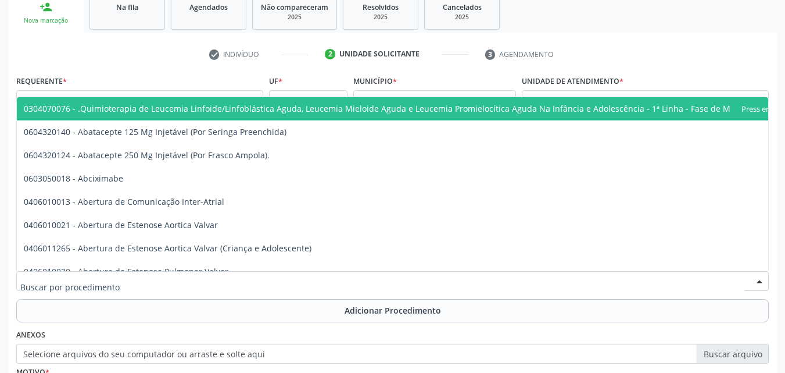
click at [245, 282] on input "text" at bounding box center [382, 286] width 725 height 23
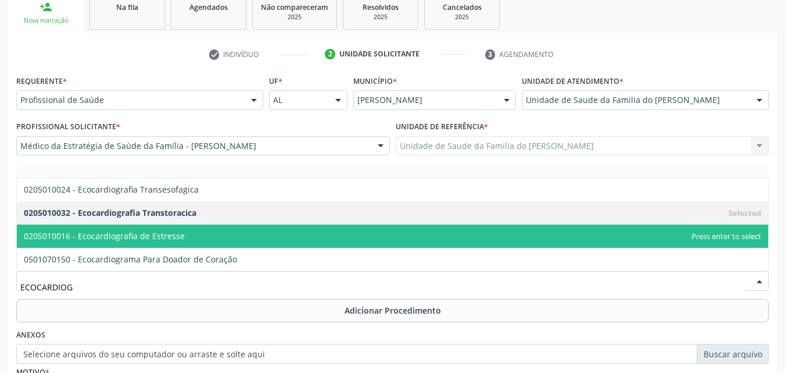
type input "ECOCARDIO"
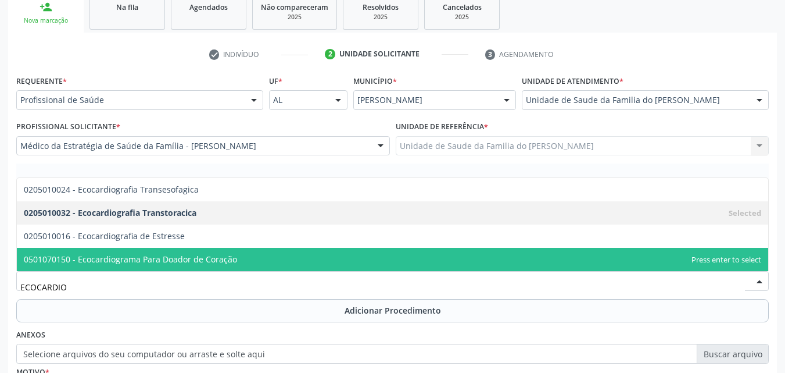
click at [319, 291] on input "ECOCARDIO" at bounding box center [382, 286] width 725 height 23
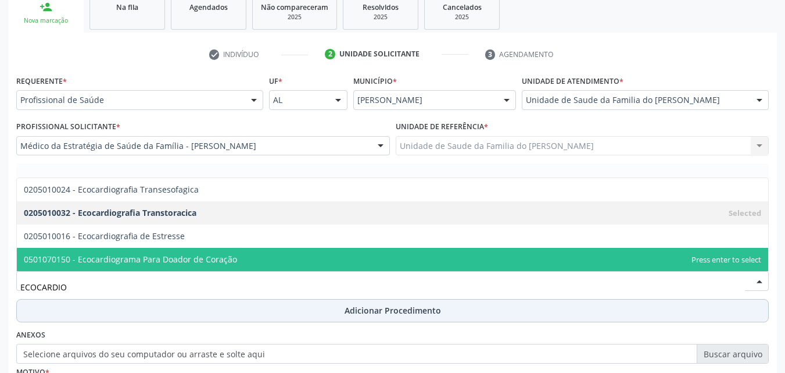
drag, startPoint x: 319, startPoint y: 291, endPoint x: 321, endPoint y: 298, distance: 7.2
click at [321, 298] on div "Requerente * Profissional de Saúde Profissional de Saúde Paciente Nenhum result…" at bounding box center [392, 256] width 753 height 369
click at [321, 299] on button "Adicionar Procedimento" at bounding box center [392, 310] width 753 height 23
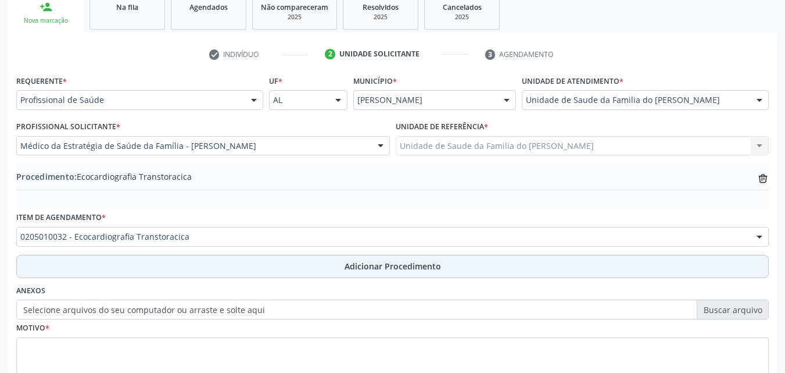
click at [356, 267] on span "Adicionar Procedimento" at bounding box center [393, 266] width 96 height 12
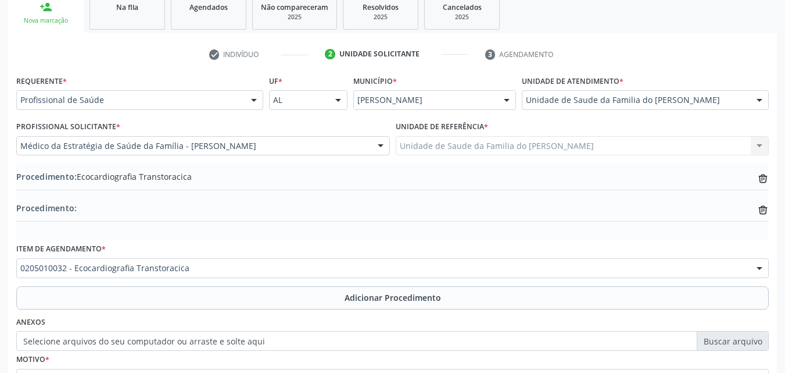
click at [765, 217] on div "Procedimento: trash-outline icon" at bounding box center [392, 214] width 753 height 24
click at [765, 212] on icon "trash-outline icon" at bounding box center [763, 210] width 12 height 12
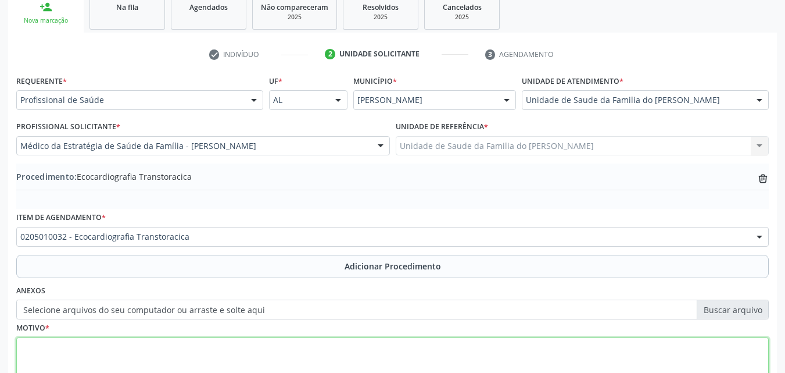
click at [317, 363] on textarea at bounding box center [392, 359] width 753 height 44
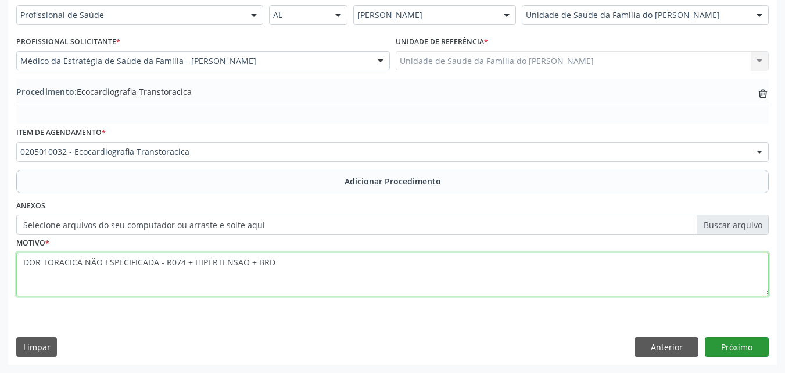
type textarea "DOR TORACICA NÃO ESPECIFICADA - R074 + HIPERTENSAO + BRD"
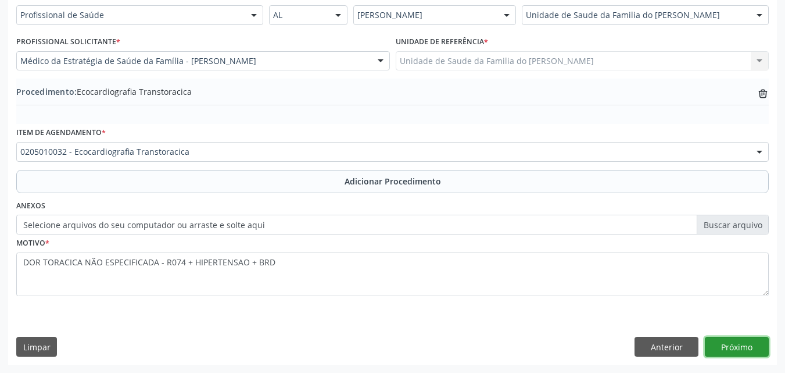
click at [755, 352] on button "Próximo" at bounding box center [737, 347] width 64 height 20
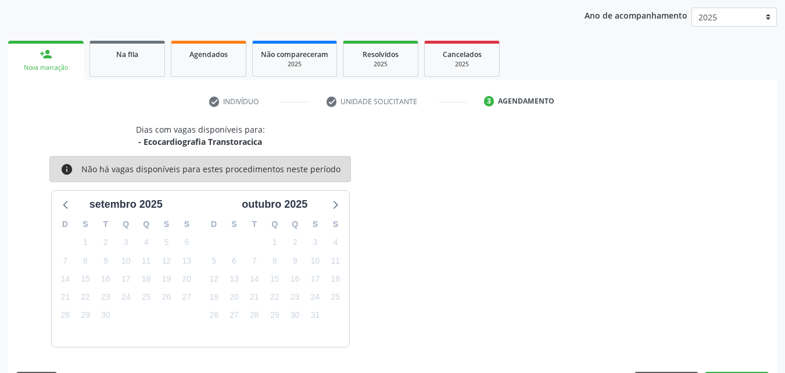
scroll to position [184, 0]
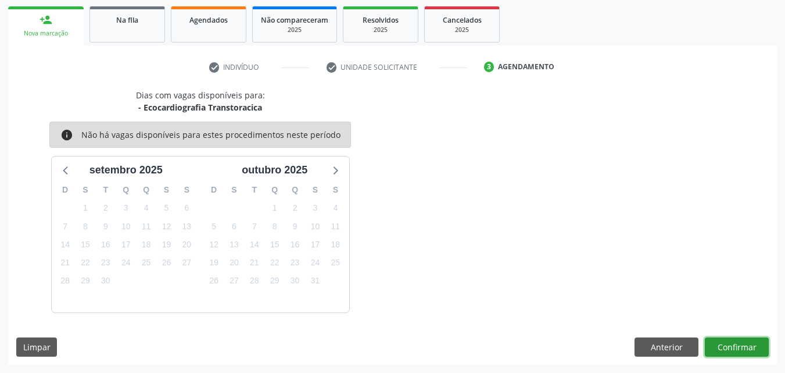
click at [728, 349] on button "Confirmar" at bounding box center [737, 347] width 64 height 20
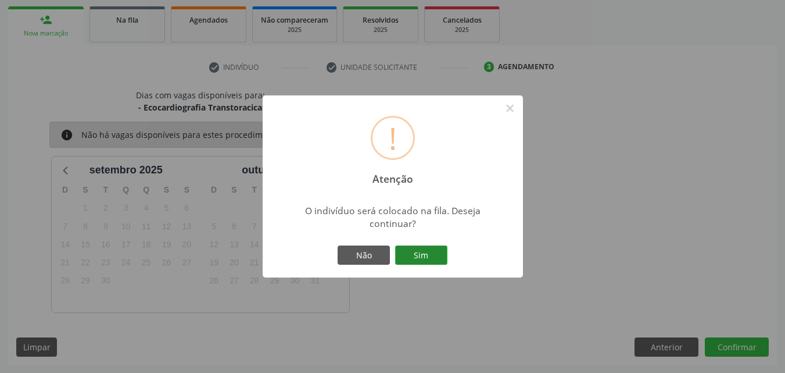
click at [410, 246] on button "Sim" at bounding box center [421, 255] width 52 height 20
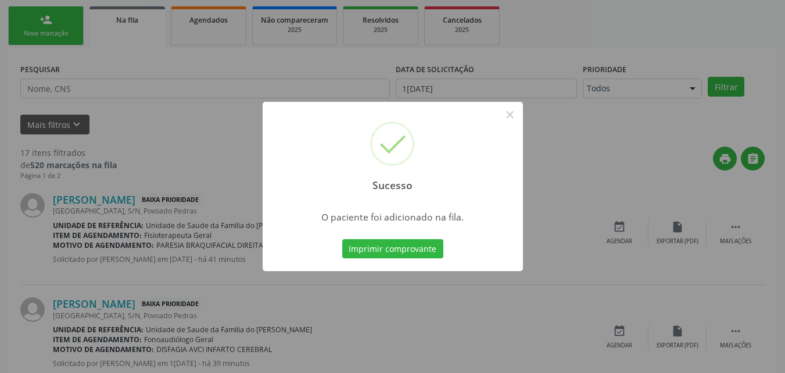
scroll to position [27, 0]
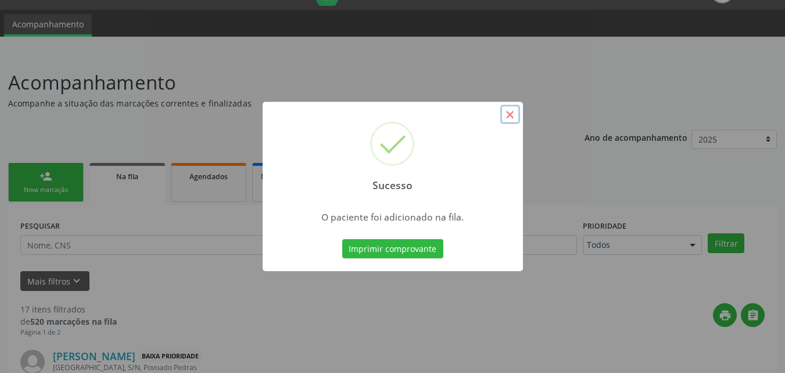
click at [509, 115] on button "×" at bounding box center [510, 115] width 20 height 20
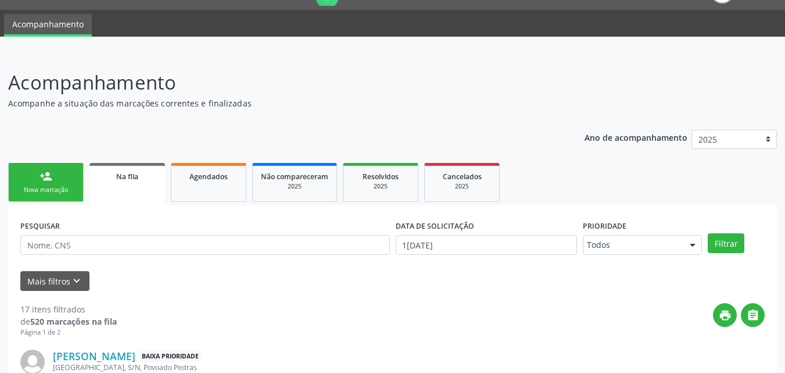
click at [60, 196] on link "person_add Nova marcação" at bounding box center [46, 182] width 76 height 39
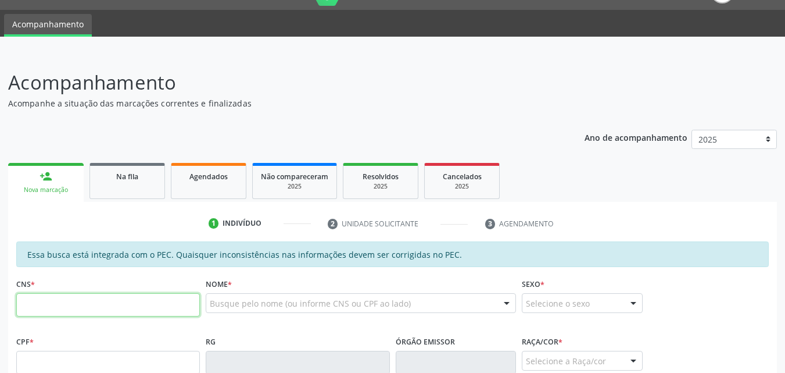
click at [83, 308] on input "text" at bounding box center [108, 304] width 184 height 23
type input "708 4047 1213 8463"
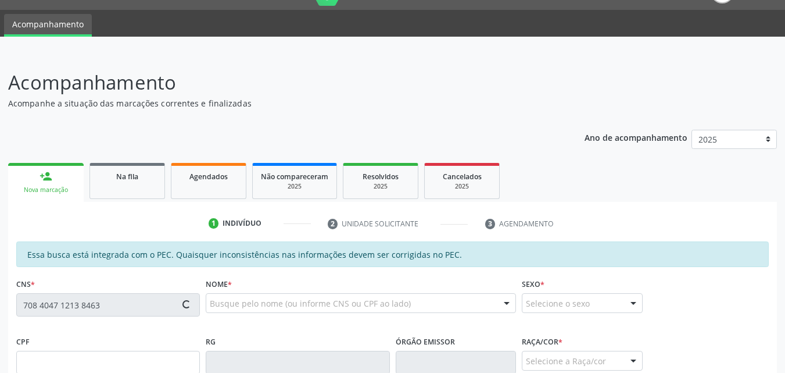
type input "08/04/2025"
type input "Ruthe Joeline Soares de Oliveira"
type input "(82) 99419-5789"
type input "20"
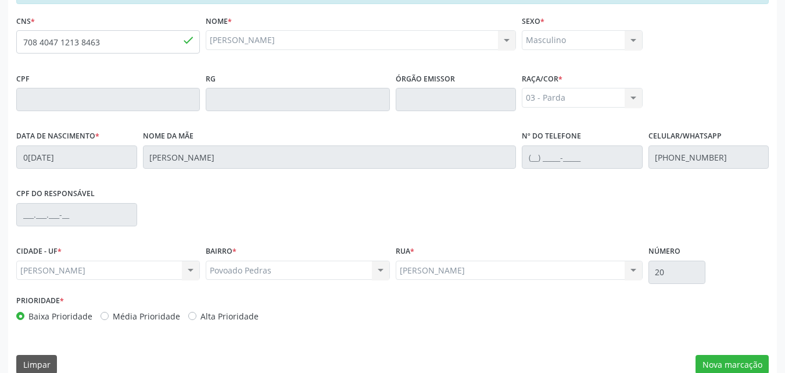
scroll to position [307, 0]
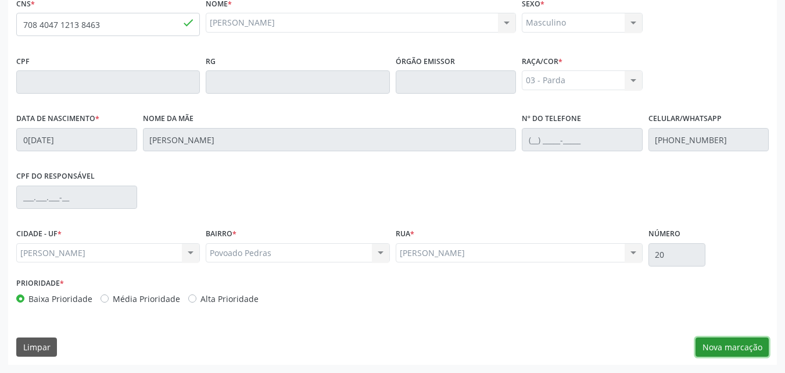
click at [735, 349] on button "Nova marcação" at bounding box center [732, 347] width 73 height 20
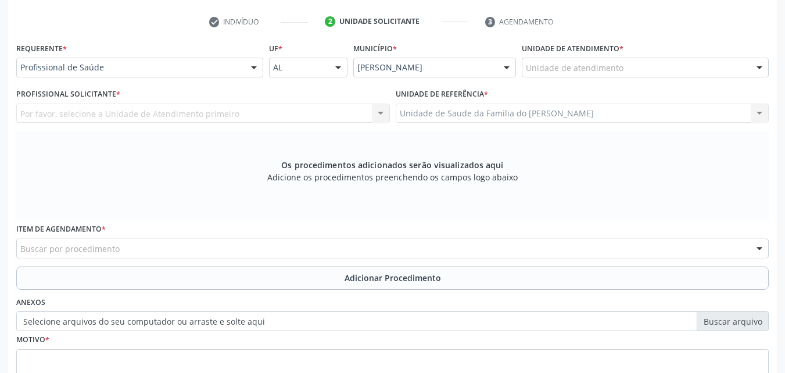
scroll to position [221, 0]
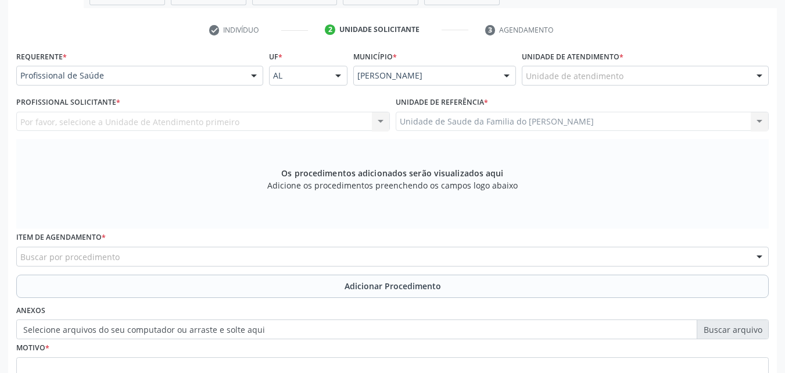
click at [641, 83] on div "Unidade de atendimento" at bounding box center [645, 76] width 247 height 20
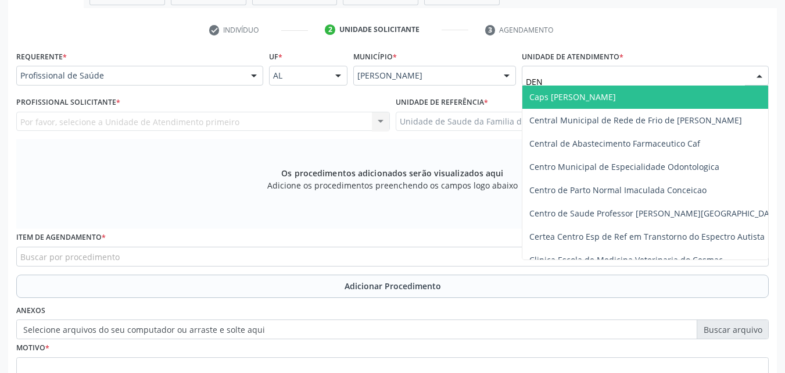
type input "DENI"
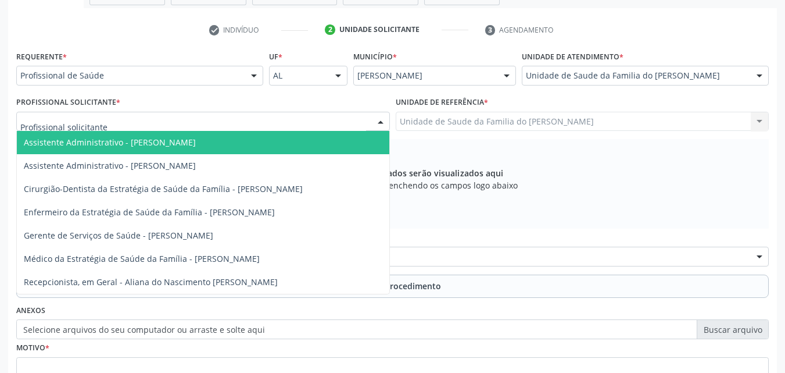
click at [275, 123] on div at bounding box center [203, 122] width 374 height 20
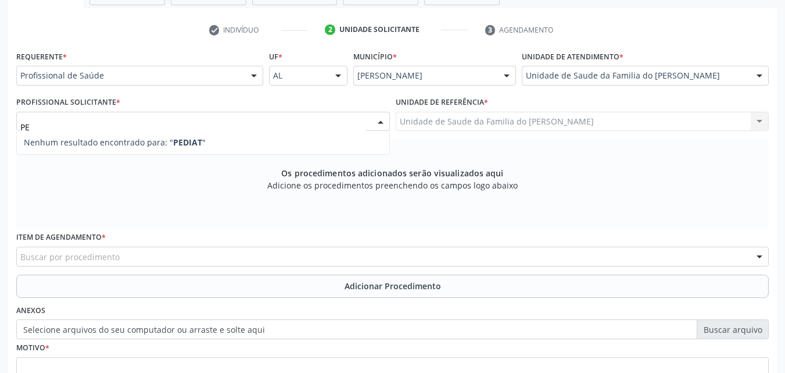
type input "P"
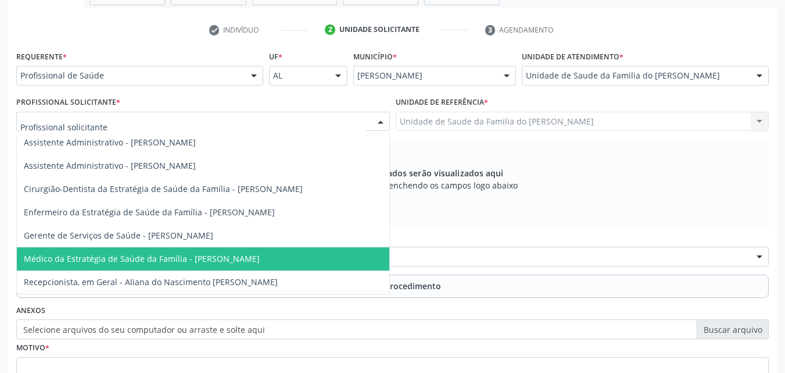
click at [257, 252] on span "Médico da Estratégia de Saúde da Família - [PERSON_NAME]" at bounding box center [203, 258] width 373 height 23
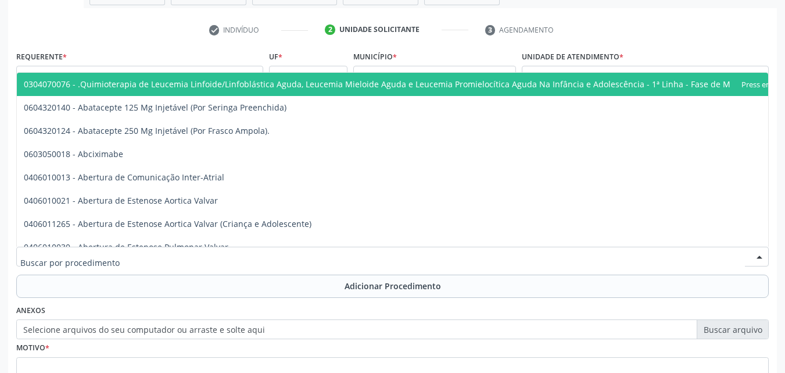
click at [257, 252] on div at bounding box center [392, 256] width 753 height 20
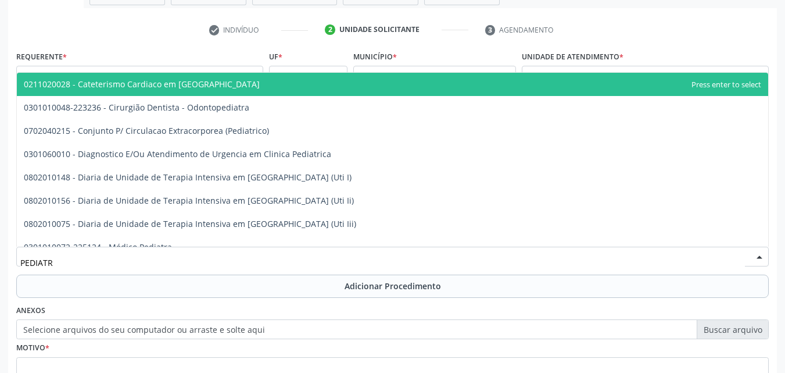
type input "PEDIATRA"
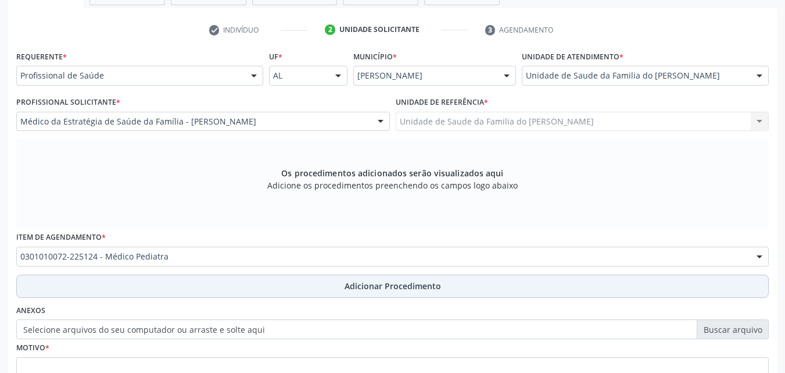
click at [174, 279] on button "Adicionar Procedimento" at bounding box center [392, 285] width 753 height 23
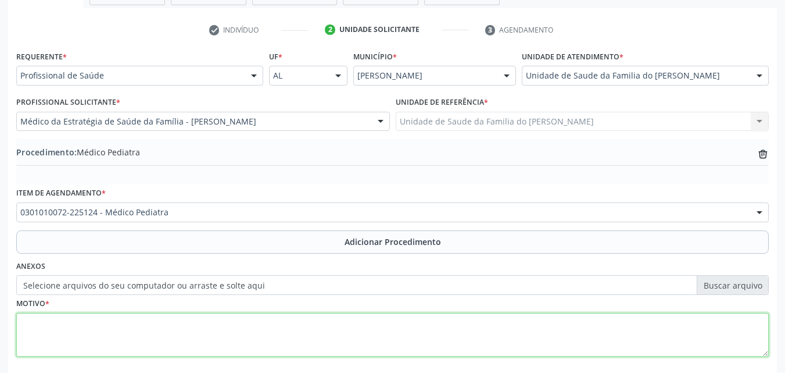
click at [189, 326] on textarea at bounding box center [392, 335] width 753 height 44
type textarea "OUTROS SINTOMAS E SINAIS GERAIS ESPECIFICADOS"
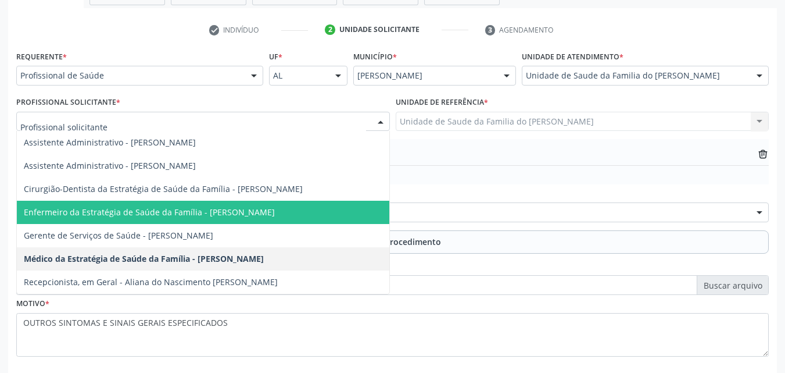
click at [184, 210] on span "Enfermeiro da Estratégia de Saúde da Família - [PERSON_NAME]" at bounding box center [149, 211] width 251 height 11
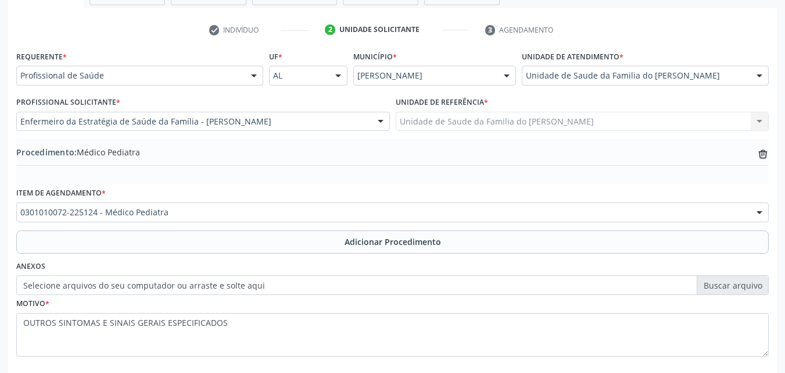
scroll to position [281, 0]
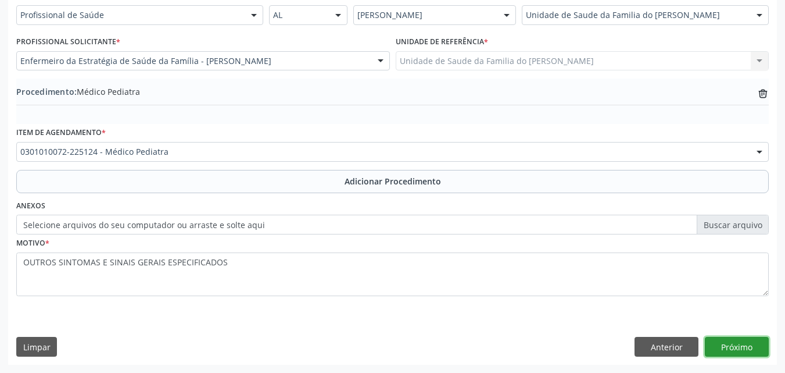
click at [745, 346] on button "Próximo" at bounding box center [737, 347] width 64 height 20
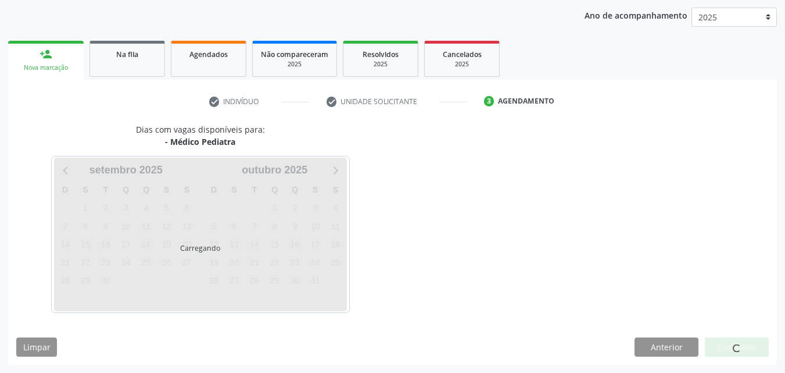
scroll to position [184, 0]
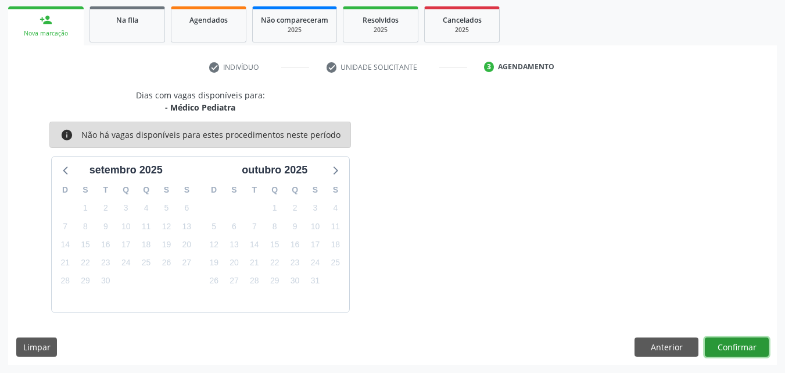
click at [757, 343] on button "Confirmar" at bounding box center [737, 347] width 64 height 20
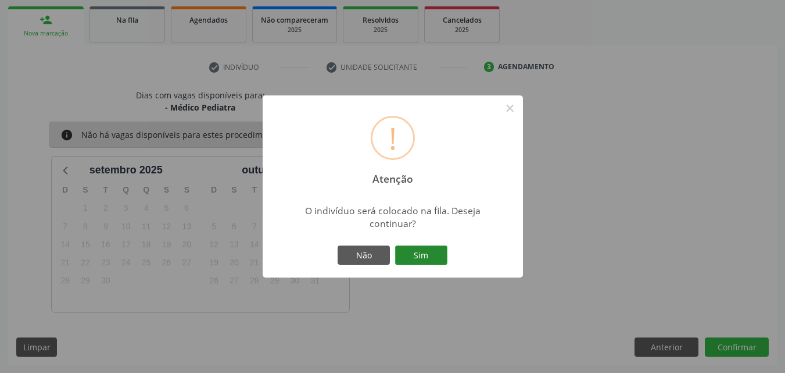
click at [441, 259] on button "Sim" at bounding box center [421, 255] width 52 height 20
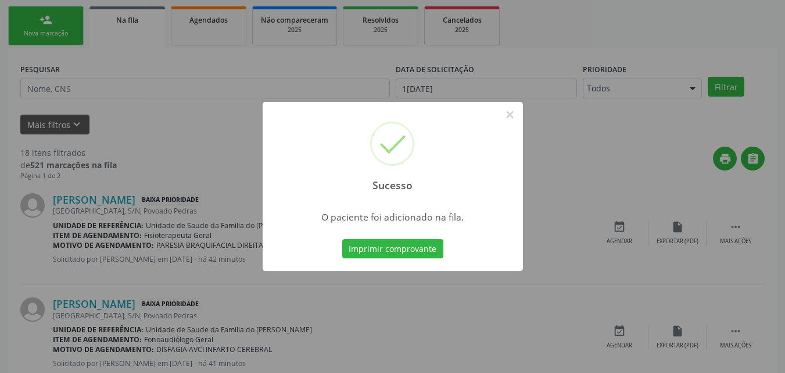
scroll to position [27, 0]
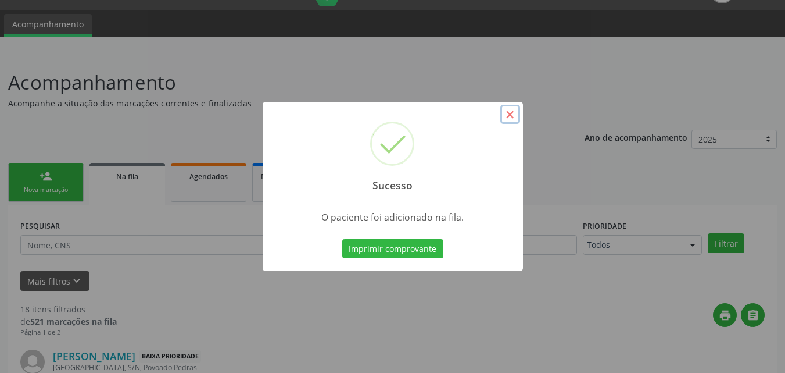
click at [511, 109] on button "×" at bounding box center [510, 115] width 20 height 20
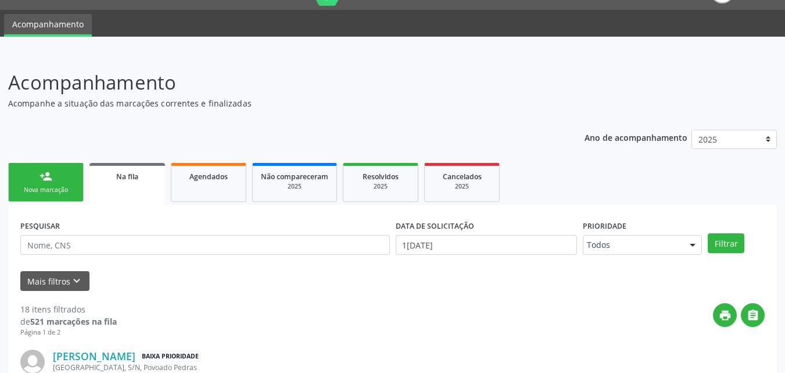
click at [63, 192] on div "Nova marcação" at bounding box center [46, 189] width 58 height 9
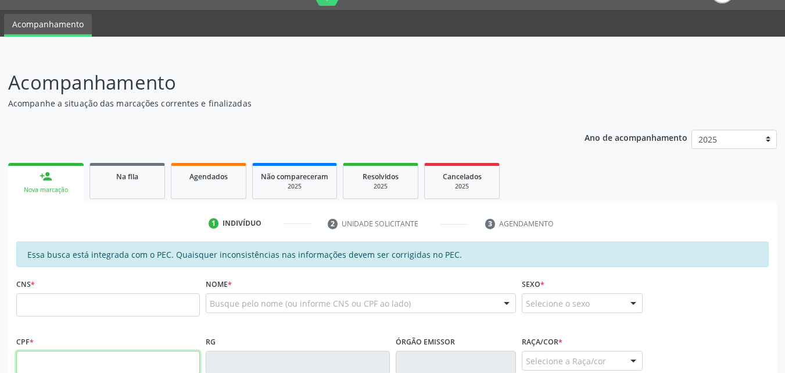
click at [167, 359] on input "text" at bounding box center [108, 361] width 184 height 23
type input "082.344.644-18"
type input "708 9027 3864 1611"
type input "12/07/1986"
type input "Maria Madalena de Matos Mendes"
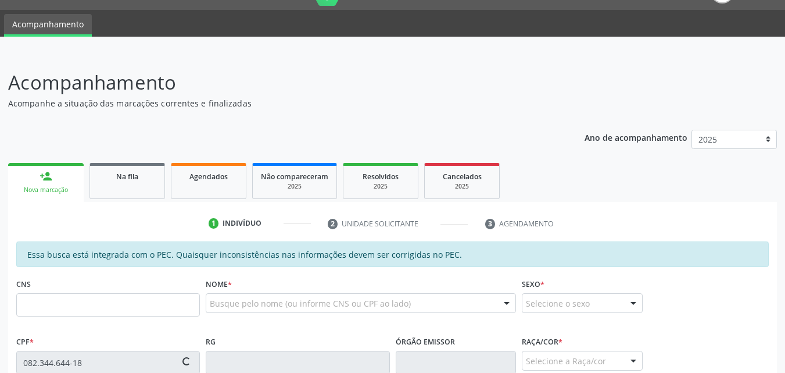
type input "(82) 98837-1254"
type input "20"
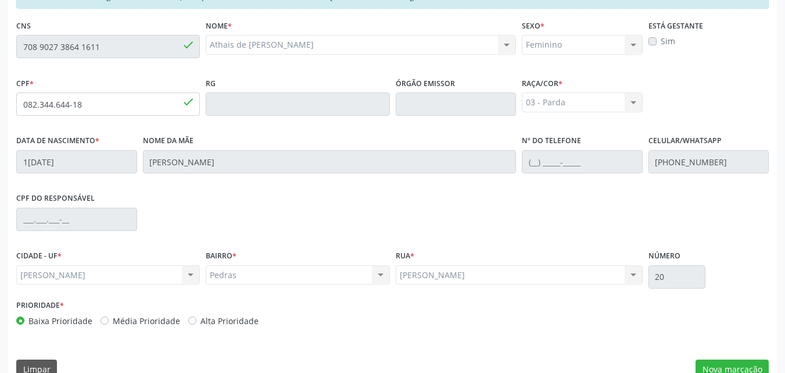
scroll to position [307, 0]
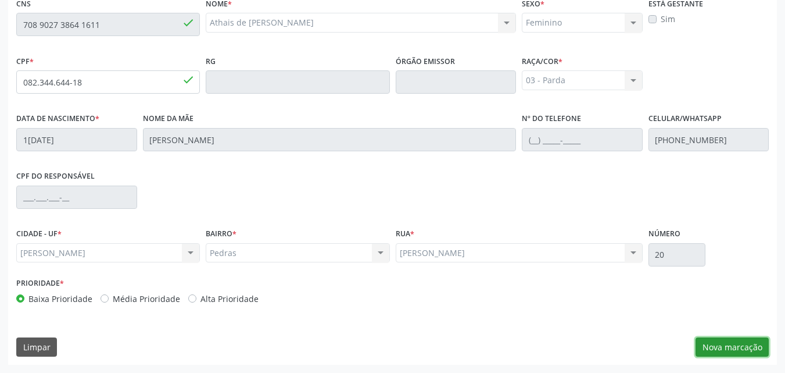
click at [756, 348] on button "Nova marcação" at bounding box center [732, 347] width 73 height 20
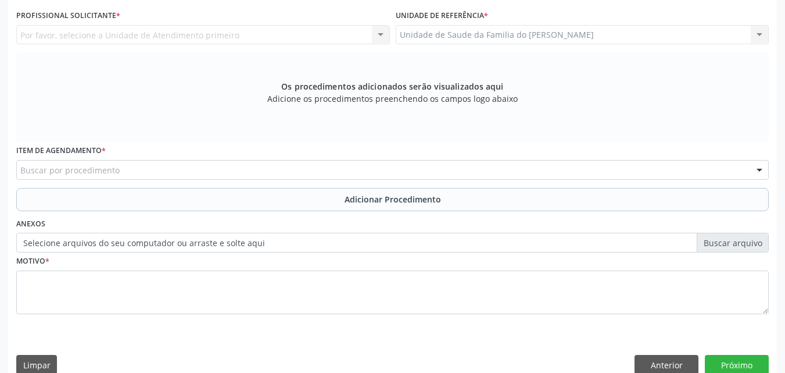
scroll to position [203, 0]
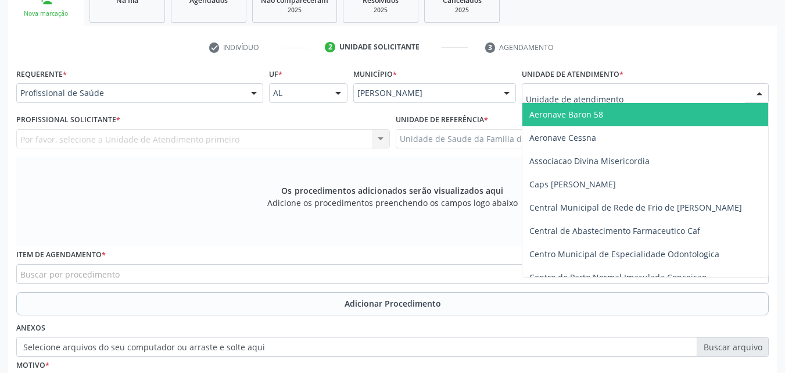
click at [678, 94] on div at bounding box center [645, 93] width 247 height 20
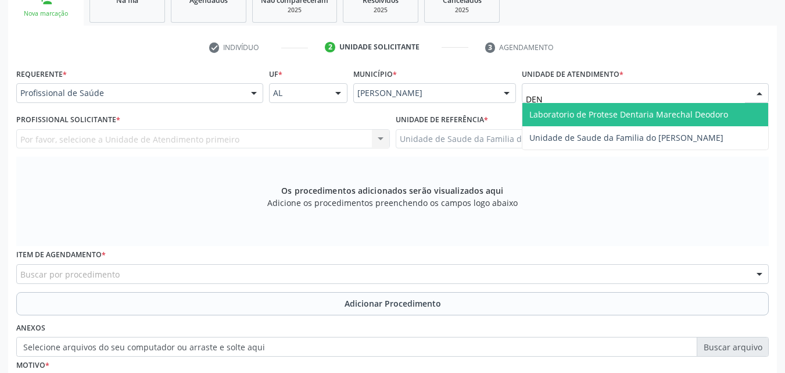
type input "DENI"
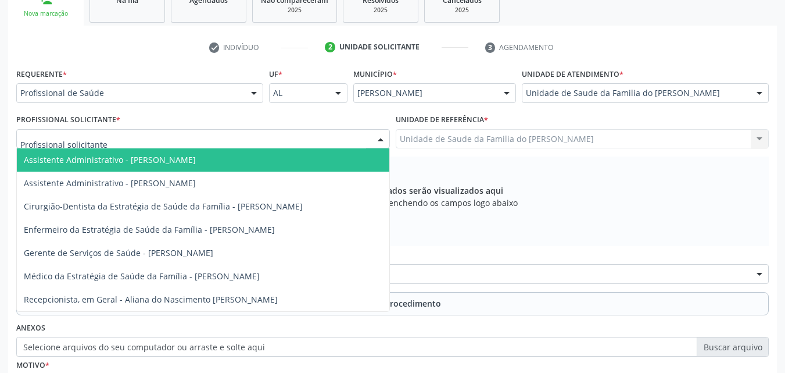
click at [203, 138] on div at bounding box center [203, 139] width 374 height 20
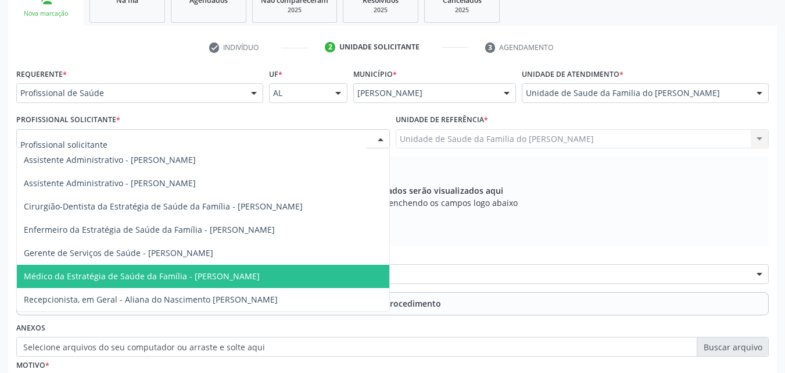
click at [209, 275] on span "Médico da Estratégia de Saúde da Família - [PERSON_NAME]" at bounding box center [142, 275] width 236 height 11
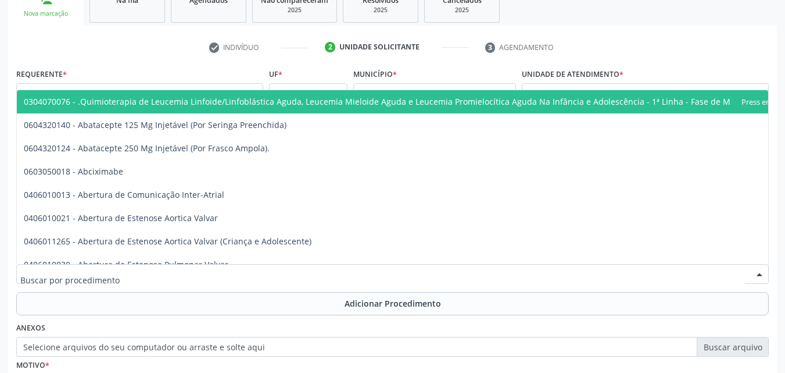
click at [209, 275] on div at bounding box center [392, 274] width 753 height 20
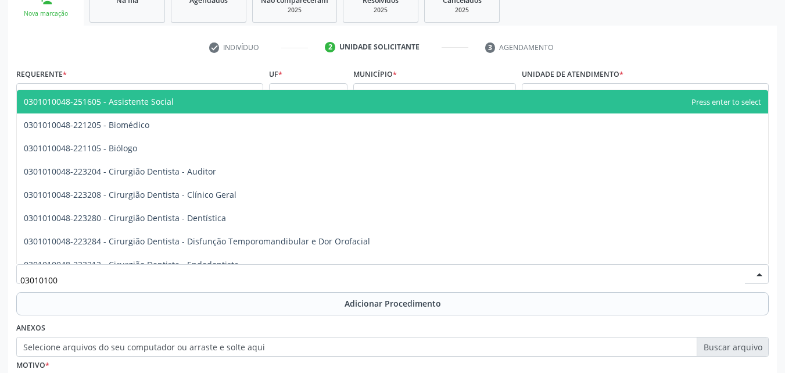
type input "030101004"
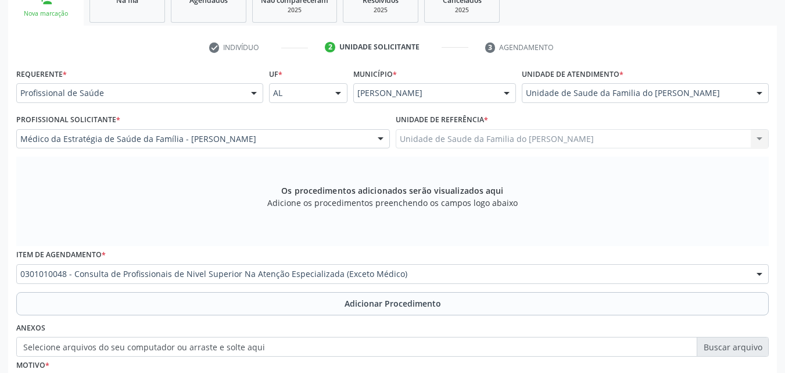
scroll to position [0, 0]
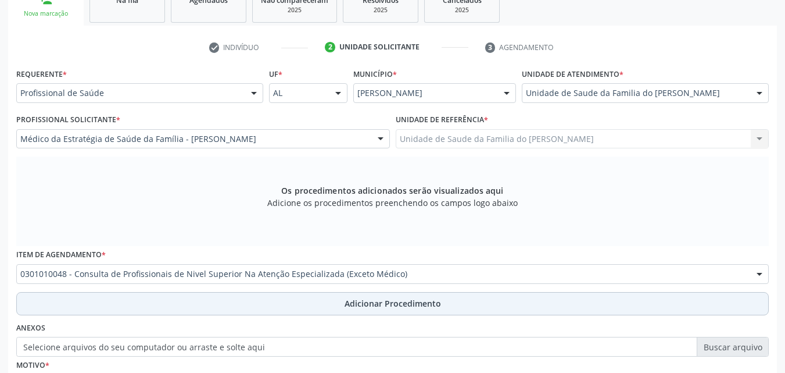
click at [134, 292] on button "Adicionar Procedimento" at bounding box center [392, 303] width 753 height 23
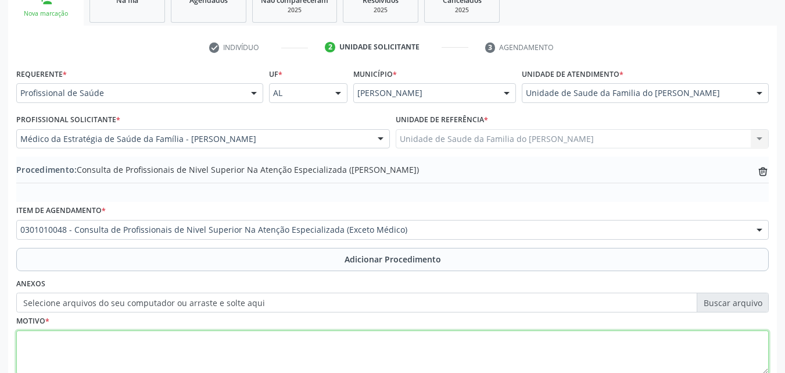
click at [167, 346] on textarea at bounding box center [392, 352] width 753 height 44
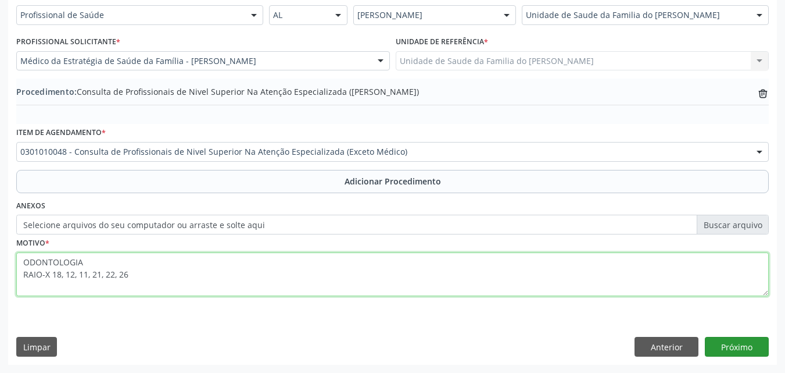
type textarea "ODONTOLOGIA RAIO-X 18, 12, 11, 21, 22, 26"
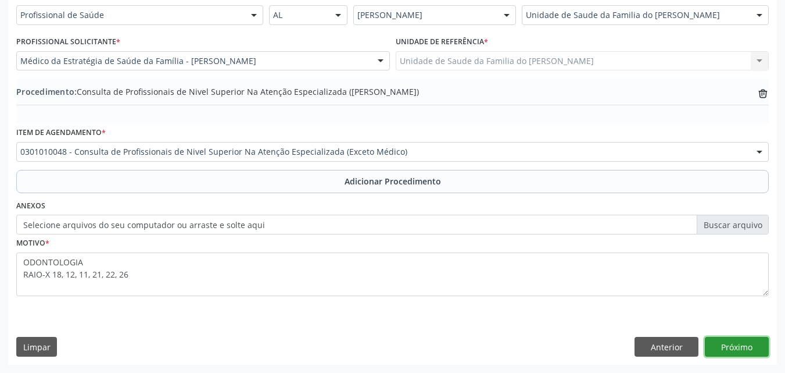
click at [734, 355] on button "Próximo" at bounding box center [737, 347] width 64 height 20
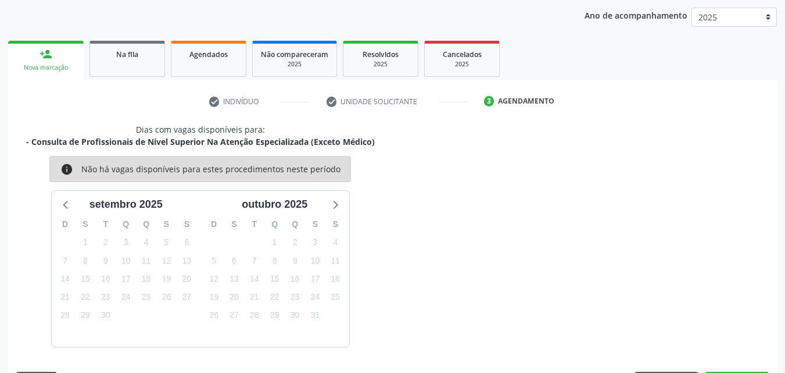
scroll to position [184, 0]
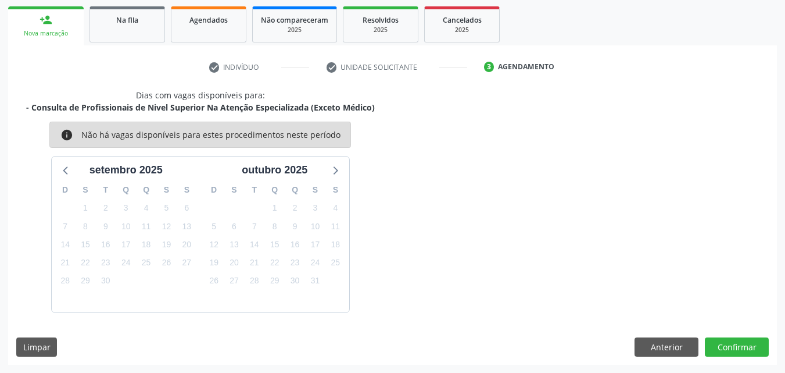
drag, startPoint x: 734, startPoint y: 355, endPoint x: 747, endPoint y: 323, distance: 34.4
click at [747, 343] on button "Confirmar" at bounding box center [737, 347] width 64 height 20
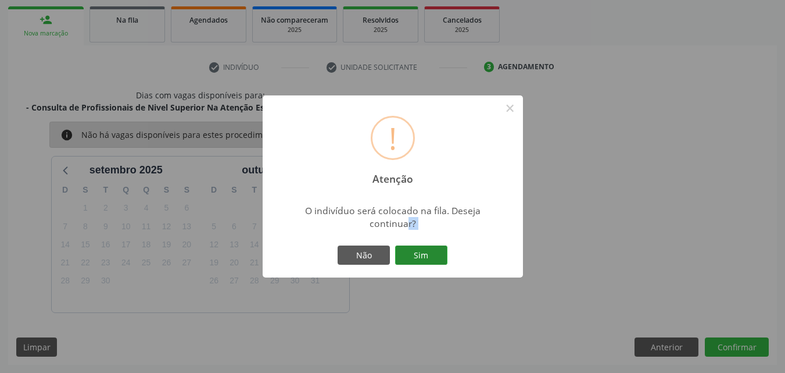
drag, startPoint x: 405, startPoint y: 237, endPoint x: 421, endPoint y: 250, distance: 20.2
click at [421, 250] on div "! Atenção × O indivíduo será colocado na fila. Deseja continuar? Não Sim" at bounding box center [393, 186] width 260 height 182
click at [421, 250] on button "Sim" at bounding box center [421, 255] width 52 height 20
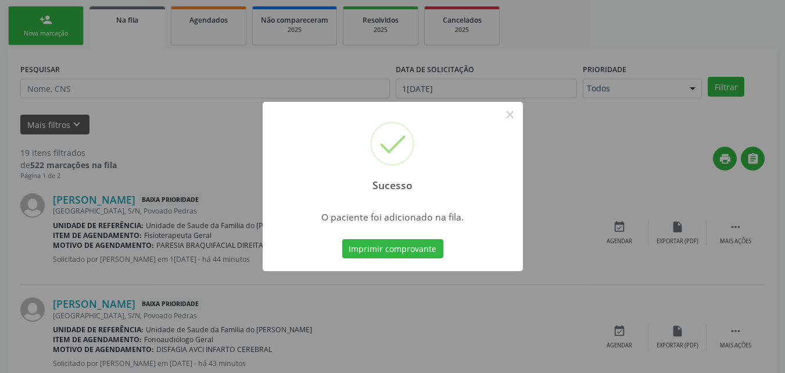
scroll to position [27, 0]
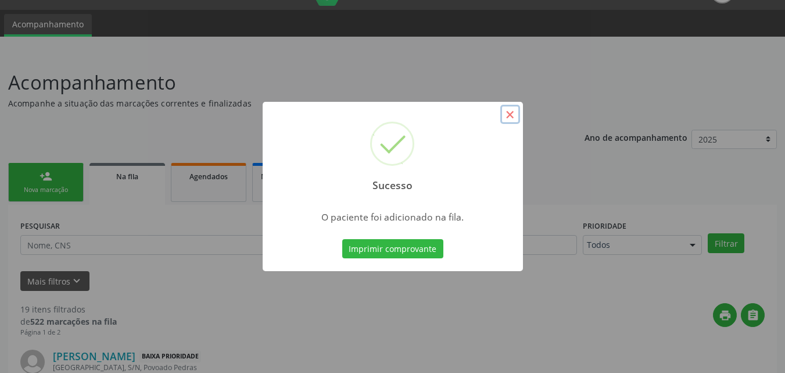
click at [509, 119] on button "×" at bounding box center [510, 115] width 20 height 20
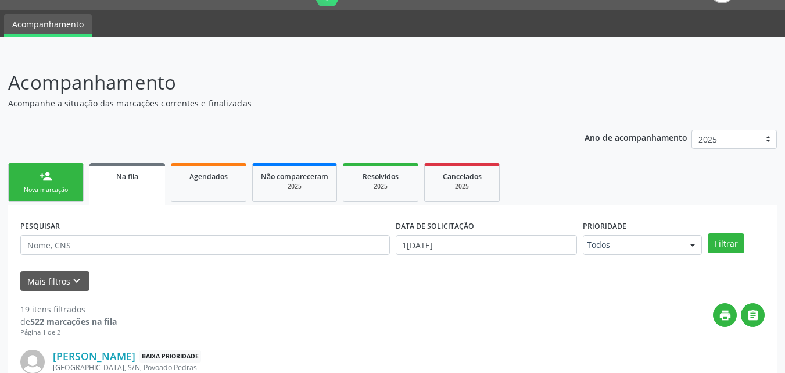
click at [60, 181] on link "person_add Nova marcação" at bounding box center [46, 182] width 76 height 39
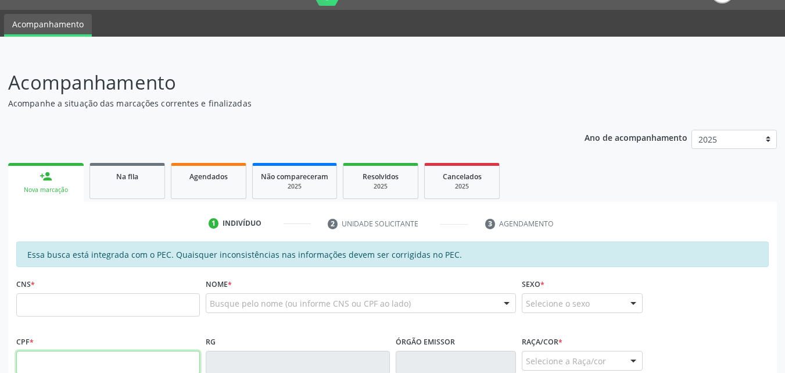
click at [128, 356] on input "text" at bounding box center [108, 361] width 184 height 23
type input "860.185.234-34"
type input "700 0091 1397 4100"
type input "21/04/1971"
type input "Cicera Texeira Tenorio"
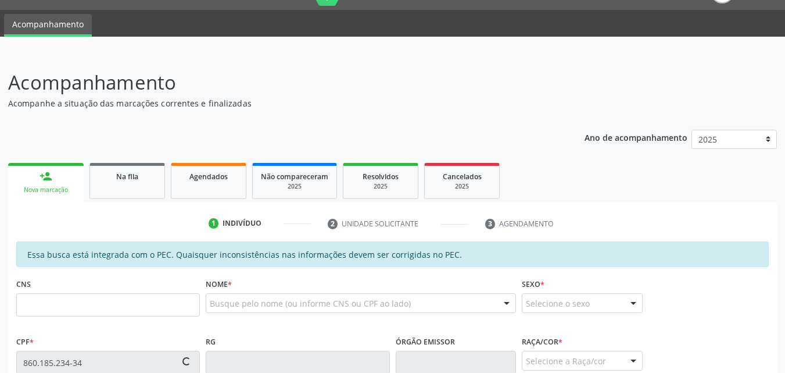
type input "(82) 98801-4889"
type input "76"
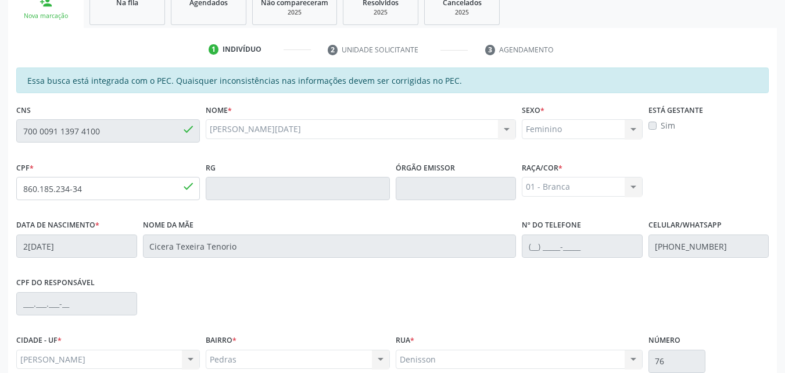
scroll to position [307, 0]
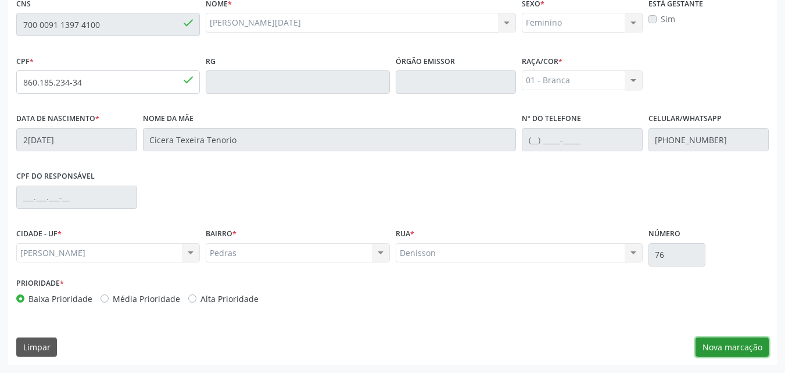
click at [756, 342] on button "Nova marcação" at bounding box center [732, 347] width 73 height 20
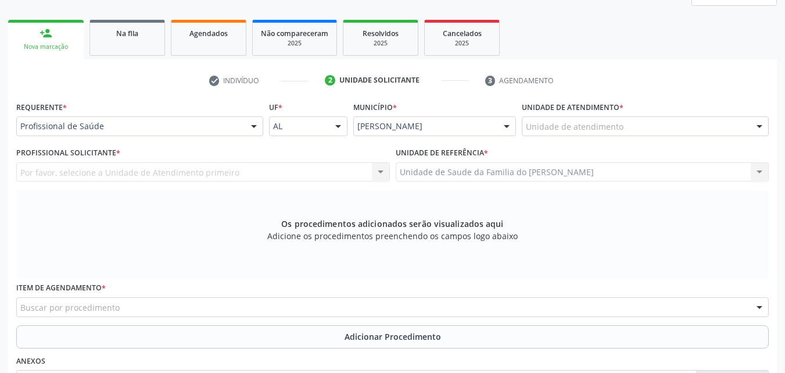
scroll to position [168, 0]
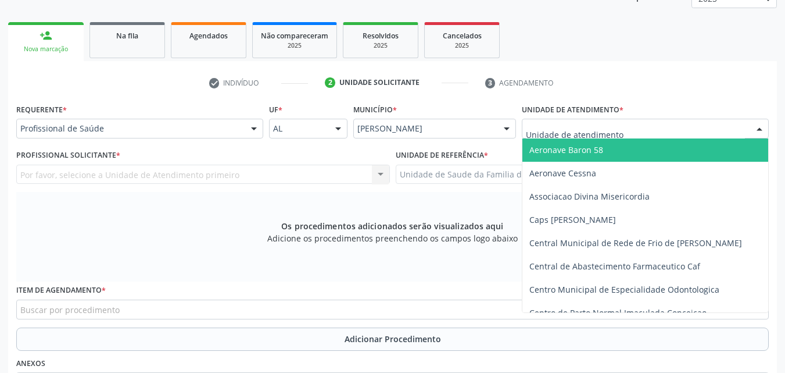
click at [640, 131] on div at bounding box center [645, 129] width 247 height 20
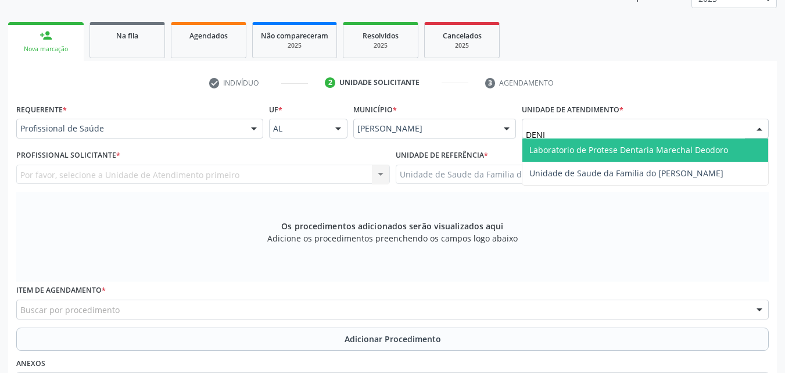
type input "[PERSON_NAME]"
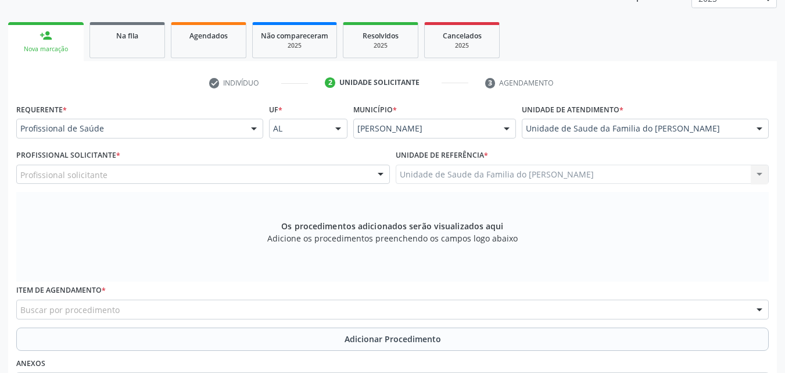
click at [284, 182] on div "Profissional solicitante" at bounding box center [203, 174] width 374 height 20
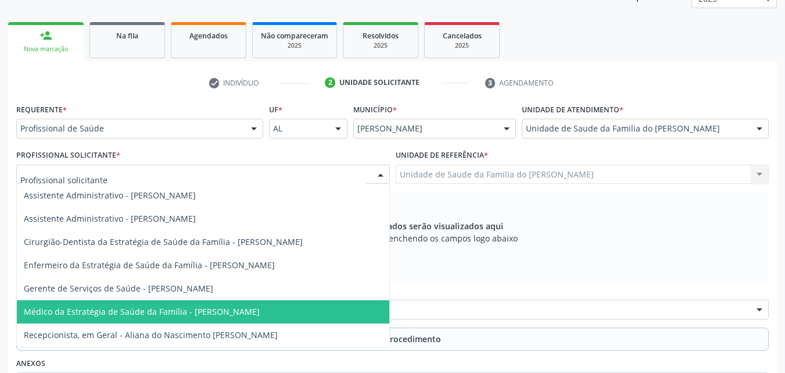
click at [231, 309] on span "Médico da Estratégia de Saúde da Família - [PERSON_NAME]" at bounding box center [142, 311] width 236 height 11
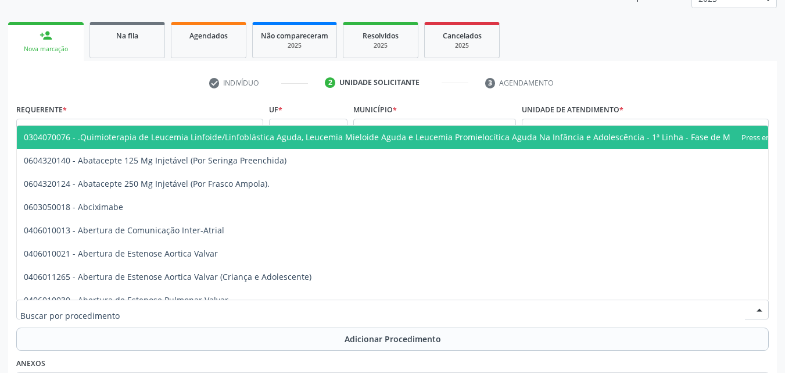
click at [231, 309] on div at bounding box center [392, 309] width 753 height 20
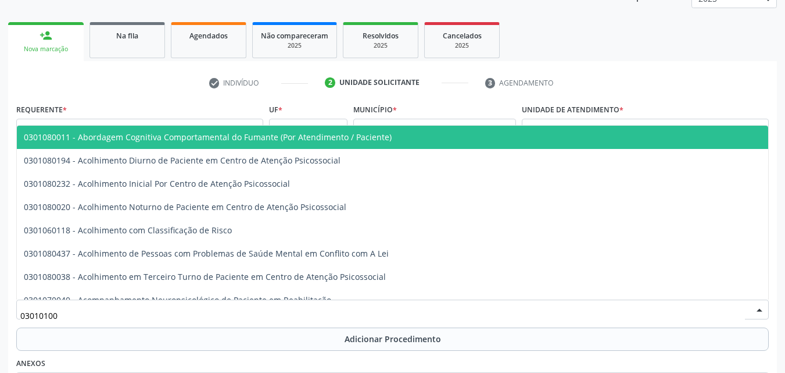
type input "030101004"
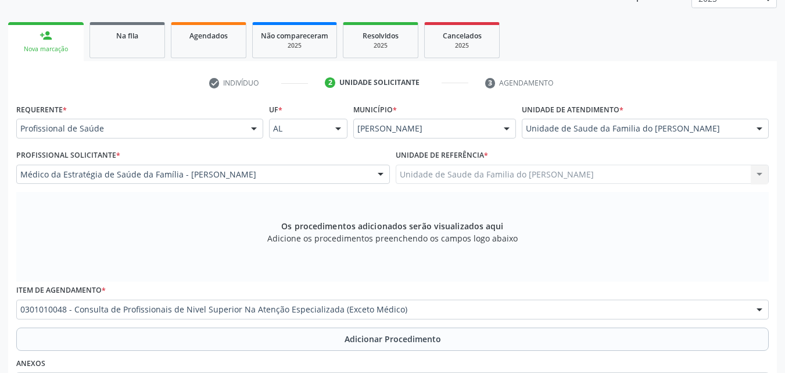
scroll to position [0, 0]
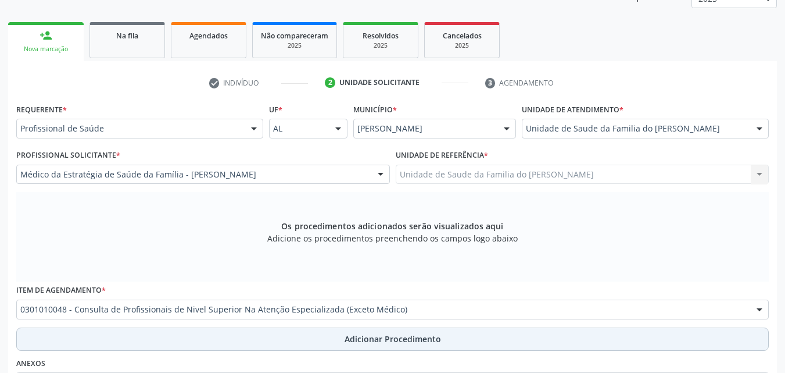
click at [254, 334] on button "Adicionar Procedimento" at bounding box center [392, 338] width 753 height 23
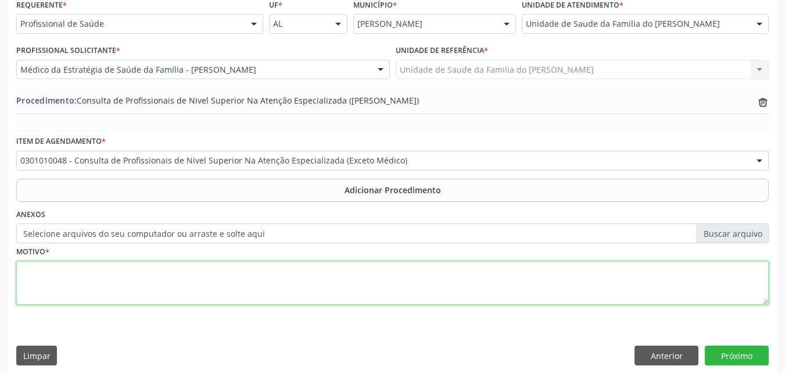
scroll to position [281, 0]
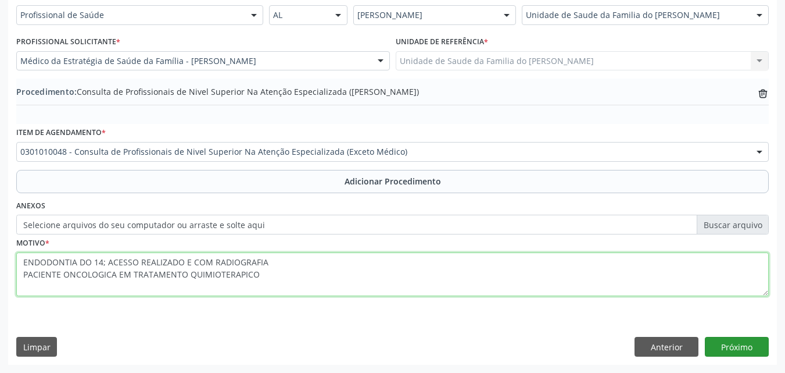
type textarea "ENDODONTIA DO 14; ACESSO REALIZADO E COM RADIOGRAFIA PACIENTE ONCOLOGICA EM TRA…"
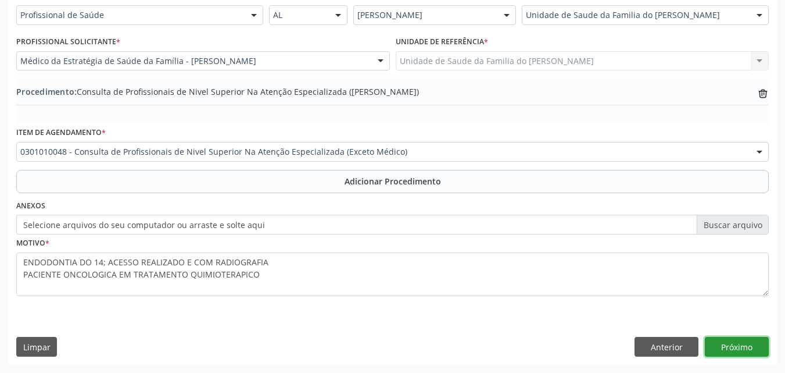
click at [728, 347] on button "Próximo" at bounding box center [737, 347] width 64 height 20
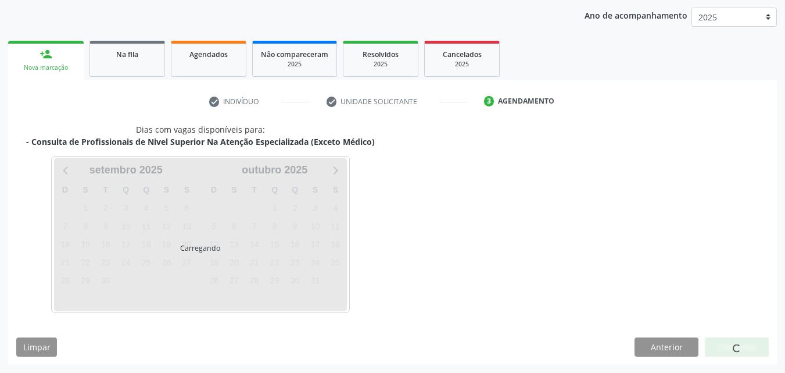
scroll to position [184, 0]
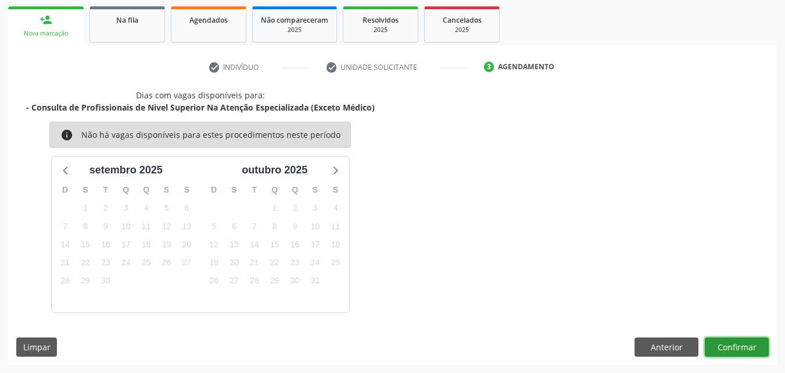
click at [728, 347] on button "Confirmar" at bounding box center [737, 347] width 64 height 20
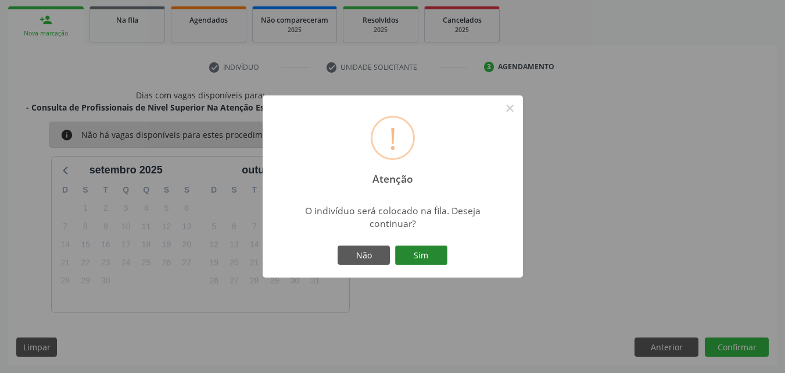
click at [407, 264] on button "Sim" at bounding box center [421, 255] width 52 height 20
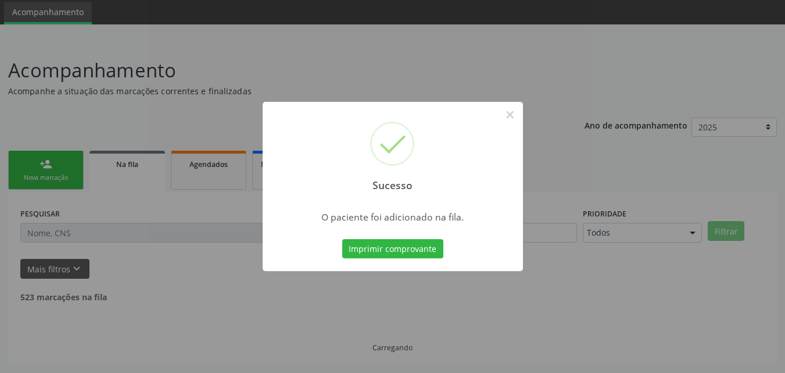
scroll to position [27, 0]
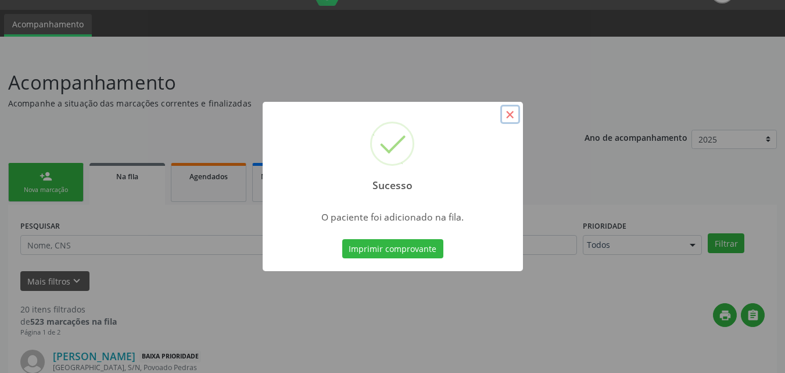
click at [507, 112] on button "×" at bounding box center [510, 115] width 20 height 20
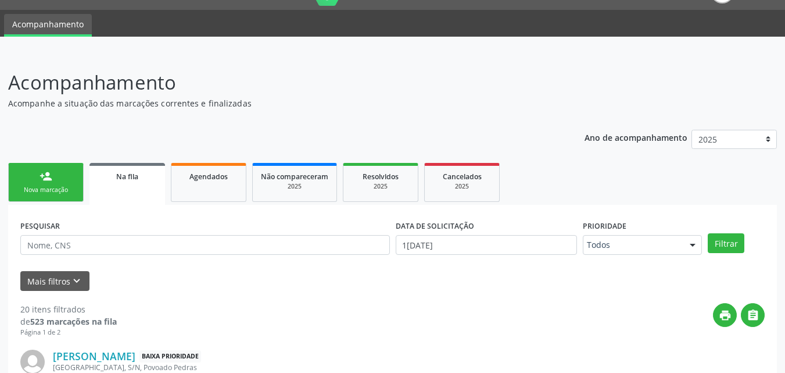
click at [55, 166] on link "person_add Nova marcação" at bounding box center [46, 182] width 76 height 39
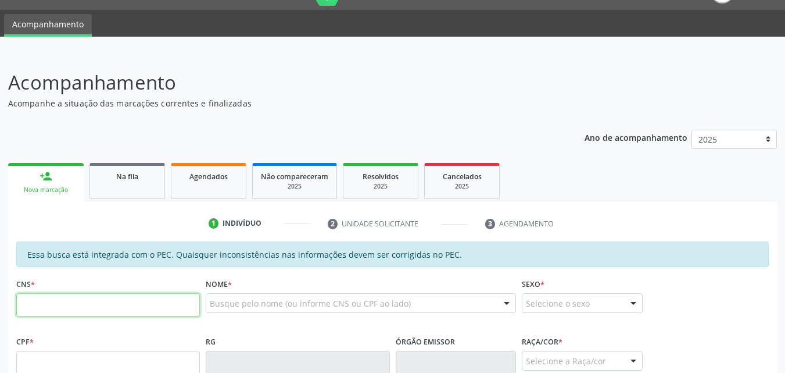
click at [148, 314] on input "text" at bounding box center [108, 304] width 184 height 23
type input "709 0028 6271 8015"
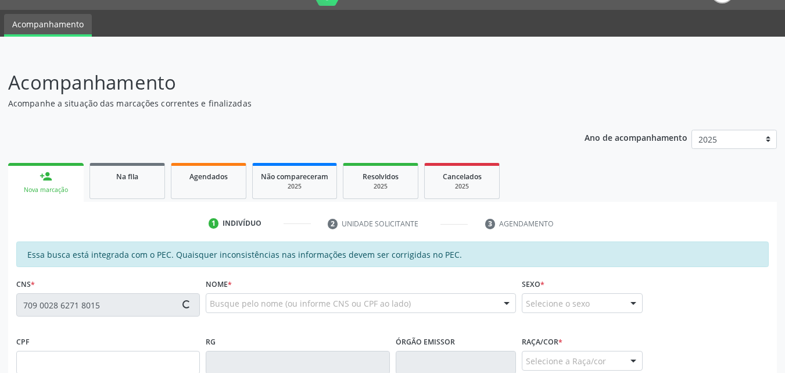
type input "662.617.674-91"
type input "16/10/1969"
type input "Maria da Paz do Nascimento"
type input "(82) 99918-1814"
type input "S/N"
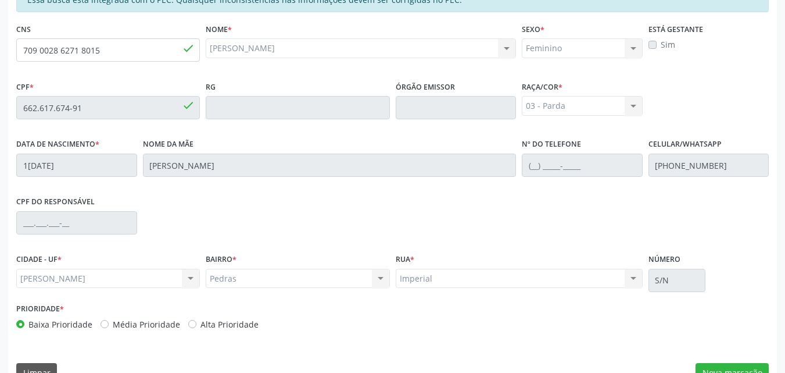
scroll to position [307, 0]
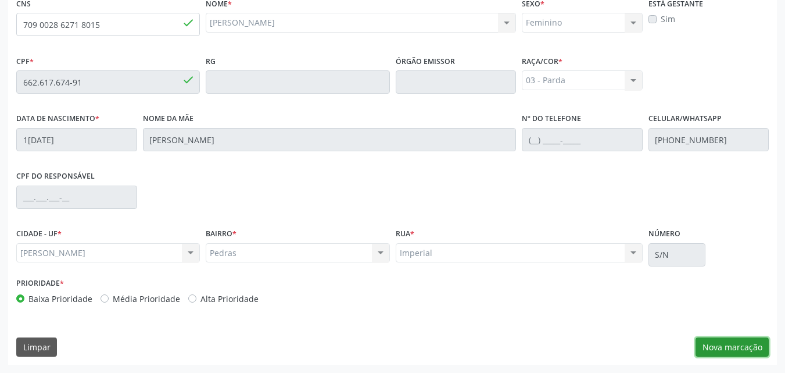
click at [740, 353] on button "Nova marcação" at bounding box center [732, 347] width 73 height 20
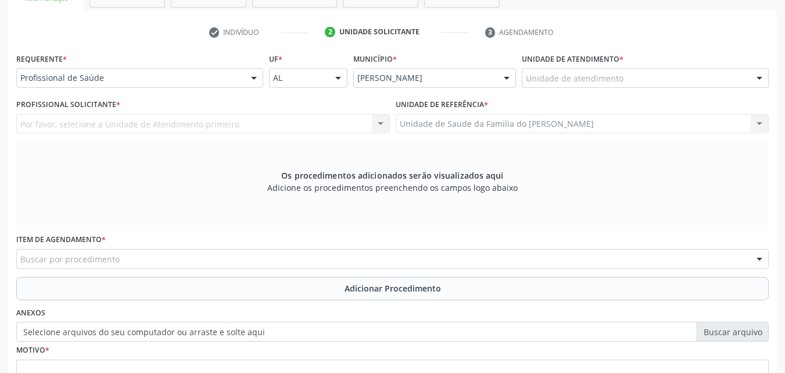
scroll to position [217, 0]
click at [740, 90] on div "Unidade de atendimento * Unidade de atendimento Aeronave Baron 58 Aeronave Cess…" at bounding box center [645, 73] width 253 height 45
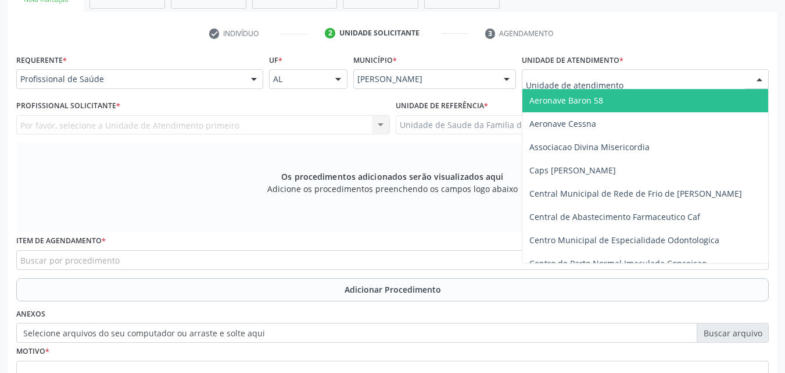
click at [734, 73] on div at bounding box center [645, 79] width 247 height 20
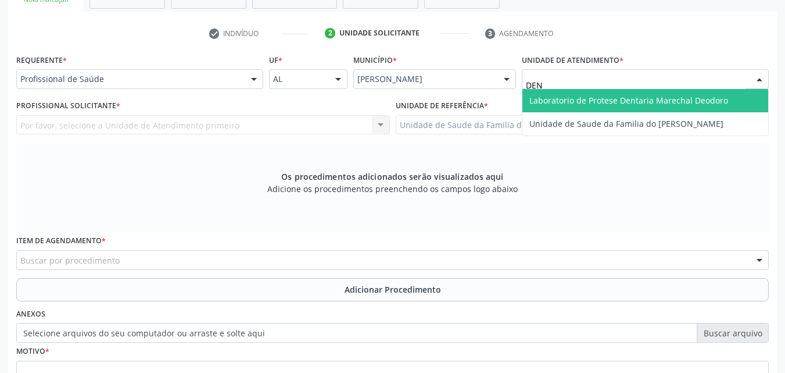
type input "DENI"
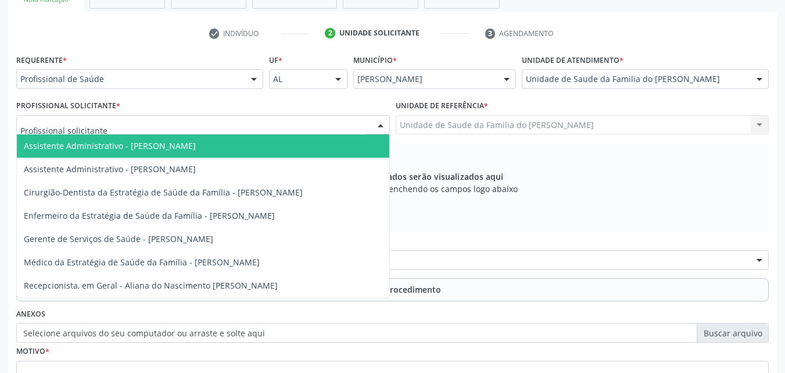
click at [310, 123] on div at bounding box center [203, 125] width 374 height 20
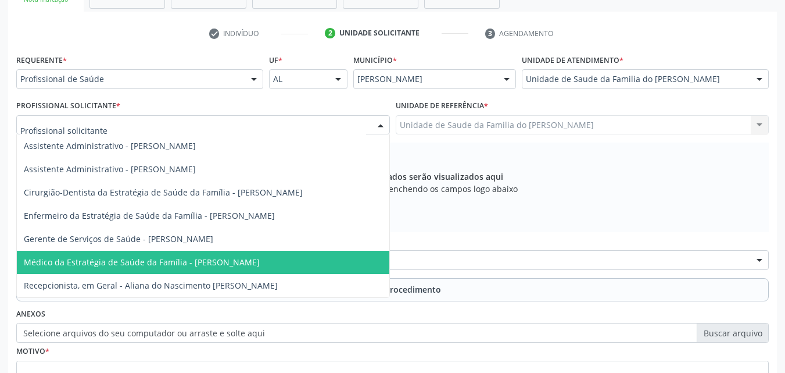
click at [251, 260] on span "Médico da Estratégia de Saúde da Família - [PERSON_NAME]" at bounding box center [142, 261] width 236 height 11
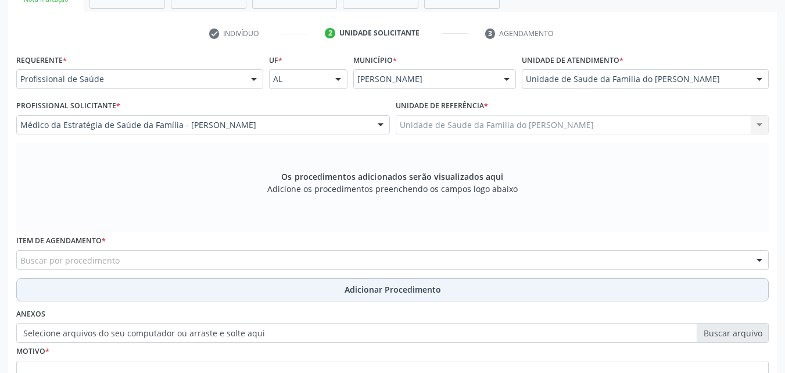
click at [261, 289] on button "Adicionar Procedimento" at bounding box center [392, 289] width 753 height 23
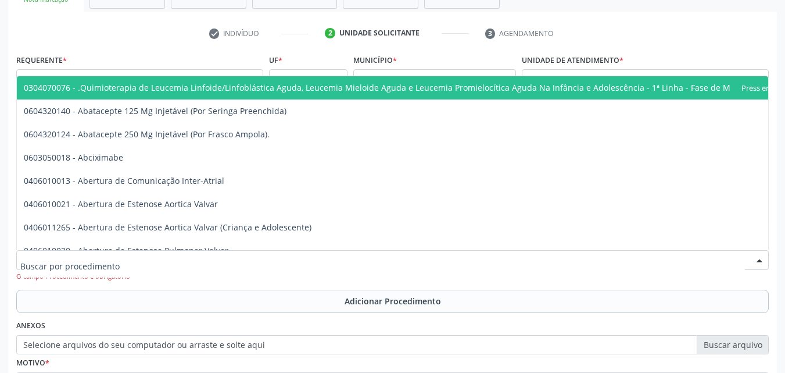
click at [289, 259] on div at bounding box center [392, 260] width 753 height 20
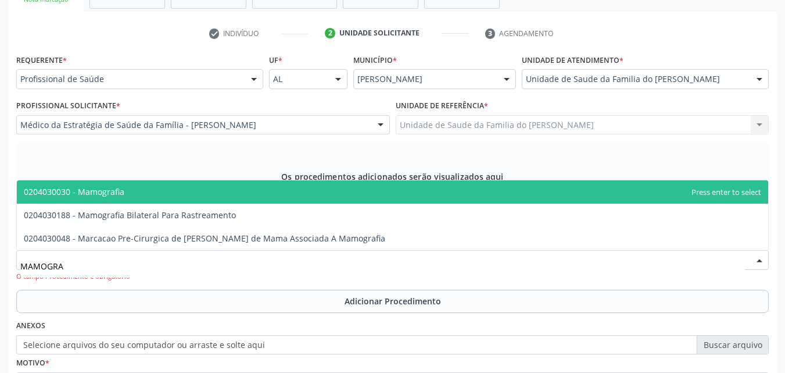
type input "MAMOGRAF"
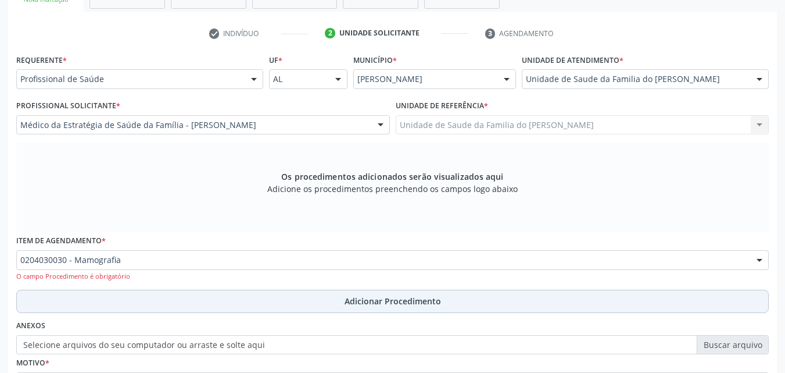
click at [333, 310] on button "Adicionar Procedimento" at bounding box center [392, 300] width 753 height 23
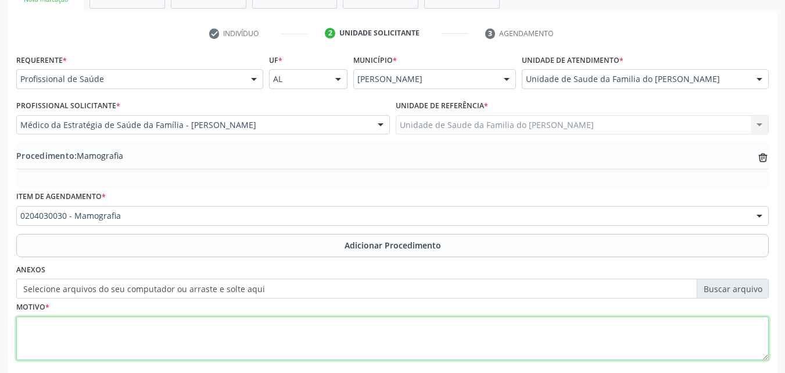
click at [332, 333] on textarea at bounding box center [392, 338] width 753 height 44
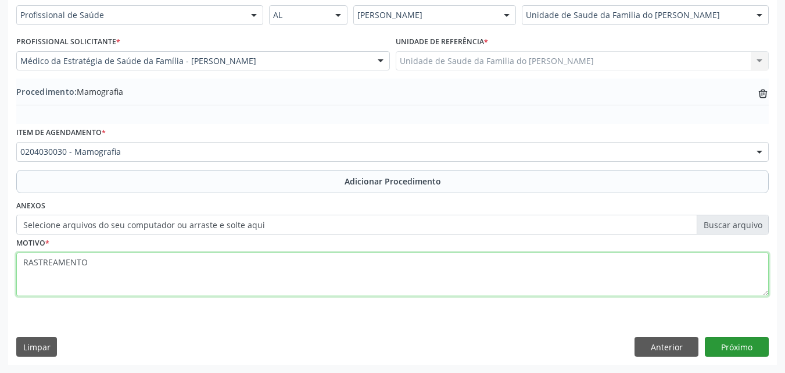
type textarea "RASTREAMENTO"
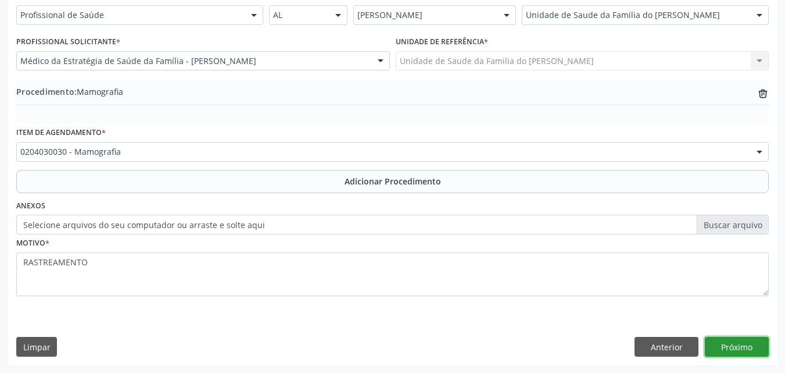
click at [756, 349] on button "Próximo" at bounding box center [737, 347] width 64 height 20
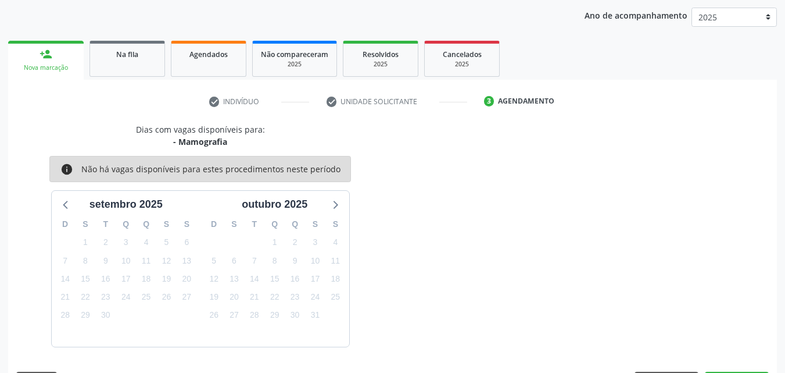
scroll to position [184, 0]
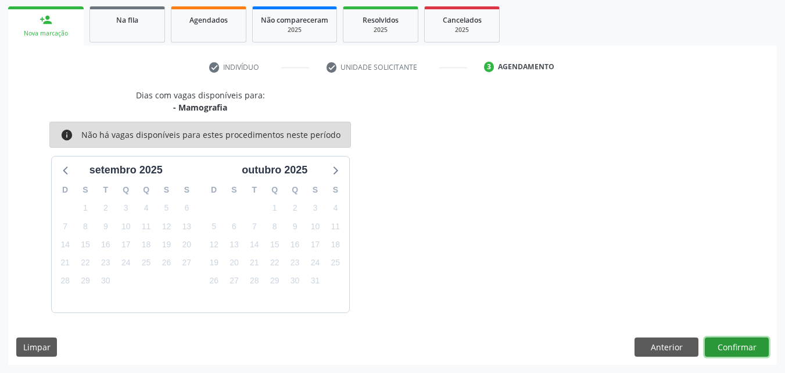
click at [750, 342] on button "Confirmar" at bounding box center [737, 347] width 64 height 20
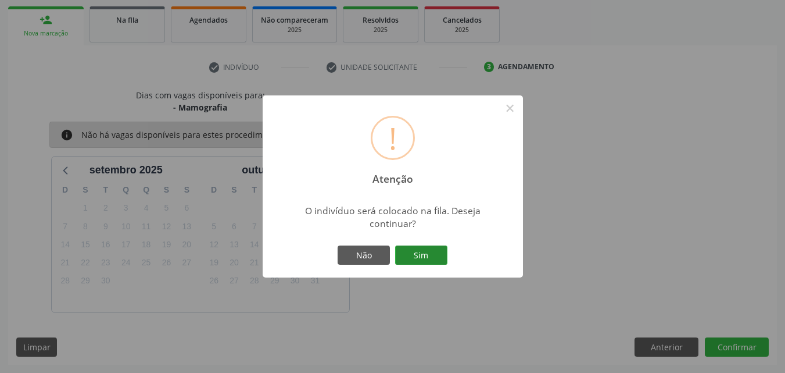
click at [432, 260] on button "Sim" at bounding box center [421, 255] width 52 height 20
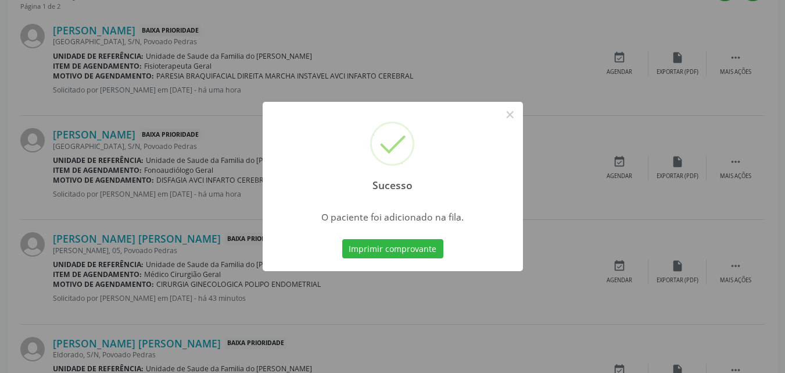
scroll to position [900, 0]
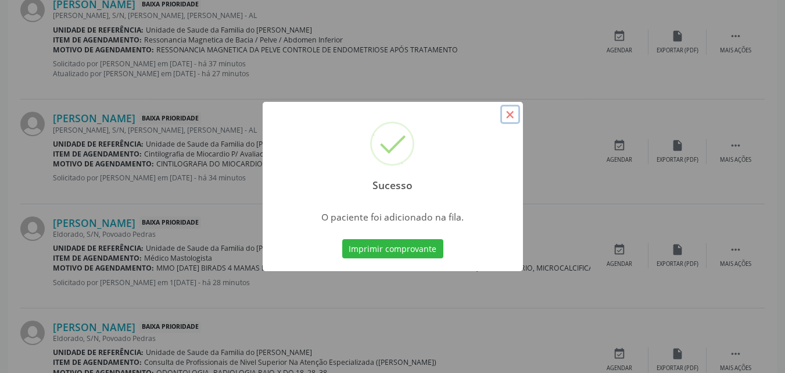
click at [516, 110] on button "×" at bounding box center [510, 115] width 20 height 20
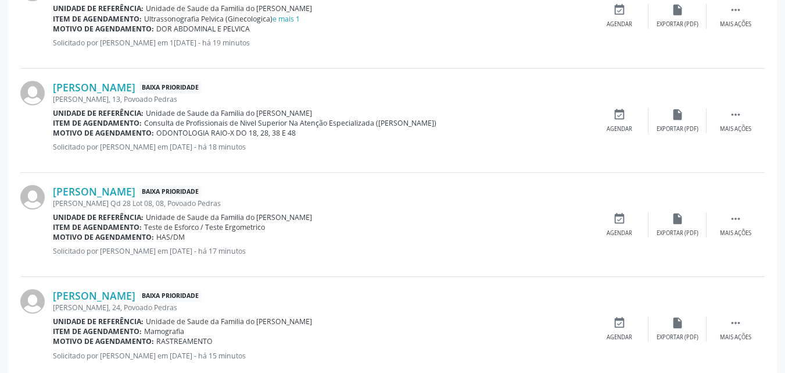
scroll to position [1618, 0]
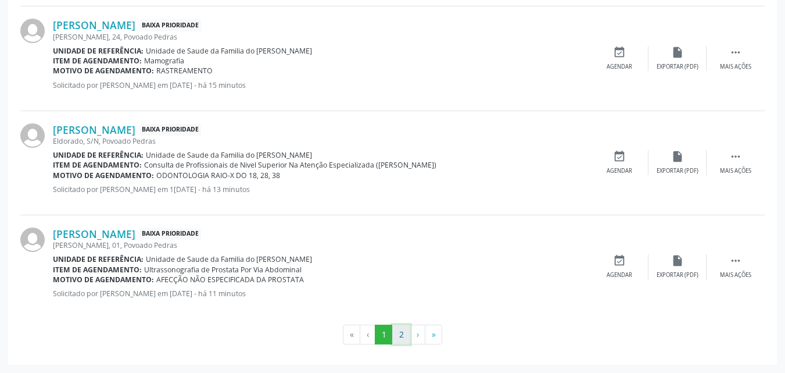
click at [406, 332] on button "2" at bounding box center [401, 334] width 18 height 20
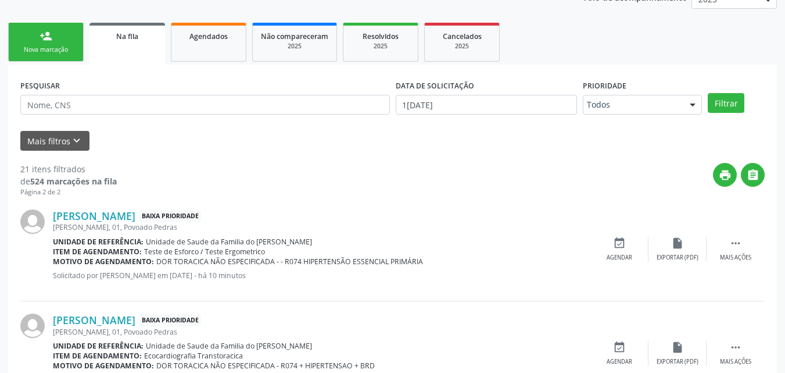
scroll to position [166, 0]
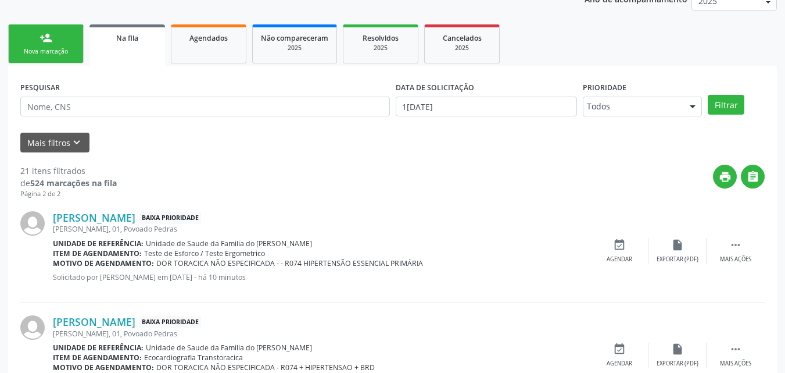
click at [50, 49] on div "Nova marcação" at bounding box center [46, 51] width 58 height 9
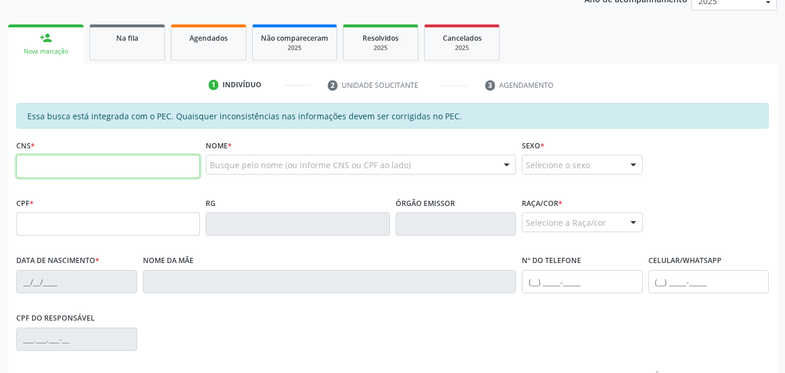
click at [58, 163] on input "text" at bounding box center [108, 166] width 184 height 23
type input "709 2072 9032 3439"
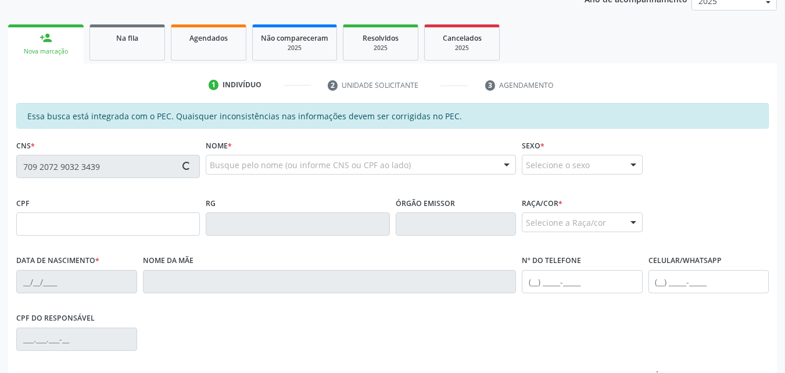
type input "070.693.934-40"
type input "06/01/1985"
type input "Espedito Olimpio da Silva"
type input "(82) 99405-5239"
type input "S/N"
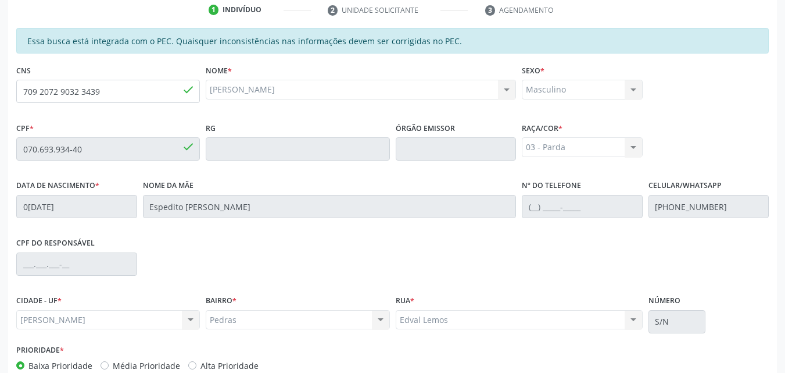
scroll to position [307, 0]
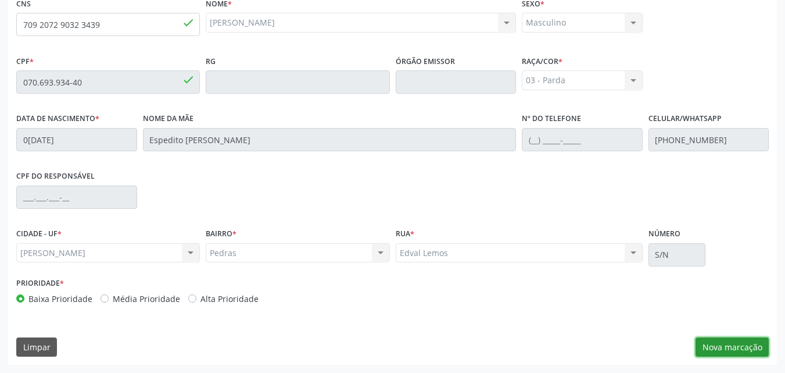
click at [733, 356] on button "Nova marcação" at bounding box center [732, 347] width 73 height 20
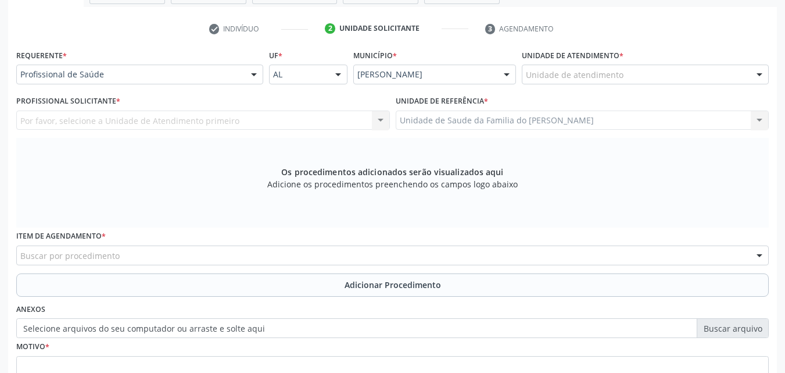
scroll to position [214, 0]
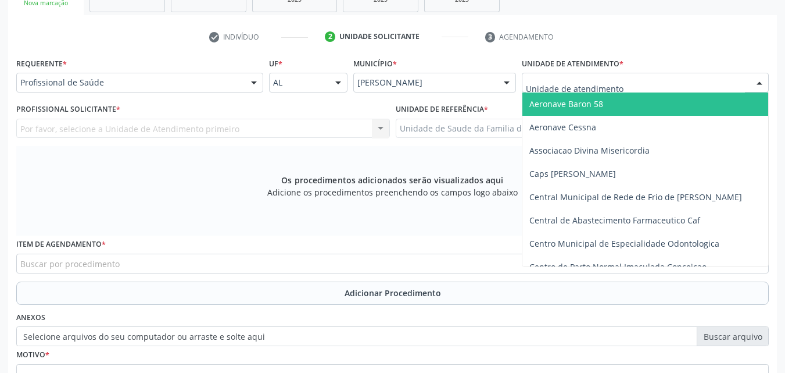
click at [683, 86] on div at bounding box center [645, 83] width 247 height 20
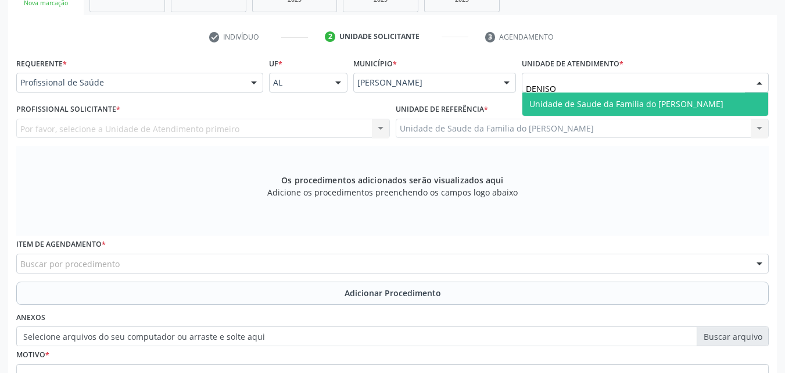
type input "DENISON"
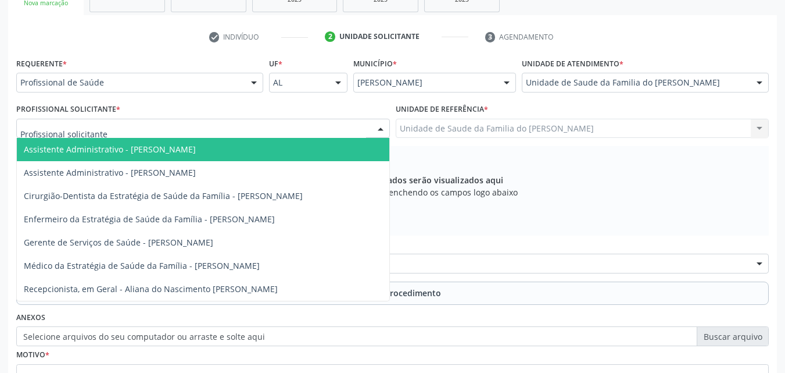
click at [262, 130] on div at bounding box center [203, 129] width 374 height 20
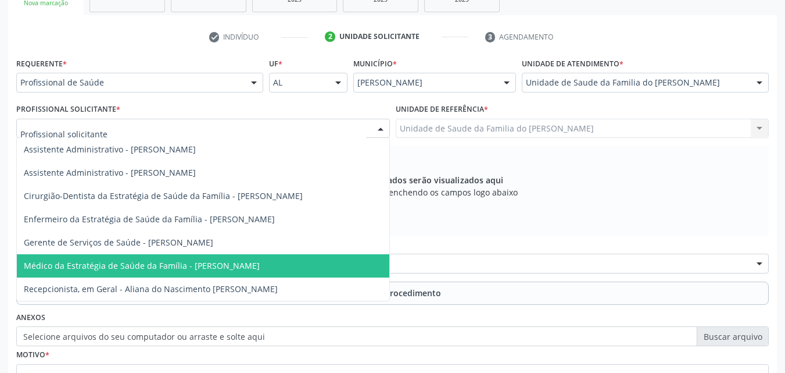
click at [205, 260] on span "Médico da Estratégia de Saúde da Família - [PERSON_NAME]" at bounding box center [142, 265] width 236 height 11
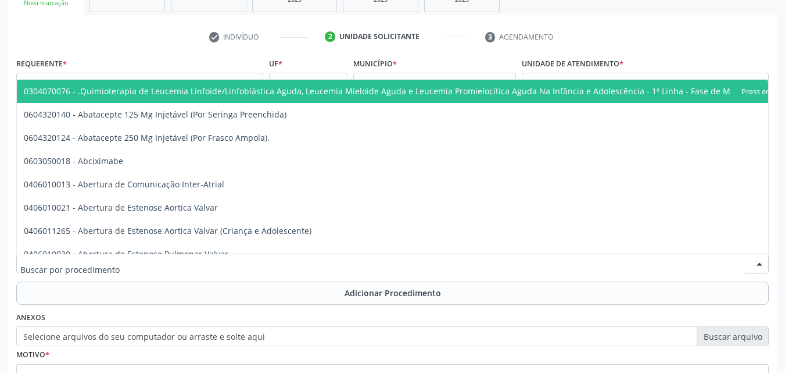
click at [206, 262] on div at bounding box center [392, 263] width 753 height 20
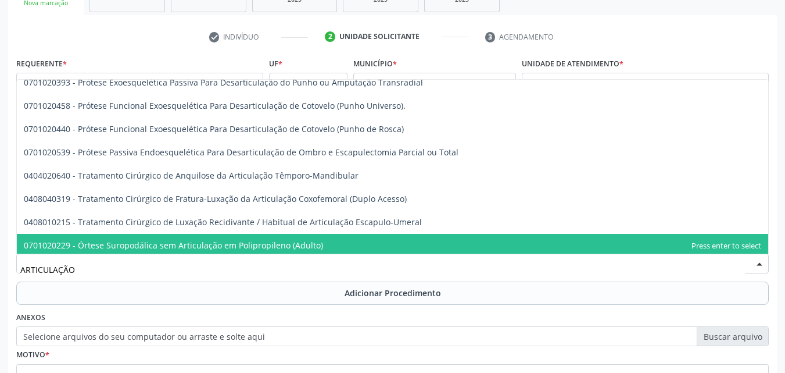
scroll to position [500, 0]
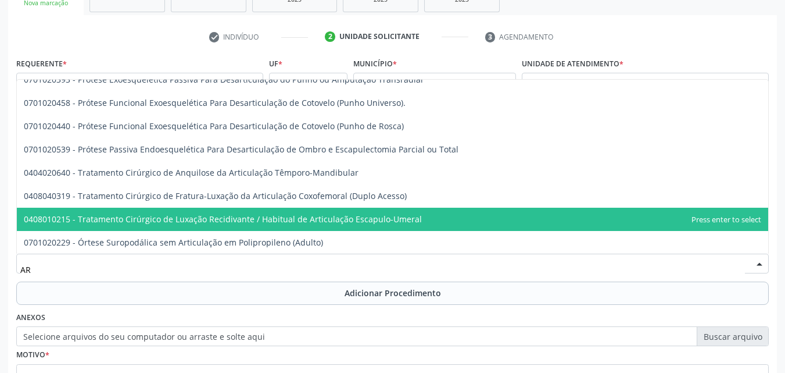
type input "A"
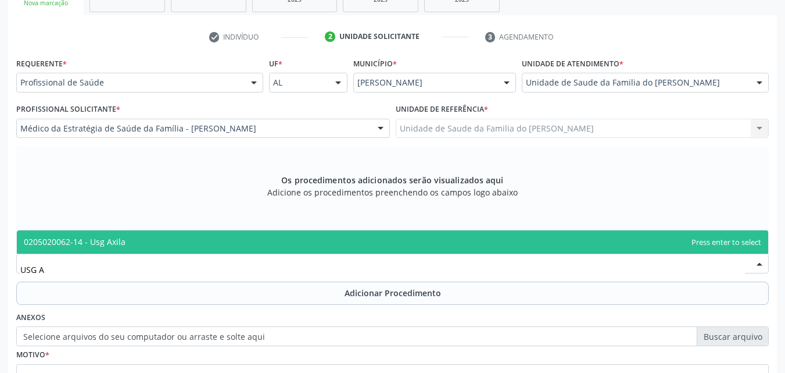
scroll to position [0, 0]
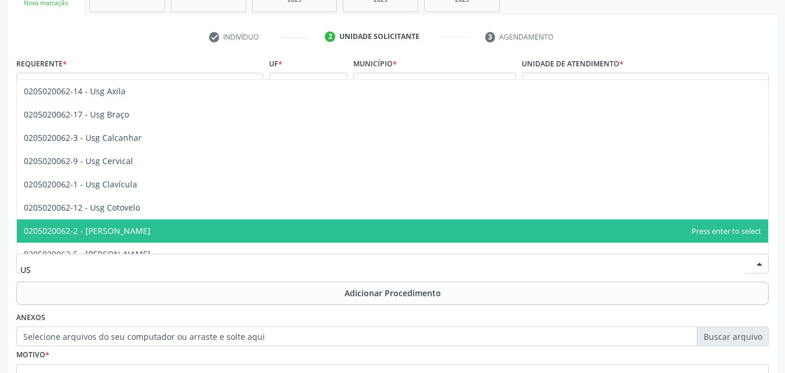
type input "U"
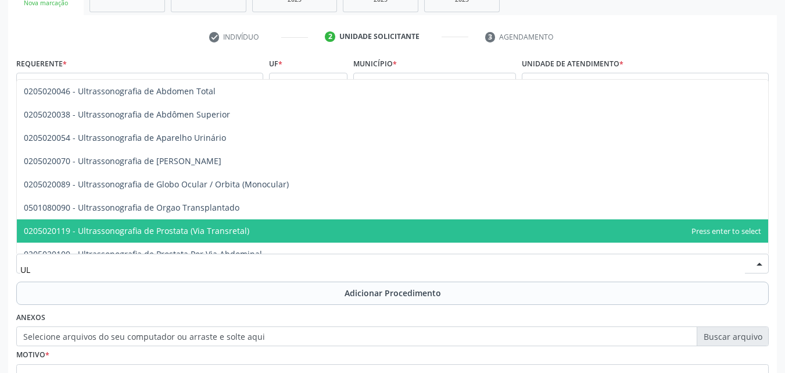
type input "U"
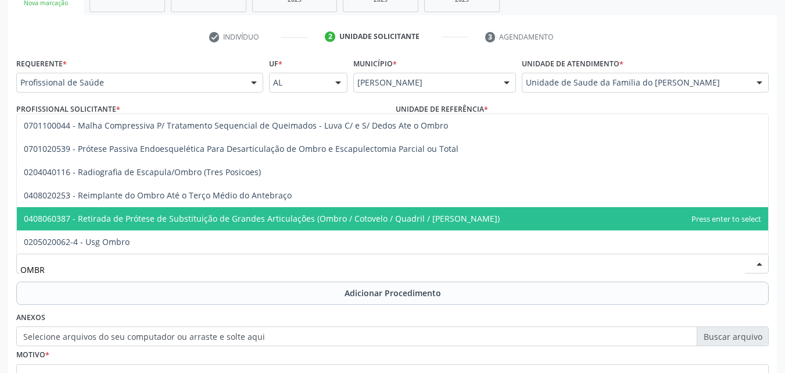
type input "OMBRO"
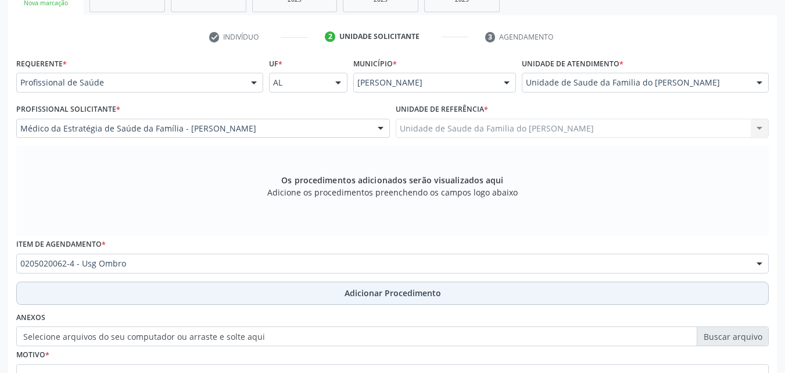
click at [696, 285] on button "Adicionar Procedimento" at bounding box center [392, 292] width 753 height 23
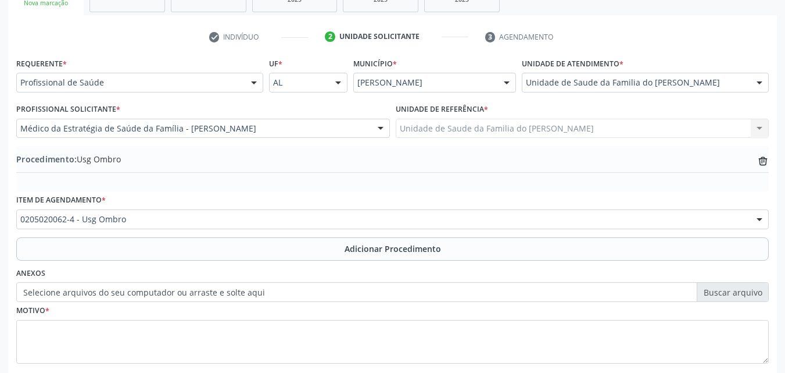
scroll to position [281, 0]
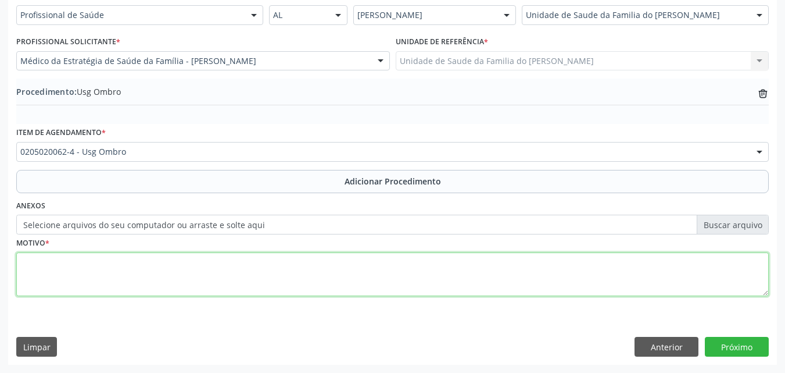
click at [652, 291] on textarea at bounding box center [392, 274] width 753 height 44
click at [79, 263] on textarea "ULTRASSONNOGRAFIA DE" at bounding box center [392, 274] width 753 height 44
click at [134, 260] on textarea "ULTRASSONOGRAFIA DE" at bounding box center [392, 274] width 753 height 44
type textarea "ULTRASSONOGRAFIA DE OMBRO DIREITO - DOR ARTICULAR"
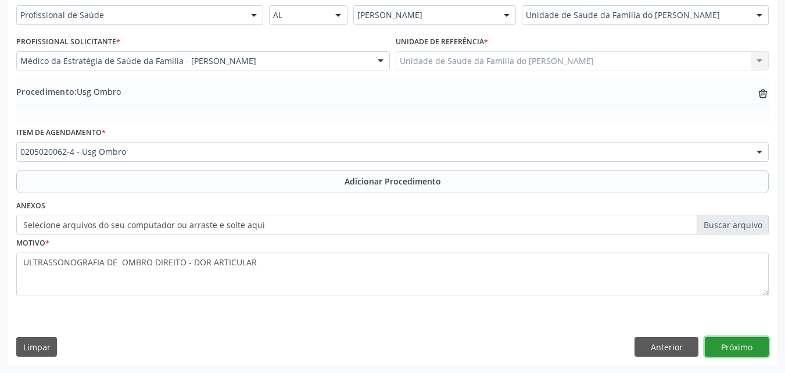
click at [735, 349] on button "Próximo" at bounding box center [737, 347] width 64 height 20
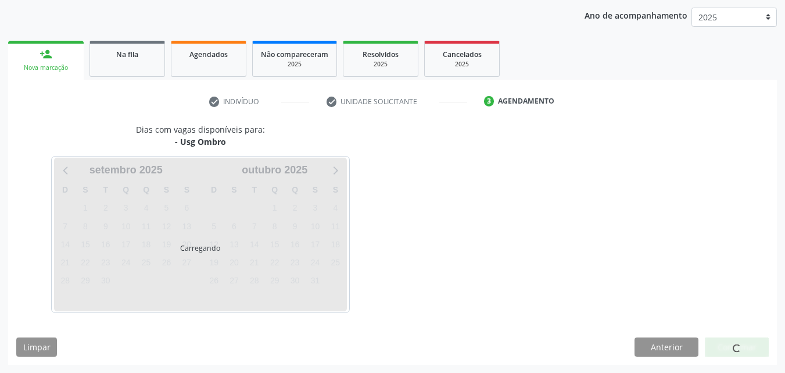
scroll to position [184, 0]
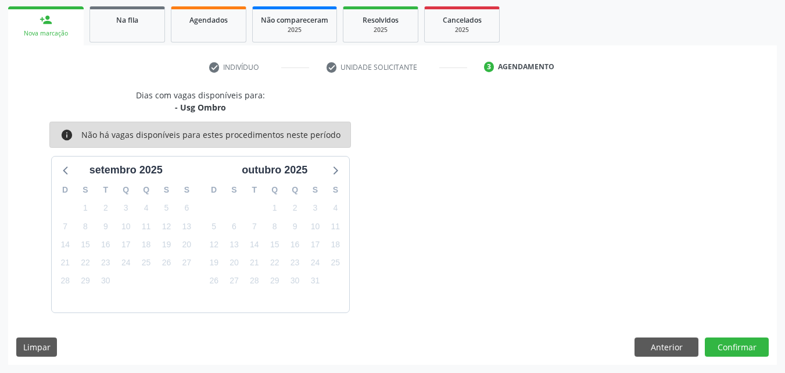
click at [727, 303] on div "Dias com vagas disponíveis para: - Usg Ombro info Não há vagas disponíveis para…" at bounding box center [392, 200] width 769 height 223
click at [722, 341] on button "Confirmar" at bounding box center [737, 347] width 64 height 20
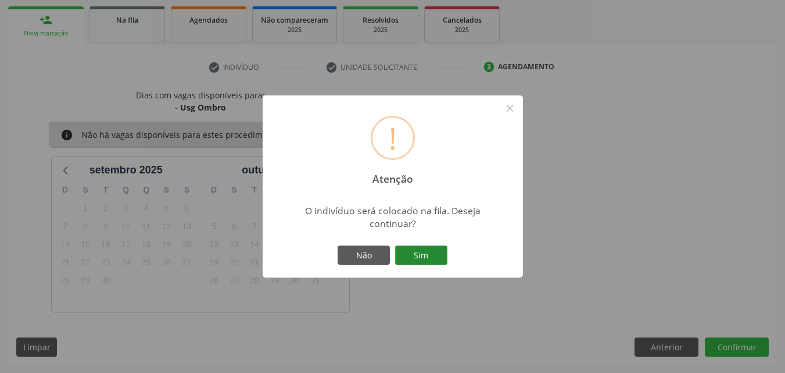
click at [436, 253] on button "Sim" at bounding box center [421, 255] width 52 height 20
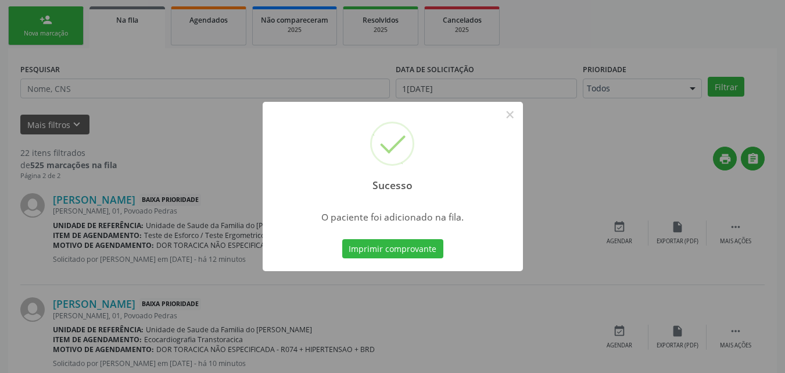
scroll to position [27, 0]
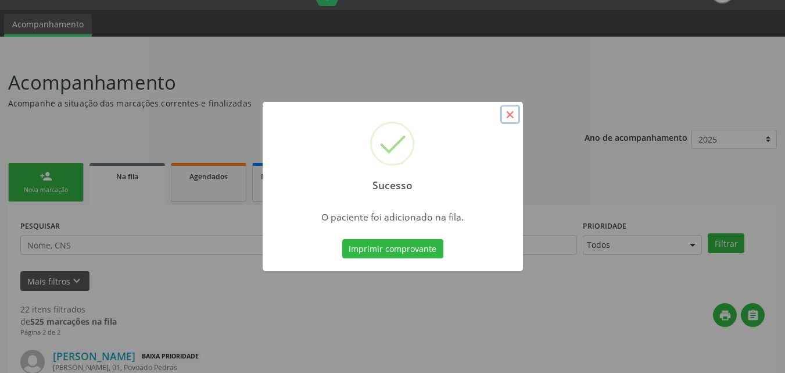
click at [507, 119] on button "×" at bounding box center [510, 115] width 20 height 20
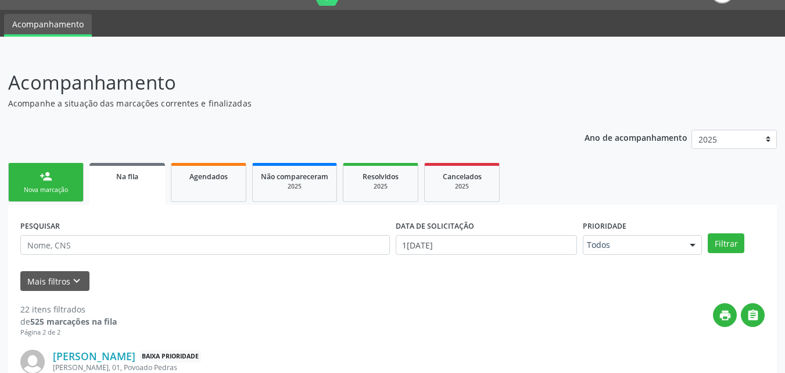
click at [77, 188] on link "person_add Nova marcação" at bounding box center [46, 182] width 76 height 39
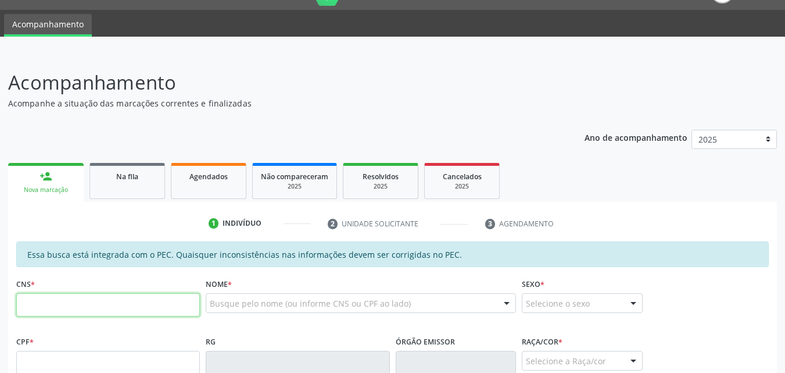
click at [60, 314] on input "text" at bounding box center [108, 304] width 184 height 23
type input "707 8096 5947 2719"
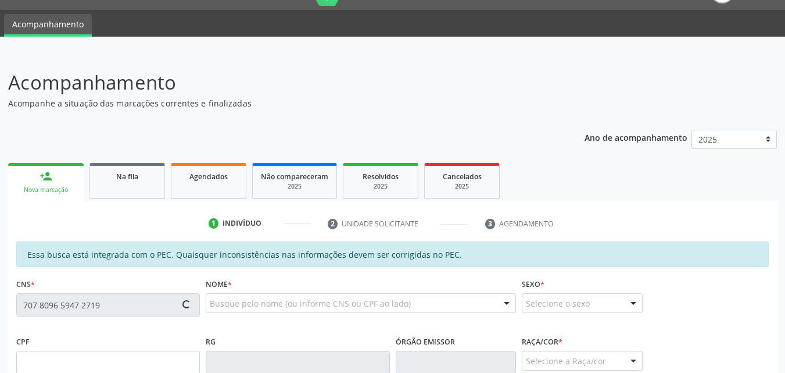
type input "165.004.834-30"
type input "28/05/2019"
type input "Yasmim Farias Ribeiro"
type input "(82) 99352-2339"
type input "S/N"
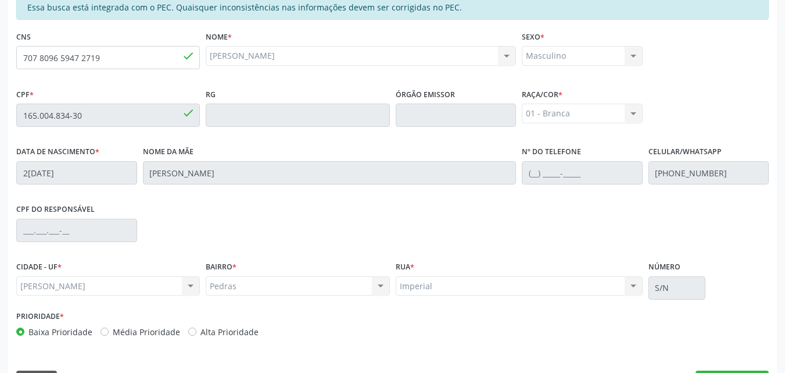
scroll to position [307, 0]
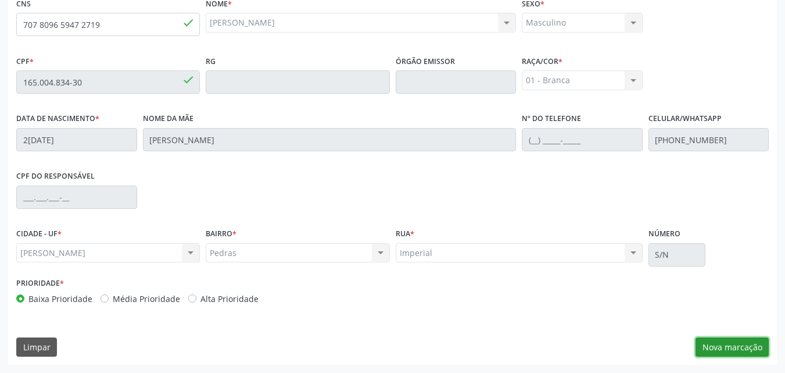
click at [734, 347] on button "Nova marcação" at bounding box center [732, 347] width 73 height 20
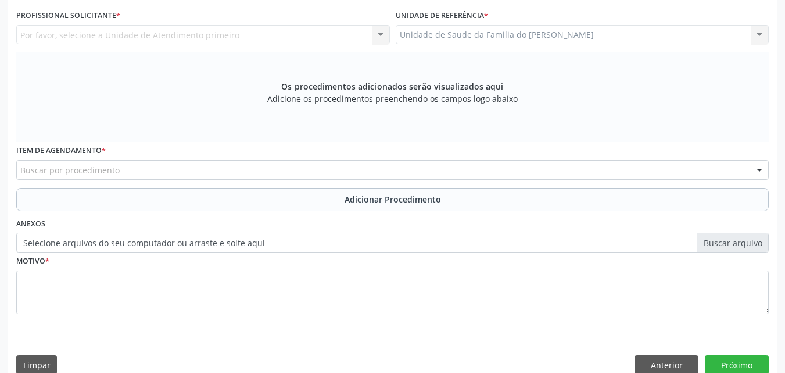
scroll to position [139, 0]
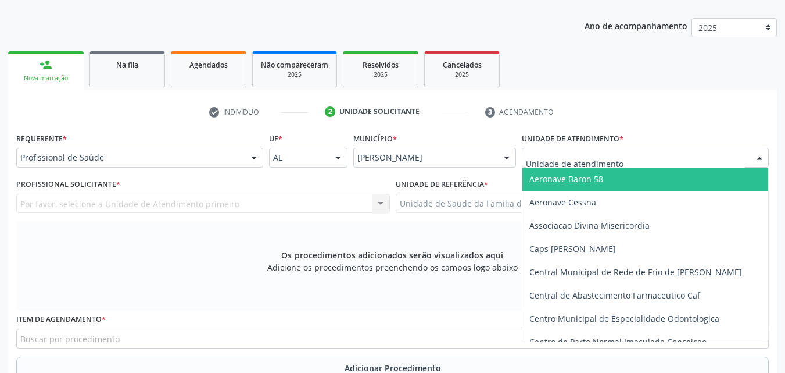
click at [646, 153] on div at bounding box center [645, 158] width 247 height 20
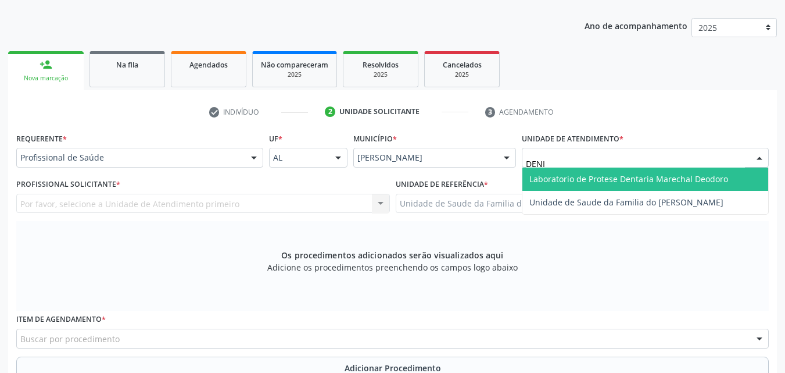
type input "[PERSON_NAME]"
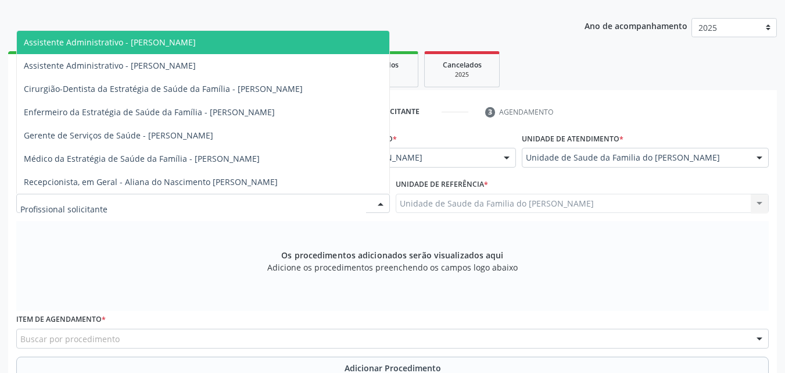
click at [280, 199] on div at bounding box center [203, 204] width 374 height 20
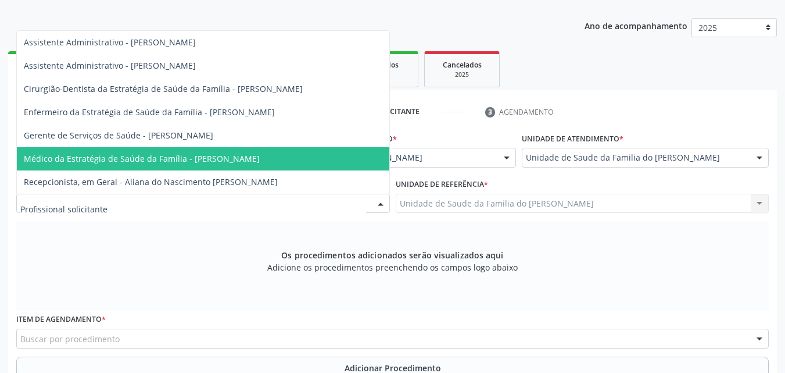
click at [283, 165] on span "Médico da Estratégia de Saúde da Família - [PERSON_NAME]" at bounding box center [203, 158] width 373 height 23
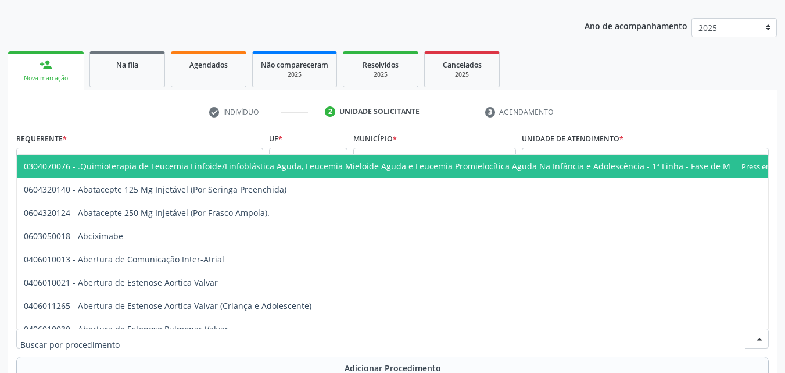
click at [281, 342] on div at bounding box center [392, 338] width 753 height 20
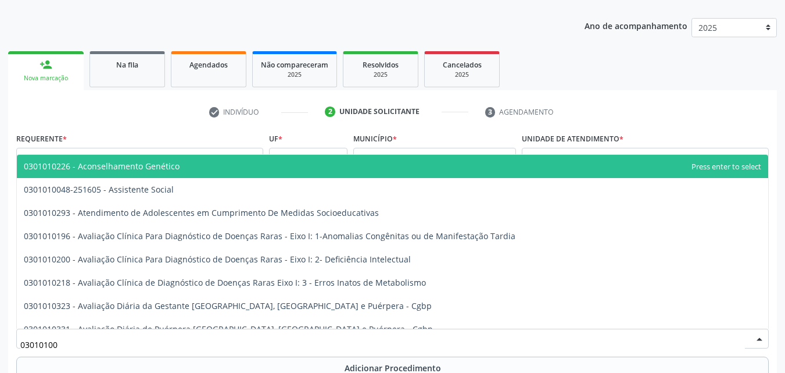
type input "030101004"
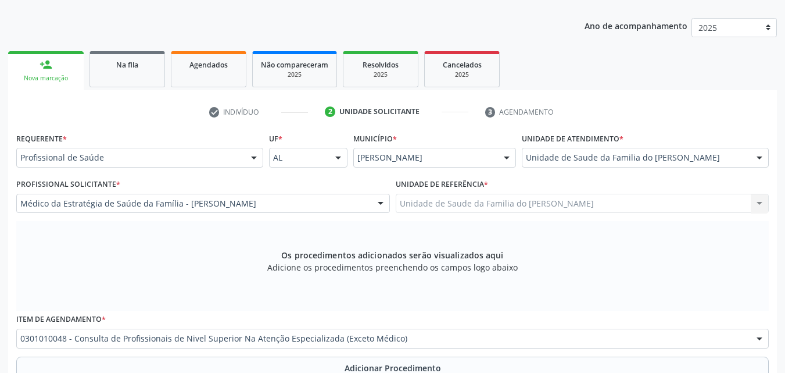
scroll to position [0, 0]
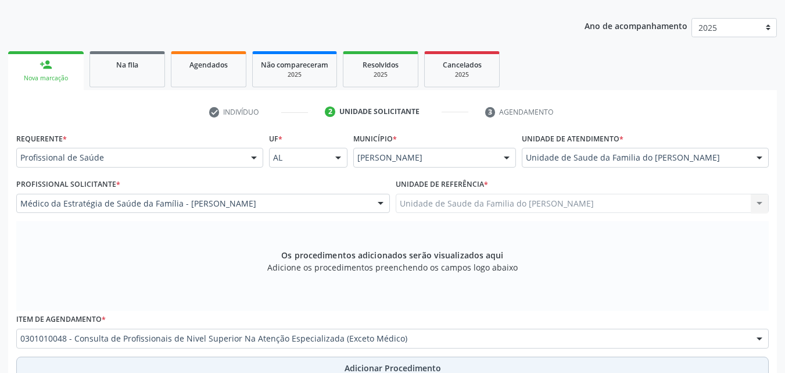
click at [323, 360] on button "Adicionar Procedimento" at bounding box center [392, 367] width 753 height 23
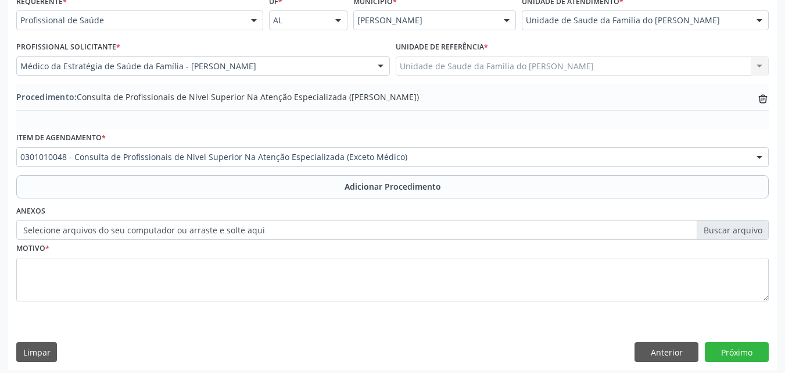
scroll to position [281, 0]
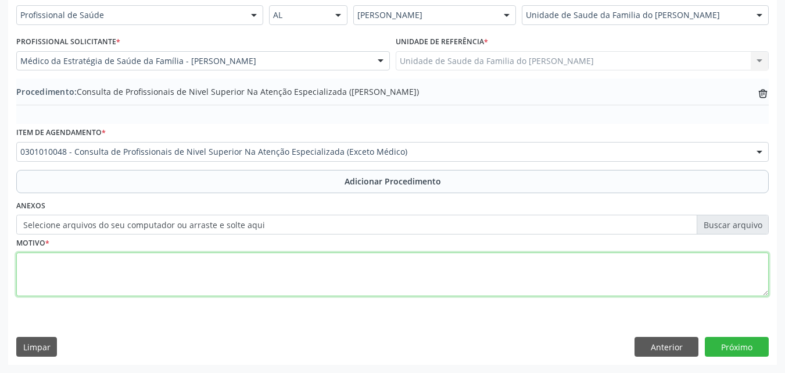
click at [617, 284] on textarea at bounding box center [392, 274] width 753 height 44
click at [31, 267] on textarea "RADIOLOGIA RAIO-X DO 85" at bounding box center [392, 274] width 753 height 44
click at [67, 269] on textarea "RADIOLOGIA RAIO-X DO 85" at bounding box center [392, 274] width 753 height 44
click at [80, 264] on textarea "RADIOLOGIA RAIO-X DO 85" at bounding box center [392, 274] width 753 height 44
click at [23, 269] on textarea "RADIOLOGIA RAIO-X DO 85" at bounding box center [392, 274] width 753 height 44
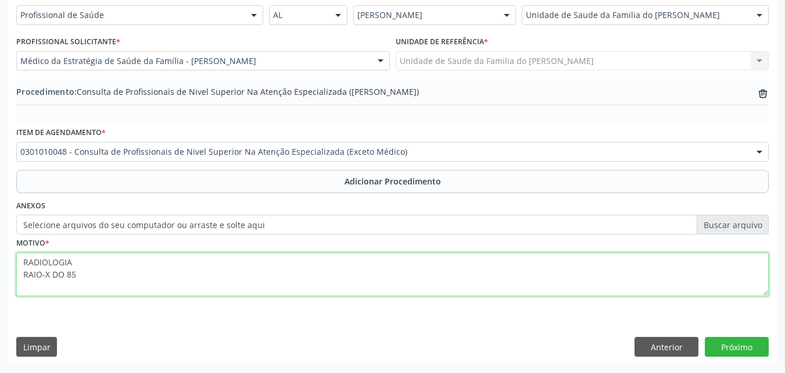
click at [20, 259] on textarea "RADIOLOGIA RAIO-X DO 85" at bounding box center [392, 274] width 753 height 44
type textarea "ODONTOLOGIA - RADIOLOGIA RAIO-X DO 85"
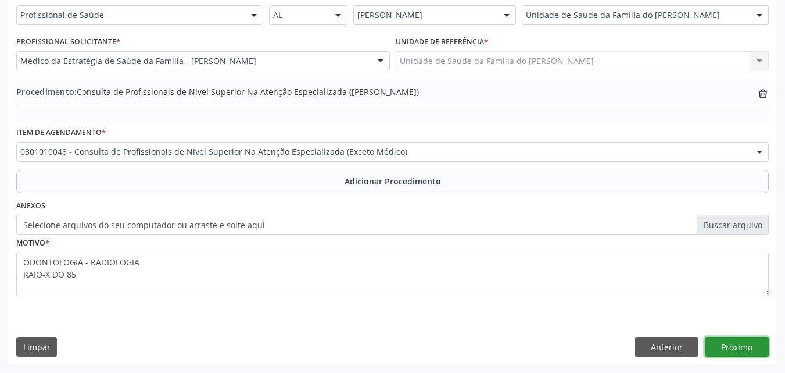
click at [722, 339] on button "Próximo" at bounding box center [737, 347] width 64 height 20
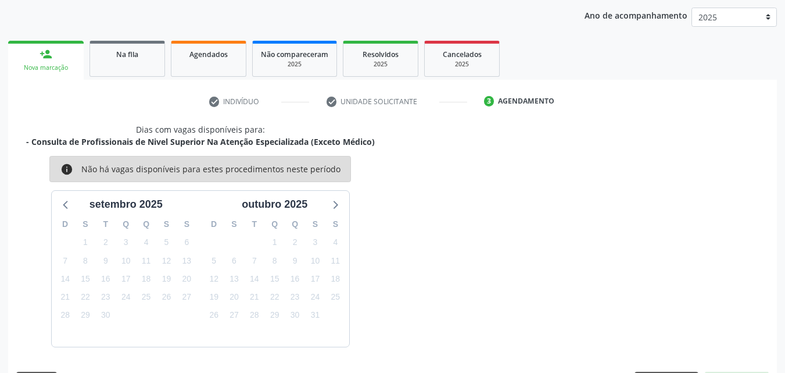
scroll to position [184, 0]
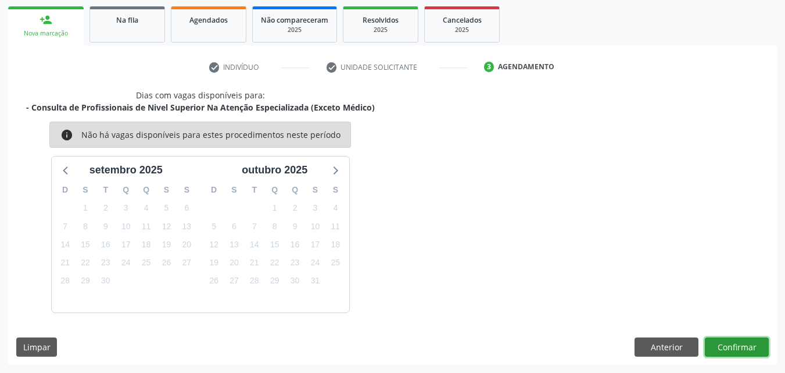
click at [729, 345] on button "Confirmar" at bounding box center [737, 347] width 64 height 20
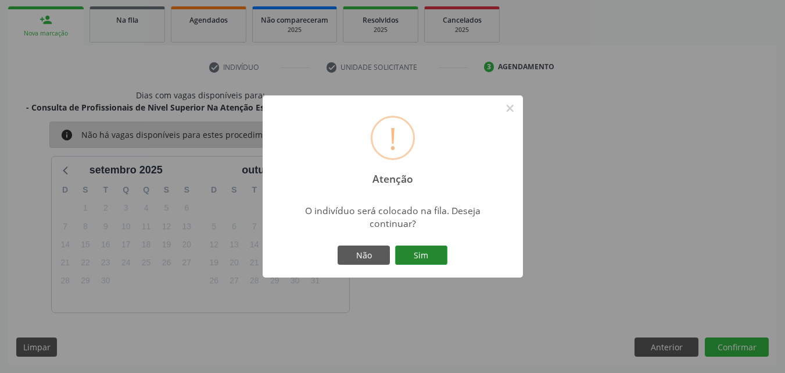
click at [423, 257] on button "Sim" at bounding box center [421, 255] width 52 height 20
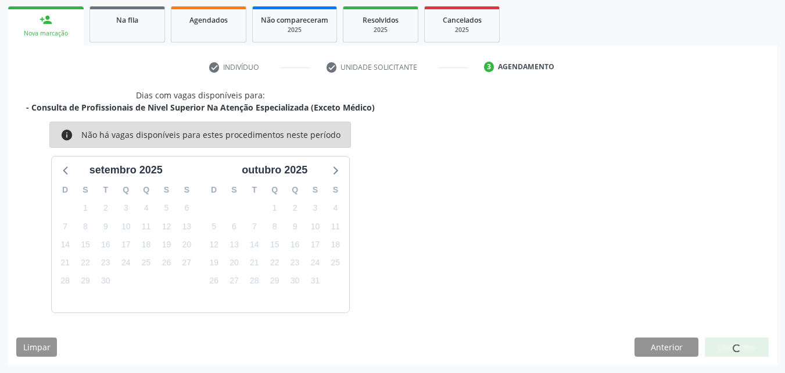
scroll to position [27, 0]
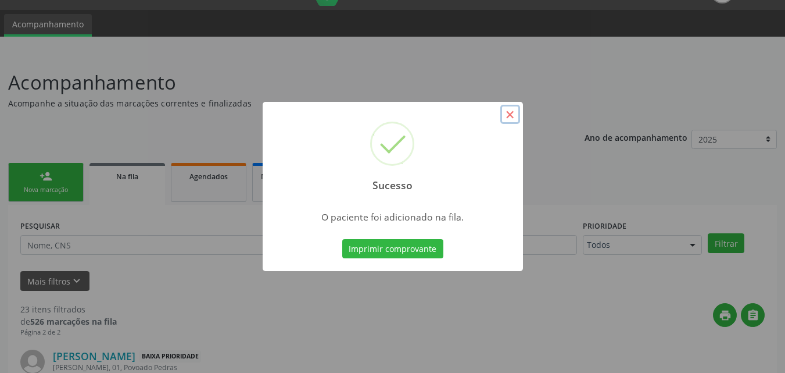
click at [509, 113] on button "×" at bounding box center [510, 115] width 20 height 20
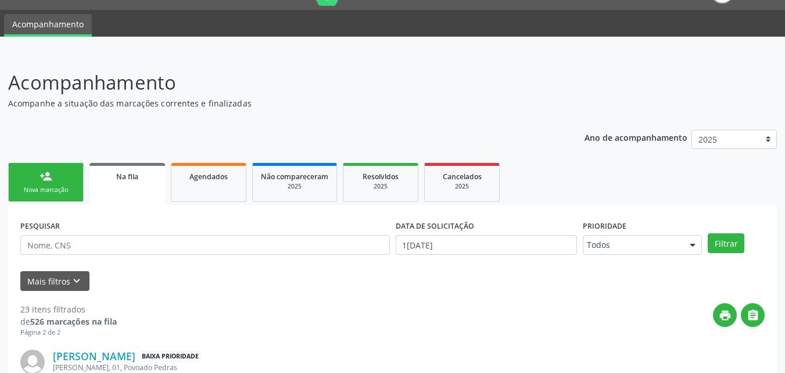
click at [45, 187] on div "Nova marcação" at bounding box center [46, 189] width 58 height 9
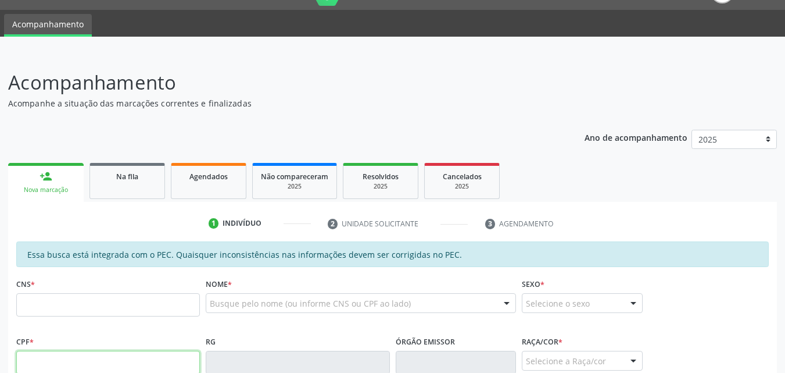
click at [121, 359] on input "text" at bounding box center [108, 361] width 184 height 23
type input "144.489.464-10"
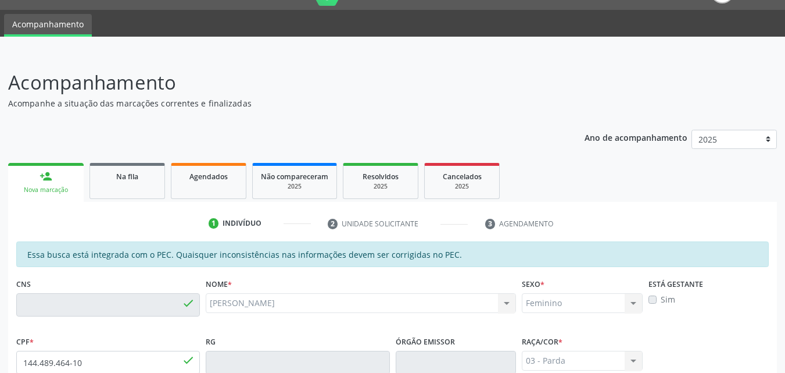
type input "700 8084 0845 9284"
type input "15/10/2000"
type input "Maria Ivonete Farias"
type input "(82) 99352-2339"
type input "38"
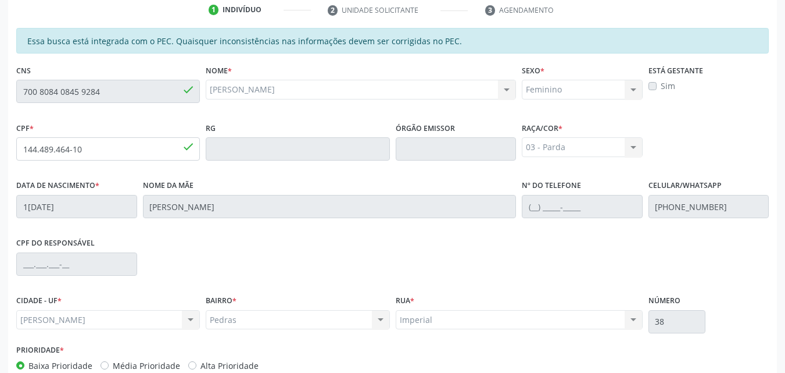
scroll to position [307, 0]
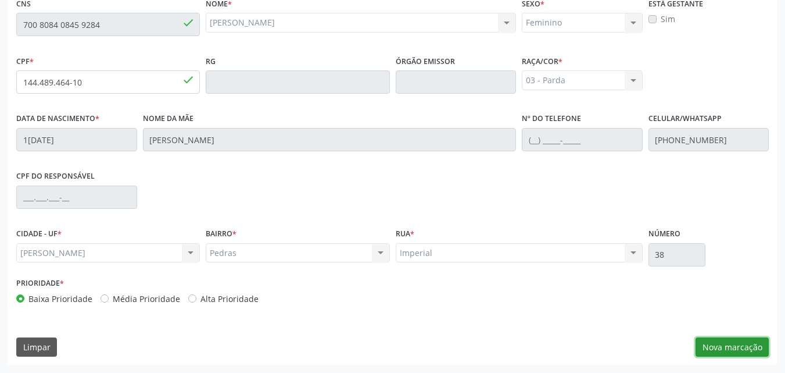
click at [753, 342] on button "Nova marcação" at bounding box center [732, 347] width 73 height 20
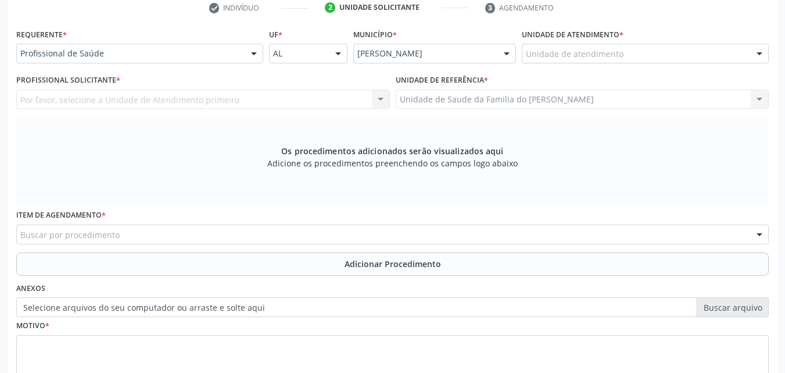
scroll to position [220, 0]
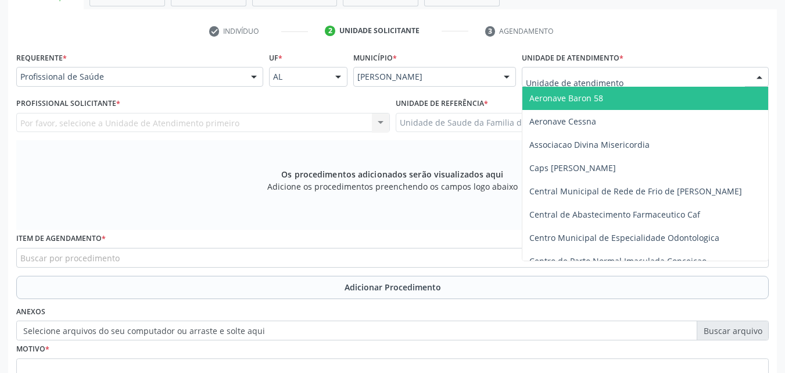
click at [650, 73] on div at bounding box center [645, 77] width 247 height 20
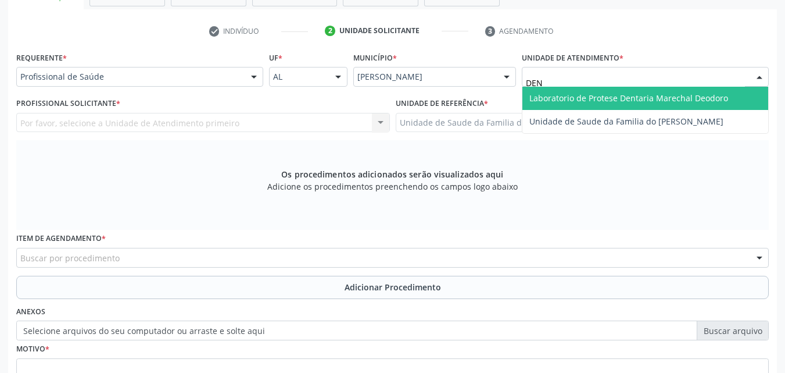
type input "DENI"
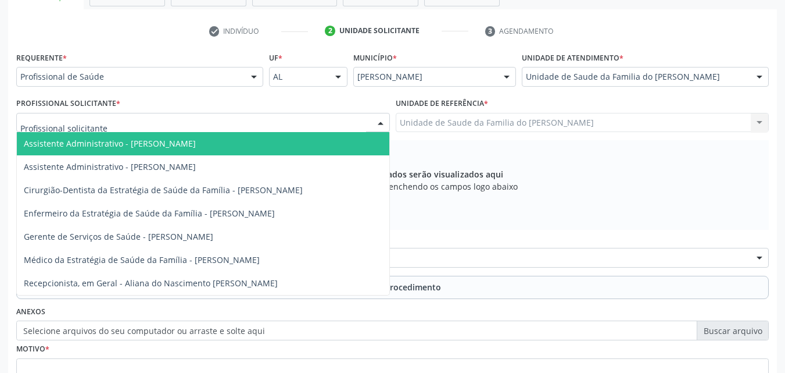
click at [295, 127] on div at bounding box center [203, 123] width 374 height 20
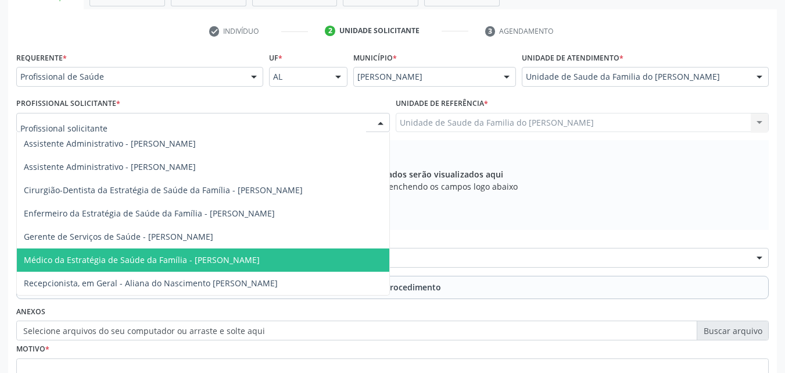
click at [260, 263] on span "Médico da Estratégia de Saúde da Família - [PERSON_NAME]" at bounding box center [142, 259] width 236 height 11
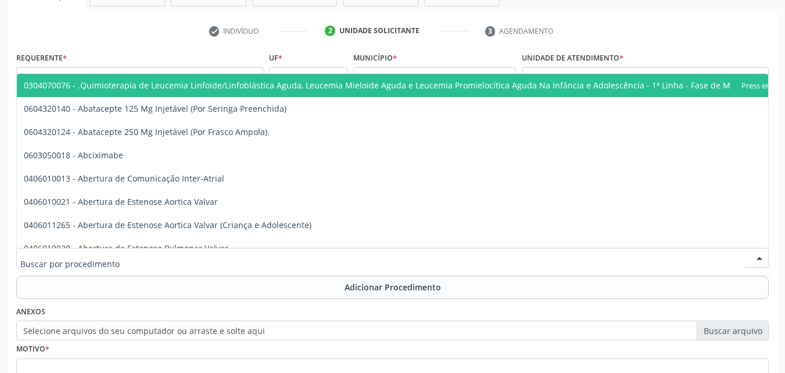
click at [281, 251] on div at bounding box center [392, 258] width 753 height 20
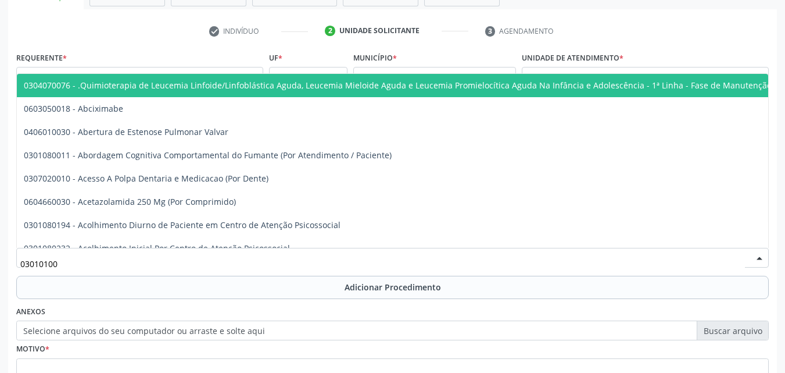
type input "030101004"
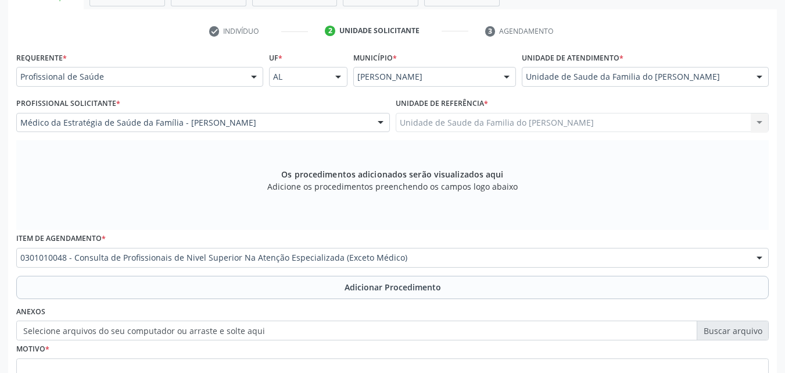
scroll to position [0, 0]
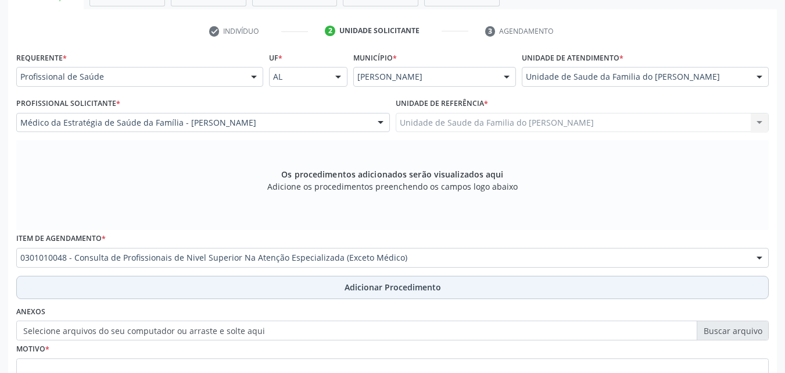
click at [654, 298] on button "Adicionar Procedimento" at bounding box center [392, 286] width 753 height 23
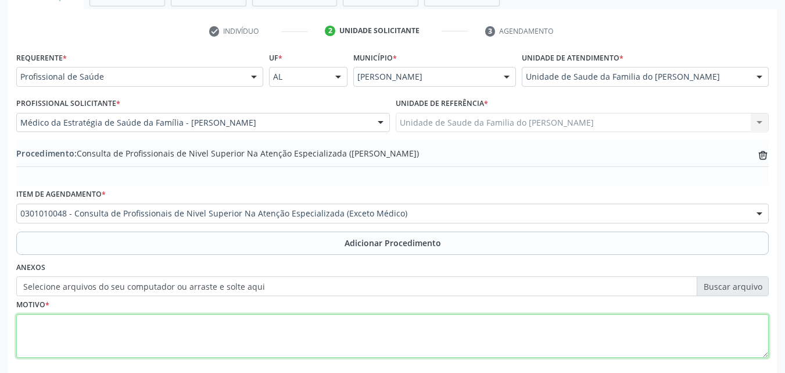
click at [474, 333] on textarea at bounding box center [392, 336] width 753 height 44
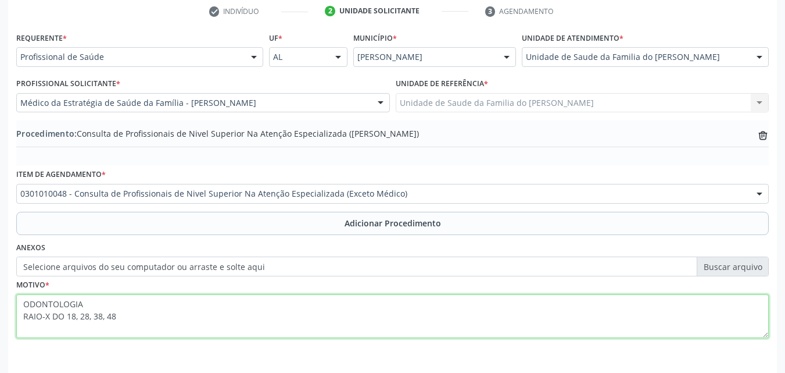
scroll to position [250, 0]
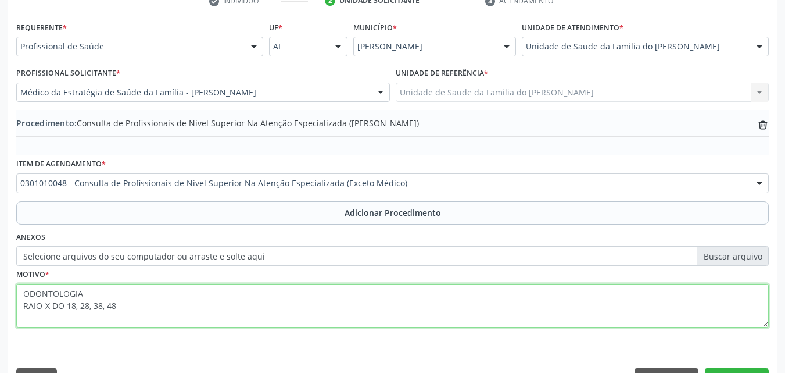
click at [108, 306] on textarea "ODONTOLOGIA RAIO-X DO 18, 28, 38, 48" at bounding box center [392, 306] width 753 height 44
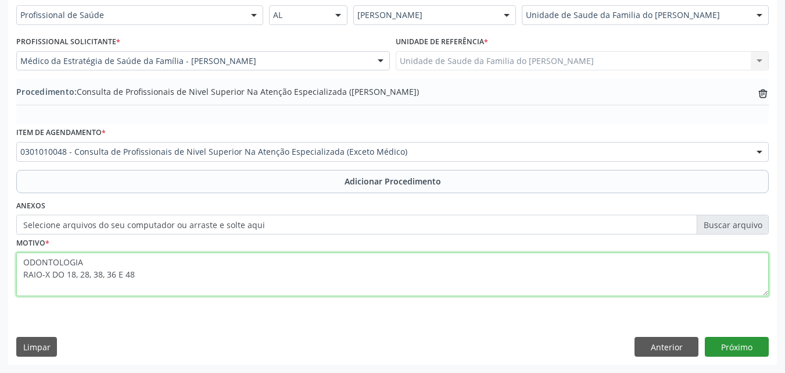
type textarea "ODONTOLOGIA RAIO-X DO 18, 28, 38, 36 E 48"
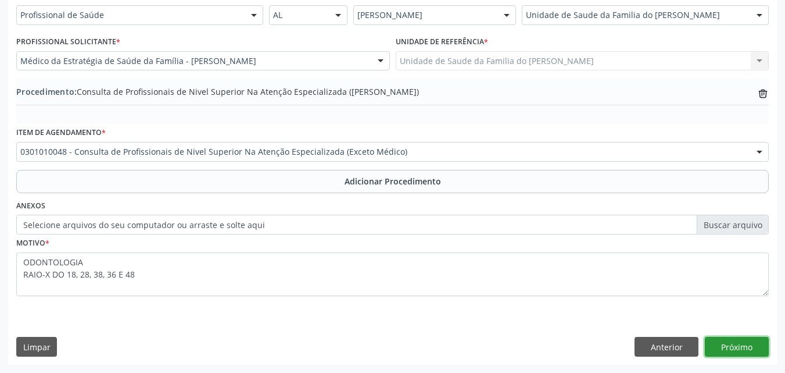
click at [750, 341] on button "Próximo" at bounding box center [737, 347] width 64 height 20
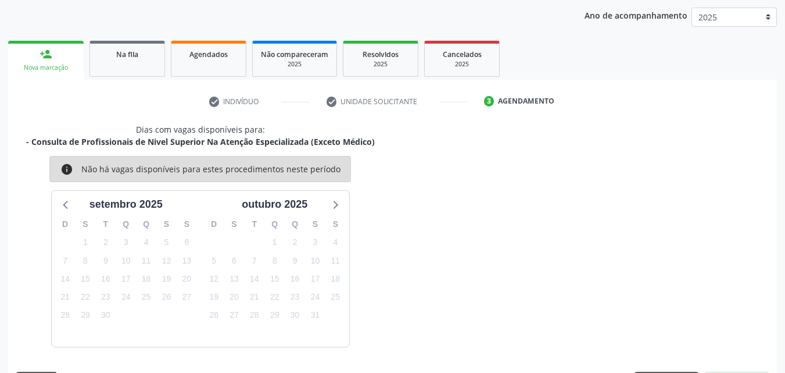
scroll to position [184, 0]
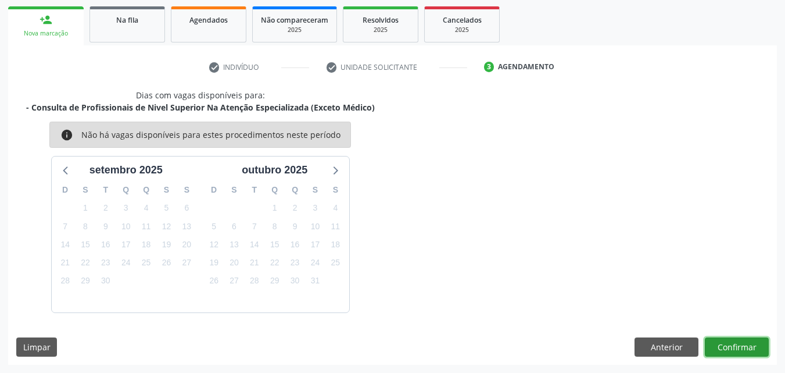
click at [724, 345] on button "Confirmar" at bounding box center [737, 347] width 64 height 20
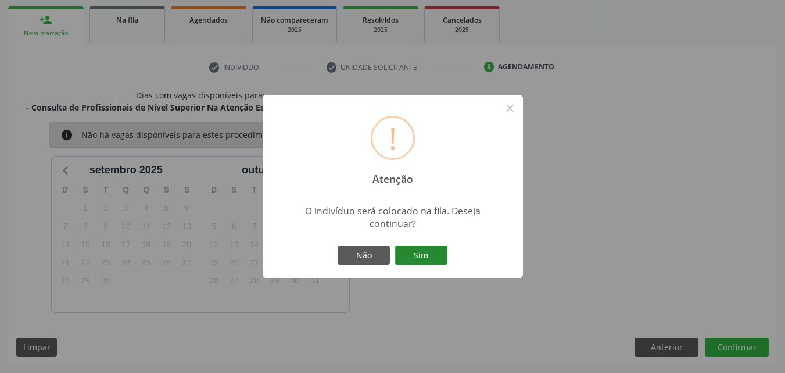
click at [420, 251] on button "Sim" at bounding box center [421, 255] width 52 height 20
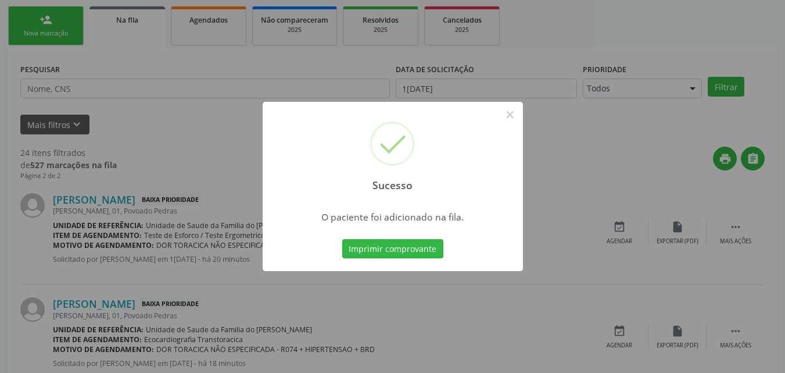
scroll to position [27, 0]
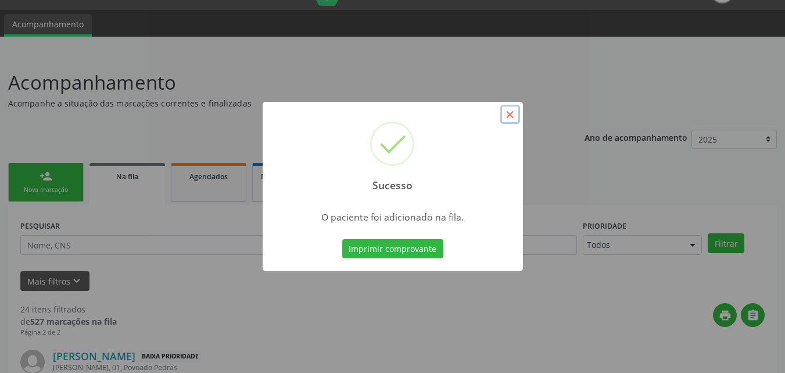
click at [511, 114] on button "×" at bounding box center [510, 115] width 20 height 20
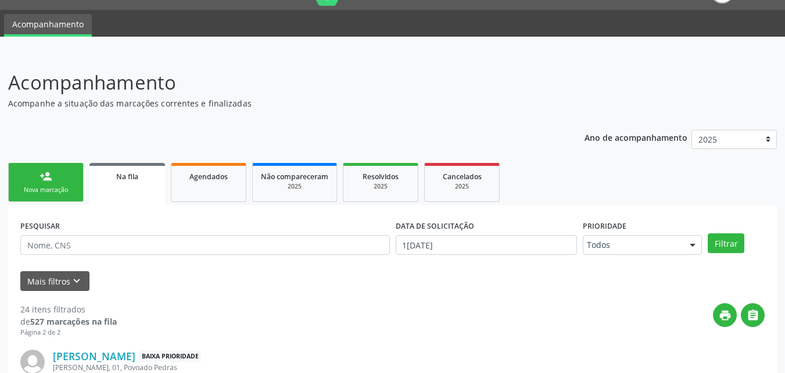
click at [54, 173] on link "person_add Nova marcação" at bounding box center [46, 182] width 76 height 39
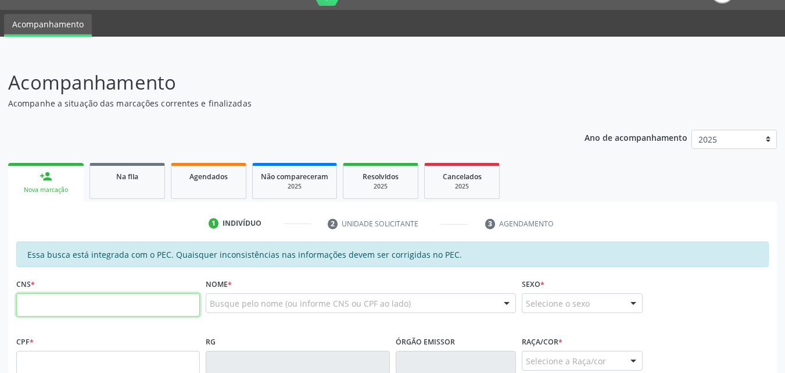
click at [67, 314] on input "text" at bounding box center [108, 304] width 184 height 23
type input "702 3091 6379 4010"
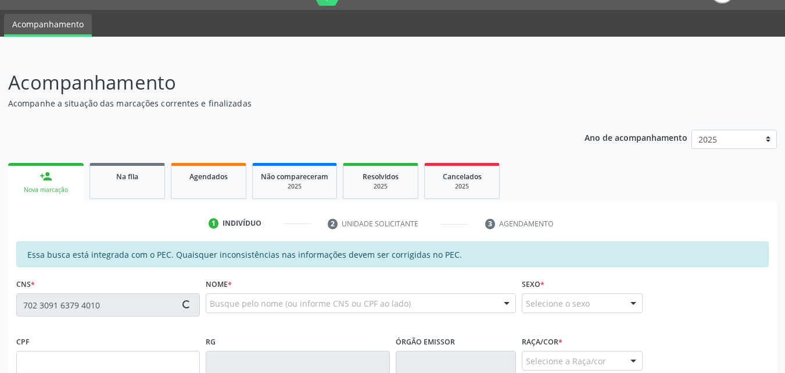
type input "09/11/1969"
type input "Maria Diamantina da Silva"
type input "(82) 99346-1220"
type input "S/N"
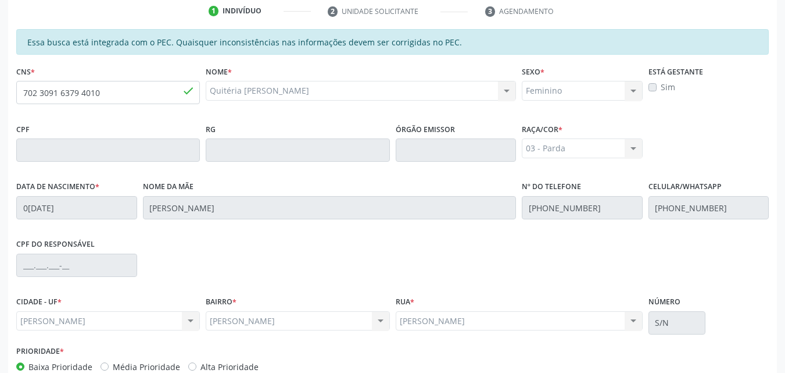
scroll to position [307, 0]
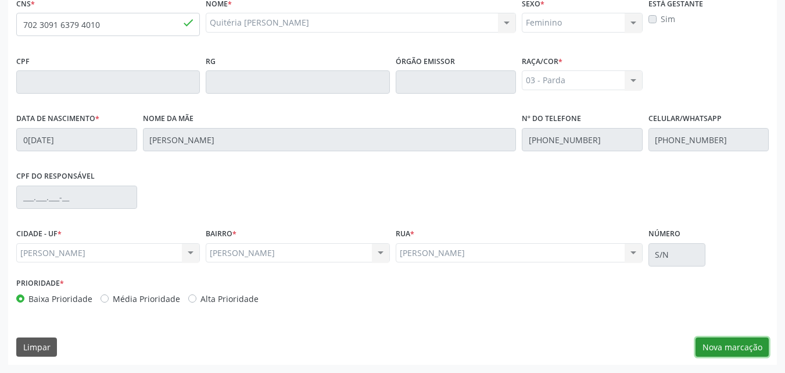
click at [750, 349] on button "Nova marcação" at bounding box center [732, 347] width 73 height 20
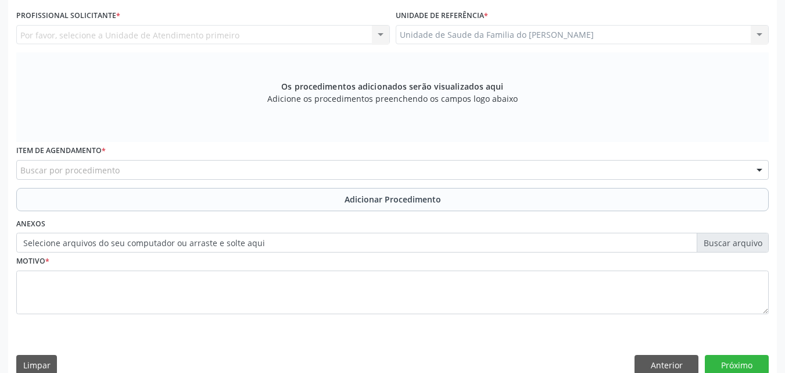
scroll to position [259, 0]
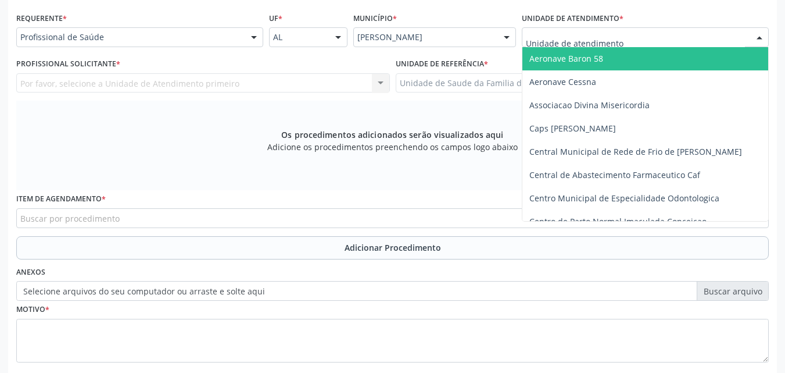
click at [698, 39] on div at bounding box center [645, 37] width 247 height 20
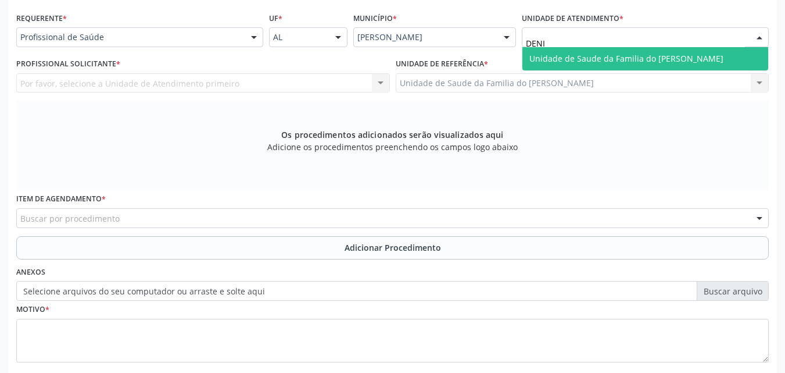
type input "[PERSON_NAME]"
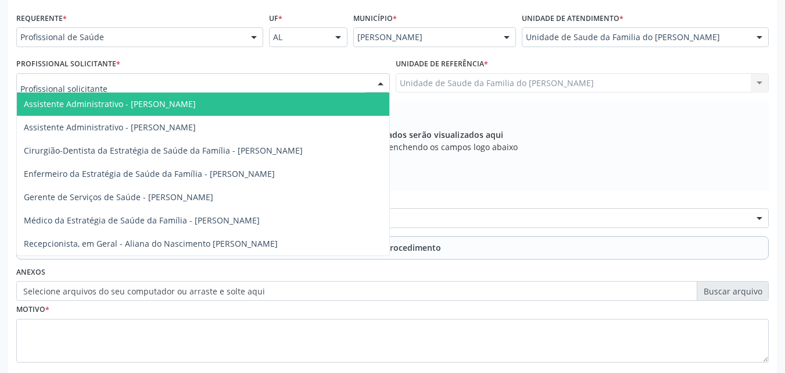
click at [222, 92] on div "Assistente Administrativo - Evellyn Suellem Santos Avelino da Silva Assistente …" at bounding box center [203, 83] width 374 height 20
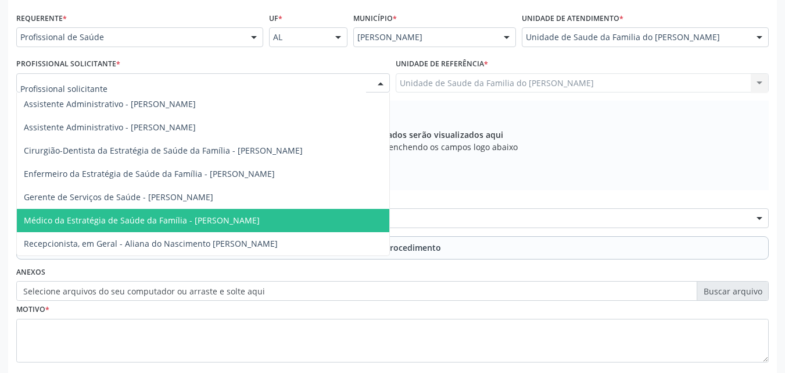
click at [198, 220] on span "Médico da Estratégia de Saúde da Família - [PERSON_NAME]" at bounding box center [142, 219] width 236 height 11
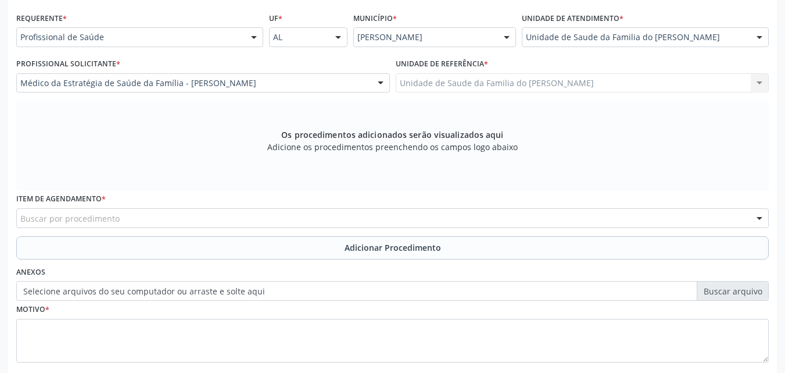
click at [198, 220] on div "Buscar por procedimento" at bounding box center [392, 218] width 753 height 20
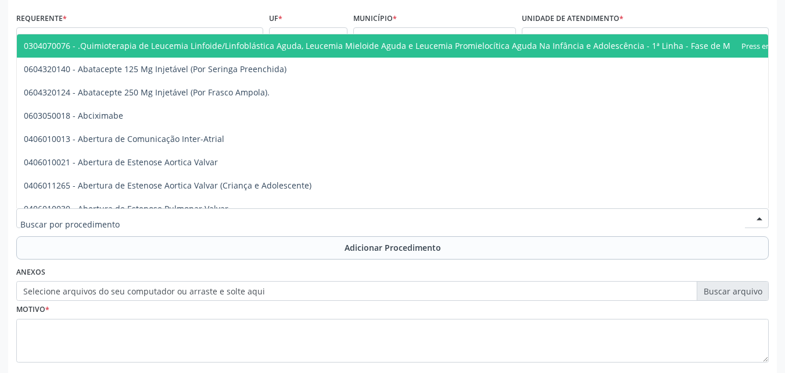
click at [198, 220] on input "text" at bounding box center [382, 223] width 725 height 23
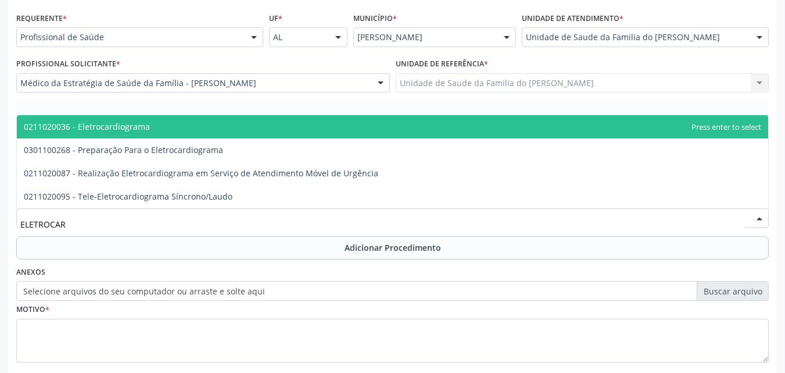
type input "ELETROCARD"
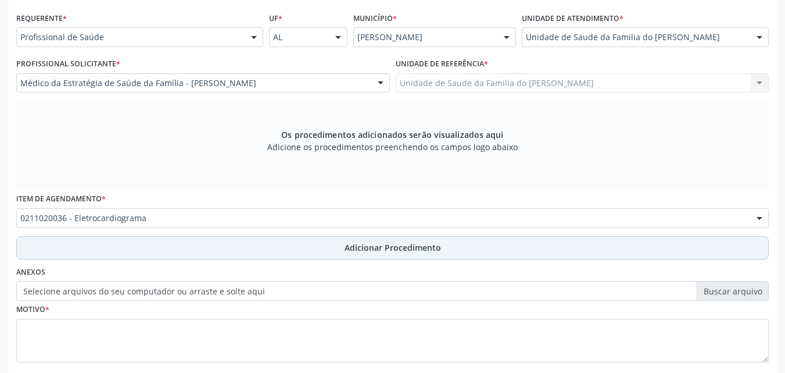
click at [213, 243] on button "Adicionar Procedimento" at bounding box center [392, 247] width 753 height 23
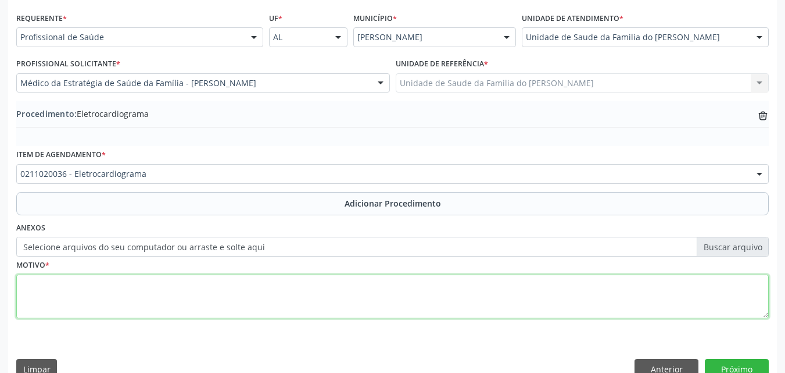
click at [235, 292] on textarea at bounding box center [392, 296] width 753 height 44
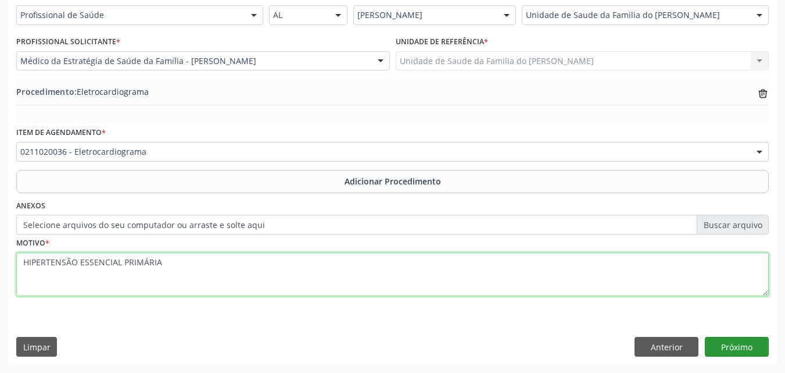
type textarea "HIPERTENSÃO ESSENCIAL PRIMÁRIA"
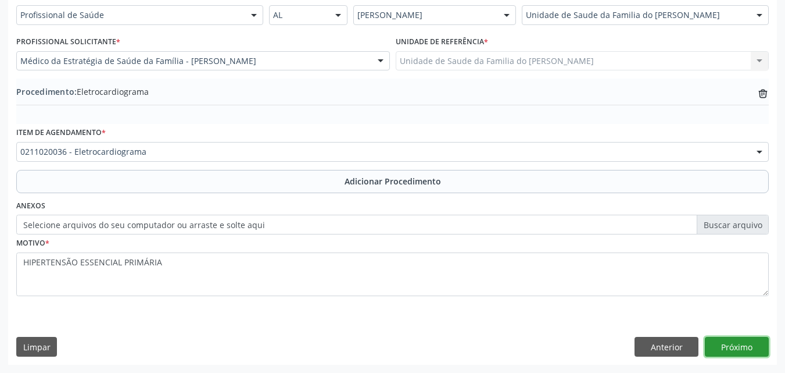
click at [730, 353] on button "Próximo" at bounding box center [737, 347] width 64 height 20
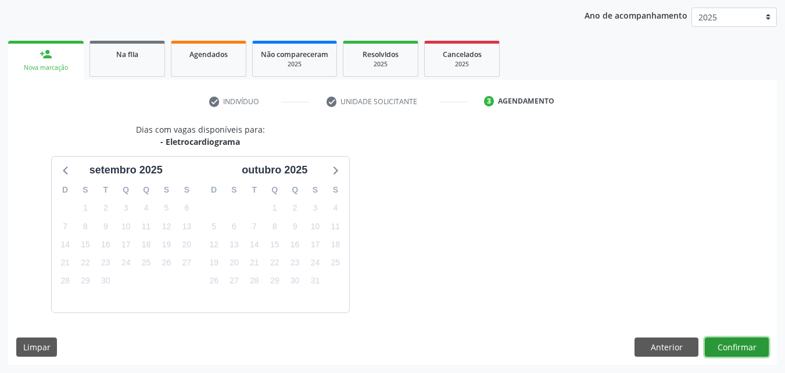
click at [730, 353] on button "Confirmar" at bounding box center [737, 347] width 64 height 20
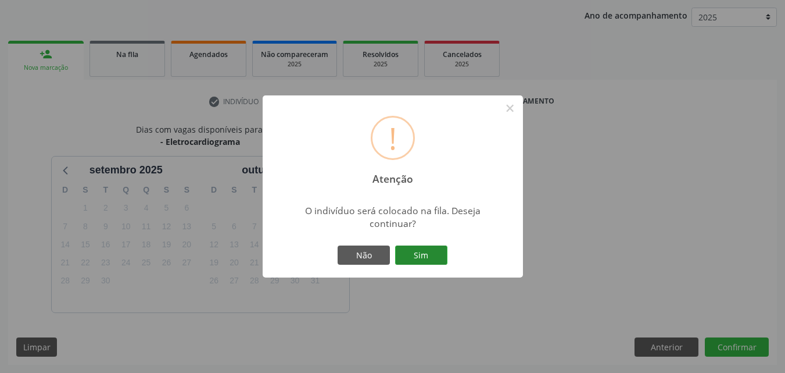
click at [429, 260] on button "Sim" at bounding box center [421, 255] width 52 height 20
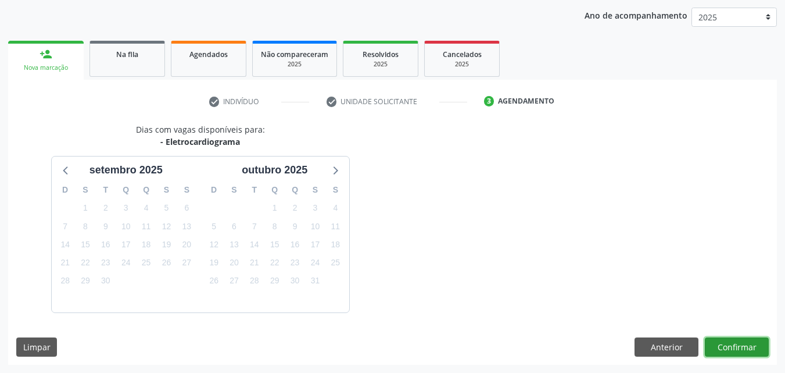
click at [746, 350] on button "Confirmar" at bounding box center [737, 347] width 64 height 20
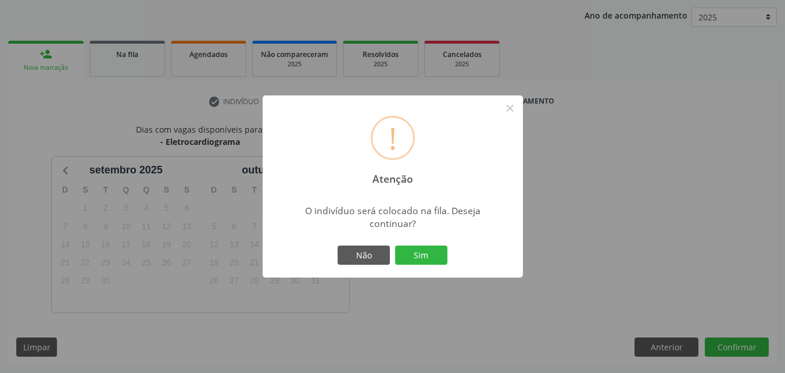
click at [451, 251] on div "! Atenção × O indivíduo será colocado na fila. Deseja continuar? Não Sim" at bounding box center [393, 186] width 260 height 182
click at [424, 251] on button "Sim" at bounding box center [421, 255] width 52 height 20
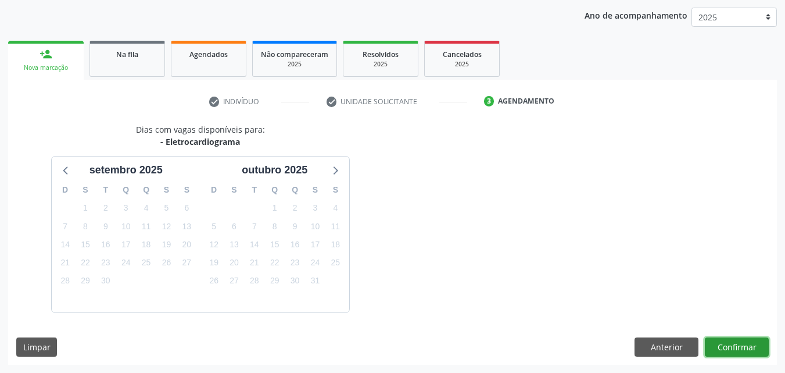
click at [724, 343] on button "Confirmar" at bounding box center [737, 347] width 64 height 20
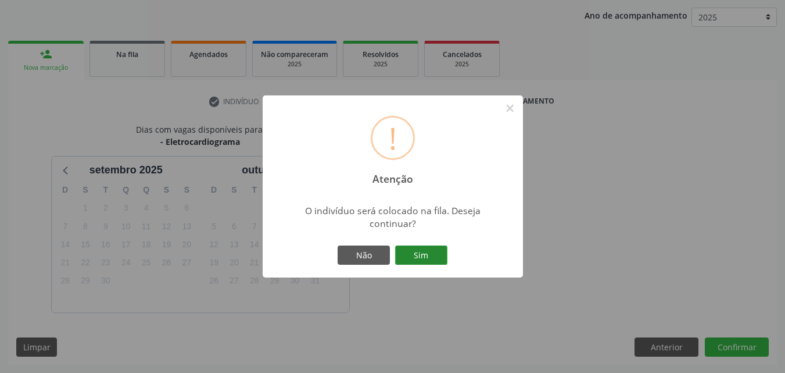
click at [441, 249] on button "Sim" at bounding box center [421, 255] width 52 height 20
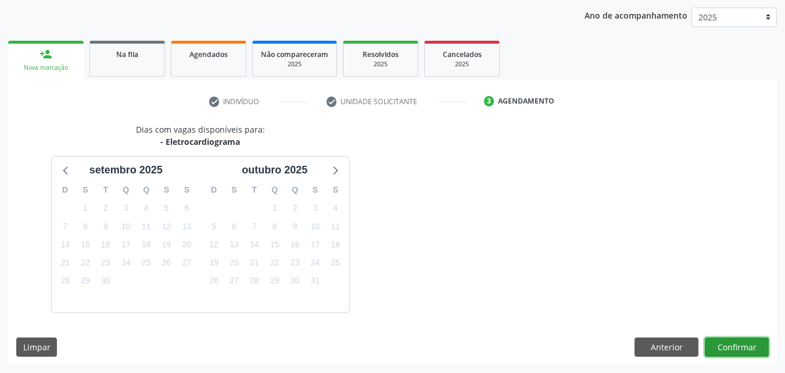
click at [726, 349] on button "Confirmar" at bounding box center [737, 347] width 64 height 20
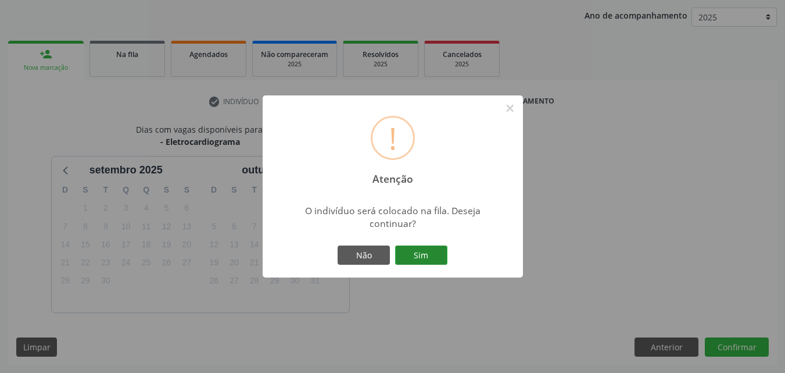
click at [438, 250] on button "Sim" at bounding box center [421, 255] width 52 height 20
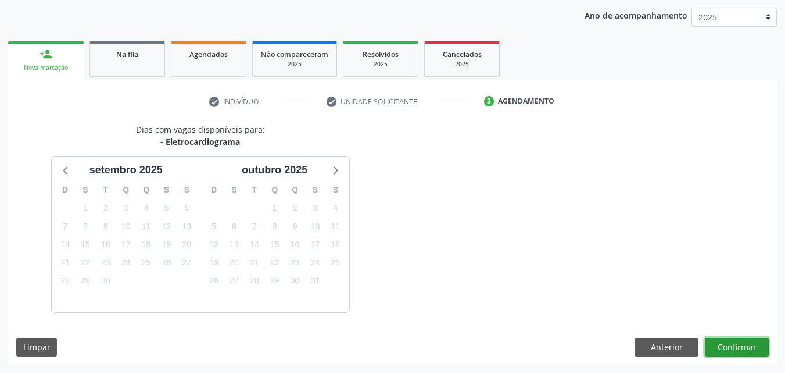
click at [735, 353] on button "Confirmar" at bounding box center [737, 347] width 64 height 20
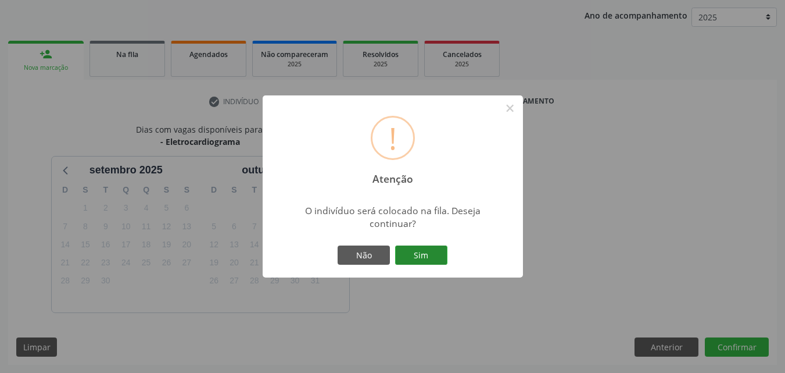
click at [434, 264] on button "Sim" at bounding box center [421, 255] width 52 height 20
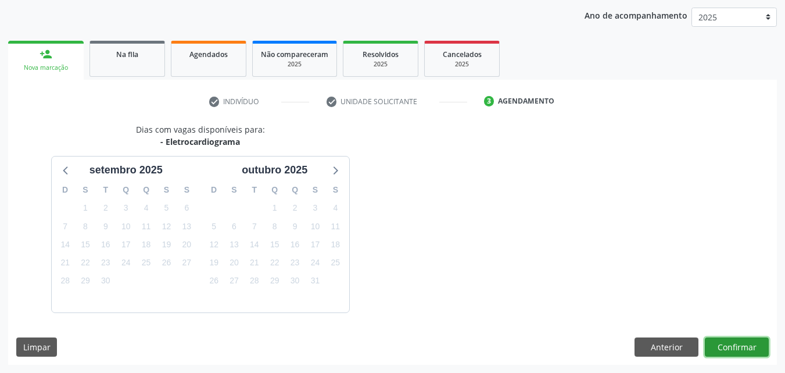
click at [737, 340] on button "Confirmar" at bounding box center [737, 347] width 64 height 20
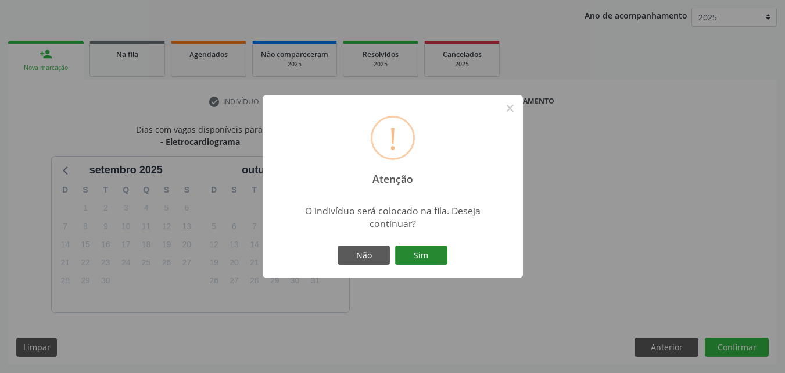
click at [436, 259] on button "Sim" at bounding box center [421, 255] width 52 height 20
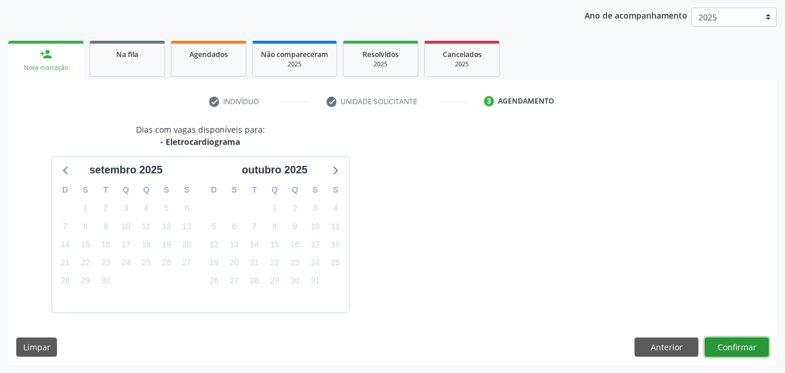
click at [733, 347] on button "Confirmar" at bounding box center [737, 347] width 64 height 20
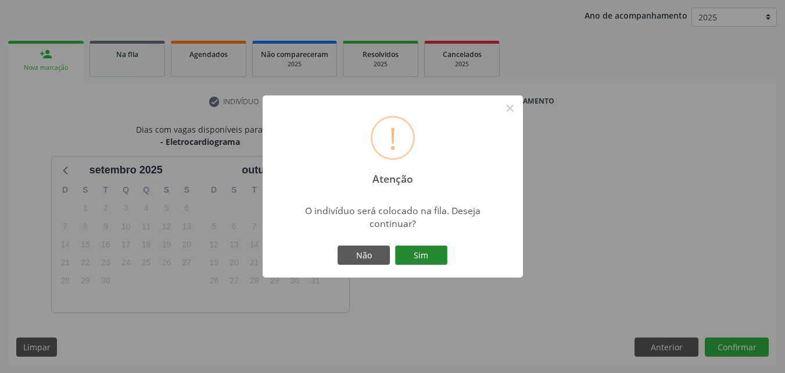
click at [442, 245] on button "Sim" at bounding box center [421, 255] width 52 height 20
